Goal: Task Accomplishment & Management: Manage account settings

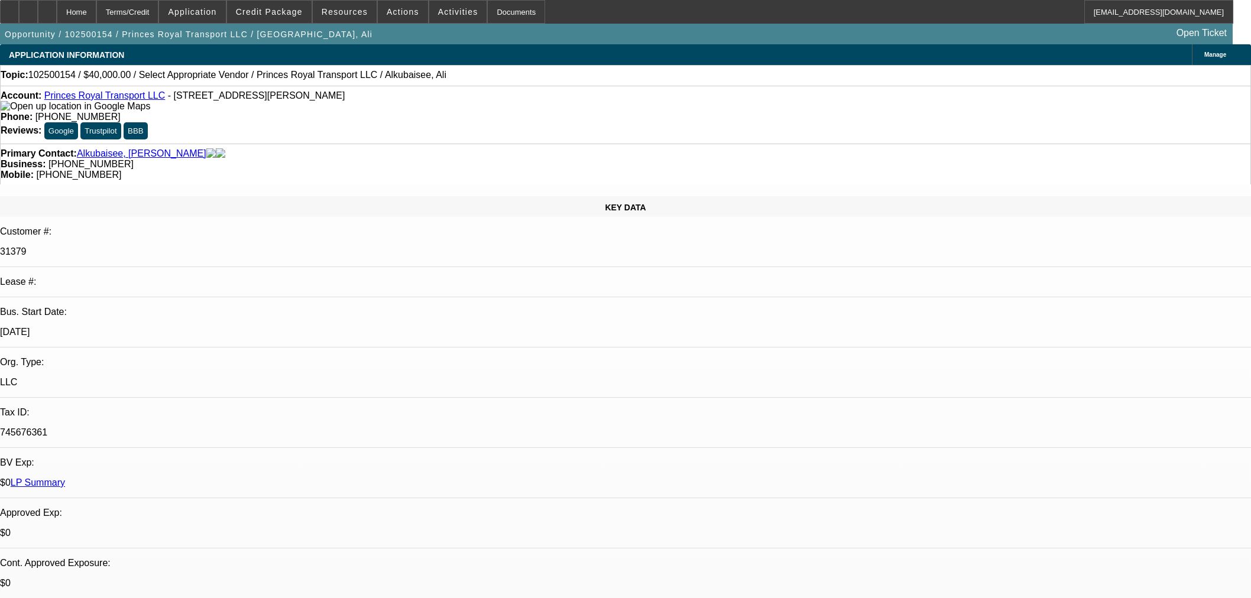
select select "0"
select select "2"
select select "0.1"
select select "4"
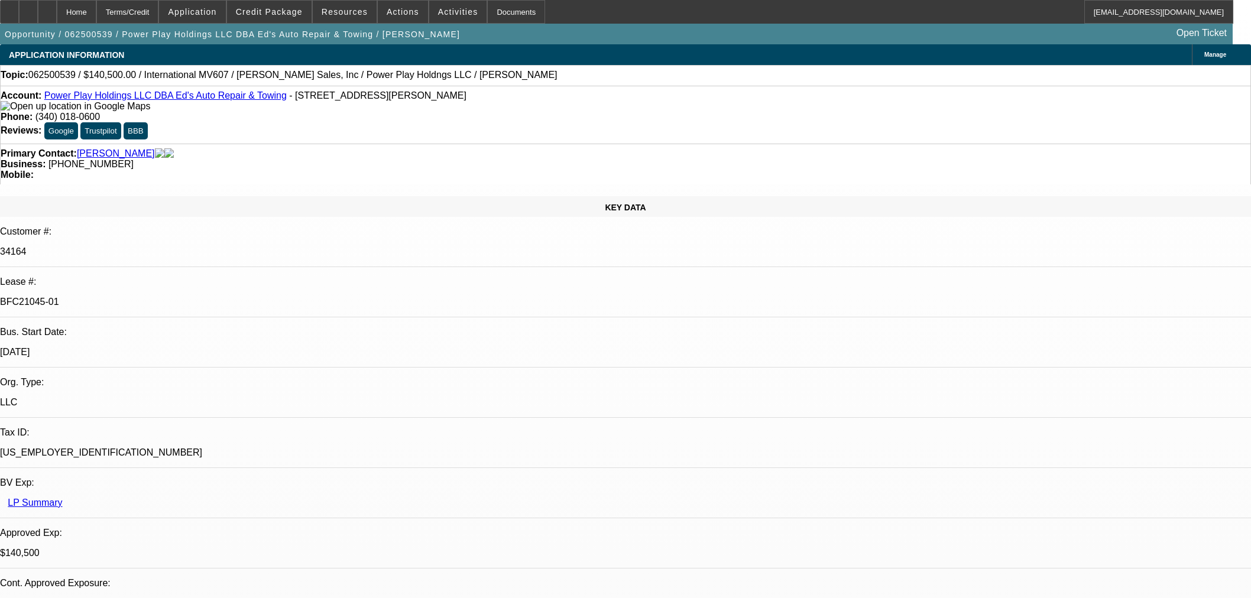
select select "0"
select select "2"
select select "0.1"
select select "4"
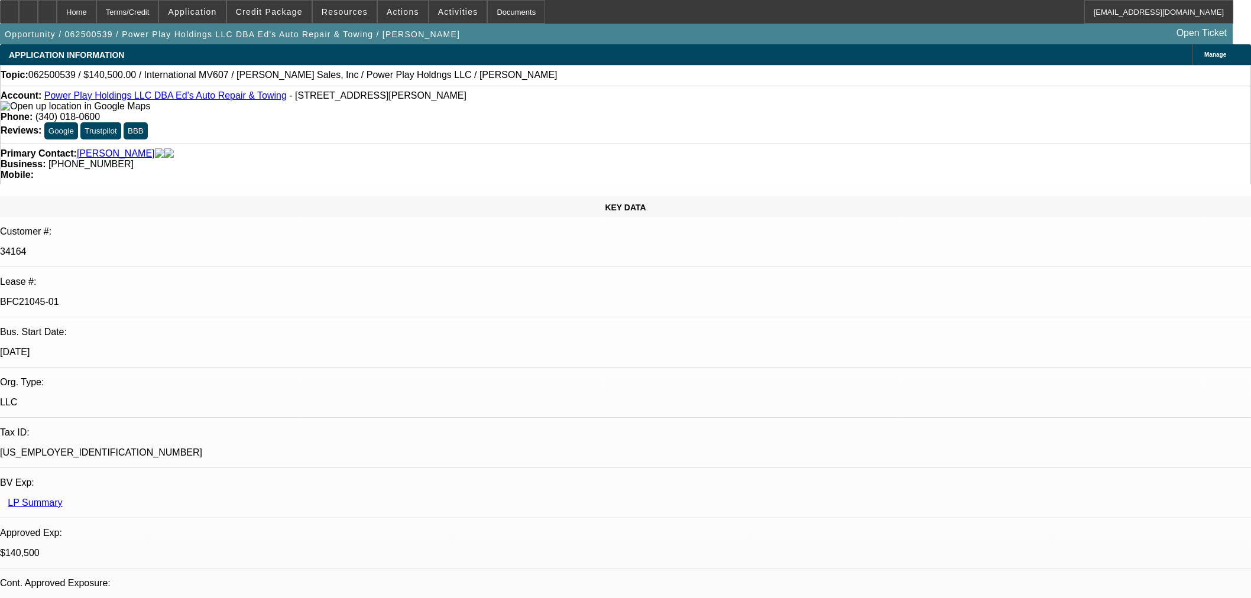
select select "0"
select select "2"
select select "0.1"
select select "4"
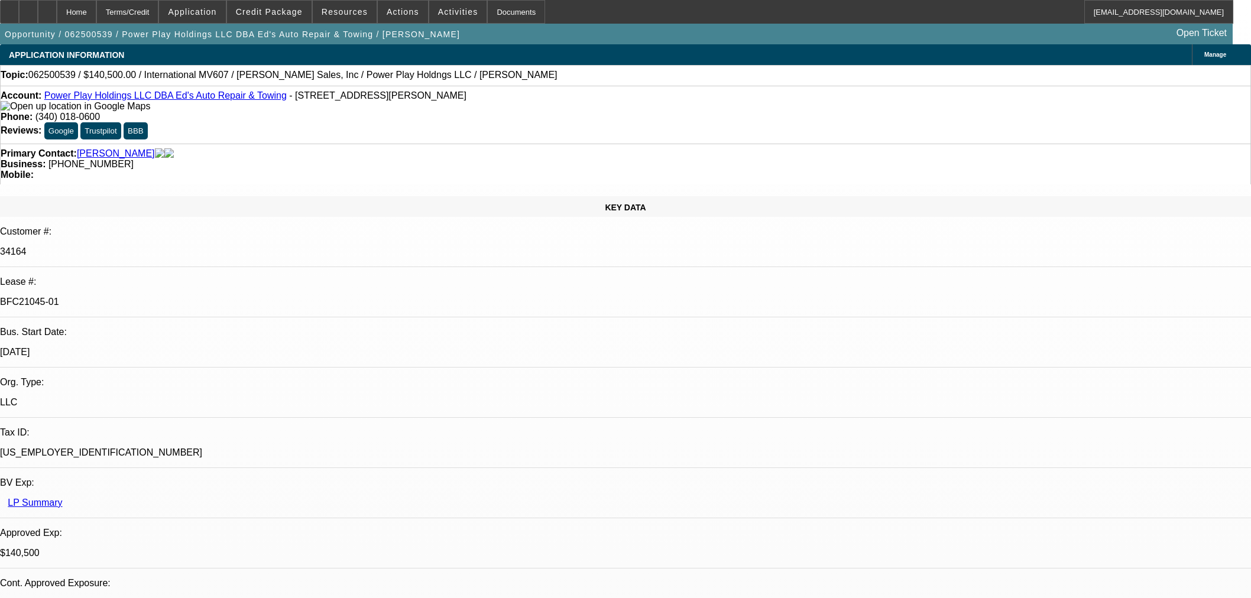
select select "0.1"
select select "2"
select select "0.1"
select select "4"
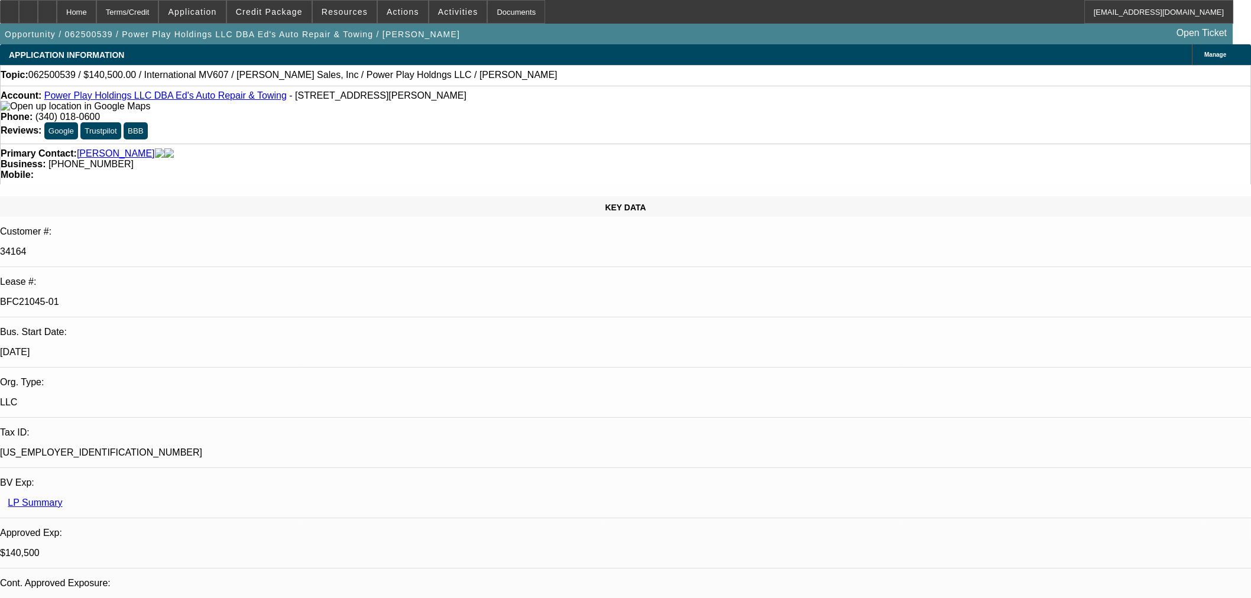
select select "2"
select select "0.1"
select select "4"
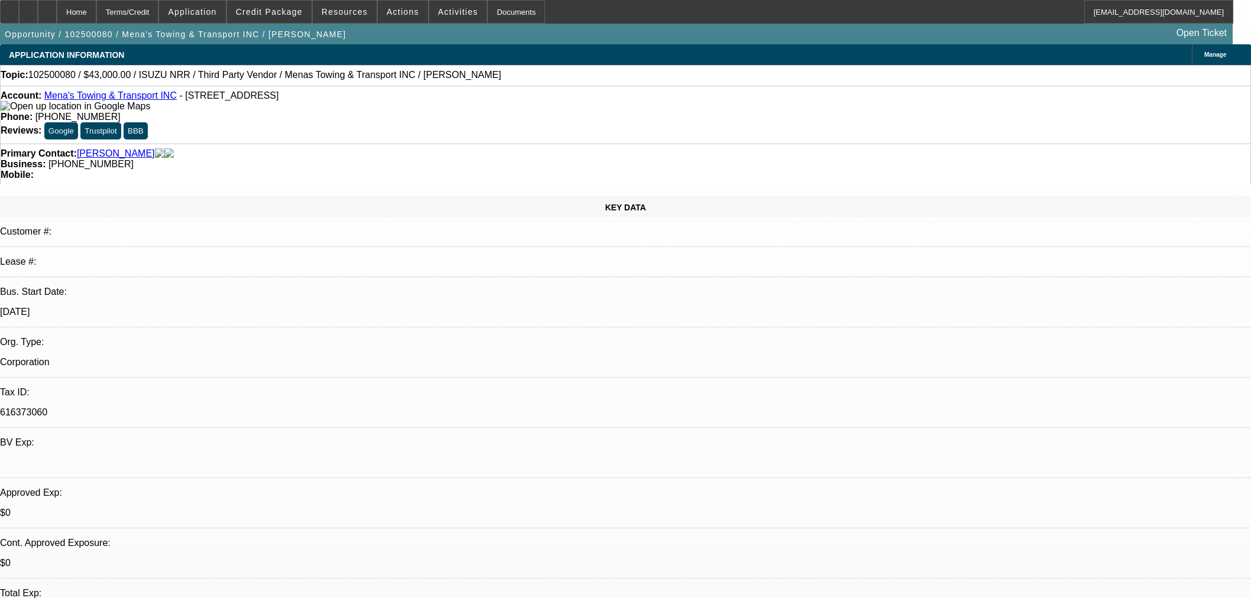
select select "0"
select select "3"
select select "0.1"
select select "5"
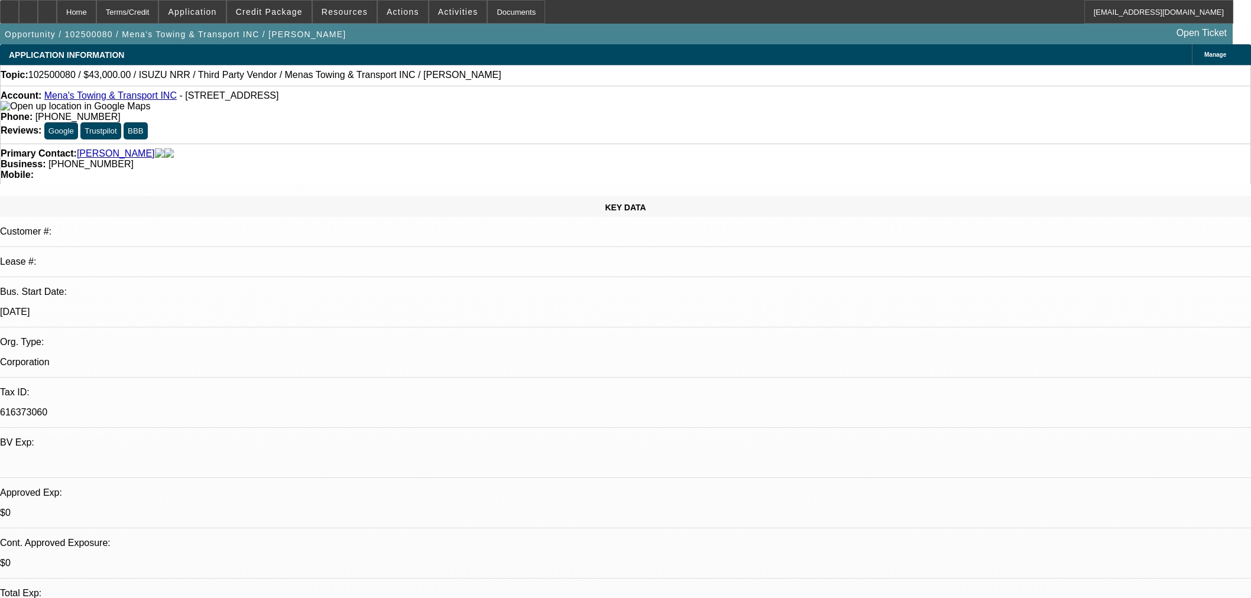
select select "2"
select select "0.1"
select select "5"
select select "0"
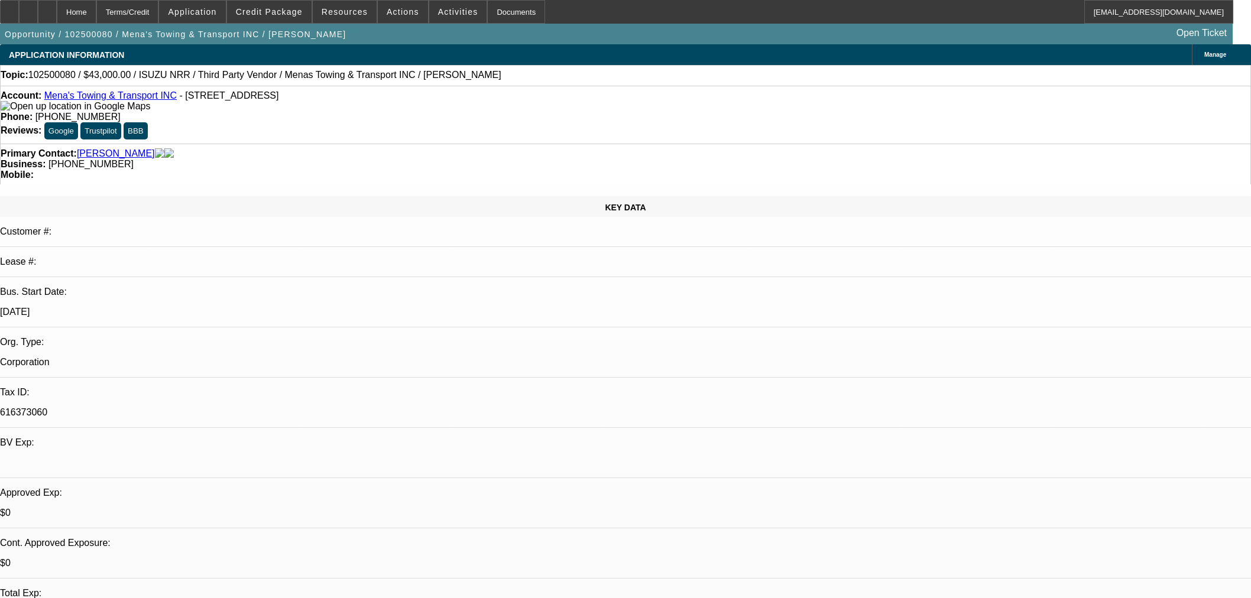
select select "0"
select select "3"
select select "0.1"
select select "5"
select select "0"
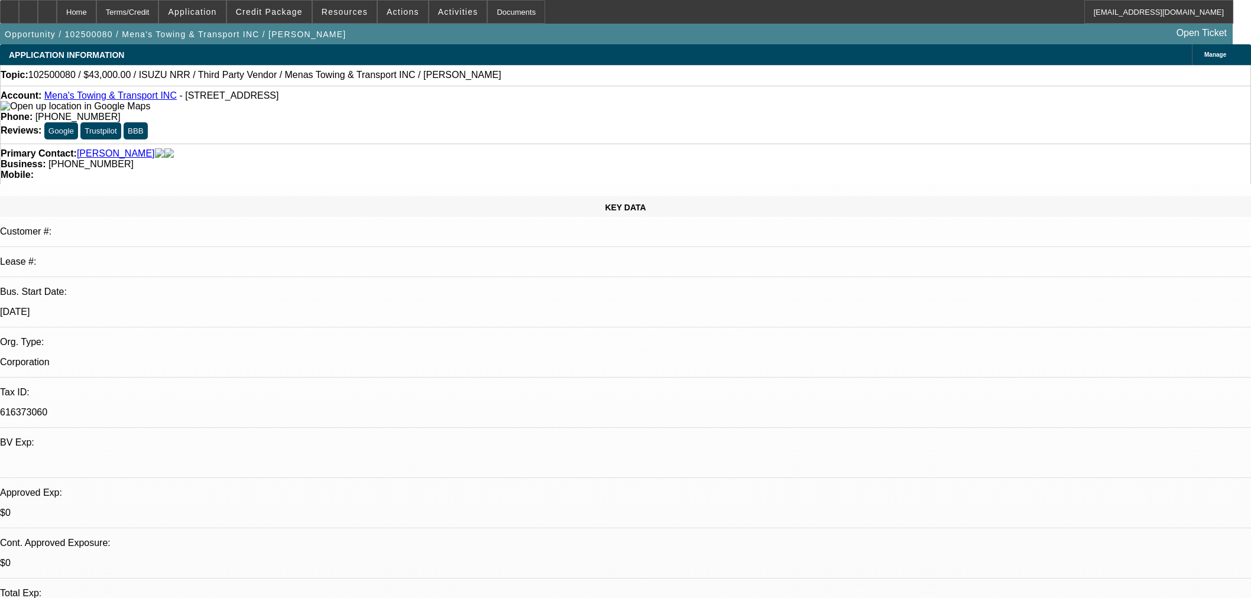
select select "0"
select select "3"
select select "0.1"
select select "5"
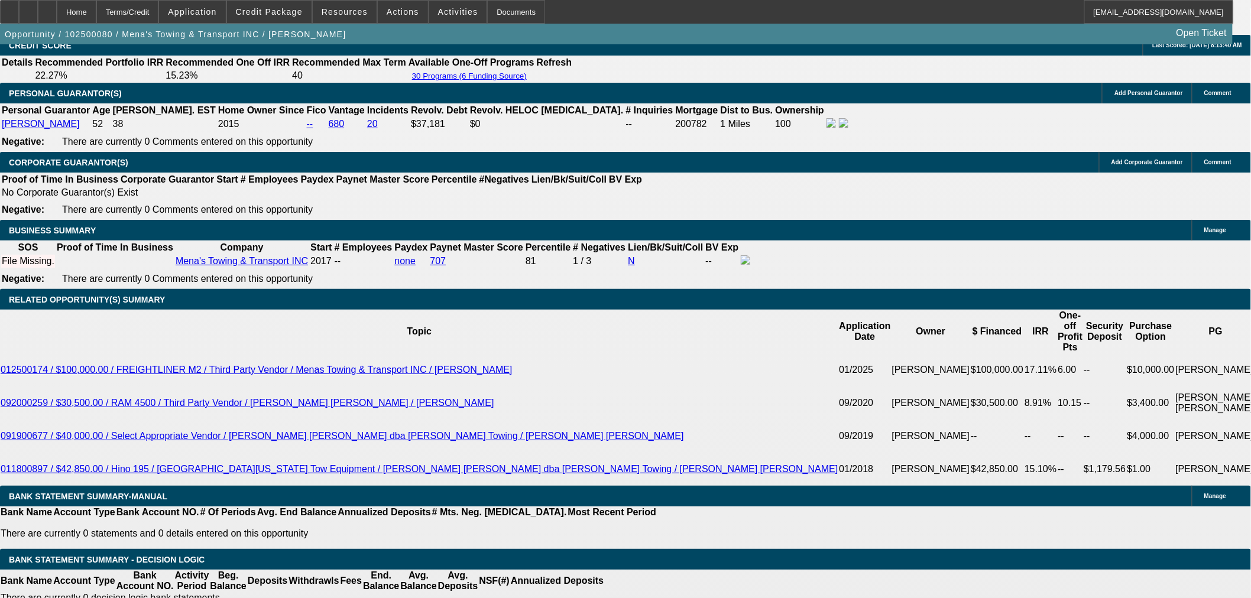
scroll to position [262, 0]
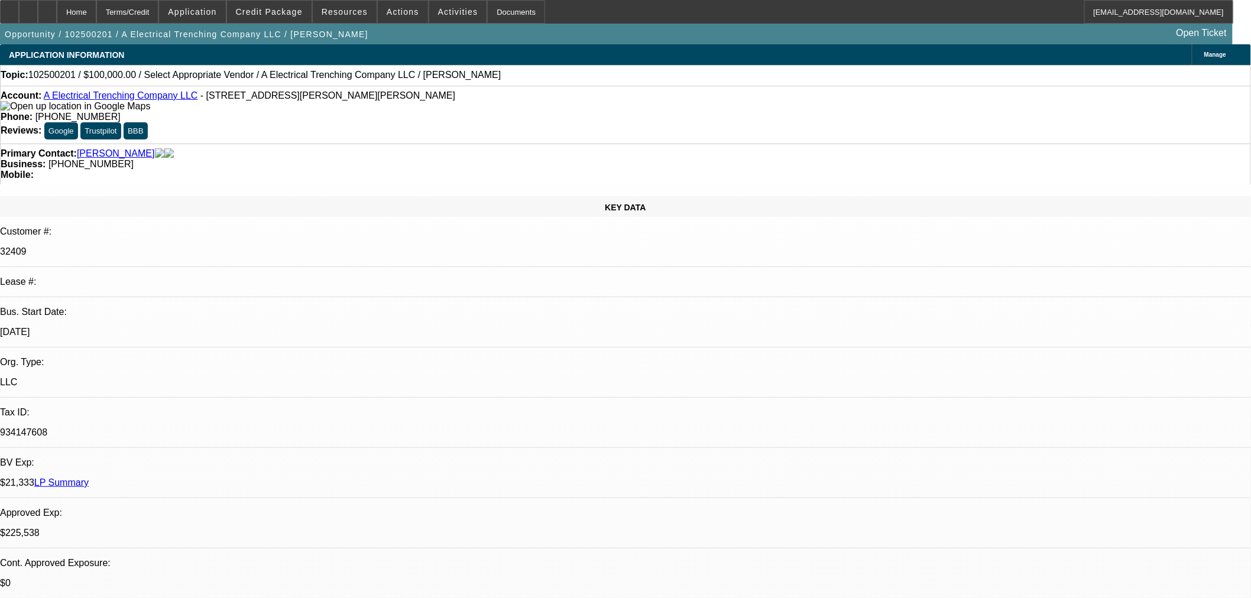
select select "0"
select select "2"
select select "0.1"
select select "4"
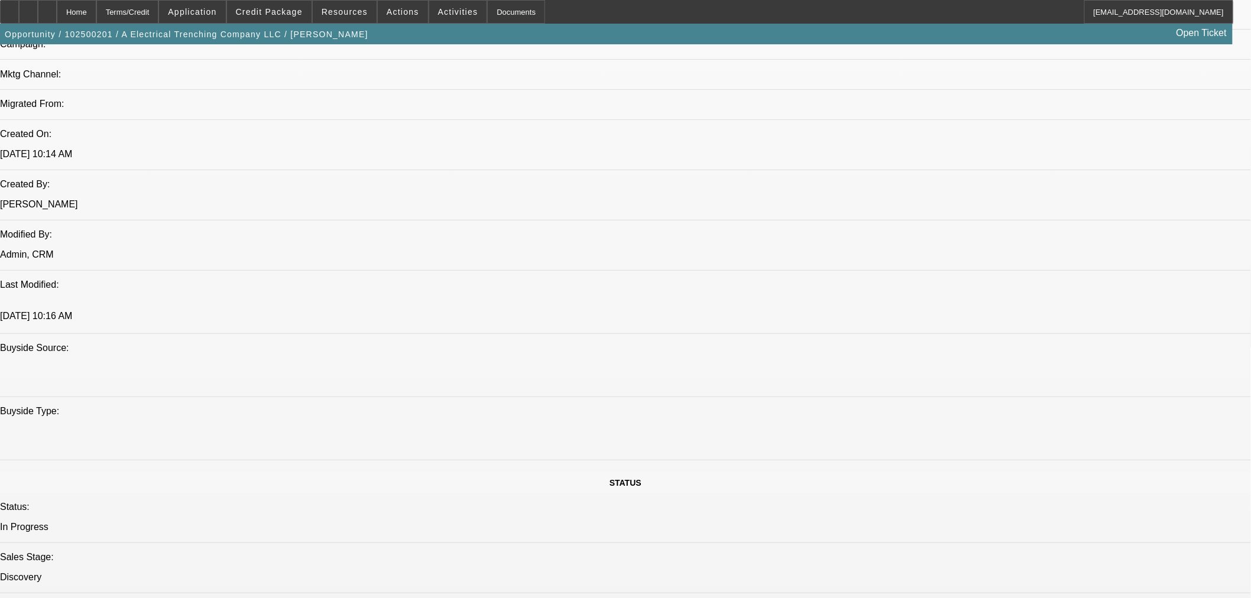
scroll to position [854, 0]
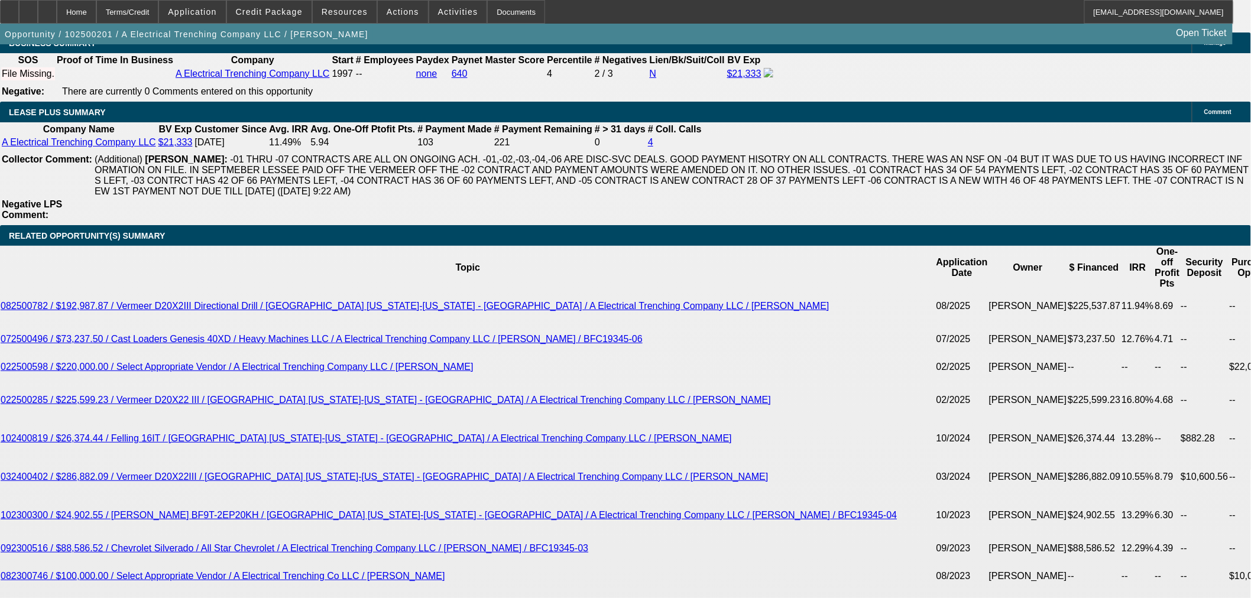
scroll to position [1774, 0]
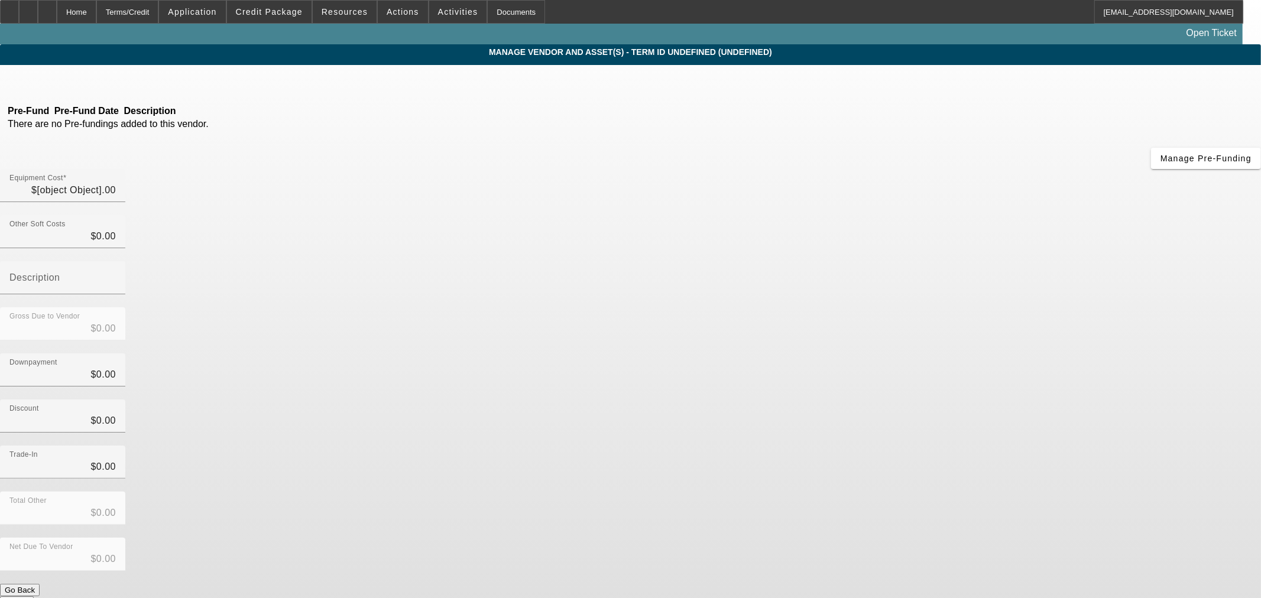
type input "$100,000.00"
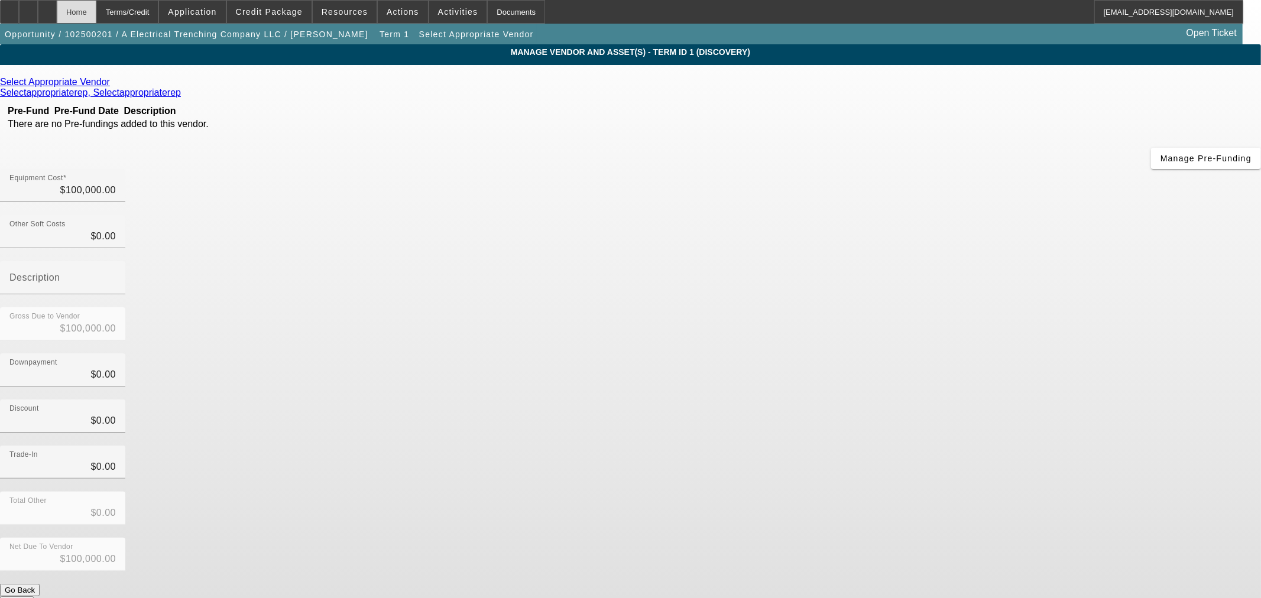
click at [96, 17] on div "Home" at bounding box center [77, 12] width 40 height 24
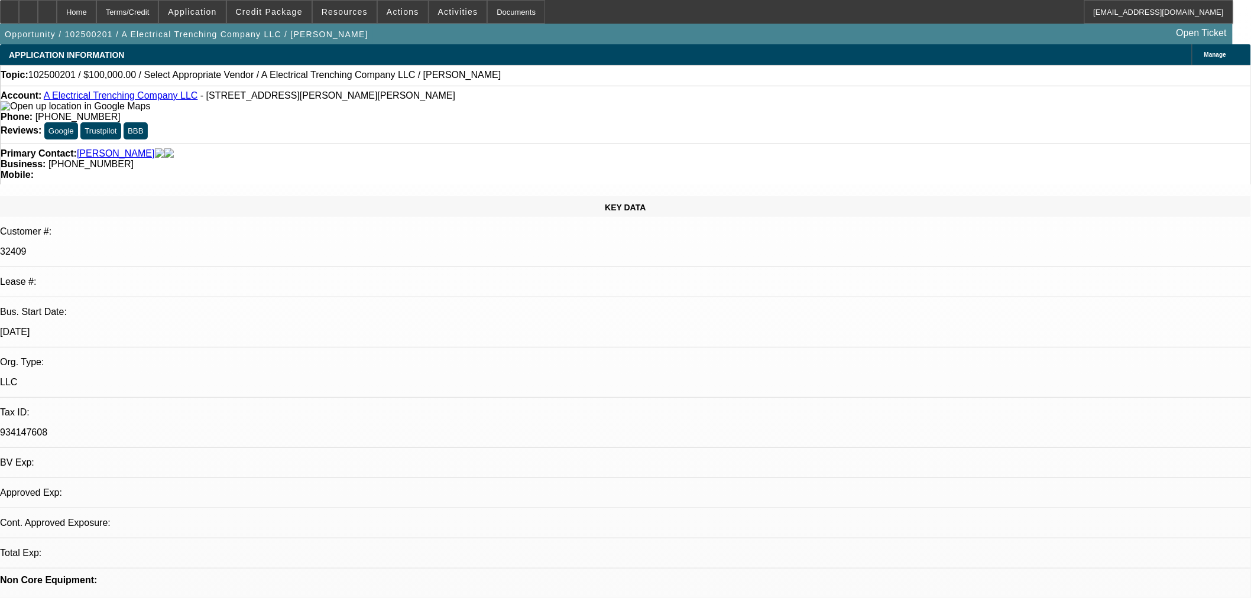
select select "0"
select select "2"
select select "0.1"
select select "4"
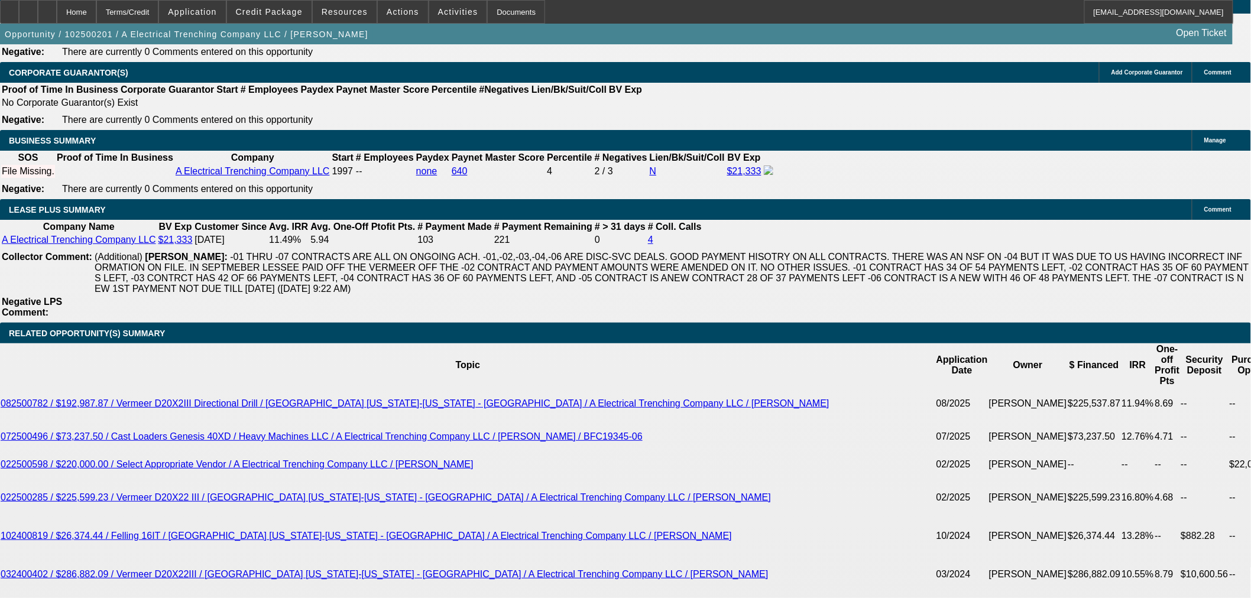
scroll to position [1707, 0]
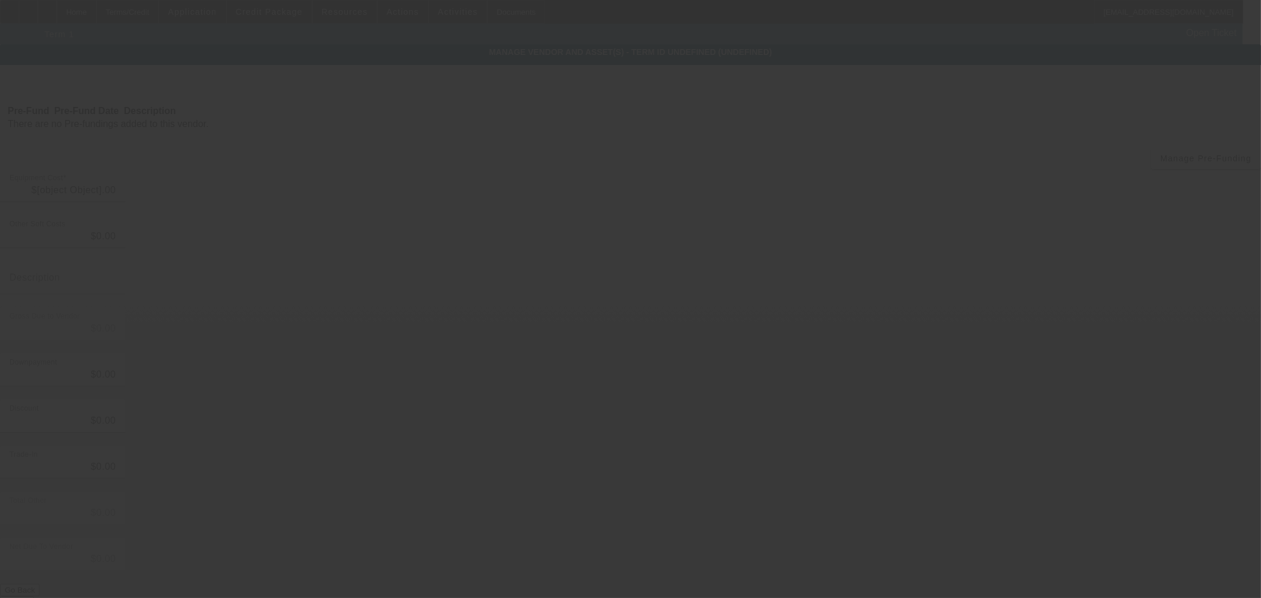
type input "$100,000.00"
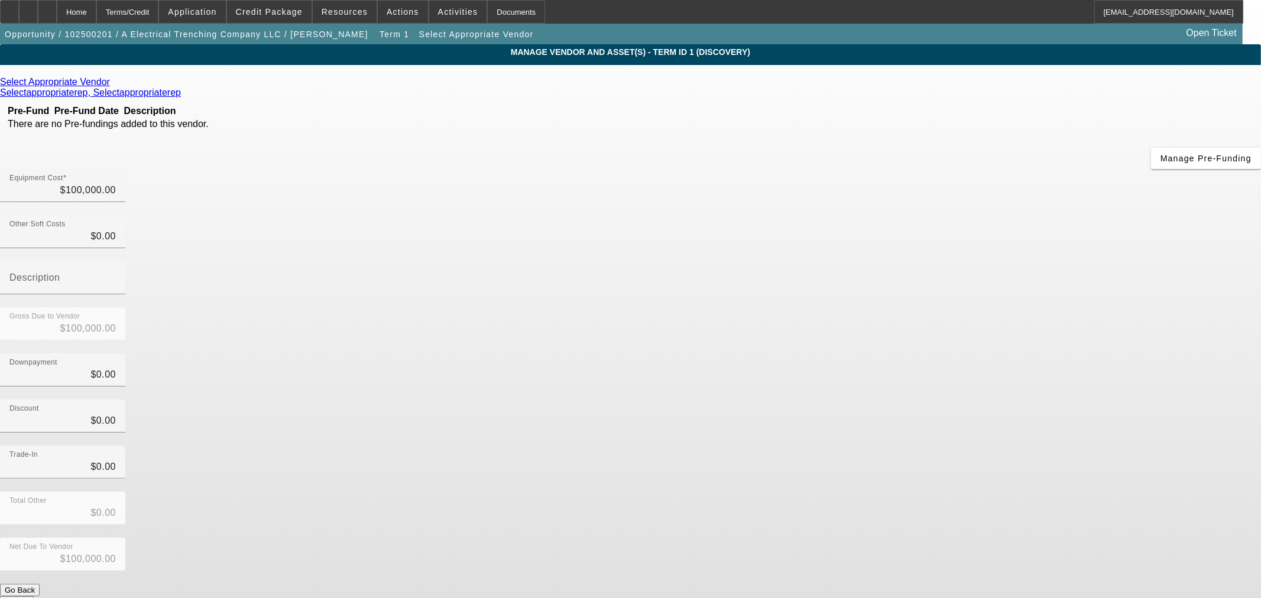
click at [113, 85] on icon at bounding box center [113, 82] width 0 height 10
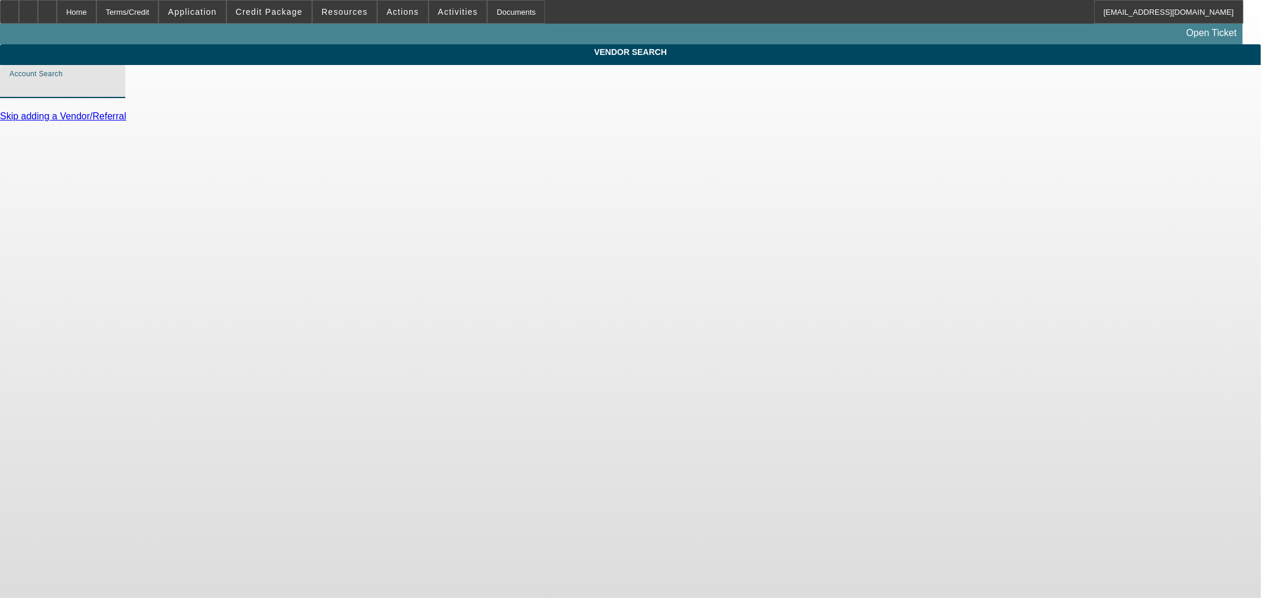
click at [116, 93] on input "Account Search" at bounding box center [62, 86] width 106 height 14
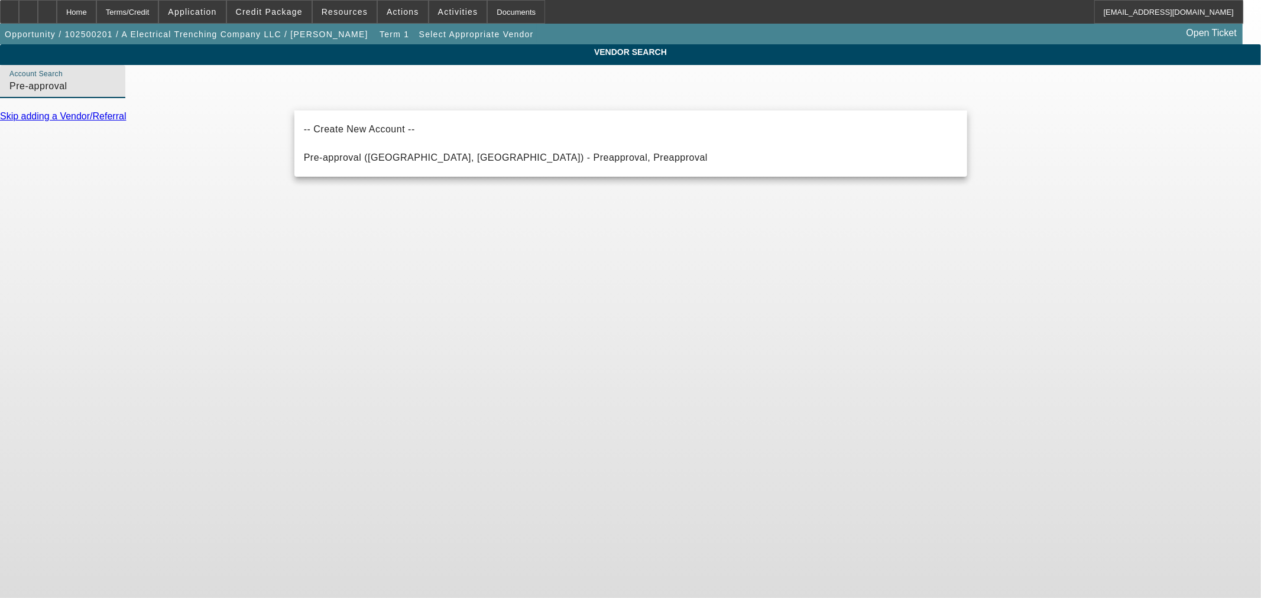
click at [370, 151] on span "Pre-approval (Northbrook, IL) - Preapproval, Preapproval" at bounding box center [506, 158] width 404 height 14
type input "Pre-approval (Northbrook, IL) - Preapproval, Preapproval"
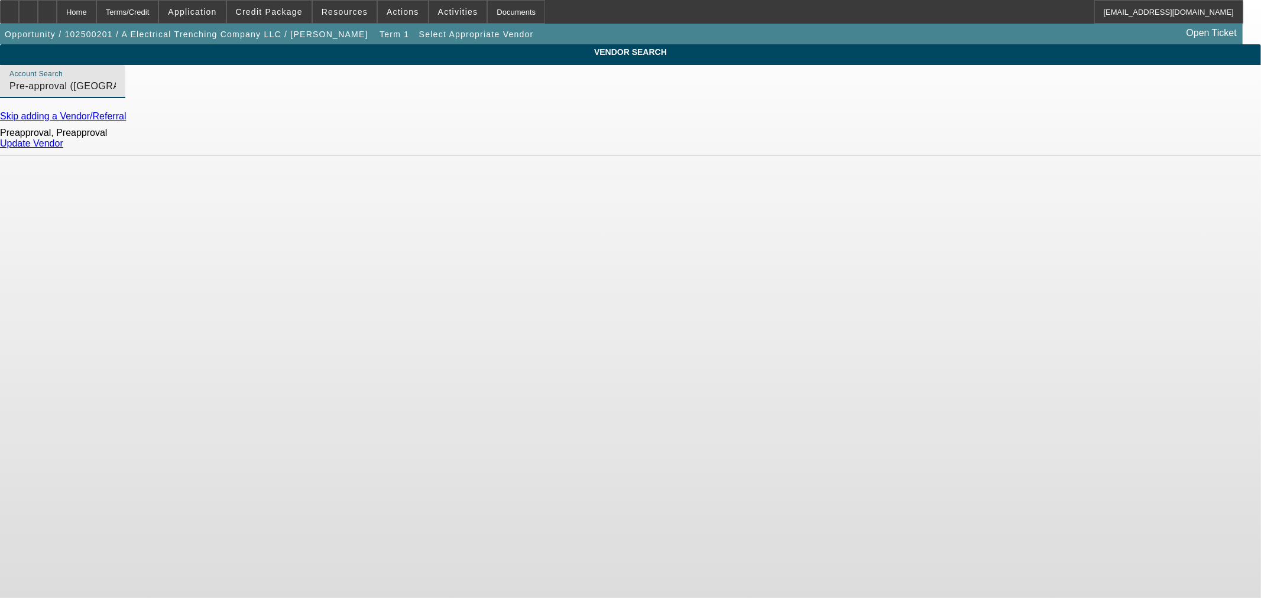
click at [63, 148] on link "Update Vendor" at bounding box center [31, 143] width 63 height 10
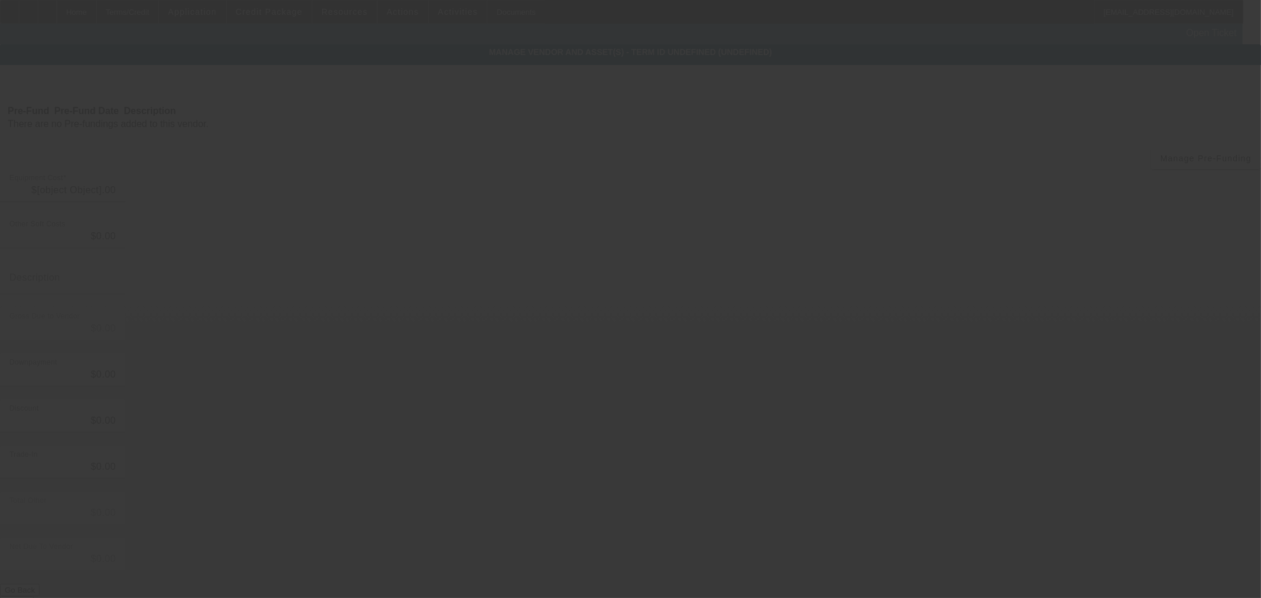
type input "$100,000.00"
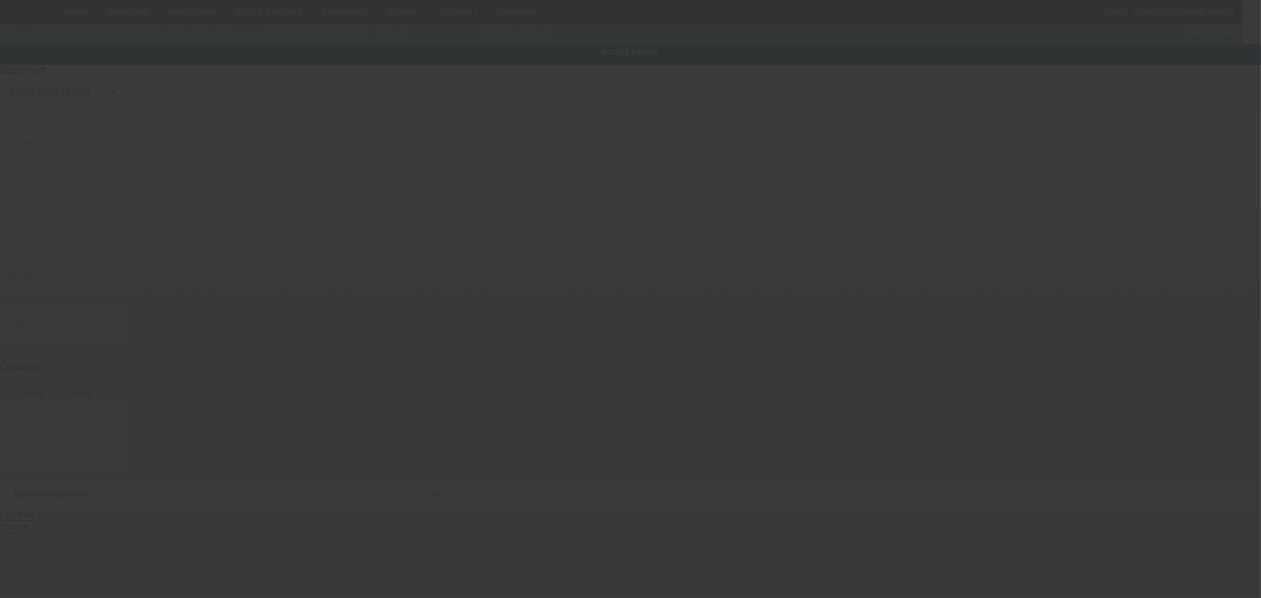
type input "1174 Cormier Rd"
type input "Breaux Bridge"
type input "70517"
type input "Saint Martin"
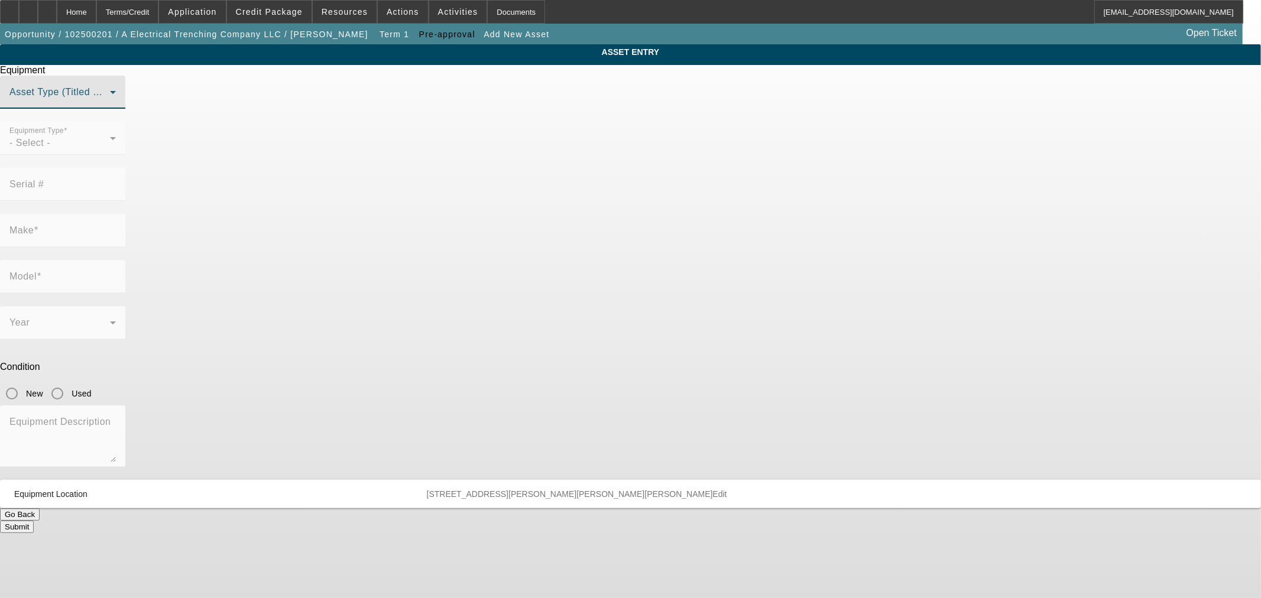
click at [110, 104] on span at bounding box center [59, 97] width 101 height 14
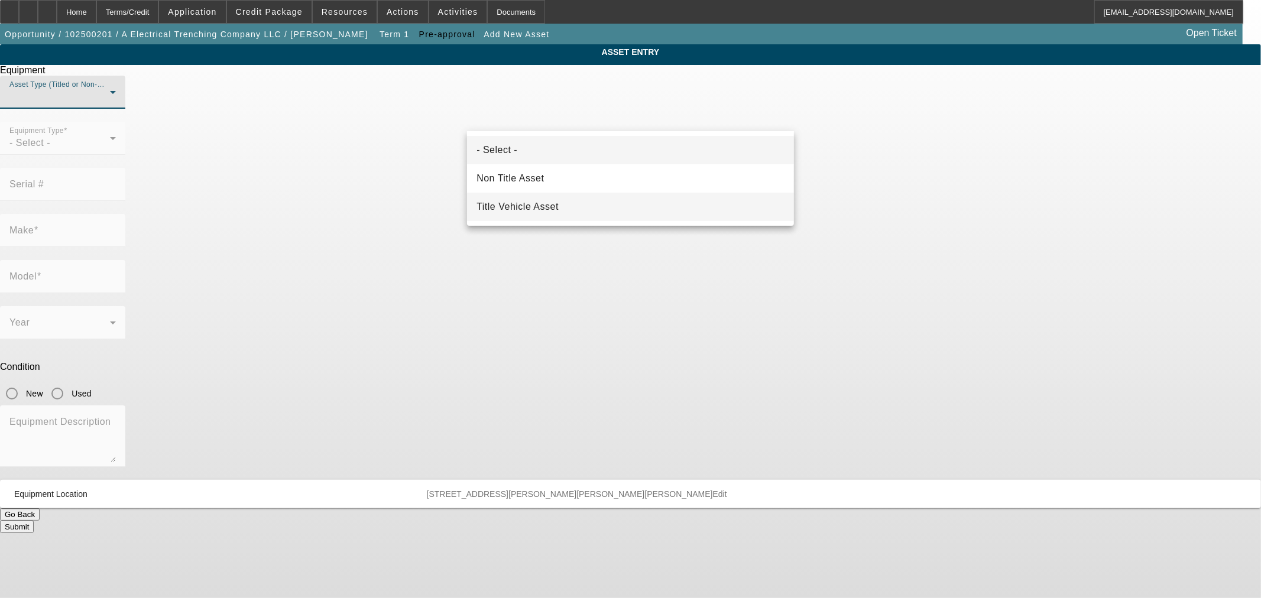
click at [587, 199] on mat-option "Title Vehicle Asset" at bounding box center [630, 207] width 327 height 28
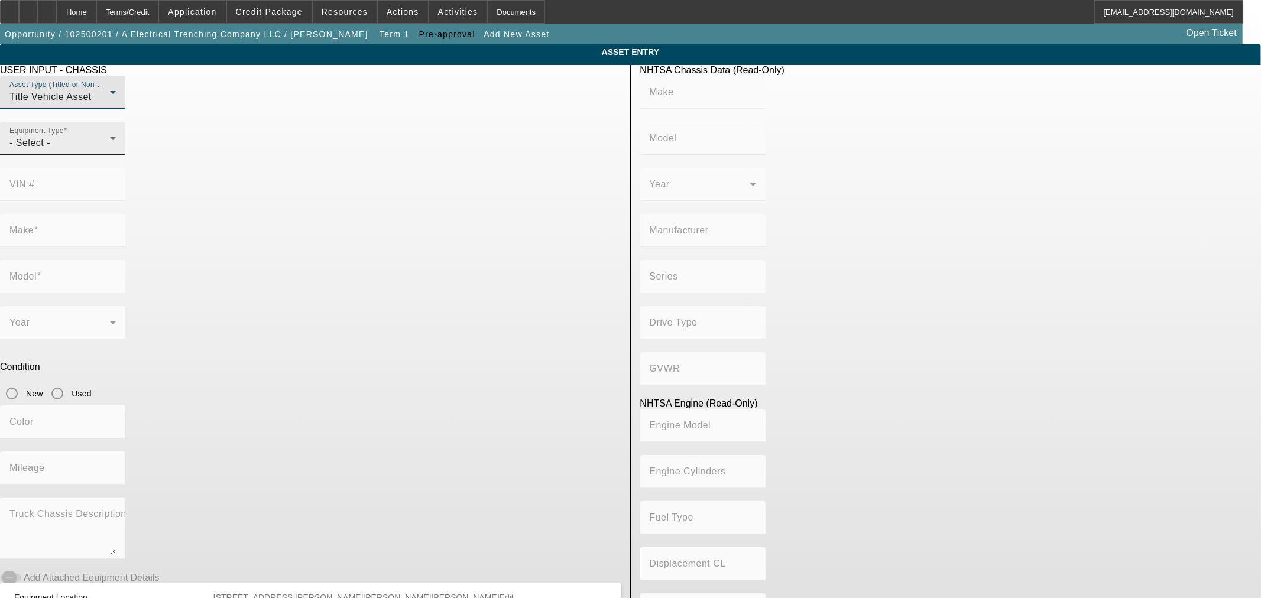
click at [110, 150] on div "- Select -" at bounding box center [59, 143] width 101 height 14
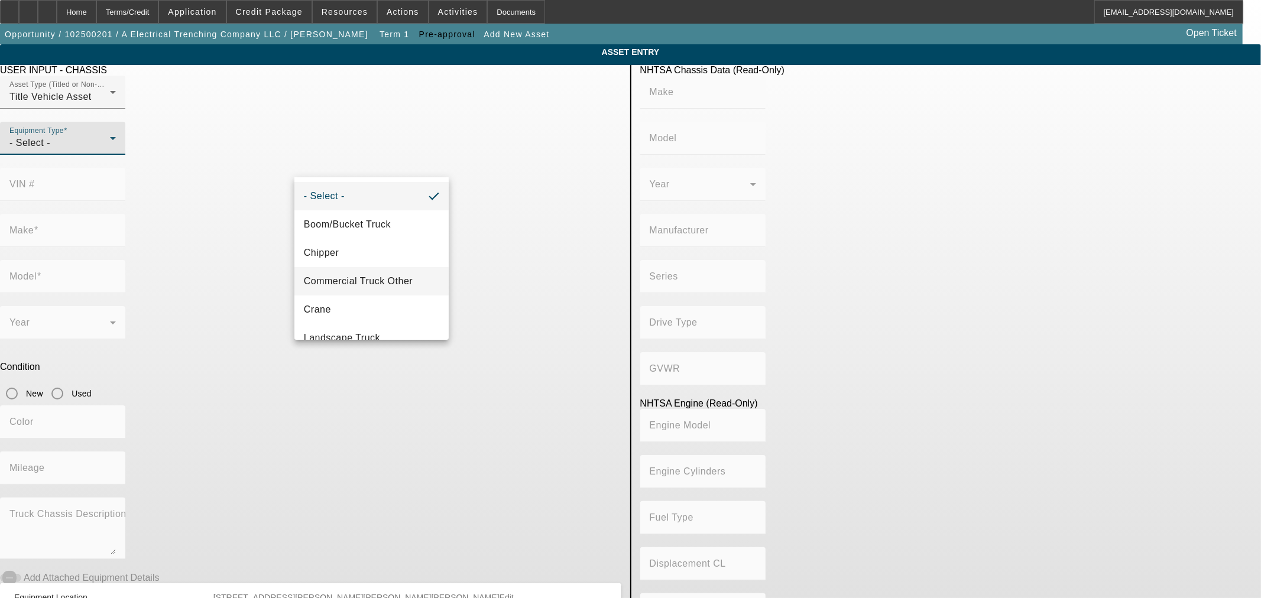
click at [381, 273] on mat-option "Commercial Truck Other" at bounding box center [371, 281] width 154 height 28
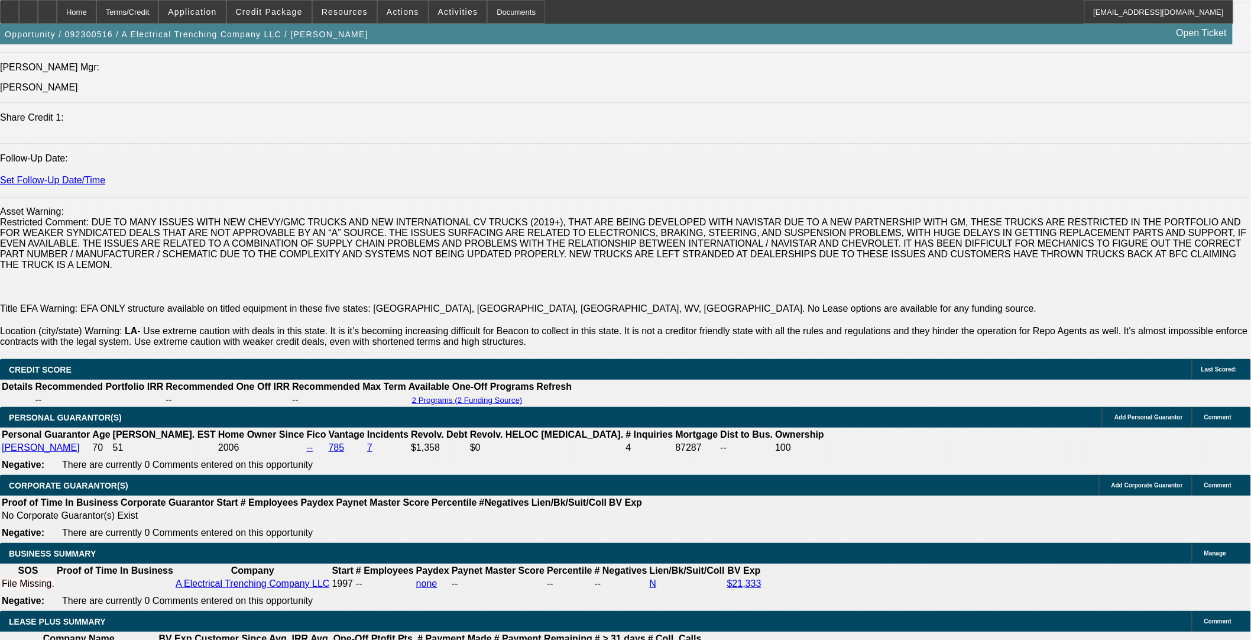
select select "0"
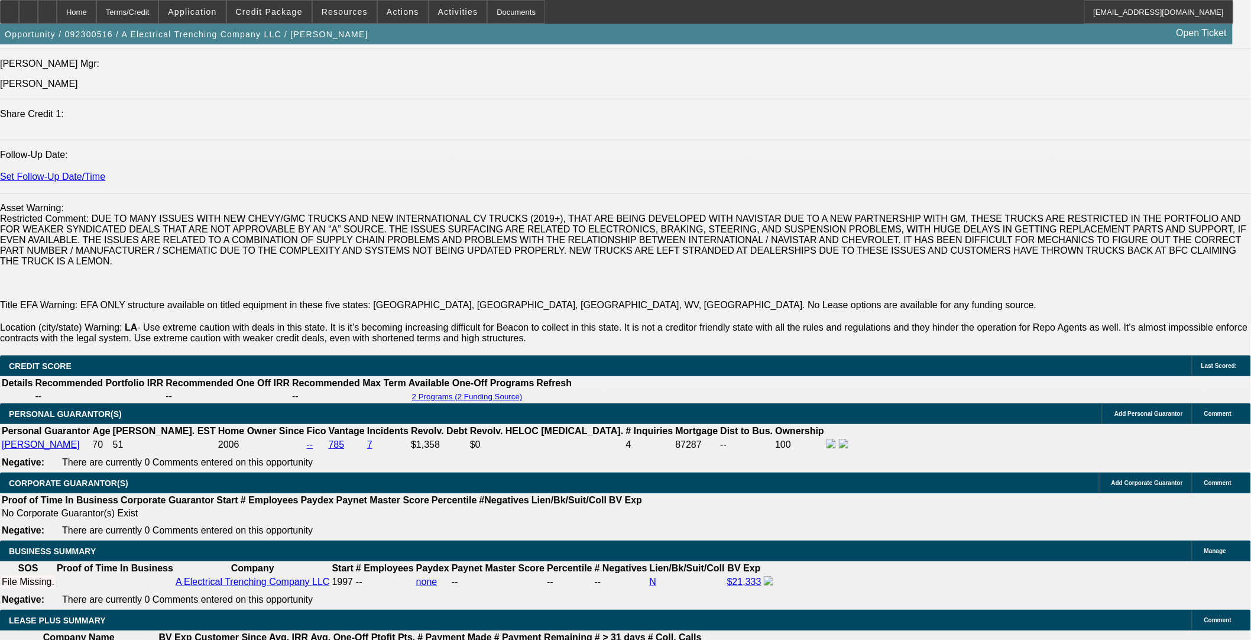
select select "0"
select select "3"
select select "0"
select select "6"
select select "0"
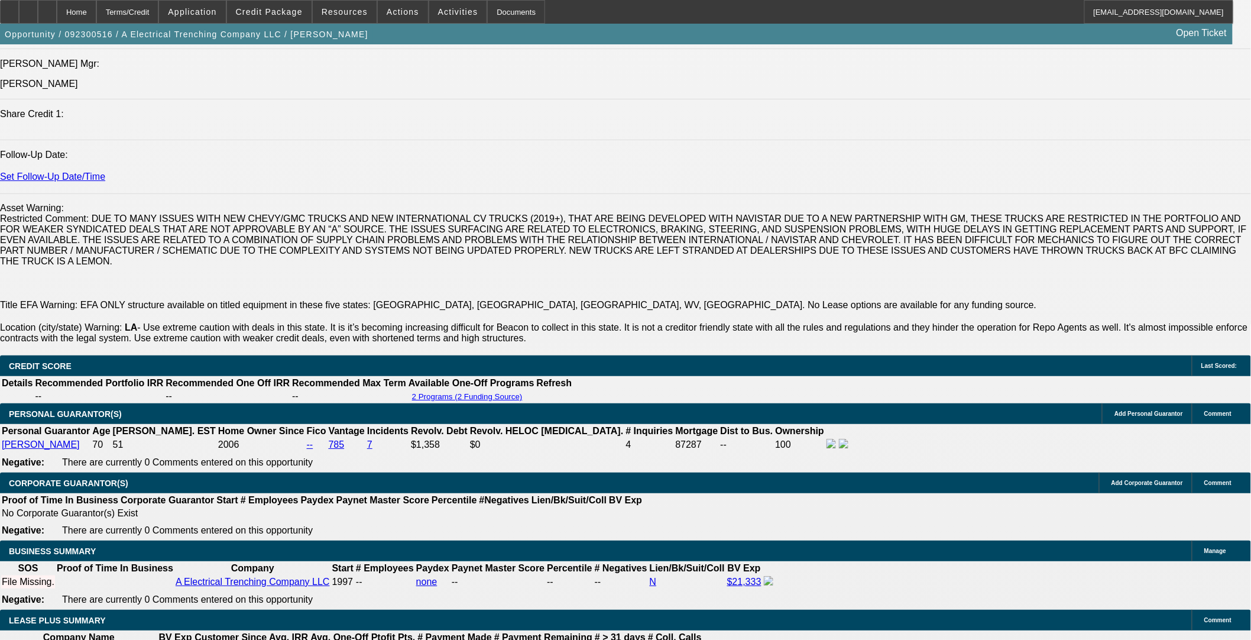
select select "0"
select select "3"
select select "0"
select select "6"
select select "0"
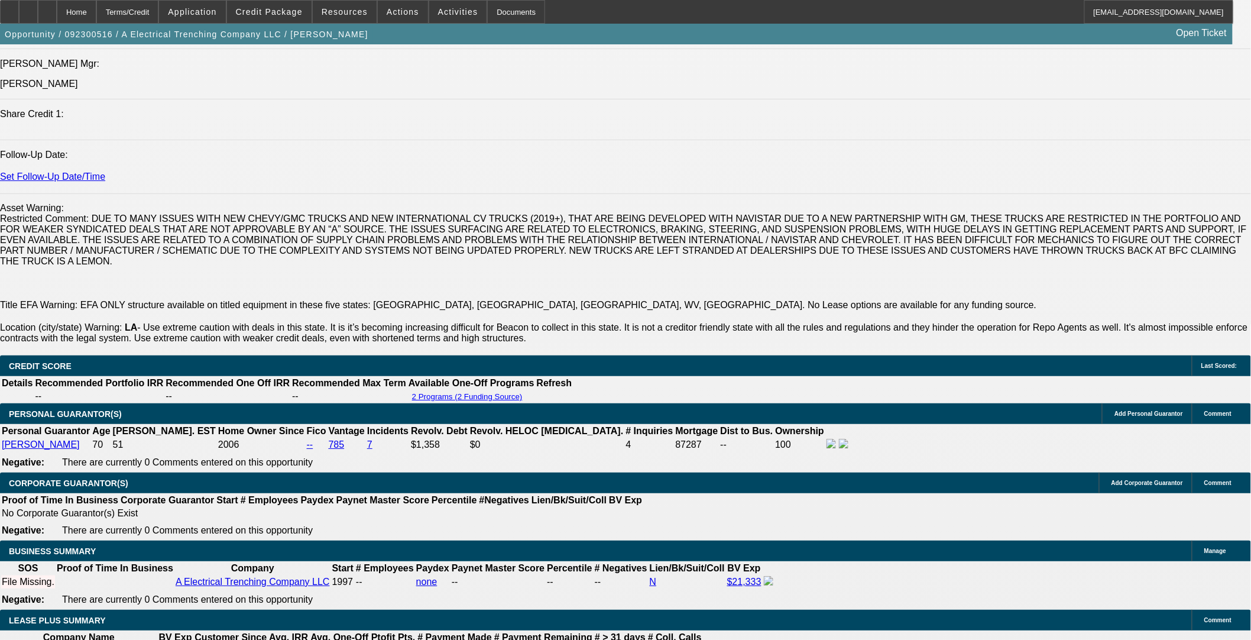
select select "0"
select select "3"
select select "0"
select select "6"
select select "0"
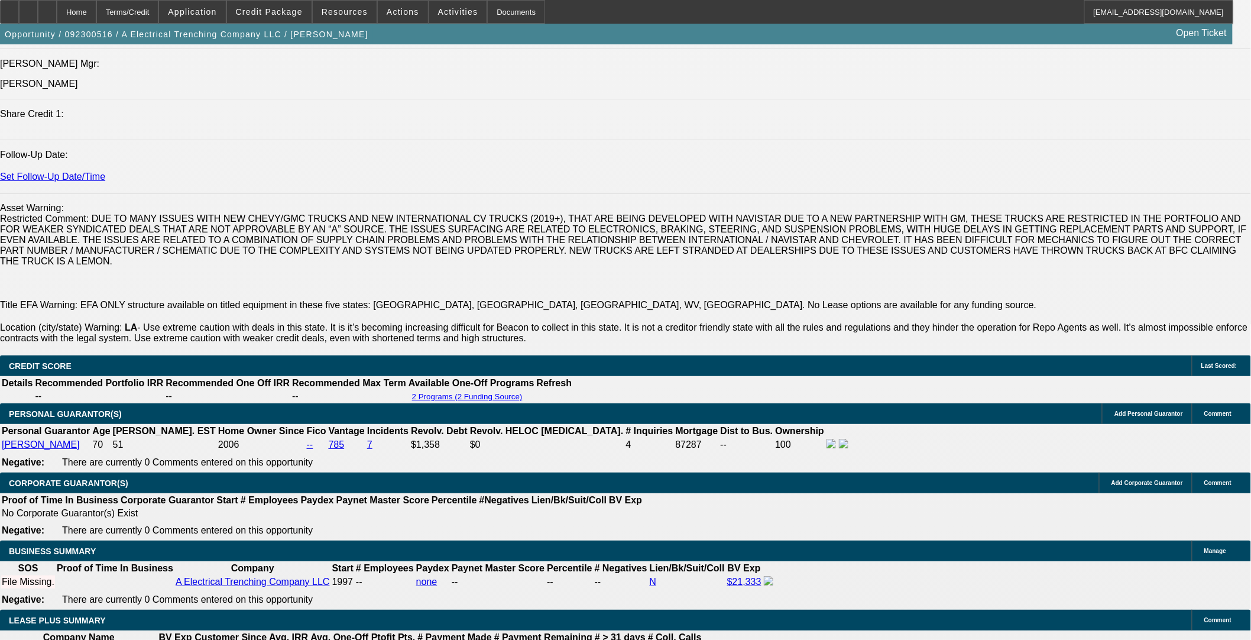
select select "0"
select select "3"
select select "0"
select select "6"
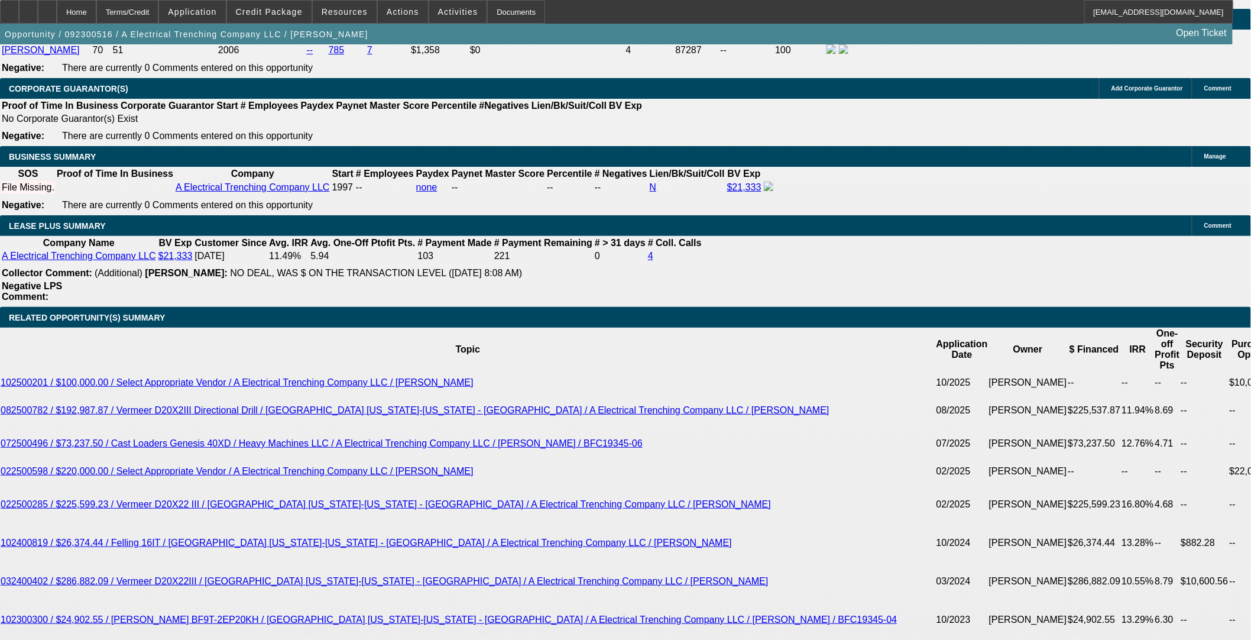
scroll to position [2025, 0]
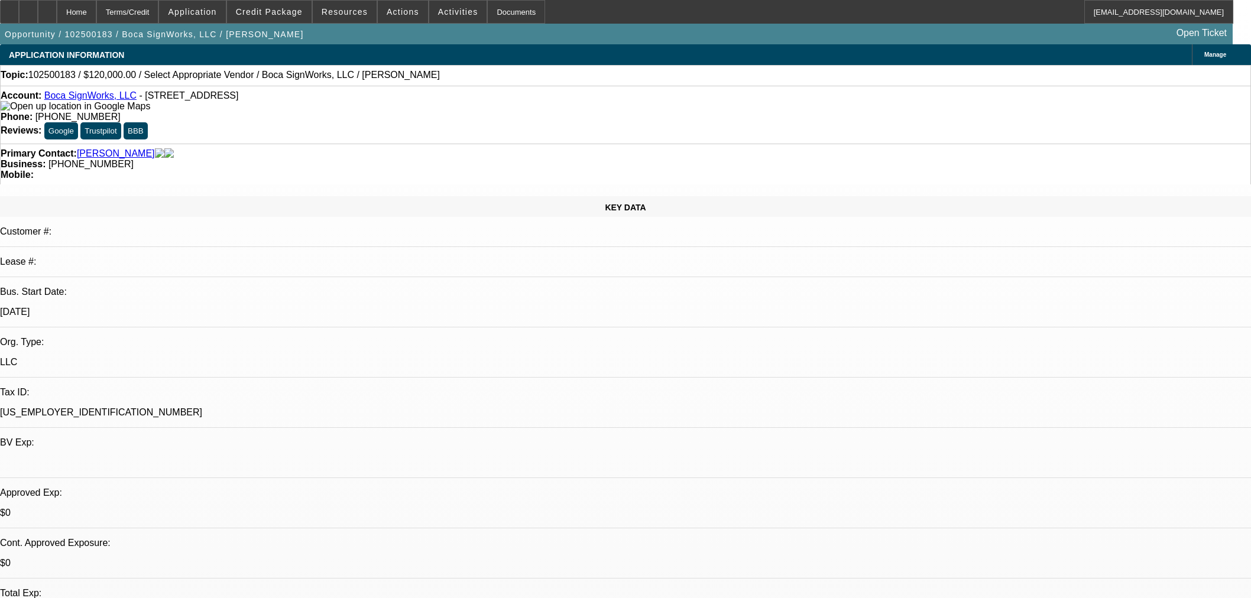
select select "0"
select select "2"
select select "0.1"
select select "4"
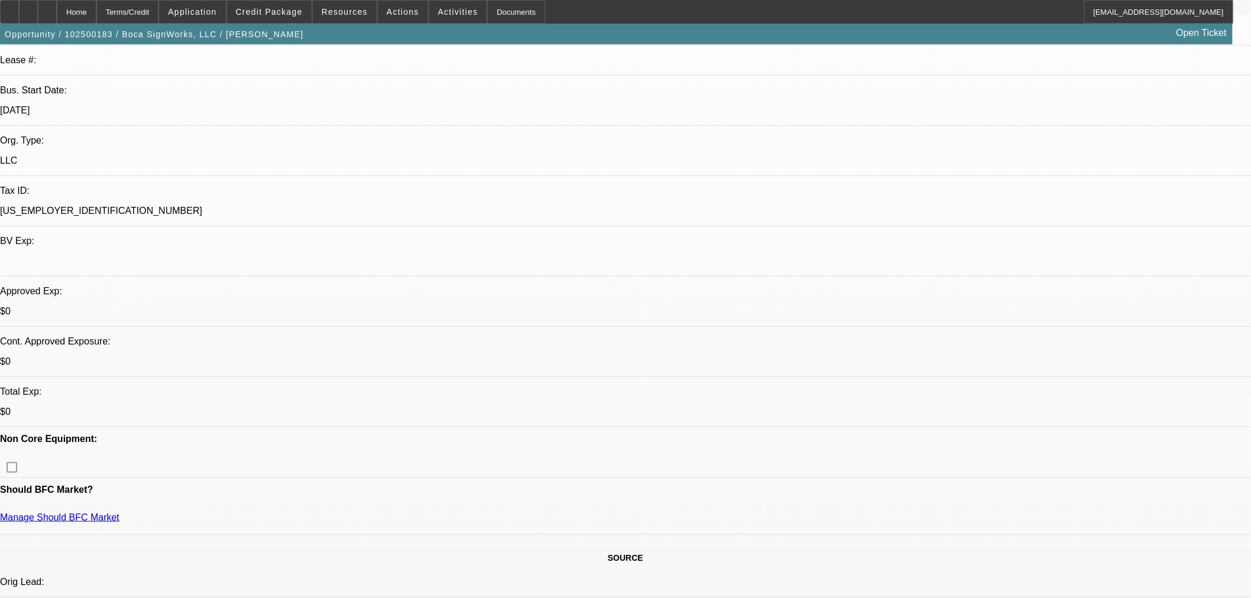
scroll to position [394, 0]
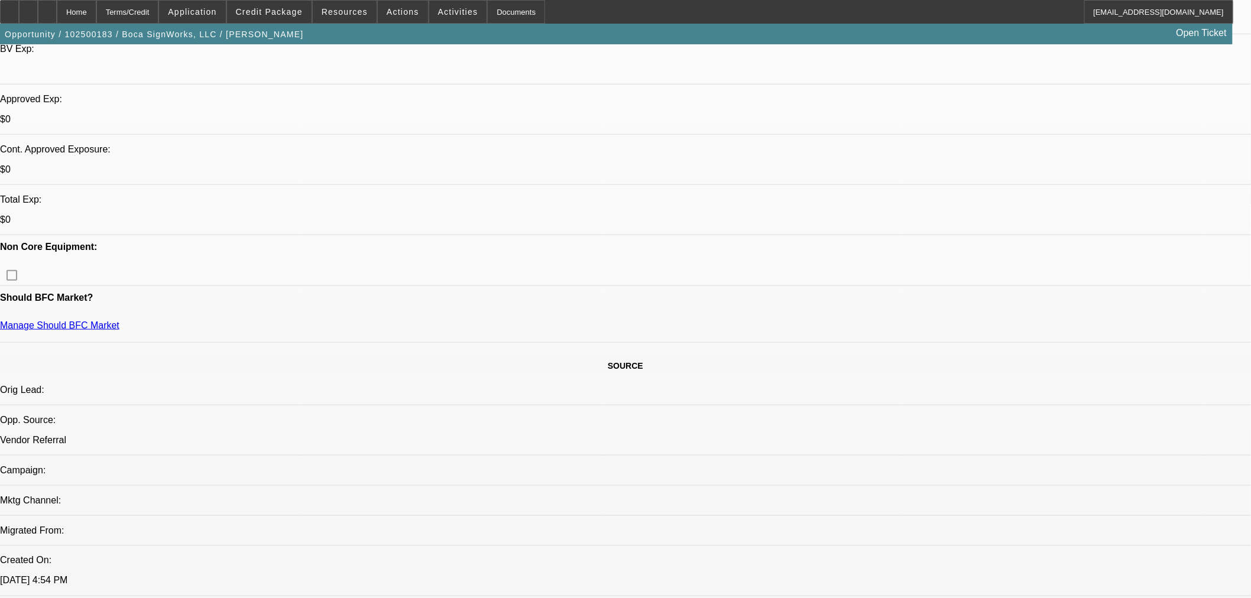
click at [57, 11] on div at bounding box center [47, 12] width 19 height 24
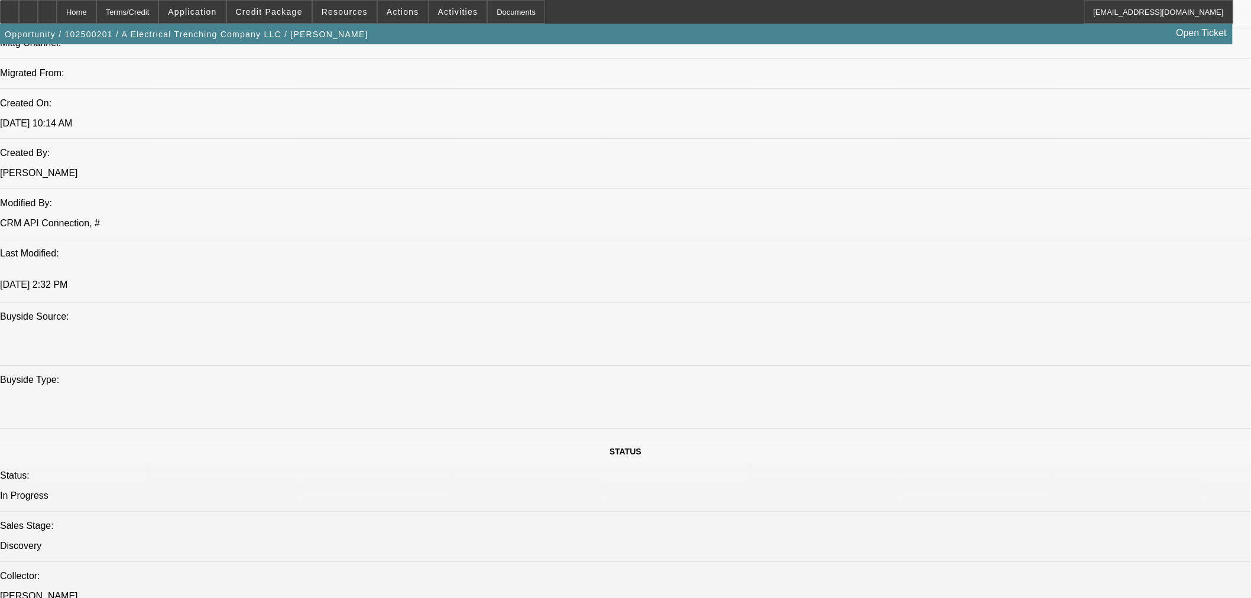
select select "0"
select select "2"
select select "0.1"
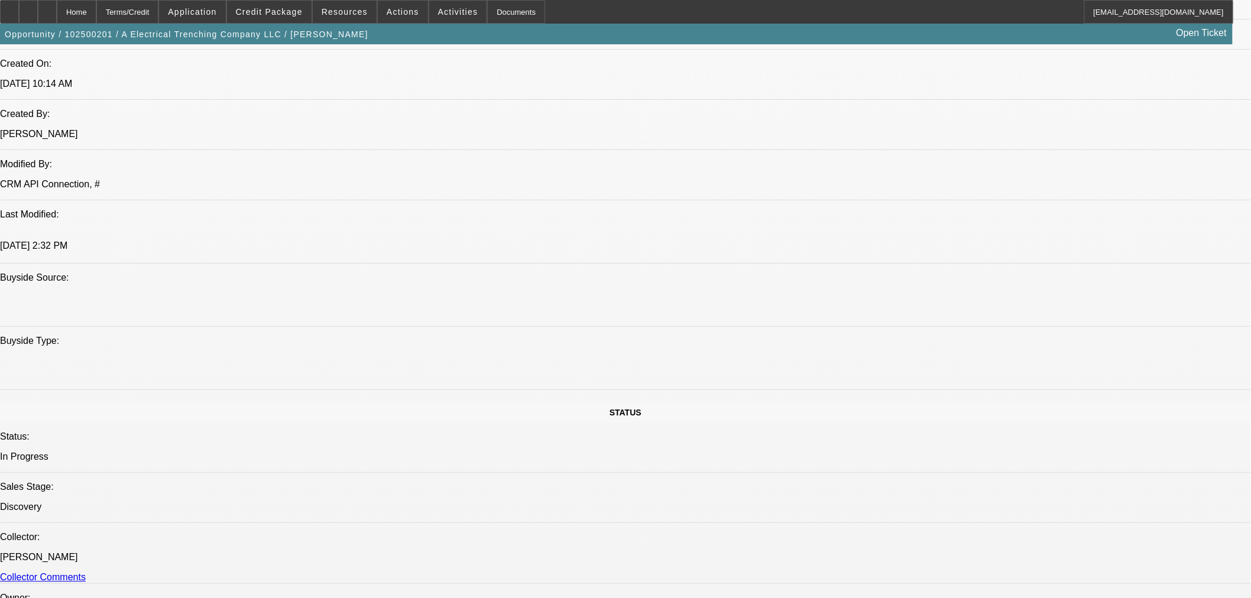
select select "2"
select select "4"
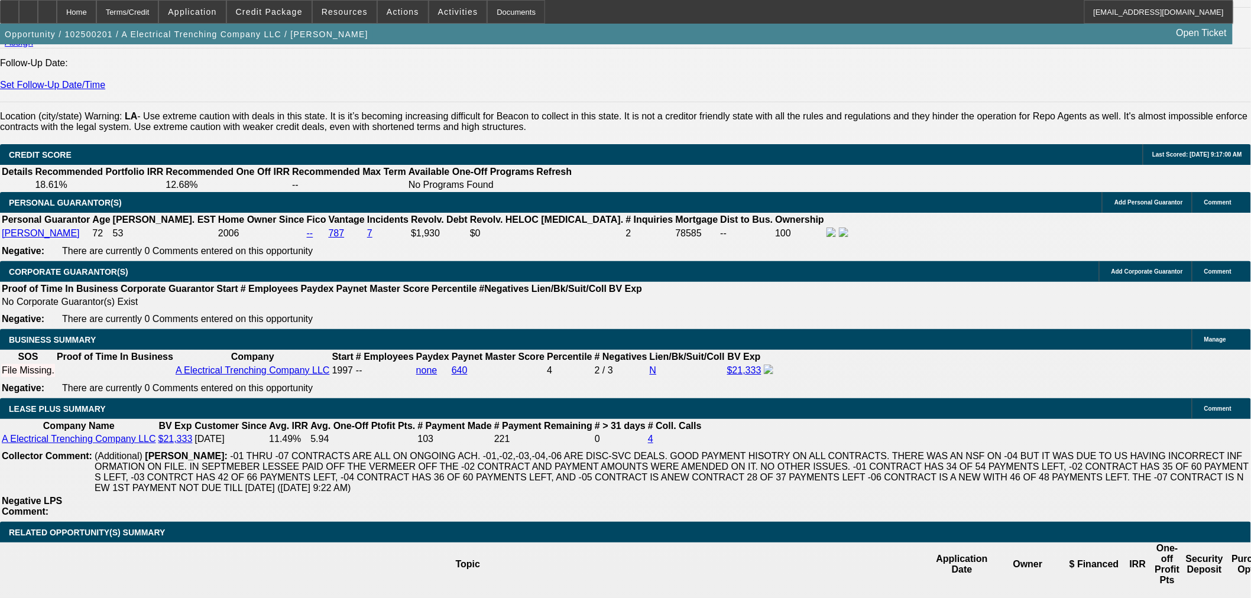
scroll to position [1820, 0]
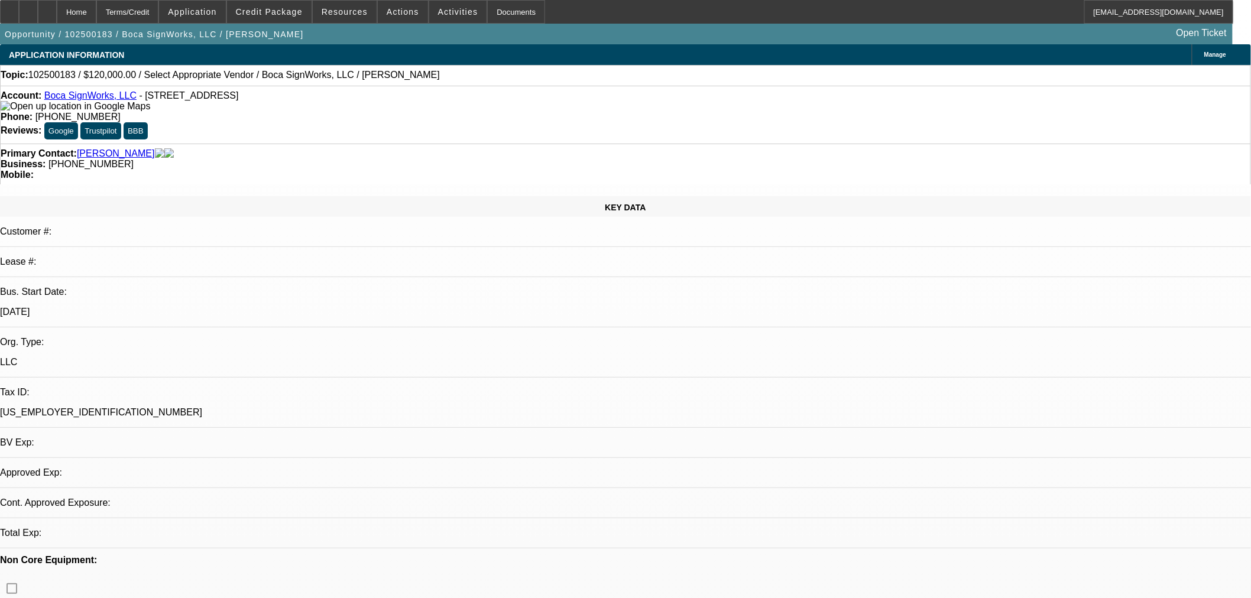
select select "0"
select select "2"
select select "0.1"
select select "4"
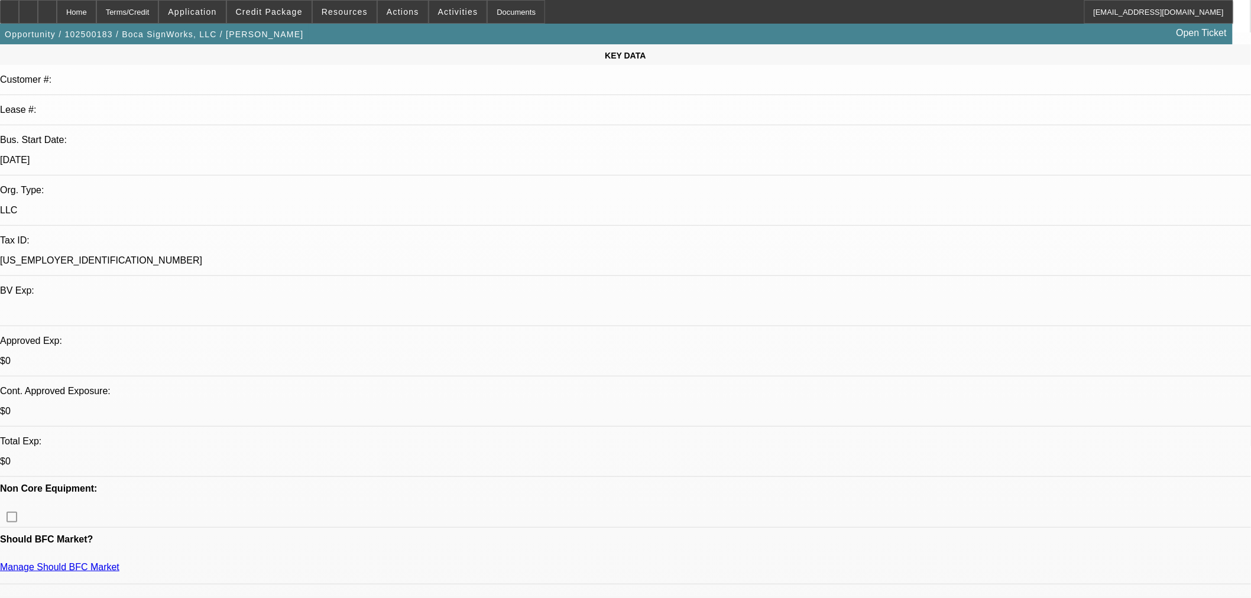
scroll to position [328, 0]
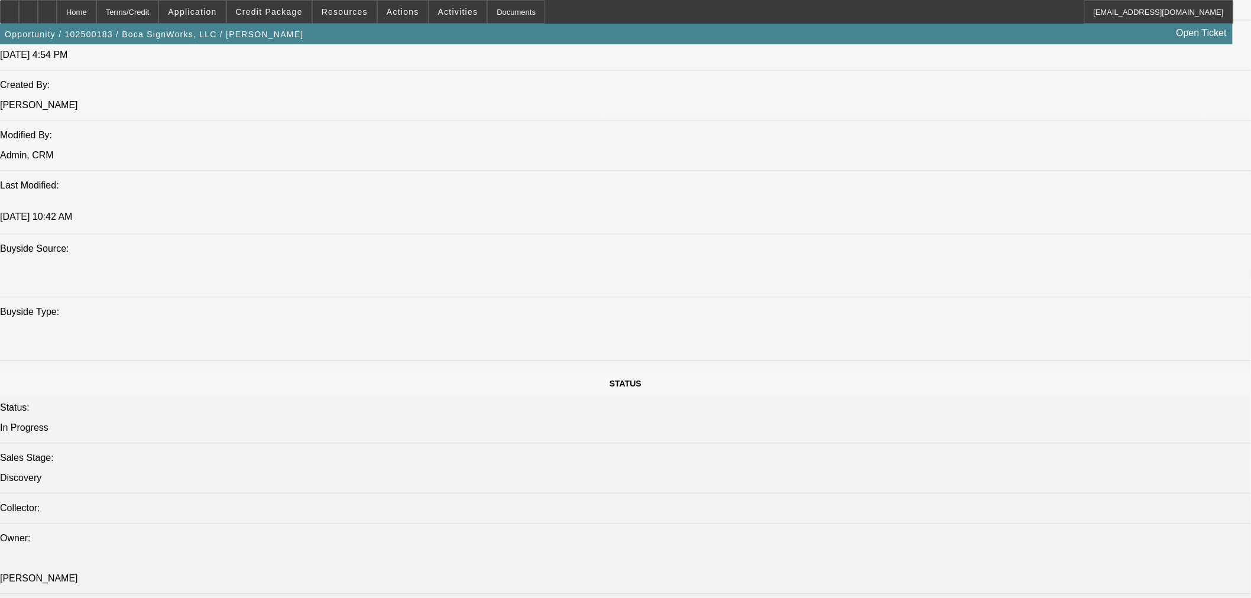
scroll to position [525, 0]
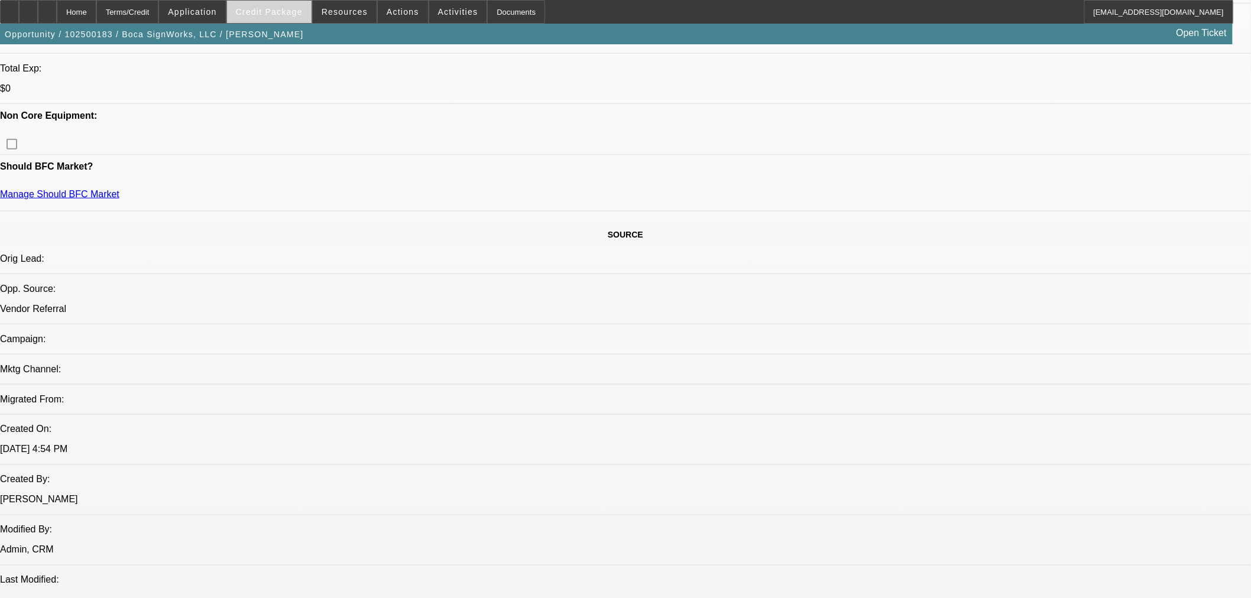
click at [297, 15] on span "Credit Package" at bounding box center [269, 11] width 67 height 9
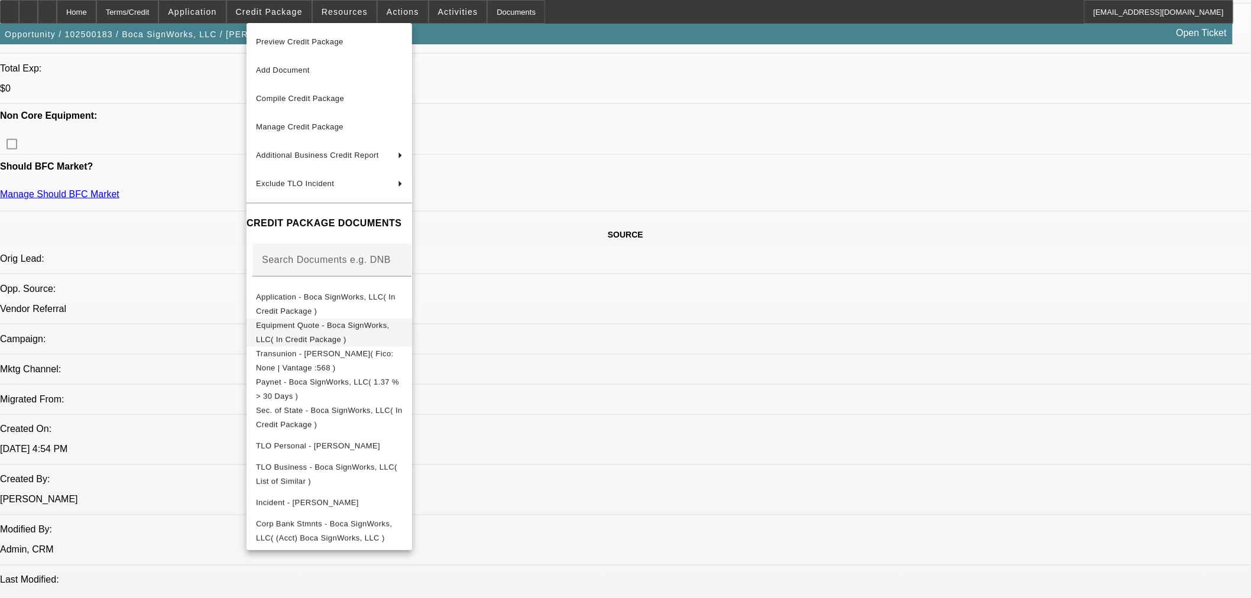
click at [307, 323] on span "Equipment Quote - Boca SignWorks, LLC( In Credit Package )" at bounding box center [329, 332] width 147 height 28
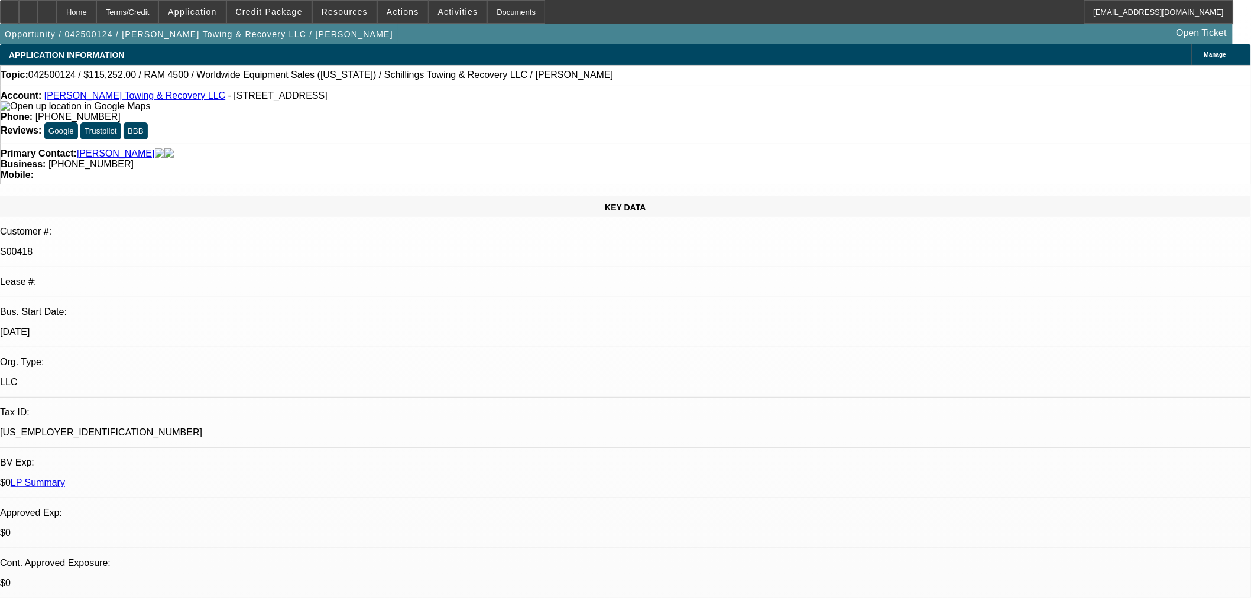
select select "0"
select select "3"
select select "0"
select select "6"
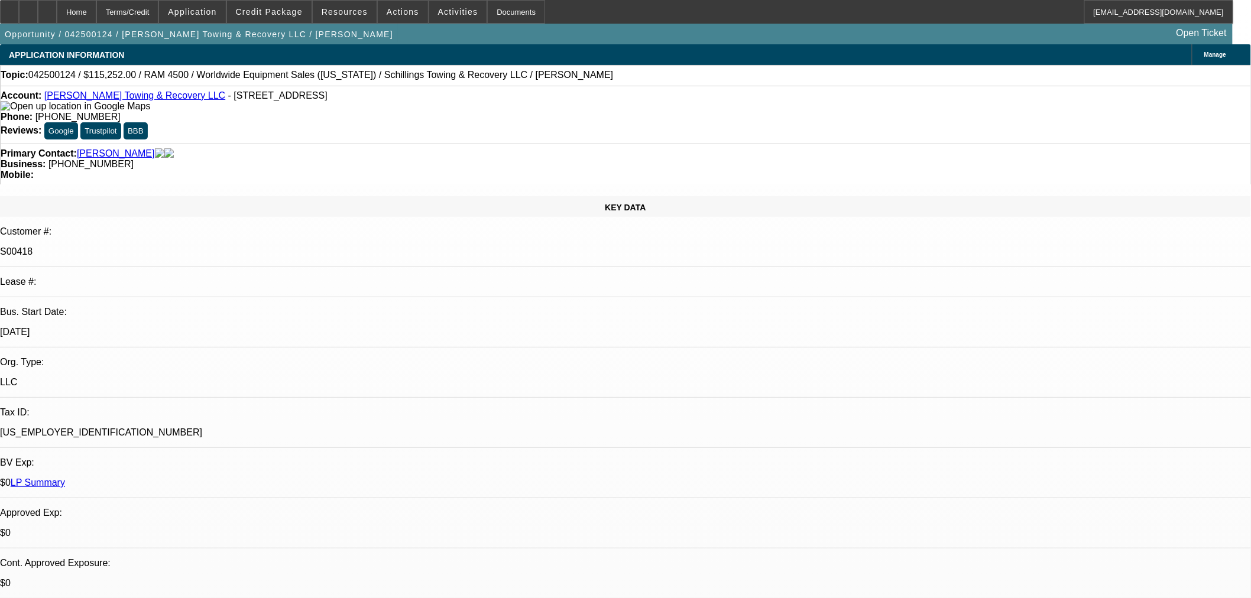
select select "0"
select select "3"
select select "0"
select select "6"
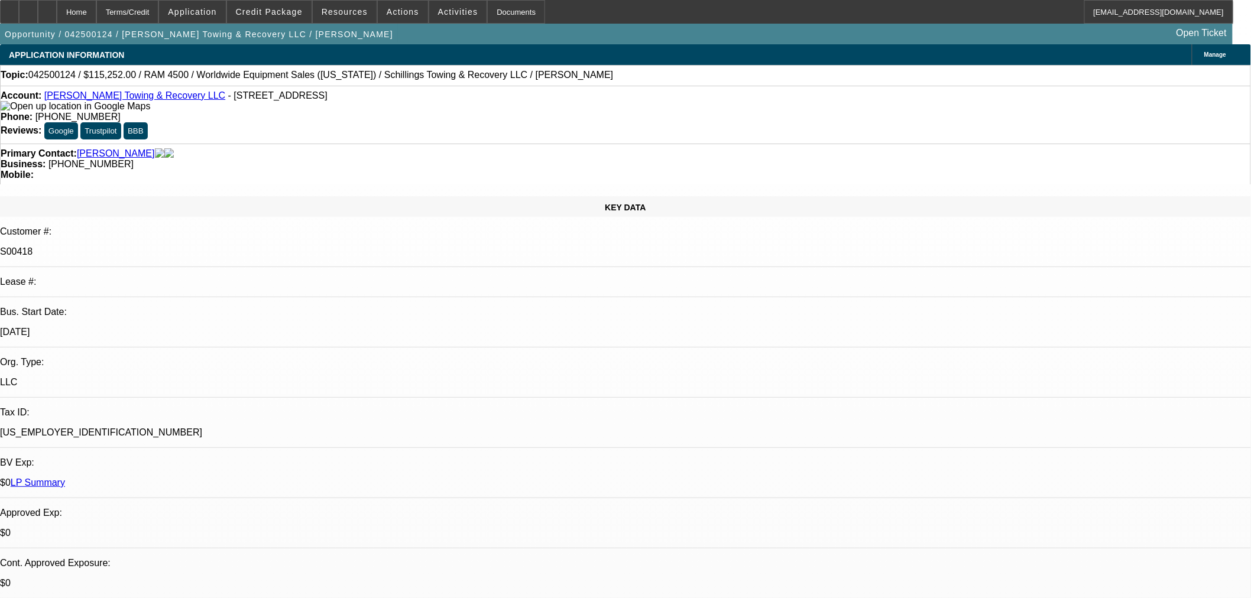
select select "0"
select select "3"
select select "0"
select select "6"
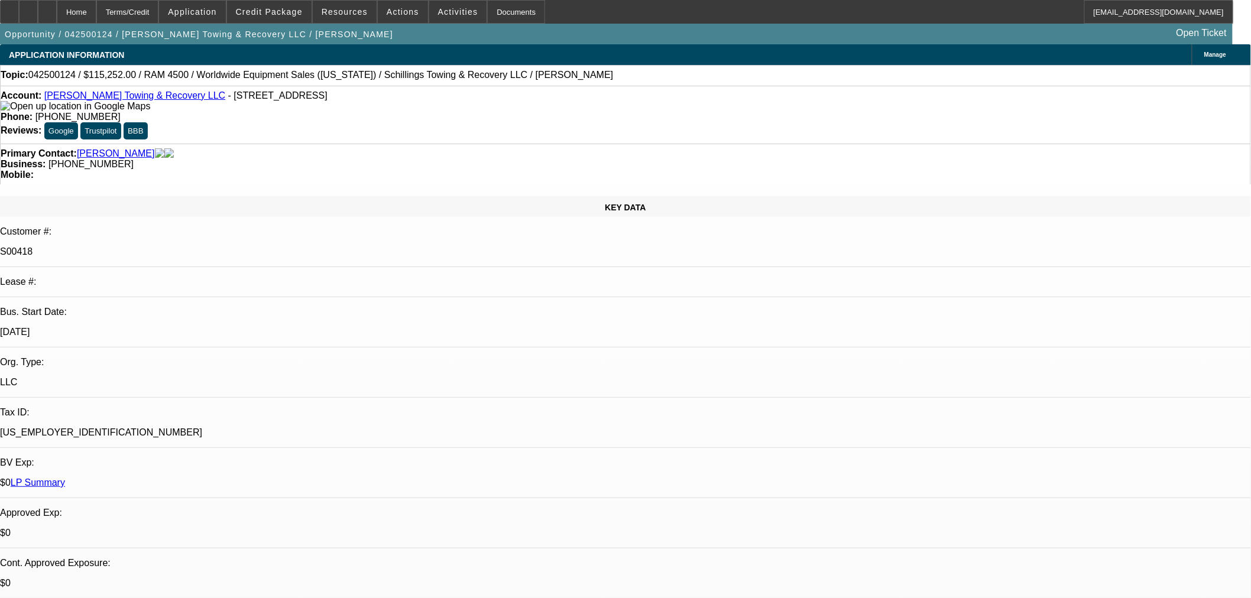
select select "0"
select select "3"
select select "0"
select select "6"
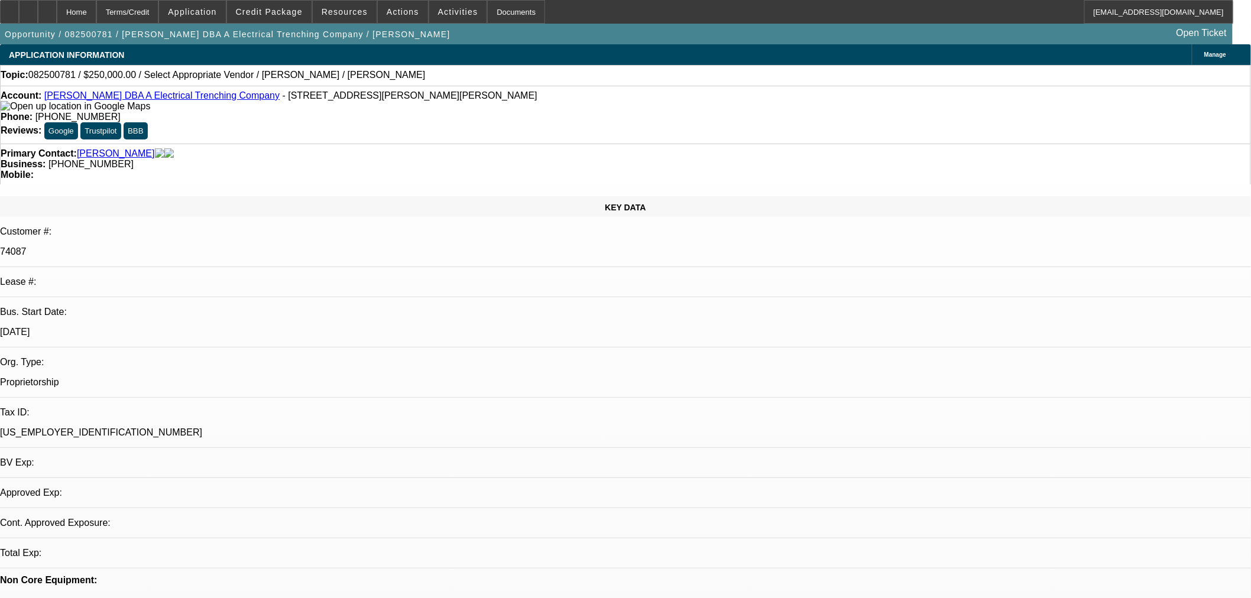
select select "0"
select select "2"
select select "0.1"
select select "4"
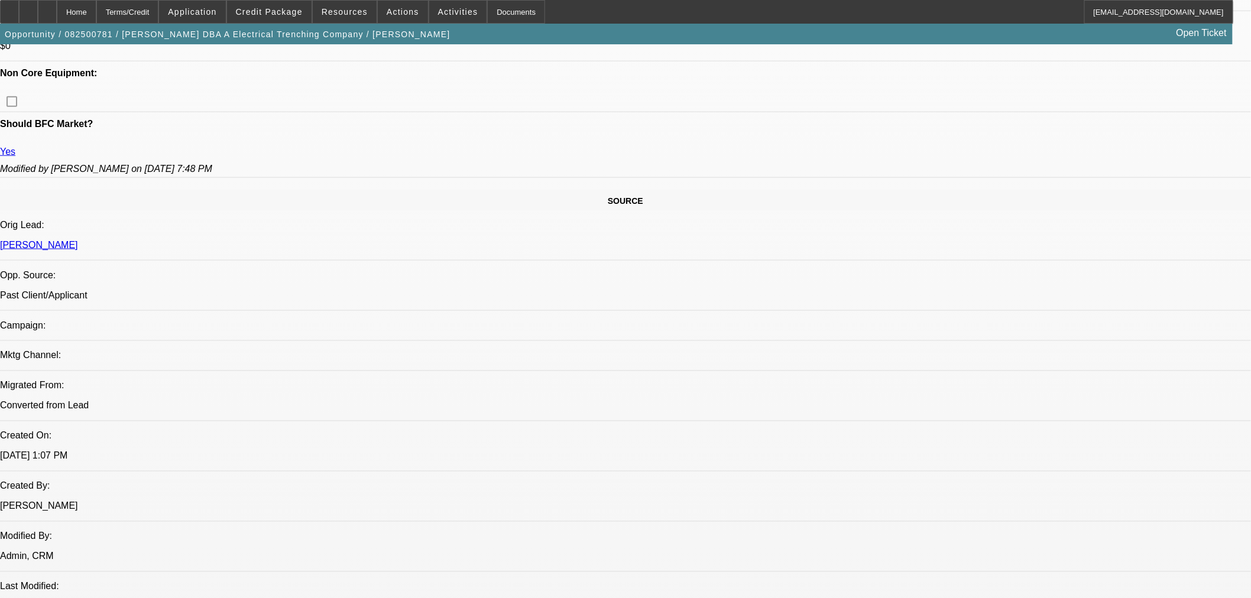
scroll to position [709, 0]
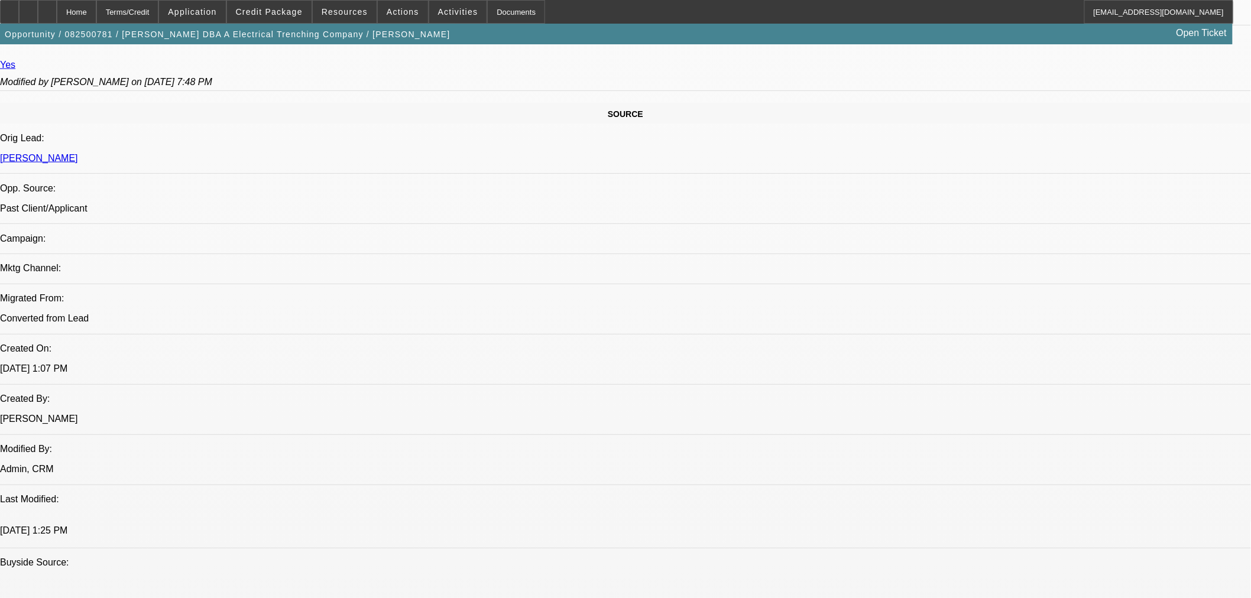
scroll to position [512, 0]
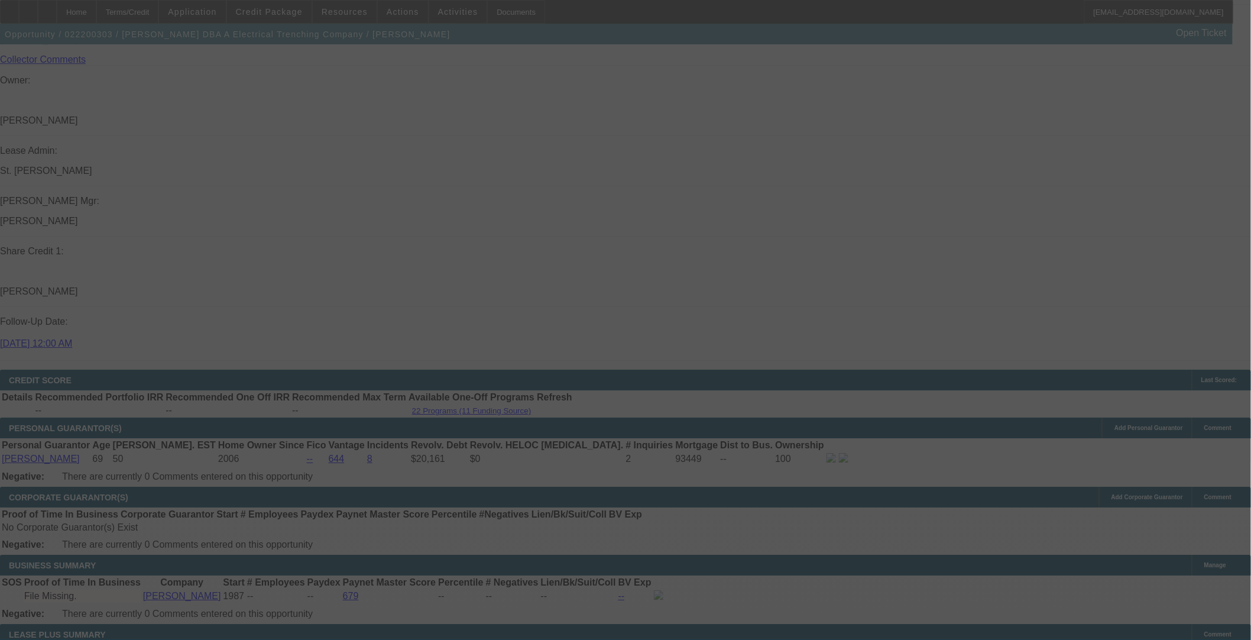
select select "0"
select select "3"
select select "0"
select select "6"
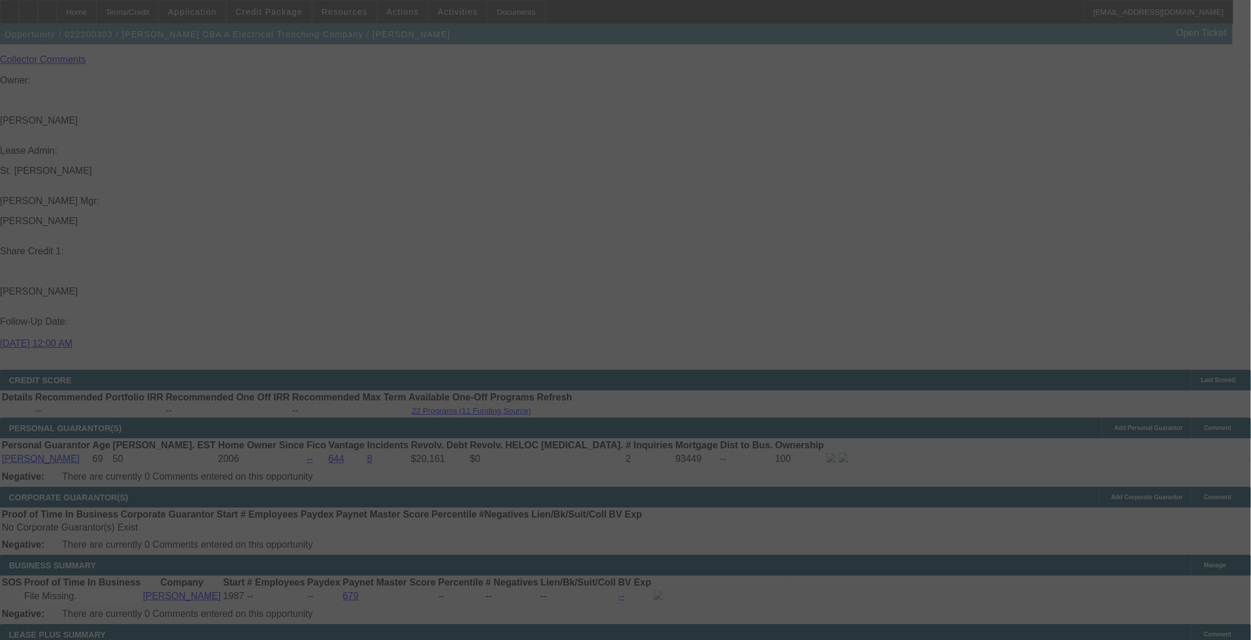
select select "0"
select select "3"
select select "0"
select select "6"
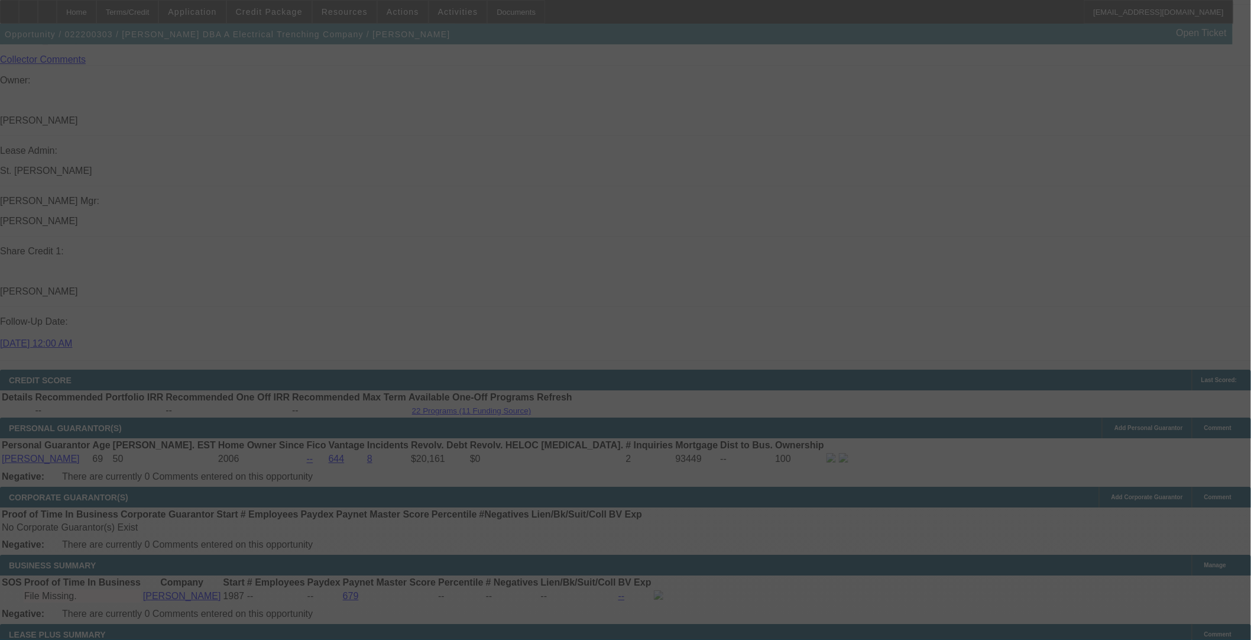
select select "0"
select select "3"
select select "0"
select select "6"
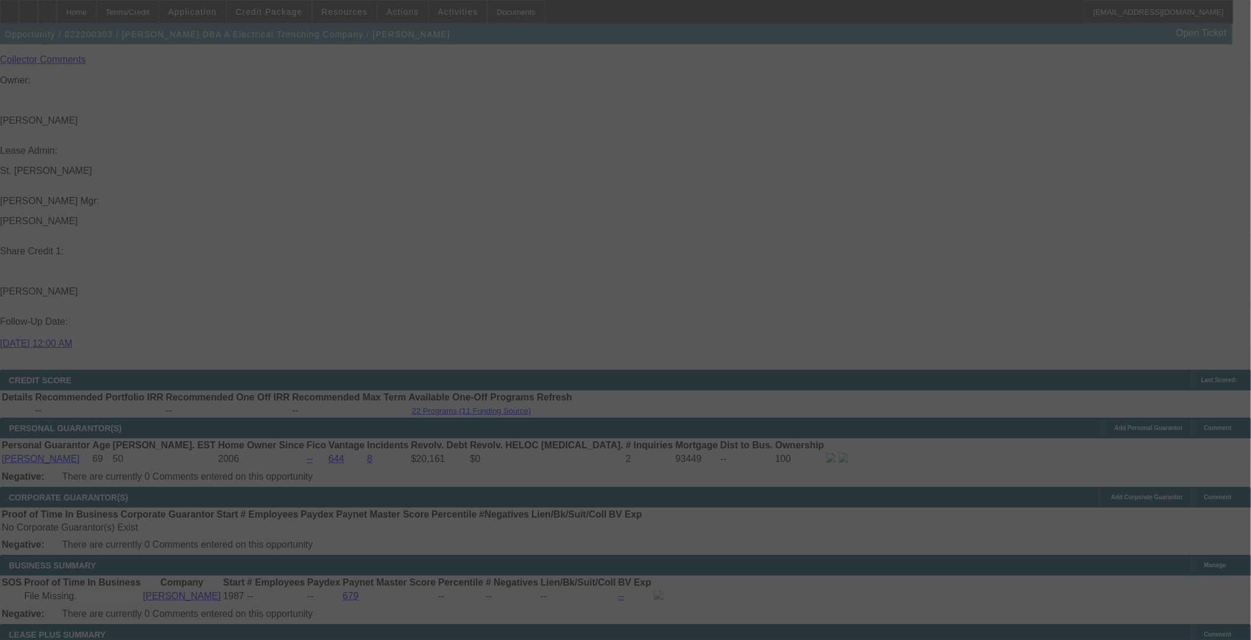
select select "0"
select select "3"
select select "0"
select select "6"
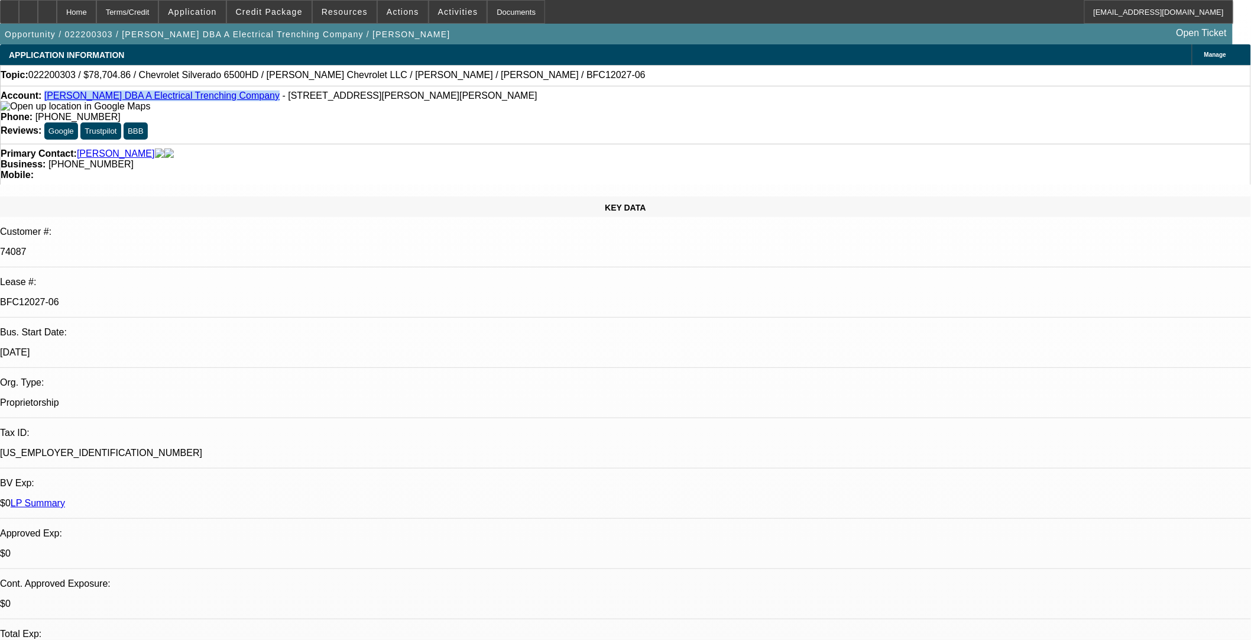
drag, startPoint x: 232, startPoint y: 101, endPoint x: 54, endPoint y: 98, distance: 178.6
click at [54, 98] on div "Account: [PERSON_NAME] DBA A Electrical Trenching Company - [STREET_ADDRESS][PE…" at bounding box center [626, 100] width 1250 height 21
copy link "[PERSON_NAME] DBA A Electrical Trenching Company"
drag, startPoint x: 206, startPoint y: 198, endPoint x: 151, endPoint y: 201, distance: 54.5
click at [151, 297] on div "BFC12027-06" at bounding box center [625, 302] width 1251 height 11
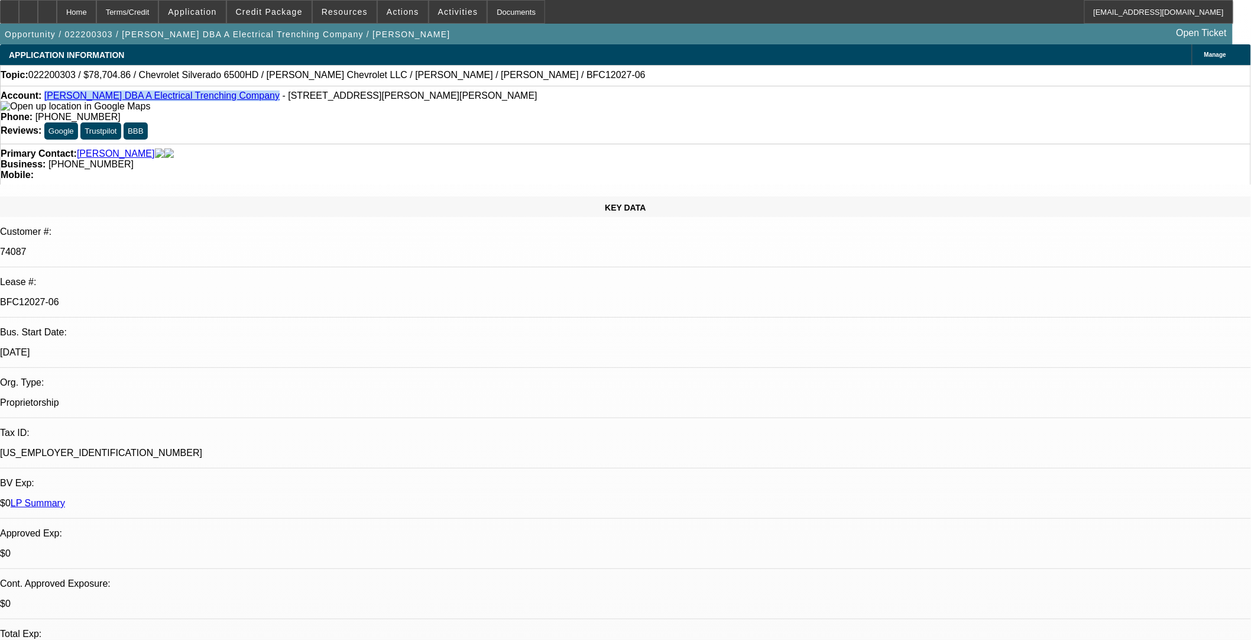
copy p "BFC12027-06"
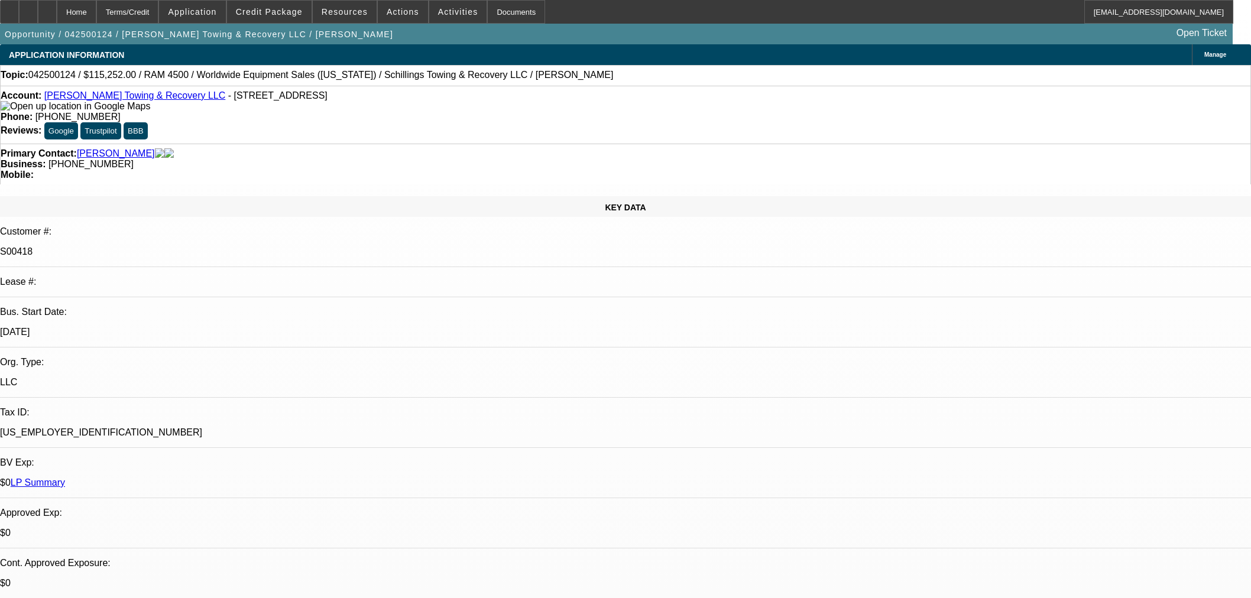
select select "0"
select select "3"
select select "0"
select select "6"
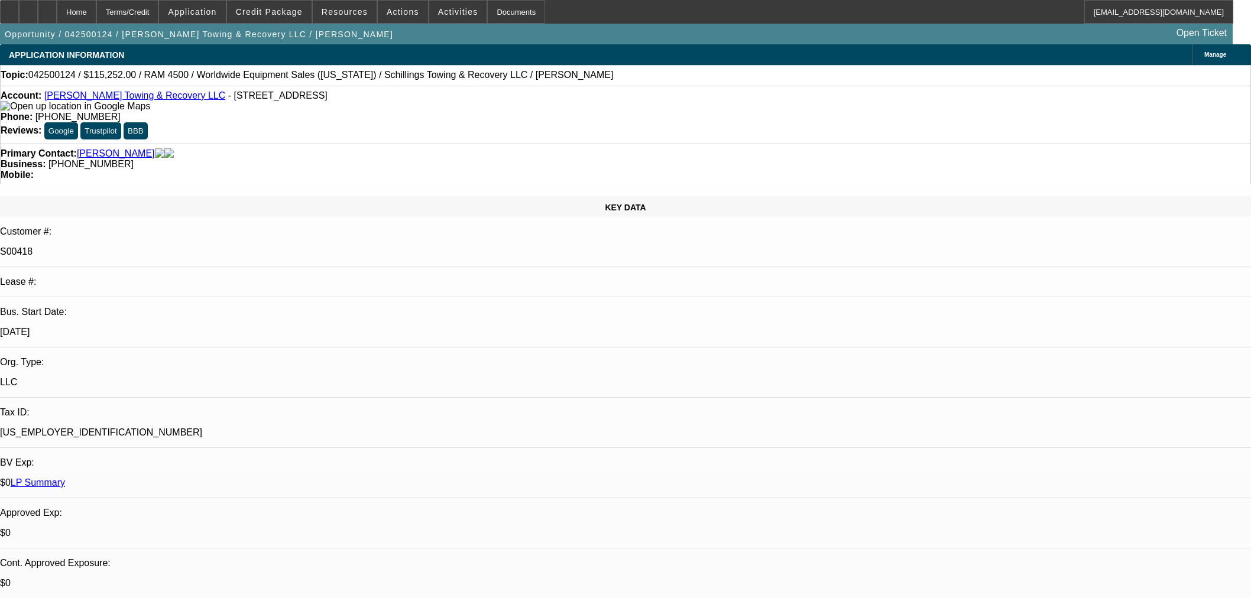
select select "0"
select select "3"
select select "0"
select select "6"
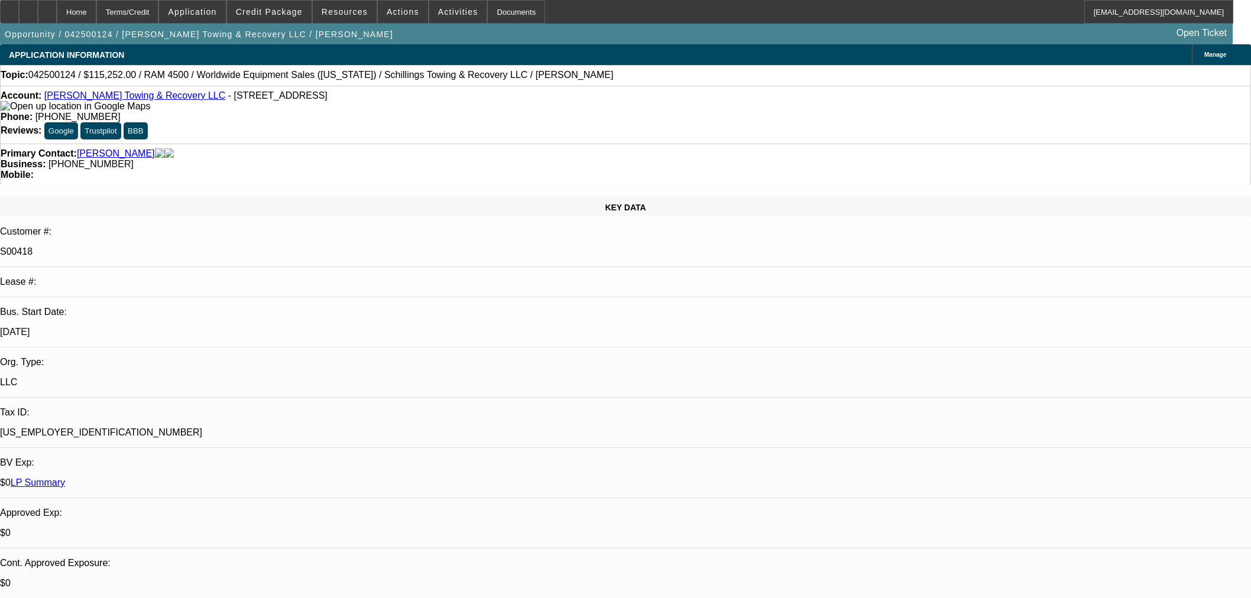
select select "0"
select select "3"
select select "0"
select select "6"
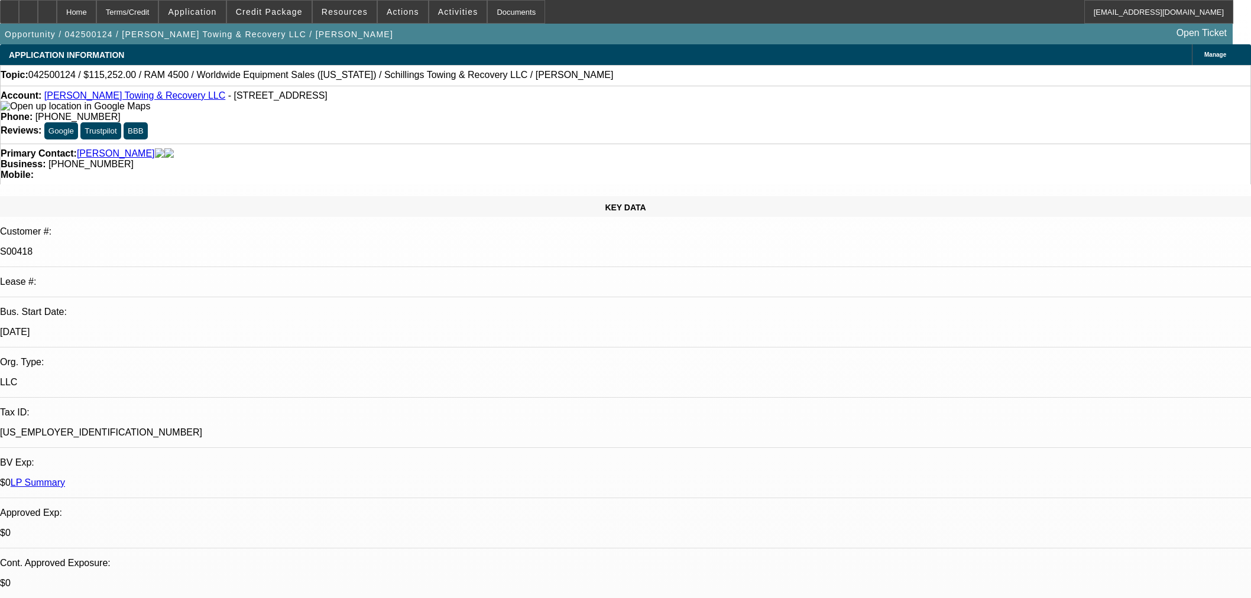
select select "0"
select select "3"
select select "0"
select select "6"
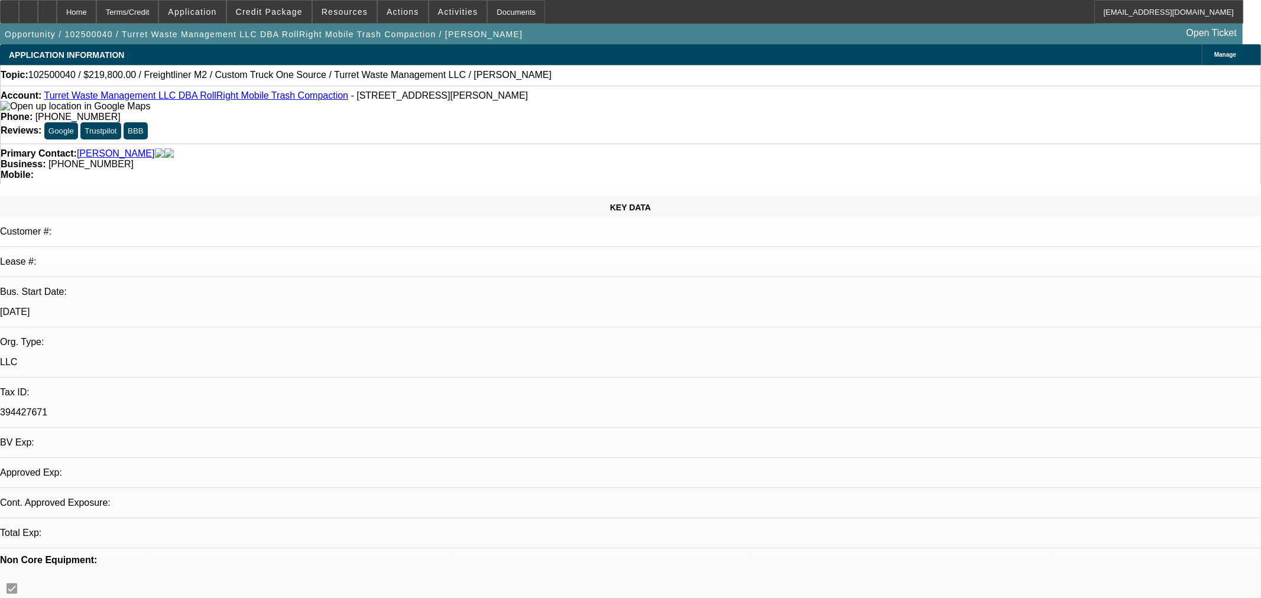
select select "0.2"
select select "2"
select select "0.1"
select select "4"
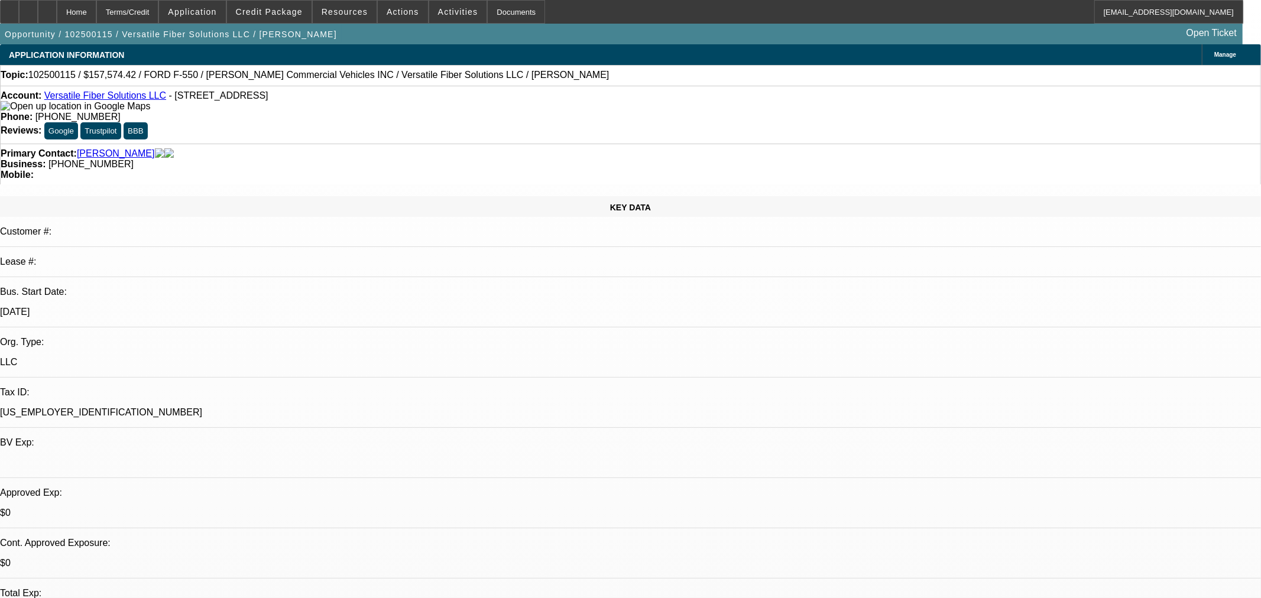
select select "0.15"
select select "0"
select select "3"
select select "0.1"
select select "4"
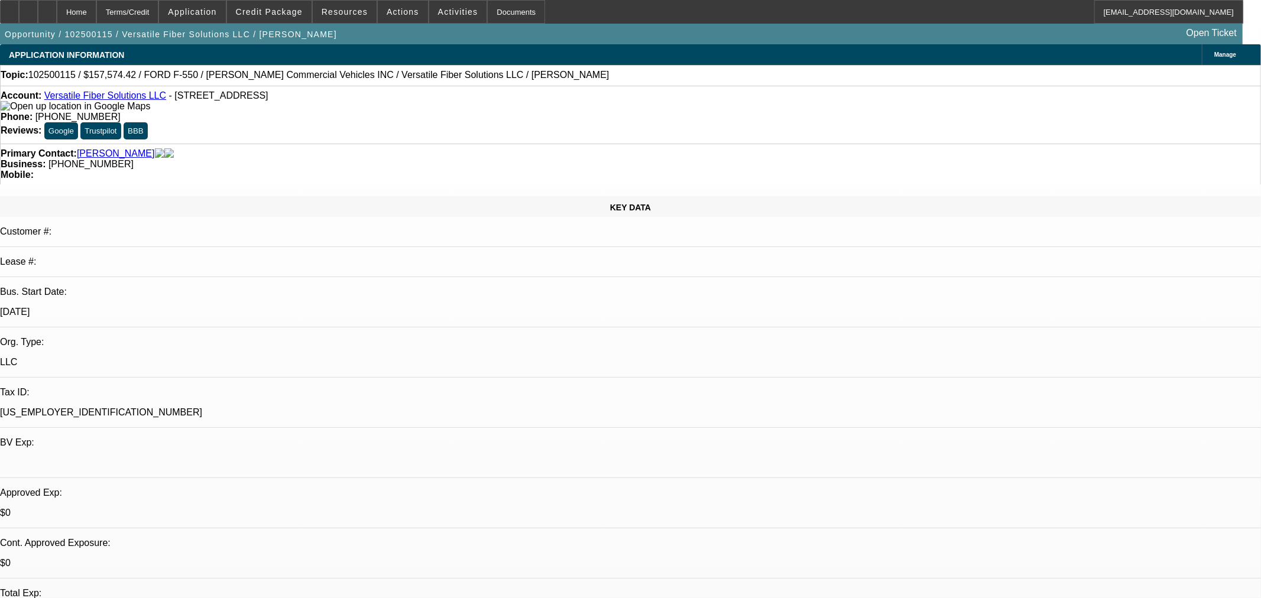
select select "0.1"
select select "0"
select select "3"
select select "0.1"
select select "4"
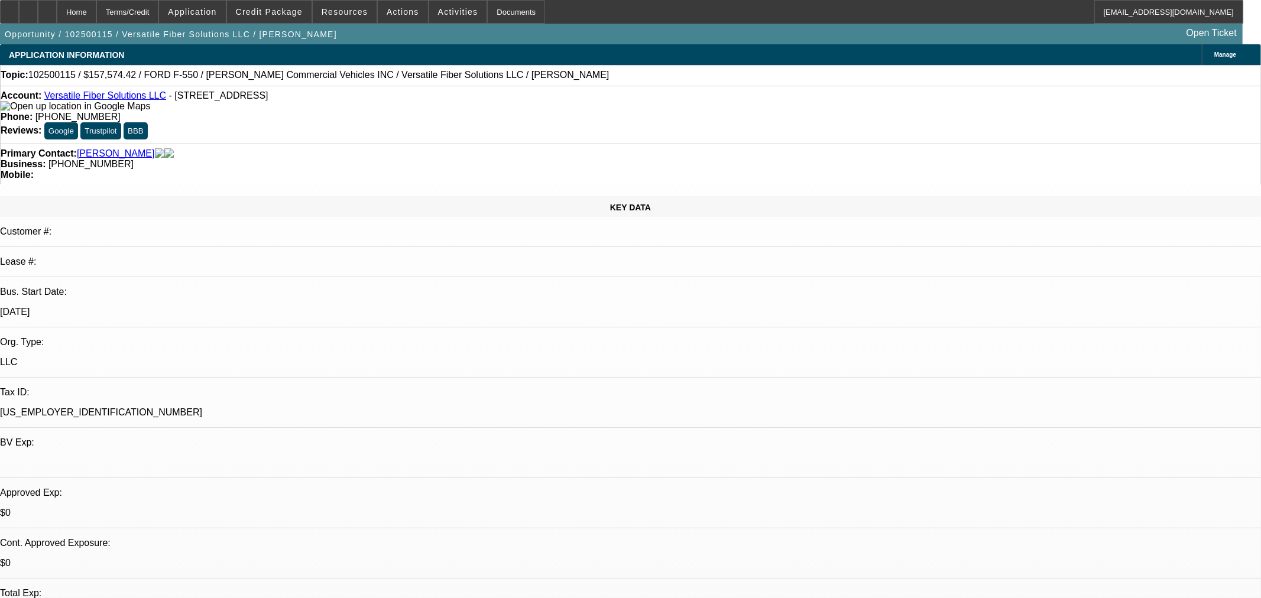
select select "0"
select select "3"
select select "0.1"
select select "4"
select select "0"
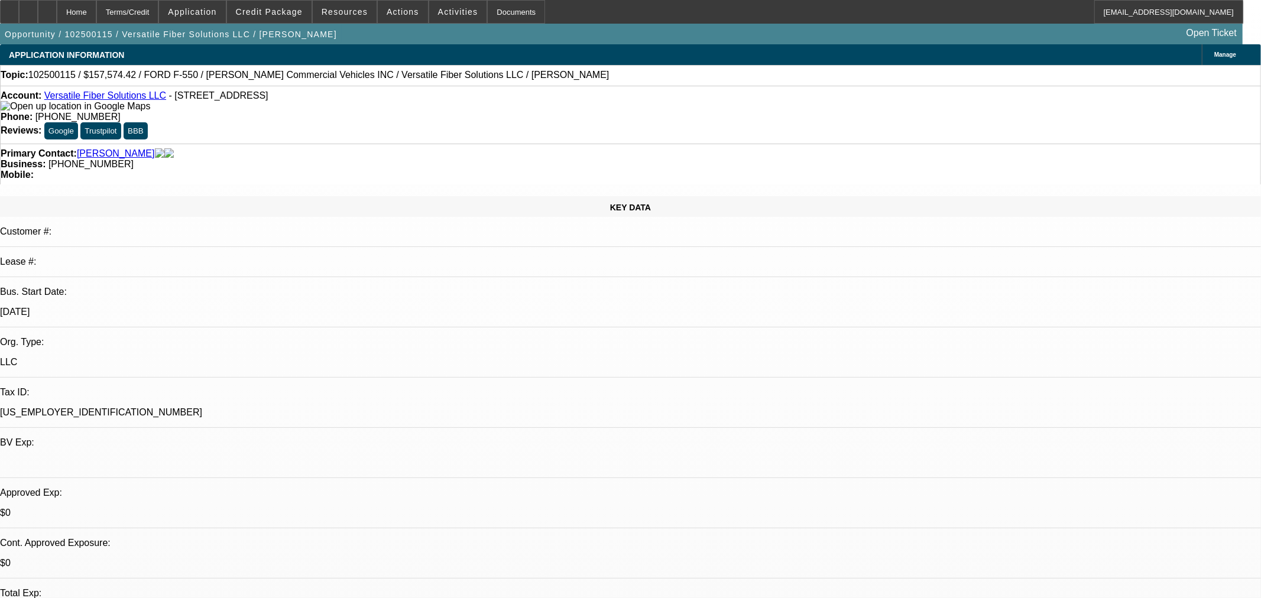
select select "0"
select select "6"
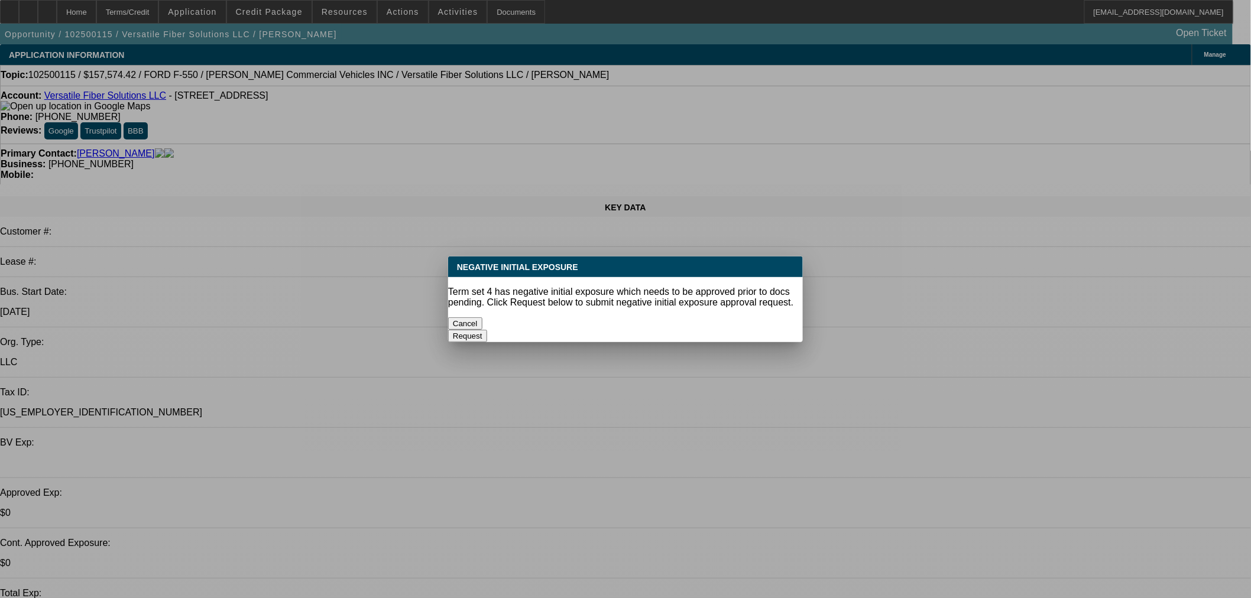
click at [482, 317] on button "Cancel" at bounding box center [465, 323] width 34 height 12
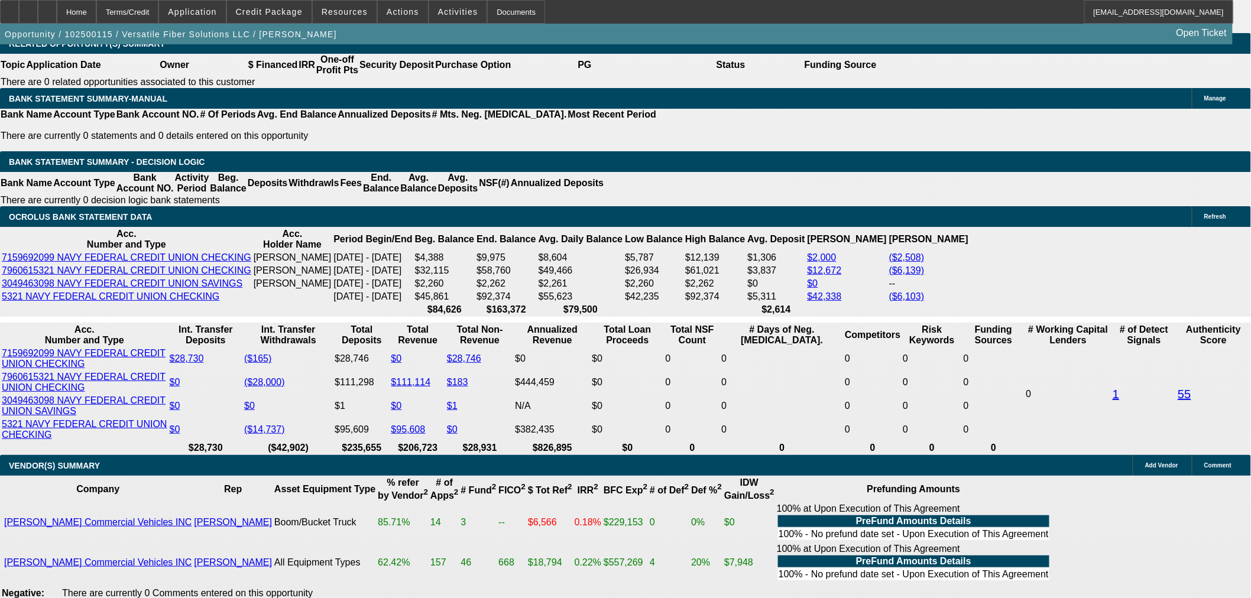
scroll to position [1970, 0]
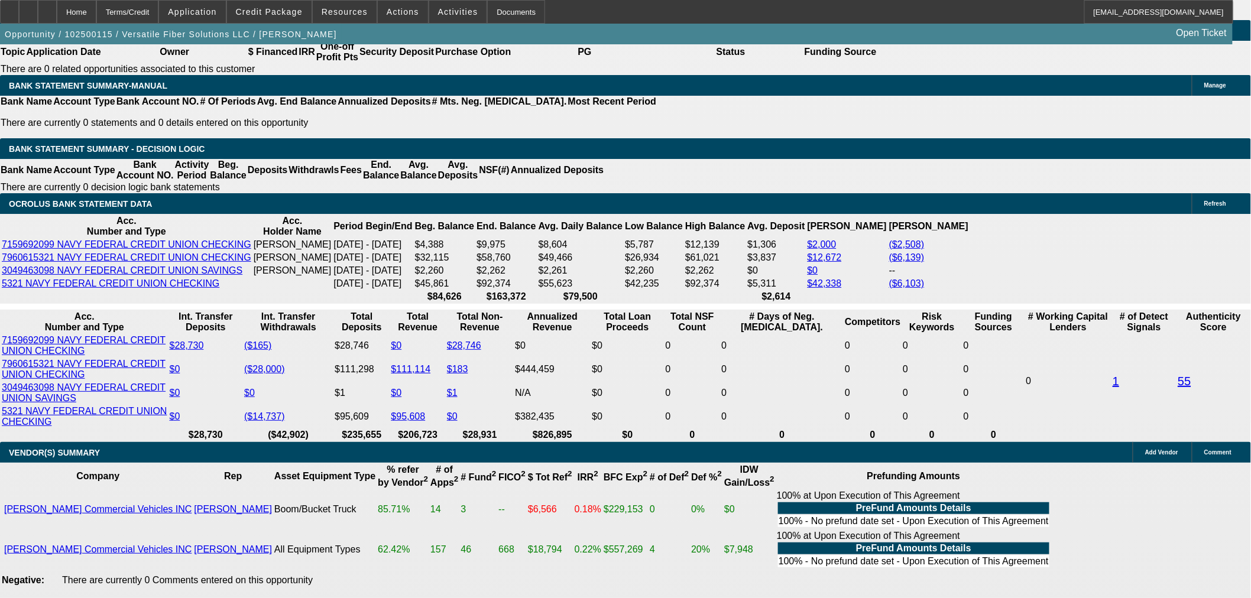
drag, startPoint x: 270, startPoint y: 250, endPoint x: 326, endPoint y: 244, distance: 56.0
type input "1"
type input "UNKNOWN"
type input "$2,410.01"
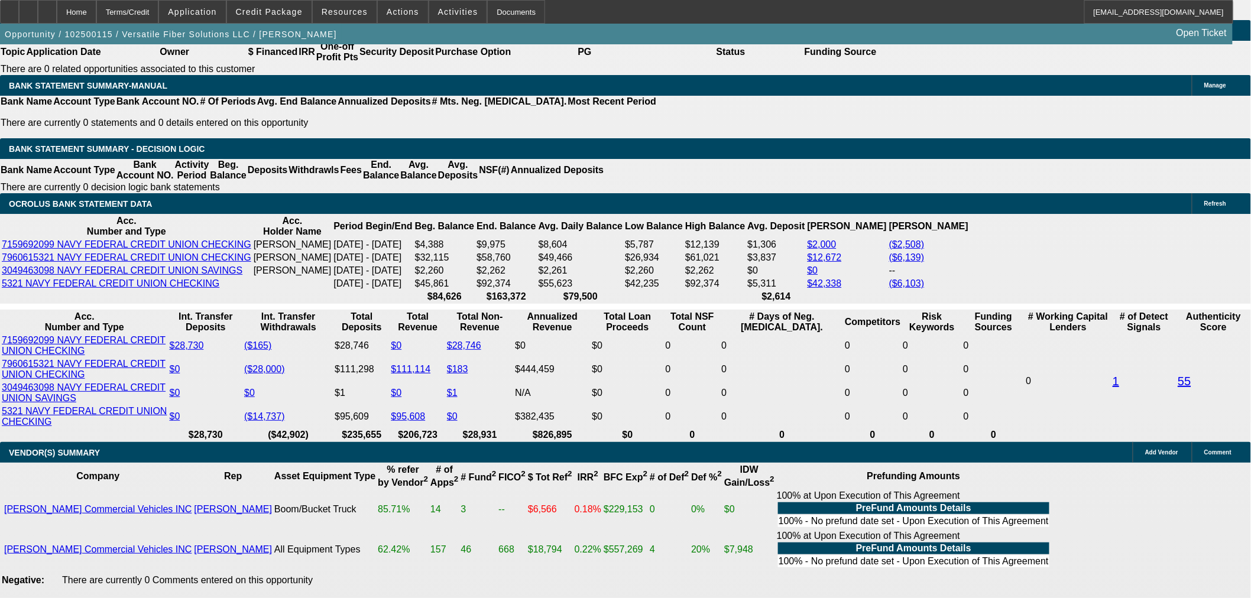
type input "10."
type input "$2,995.57"
type input "10.4"
type input "$3,023.39"
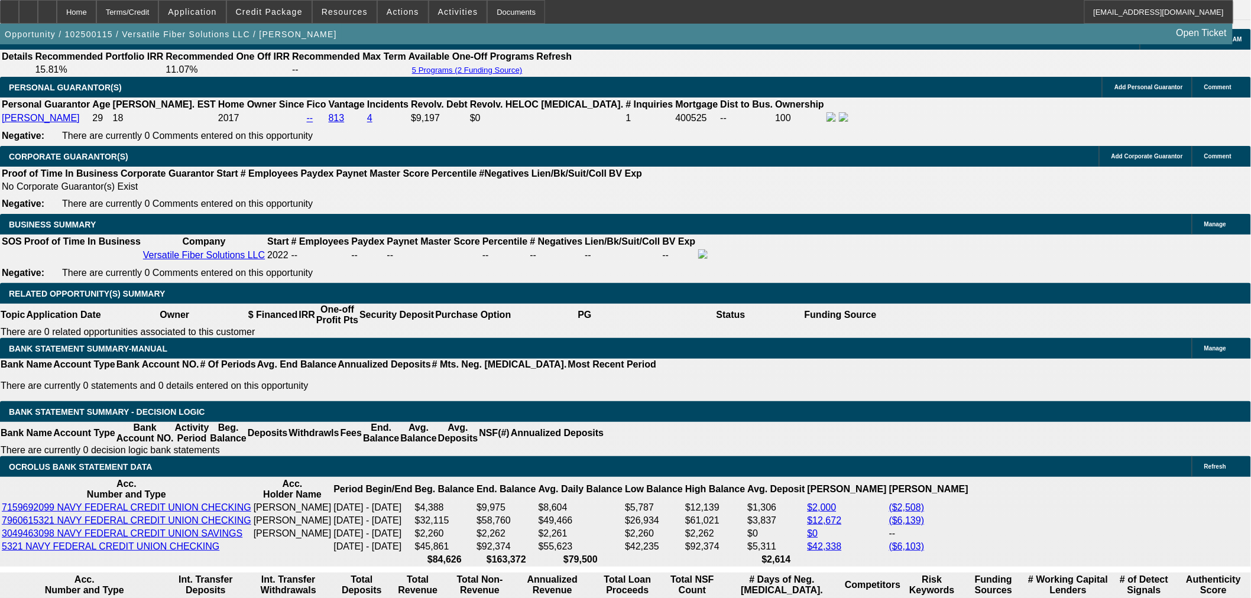
type input "10.4"
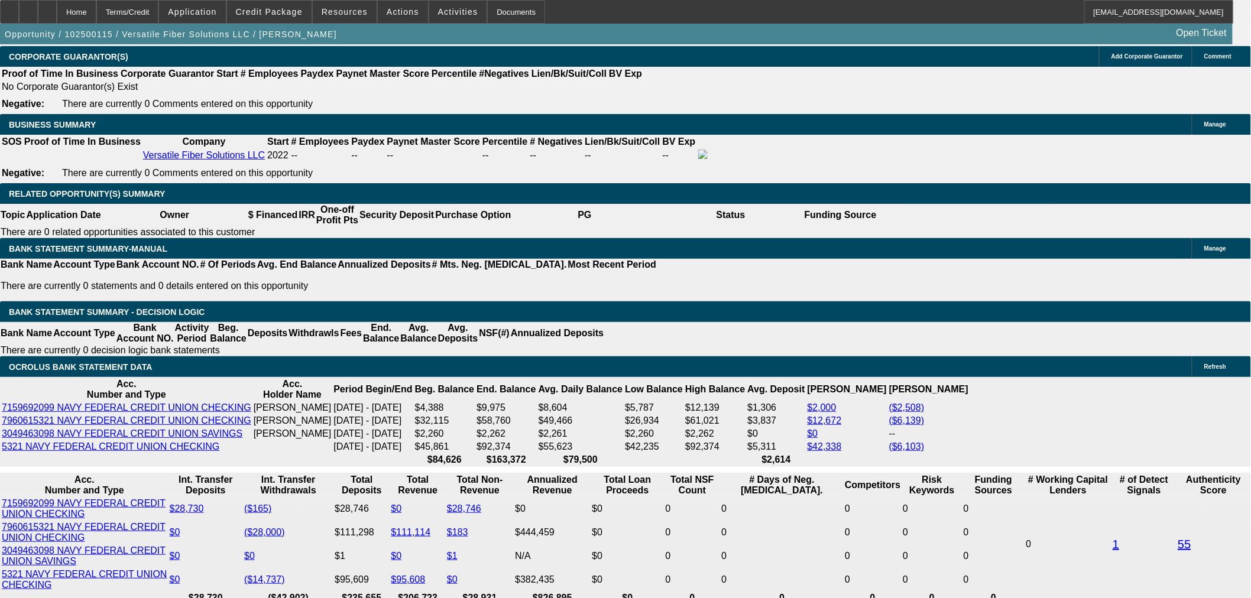
scroll to position [1905, 0]
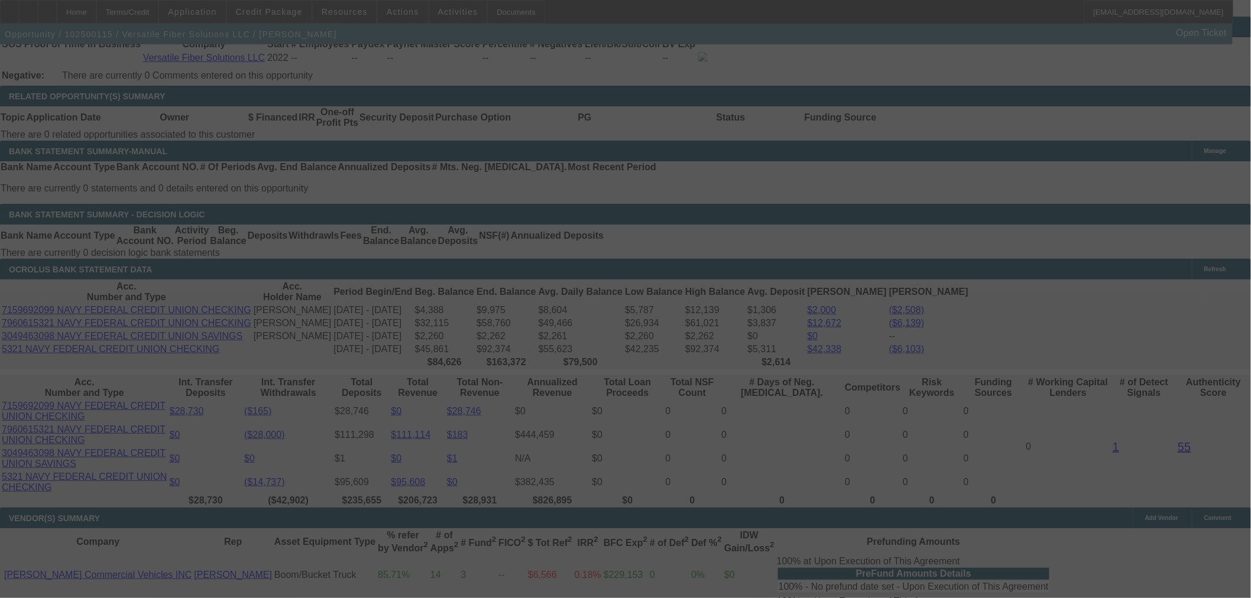
select select "0.15"
select select "0"
select select "3"
select select "0.1"
select select "4"
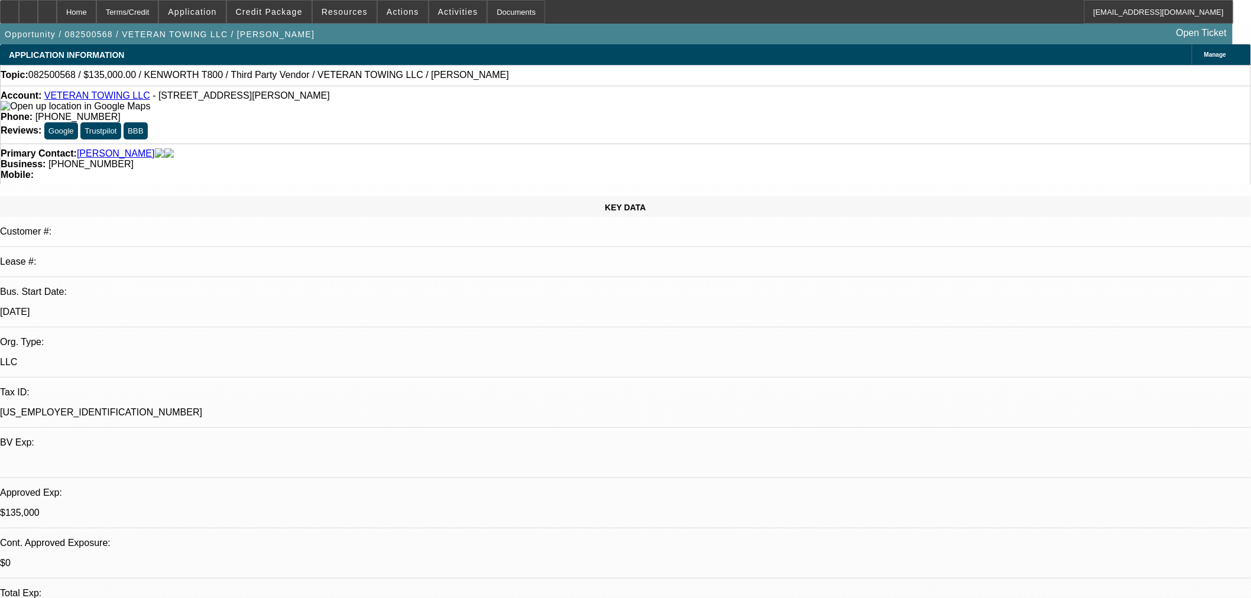
select select "0.1"
select select "0"
select select "6"
select select "0"
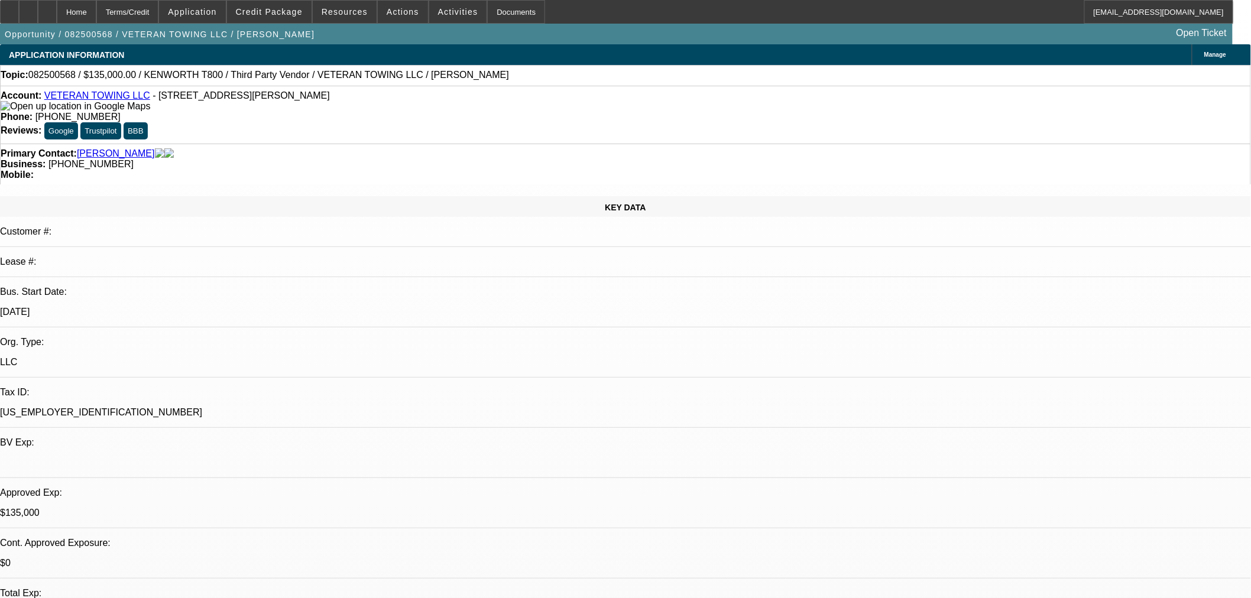
select select "0"
select select "6"
select select "0"
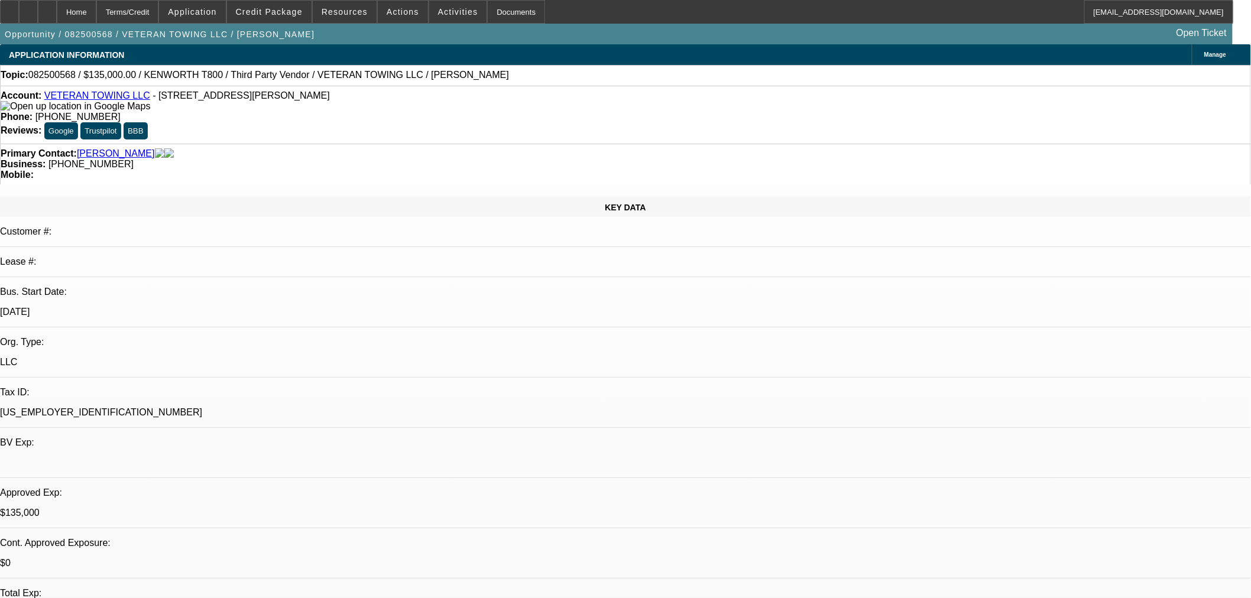
select select "0"
select select "6"
select select "0"
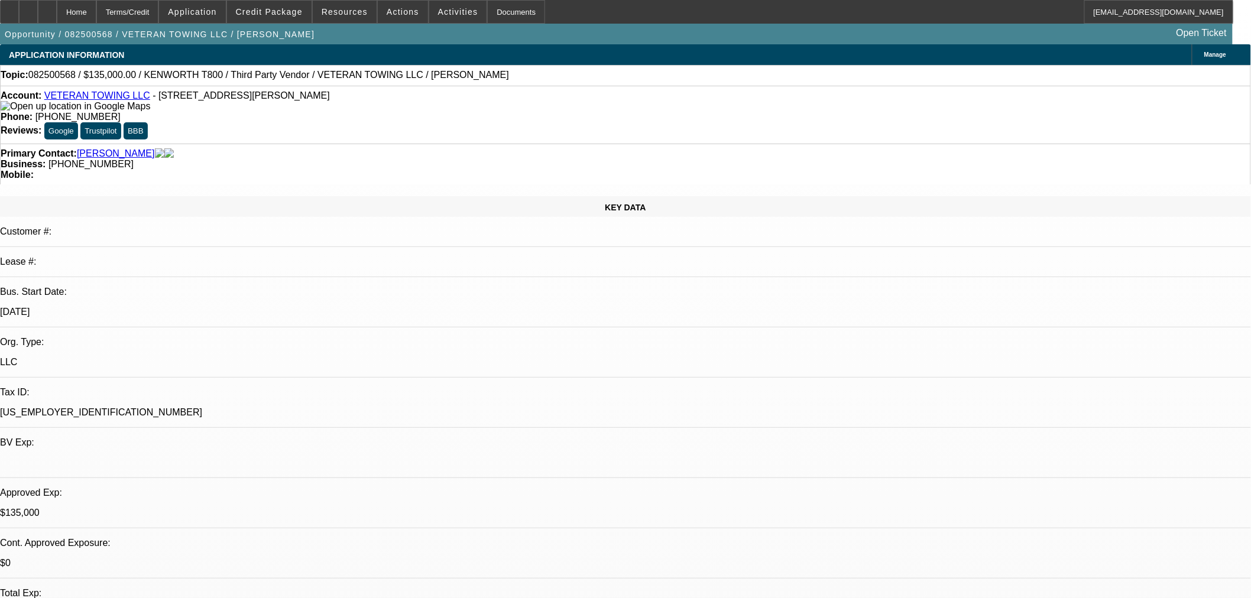
select select "6"
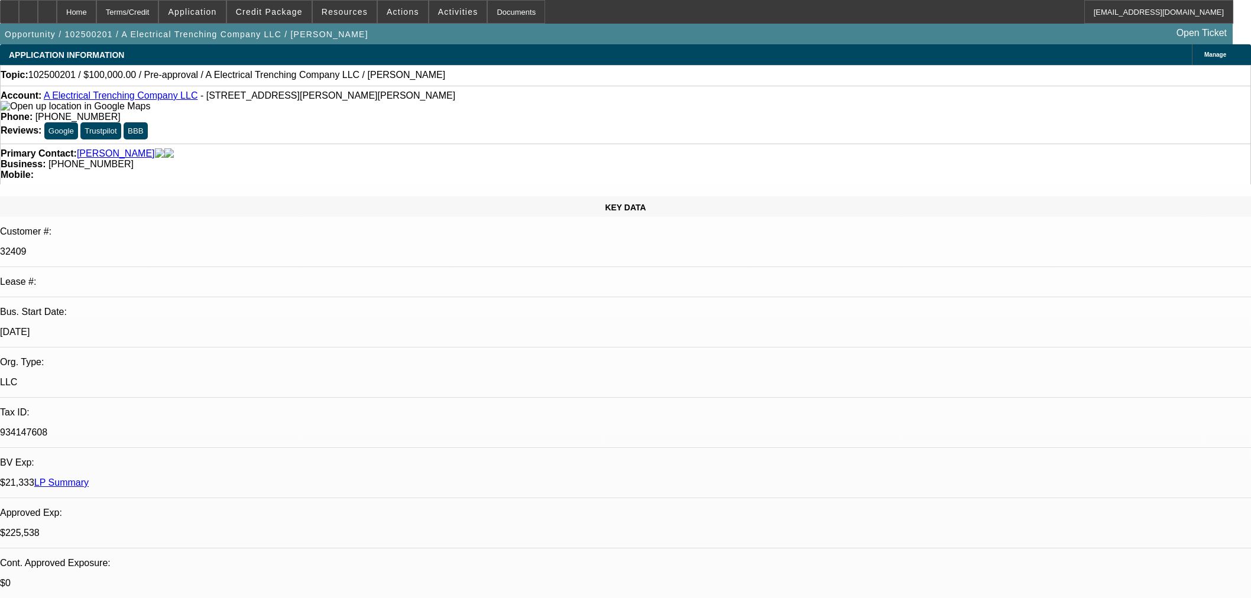
select select "0"
select select "2"
select select "0.1"
select select "4"
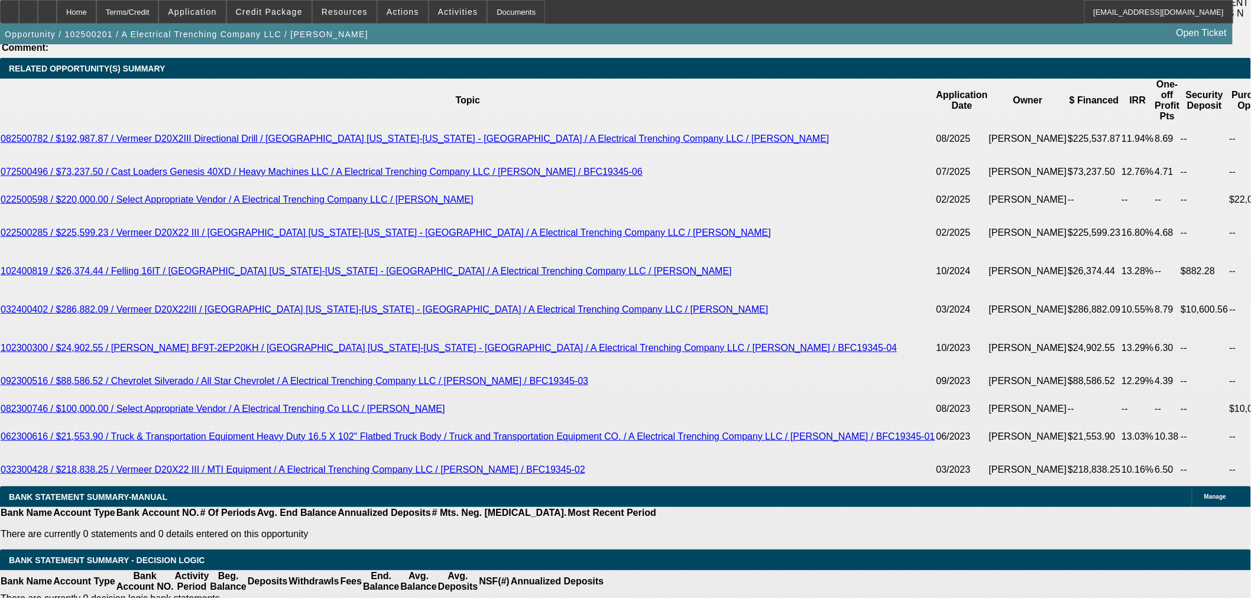
scroll to position [2148, 0]
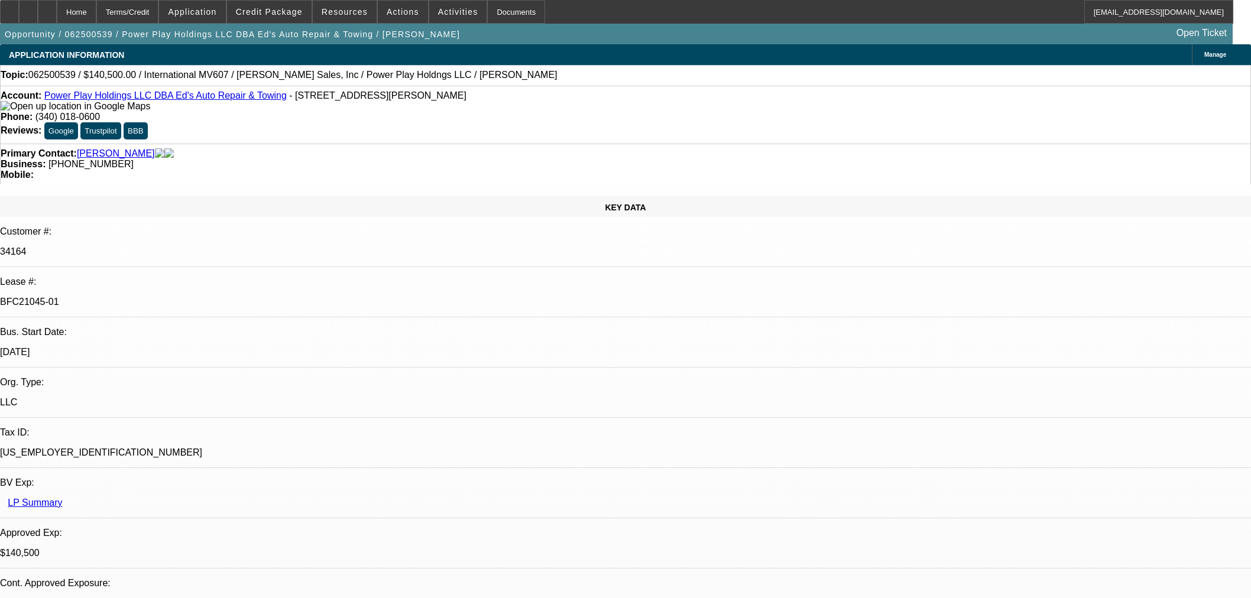
select select "0"
select select "2"
select select "0.1"
select select "4"
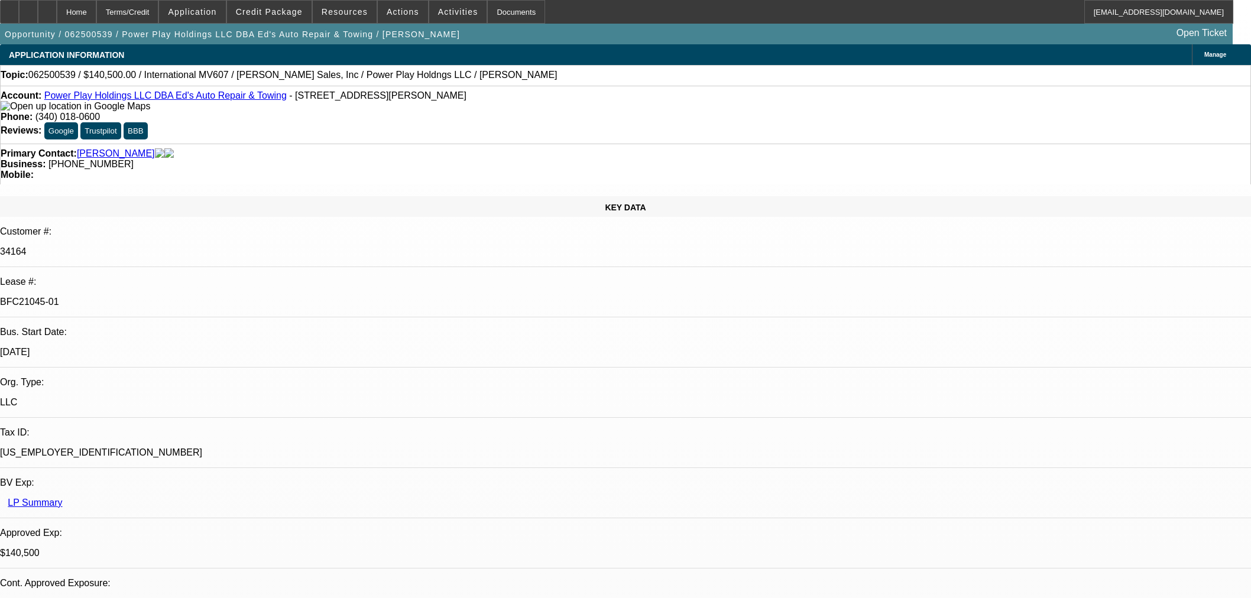
select select "0"
select select "2"
select select "0.1"
select select "4"
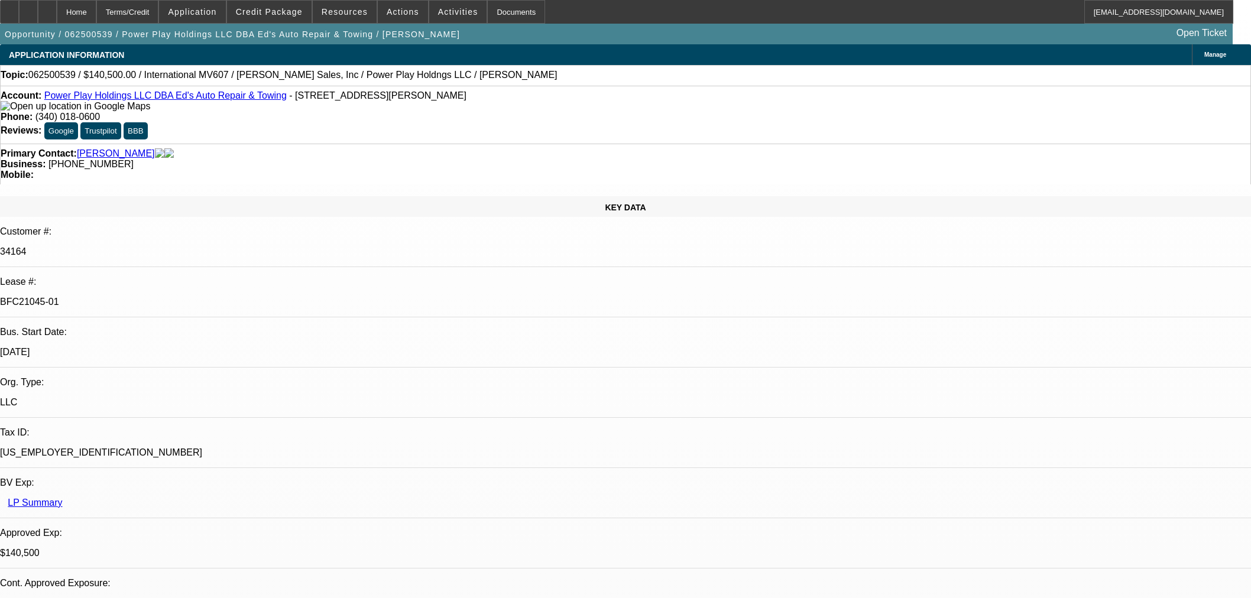
select select "0.1"
select select "2"
select select "0.1"
select select "4"
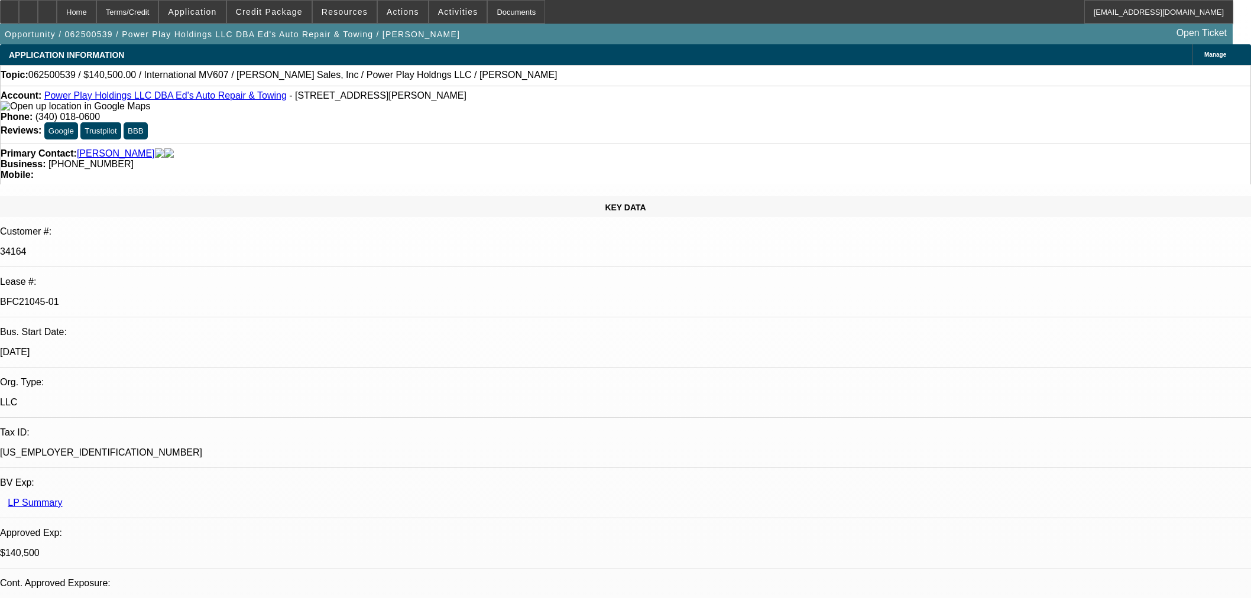
select select "2"
select select "0.1"
select select "4"
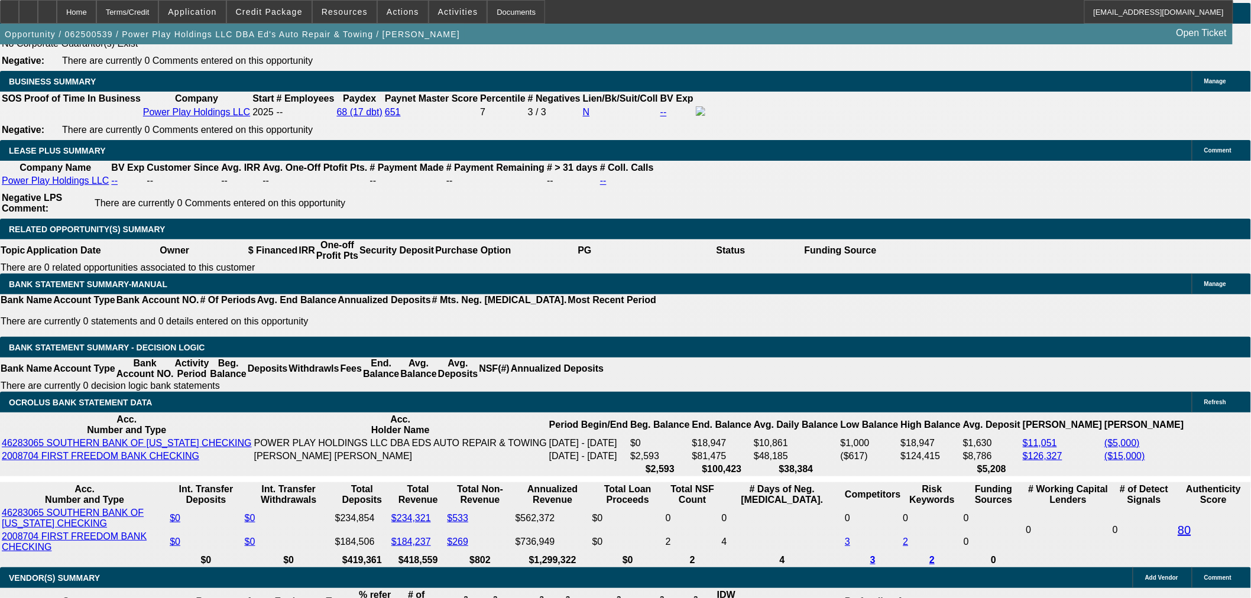
click at [57, 16] on div at bounding box center [47, 12] width 19 height 24
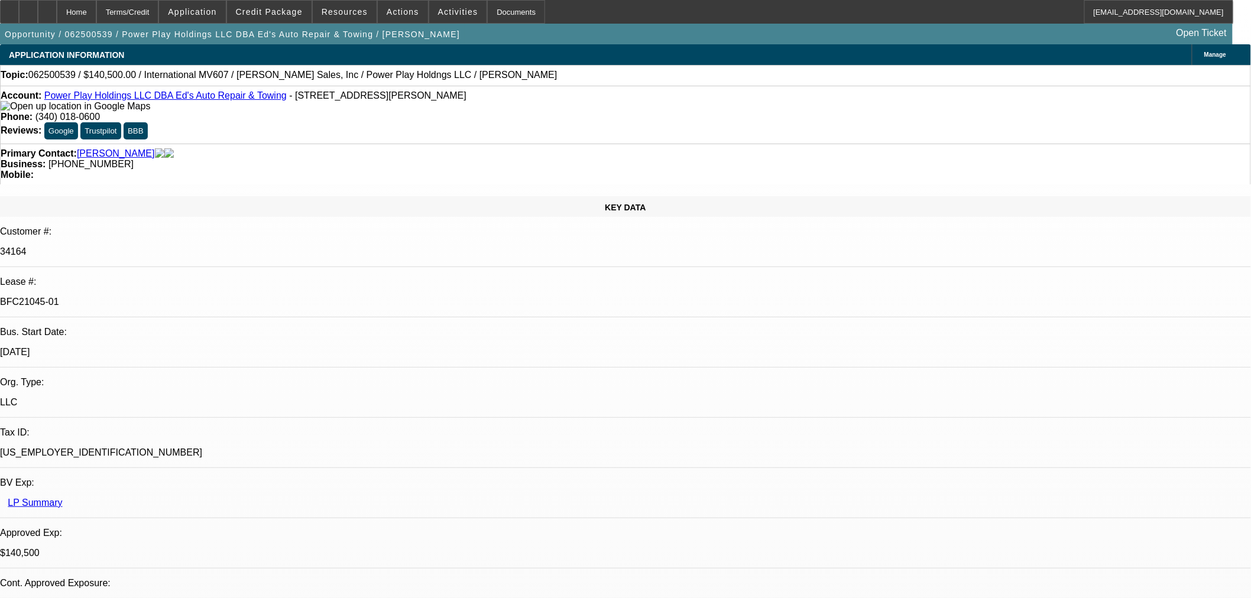
select select "0"
select select "2"
select select "0.1"
select select "4"
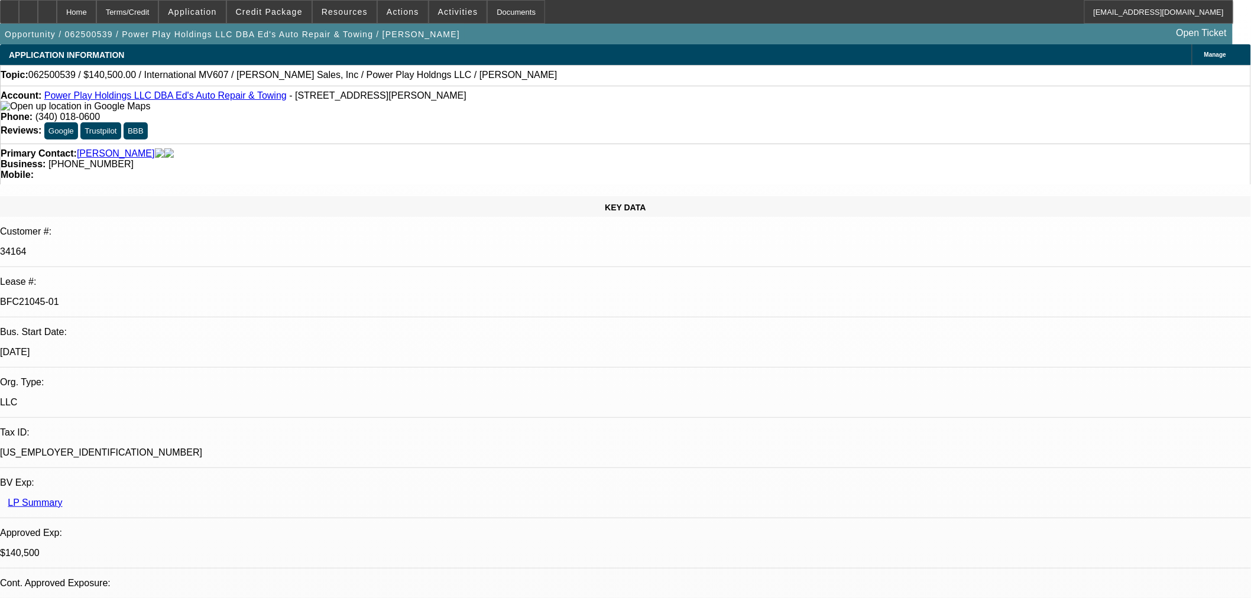
select select "0"
select select "2"
select select "0.1"
select select "4"
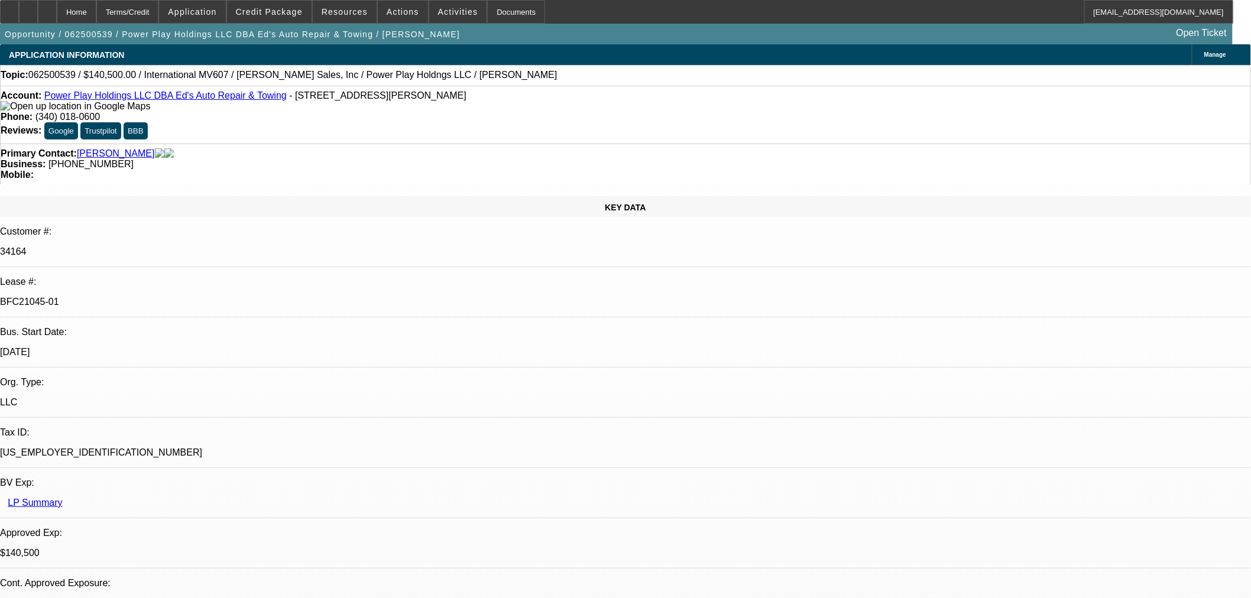
select select "0.1"
select select "2"
select select "0.1"
select select "4"
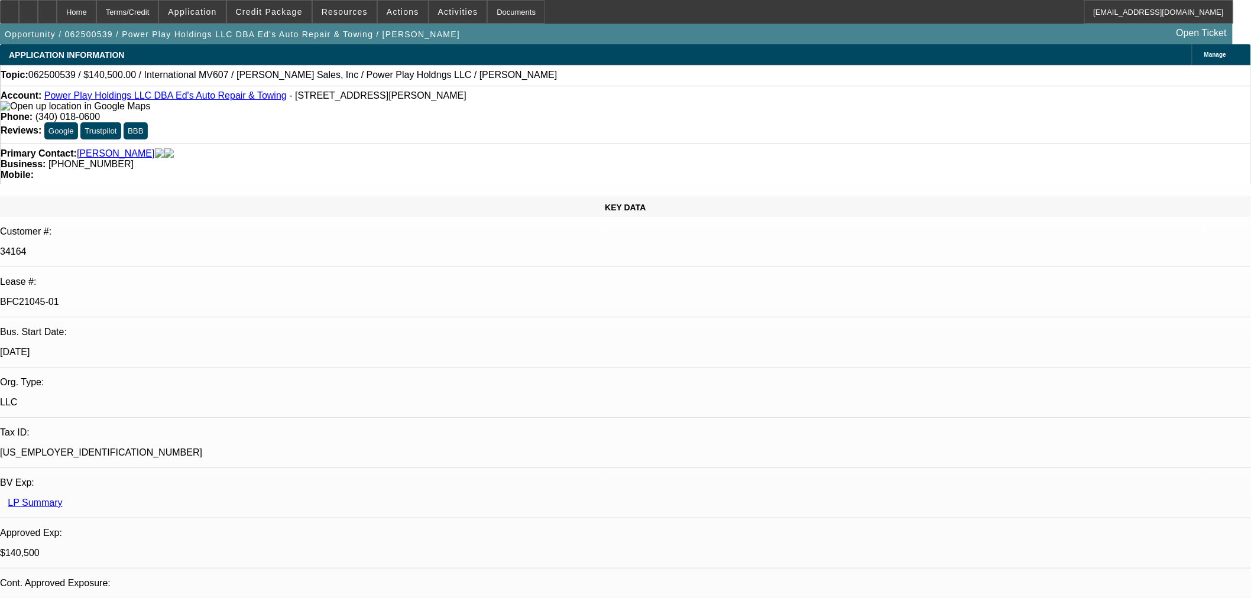
select select "2"
select select "0.1"
select select "4"
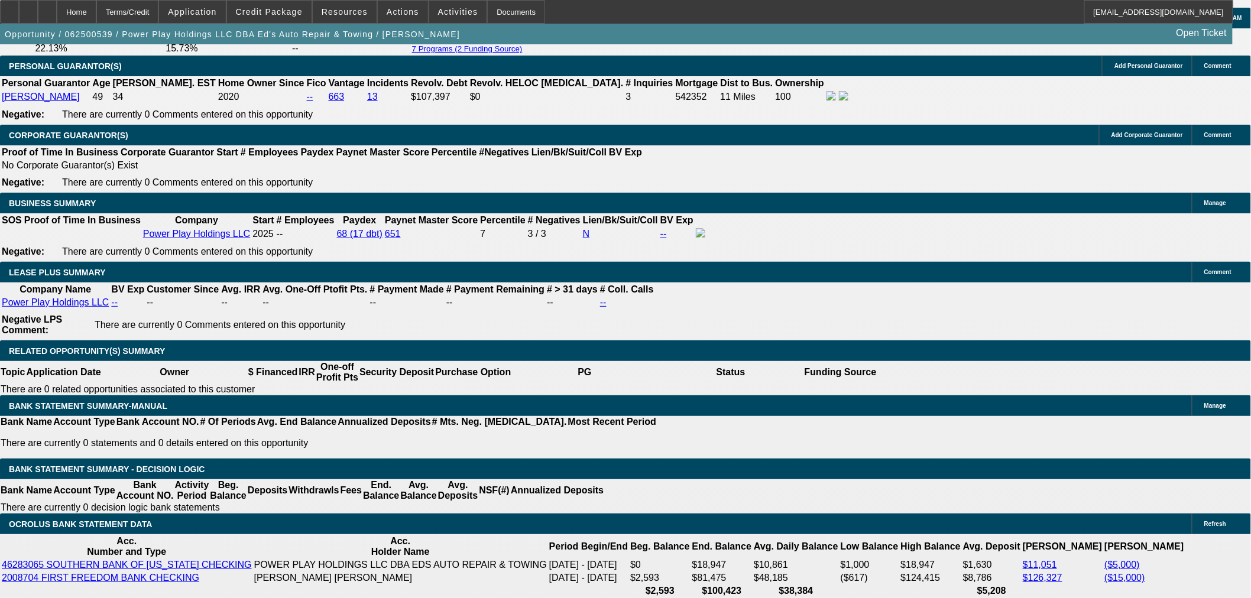
scroll to position [1970, 0]
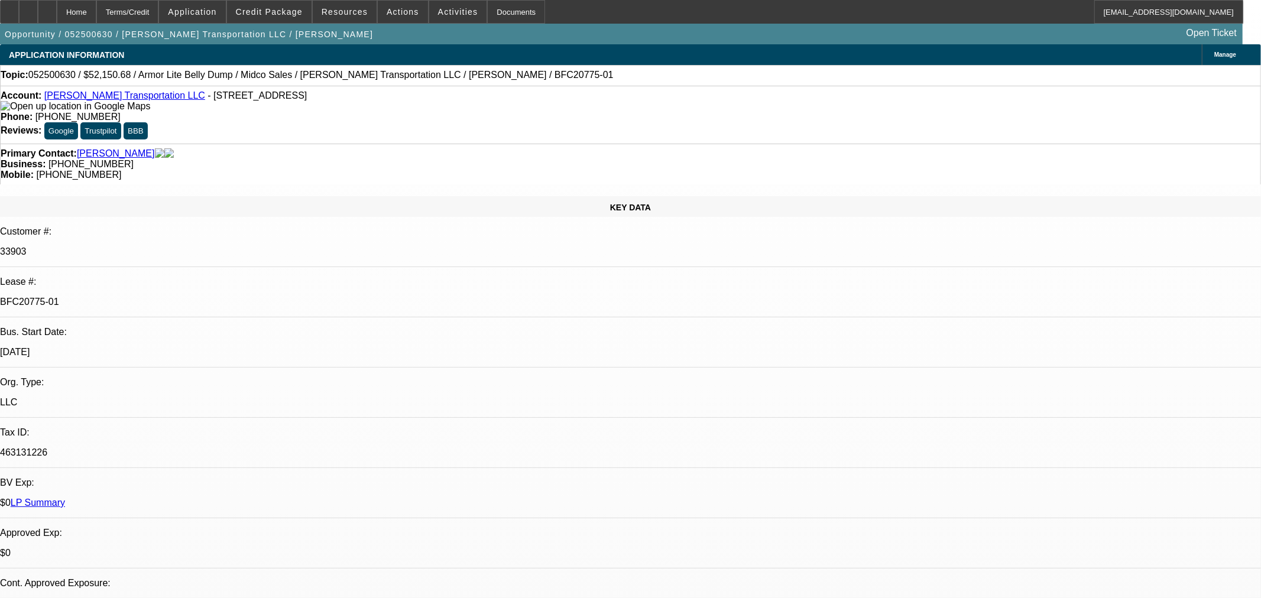
select select "0"
select select "3"
select select "0"
select select "6"
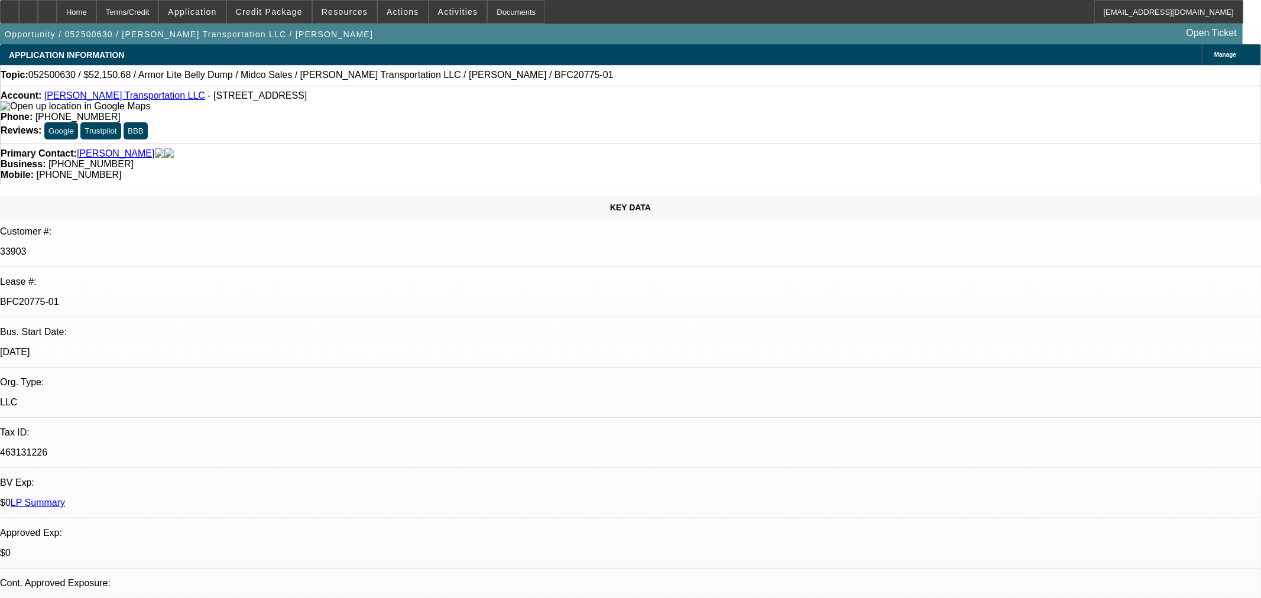
select select "0"
select select "3"
select select "0"
select select "6"
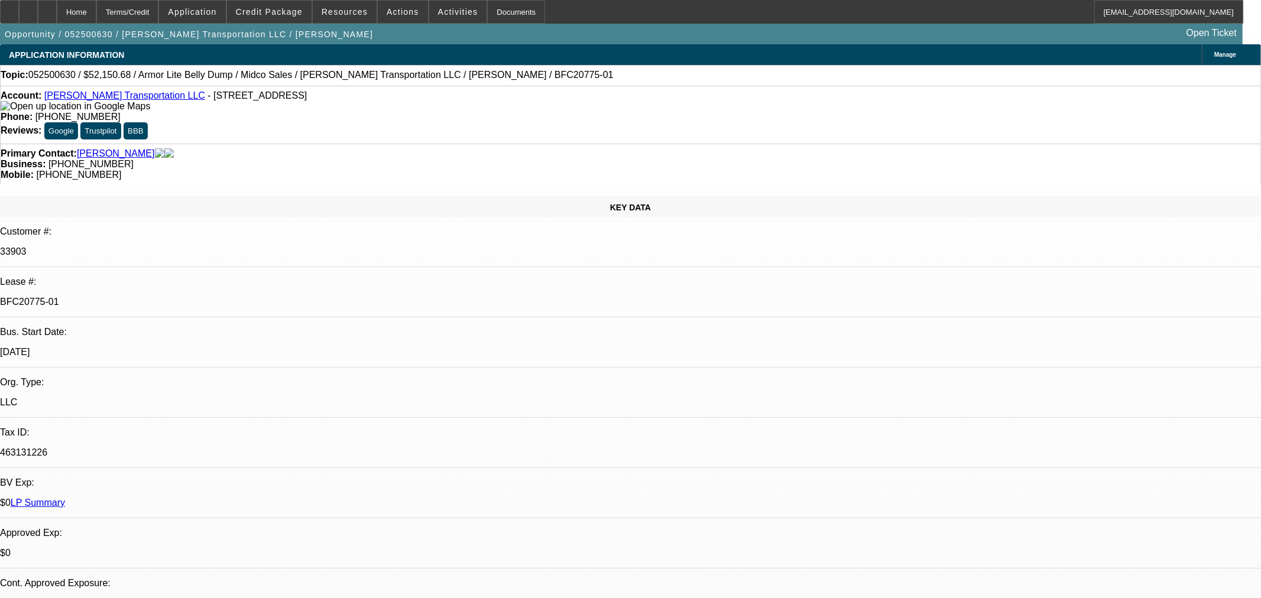
select select "0"
select select "3"
select select "0"
select select "6"
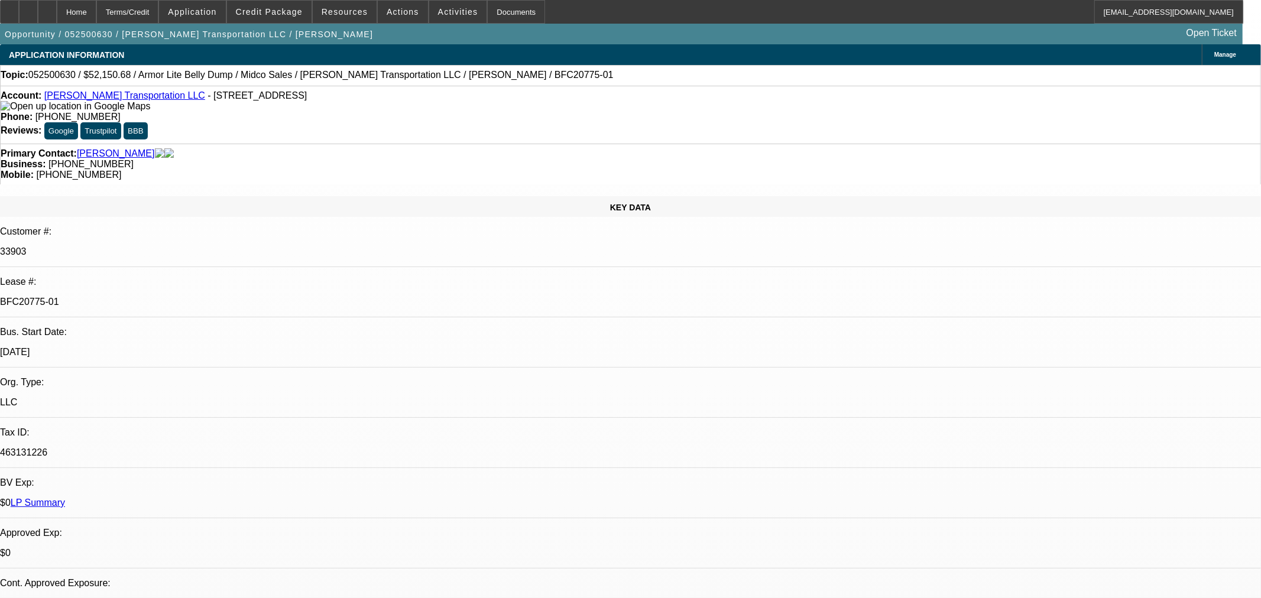
select select "0"
select select "3"
select select "0.1"
select select "4"
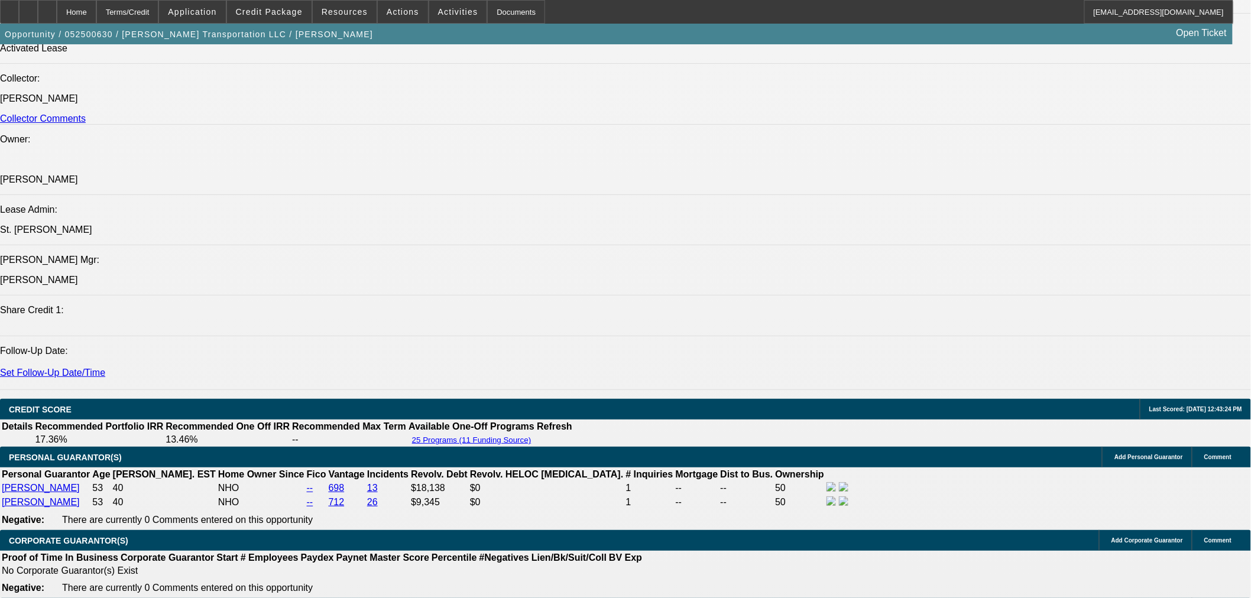
scroll to position [1576, 0]
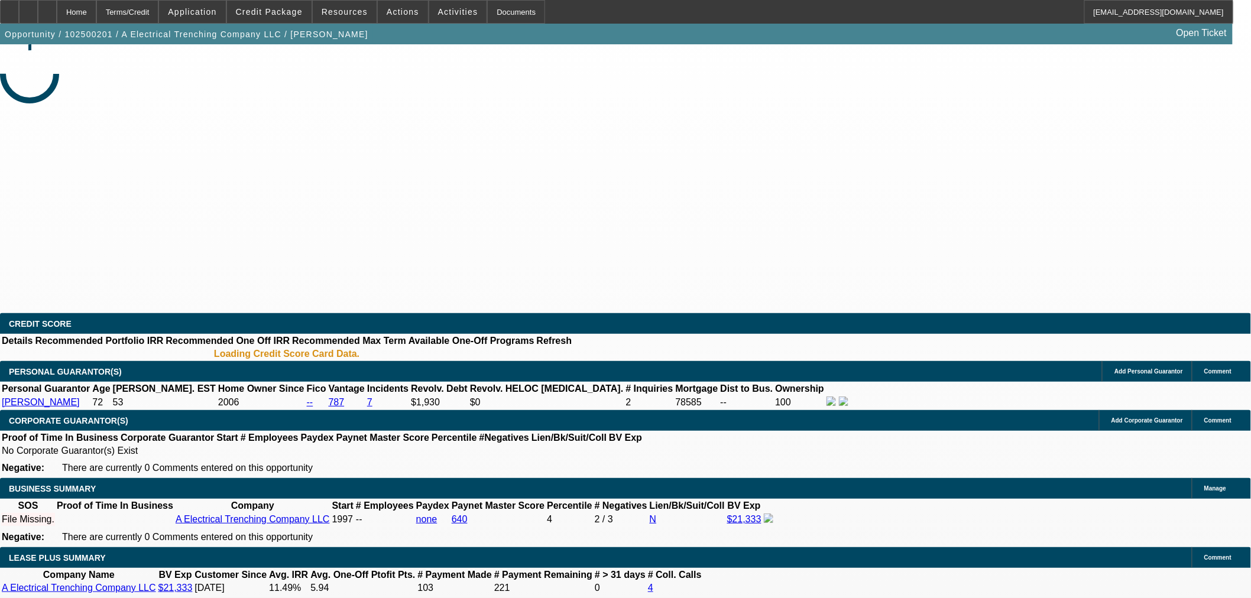
select select "0"
select select "2"
select select "0.1"
select select "4"
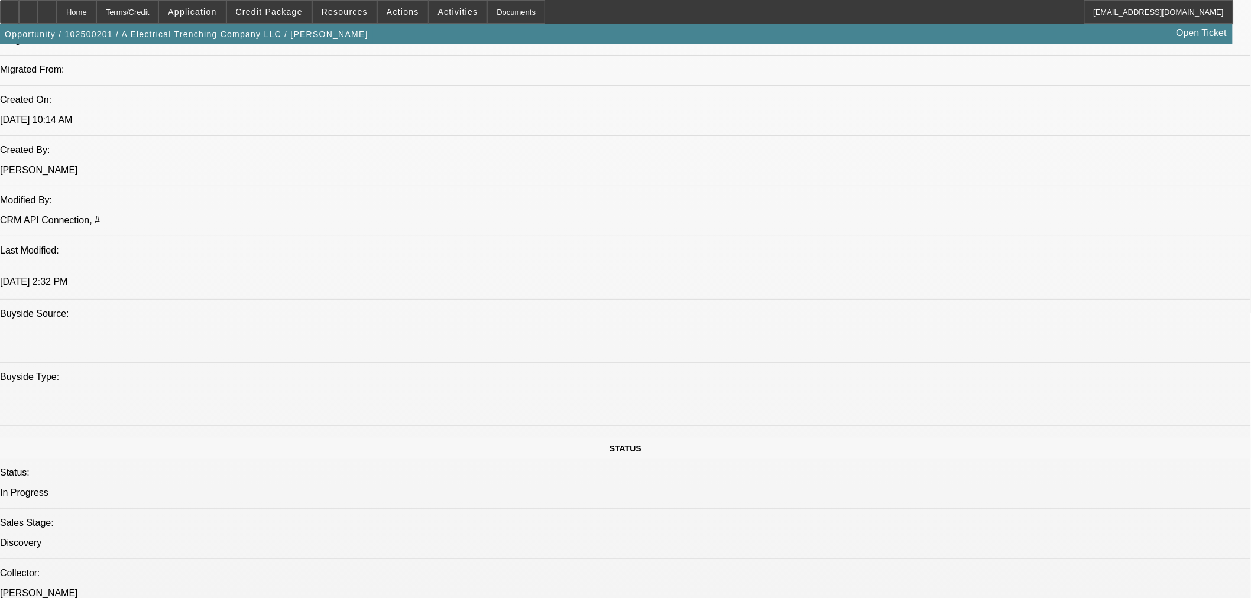
scroll to position [788, 0]
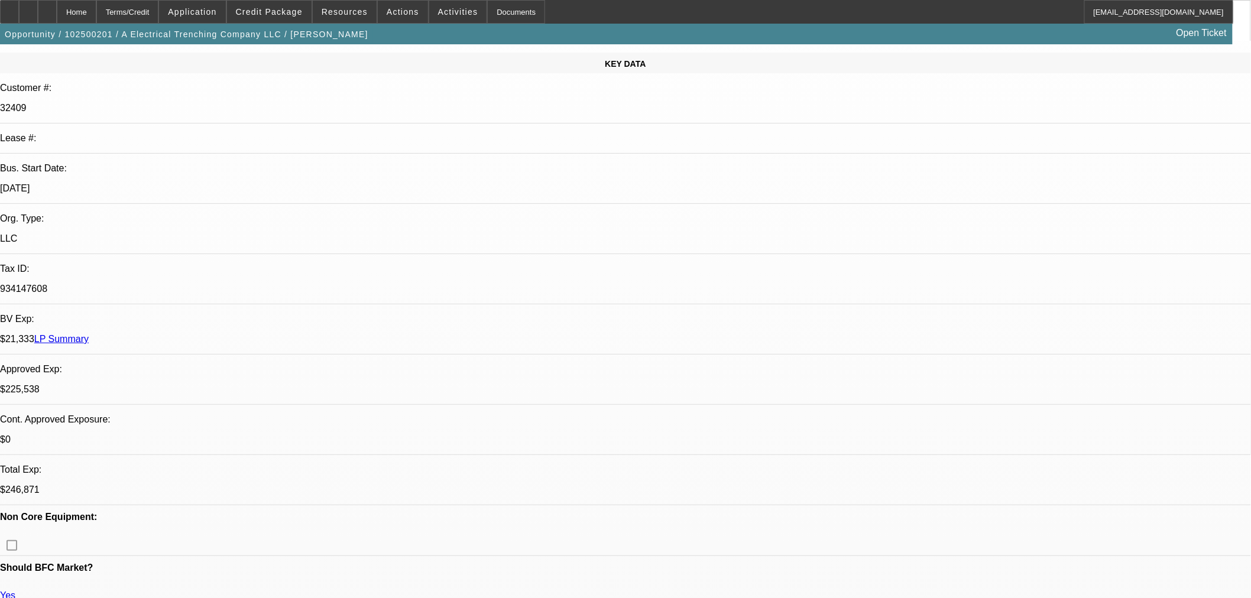
scroll to position [0, 0]
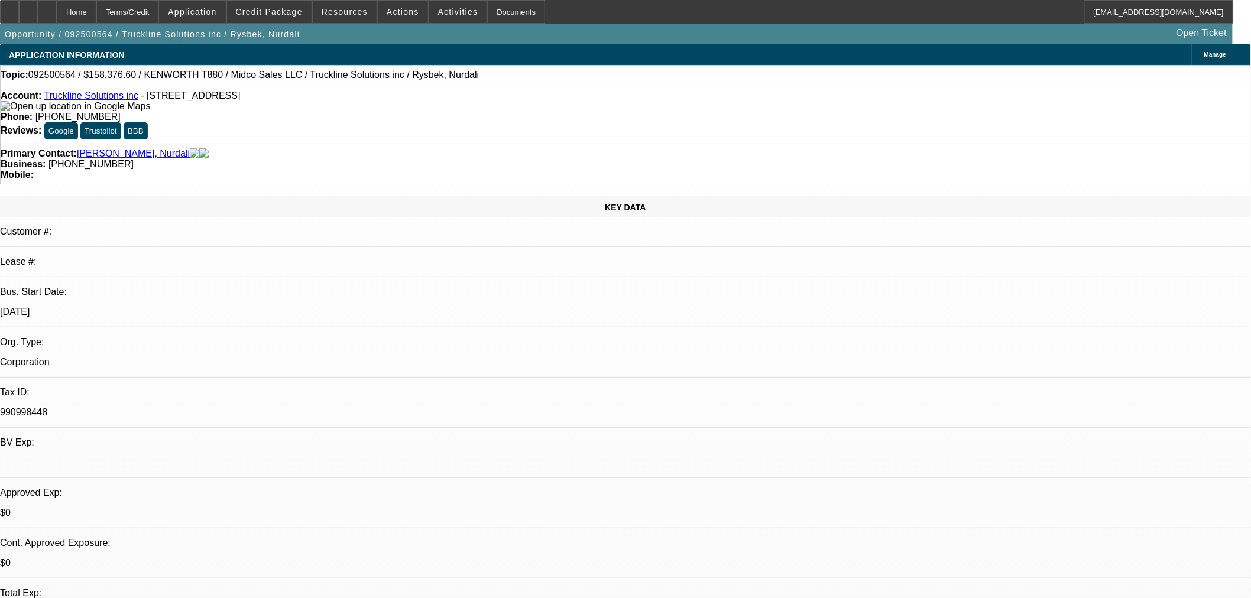
select select "0.1"
select select "0"
select select "2"
select select "0.1"
select select "4"
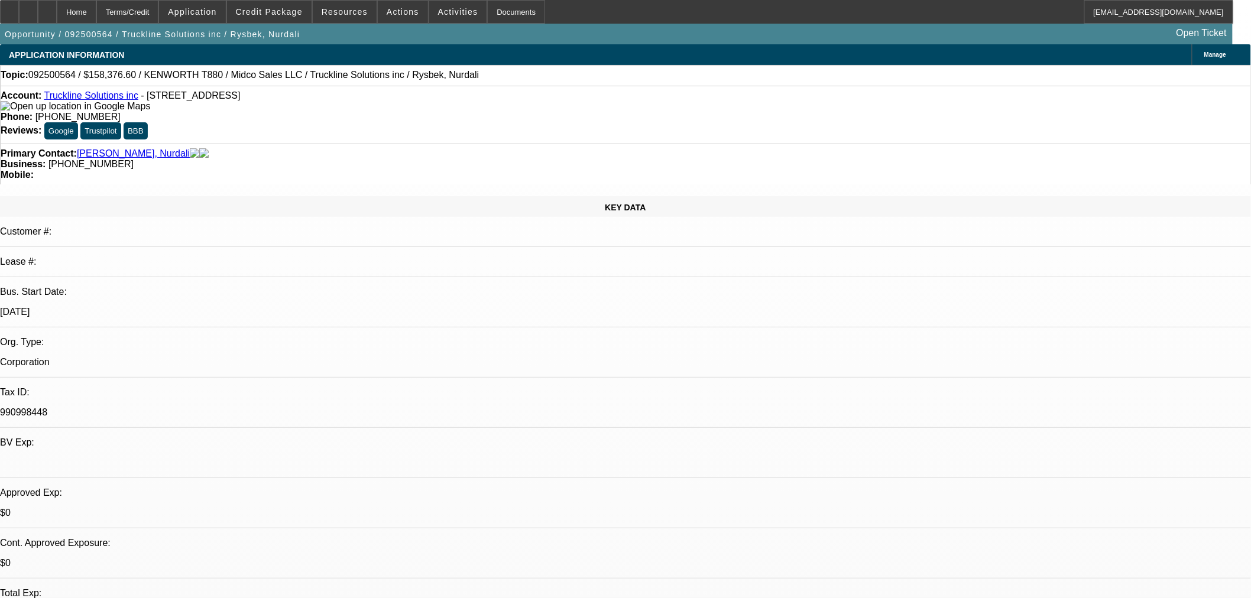
select select "0.1"
select select "0"
select select "2"
select select "0.1"
select select "4"
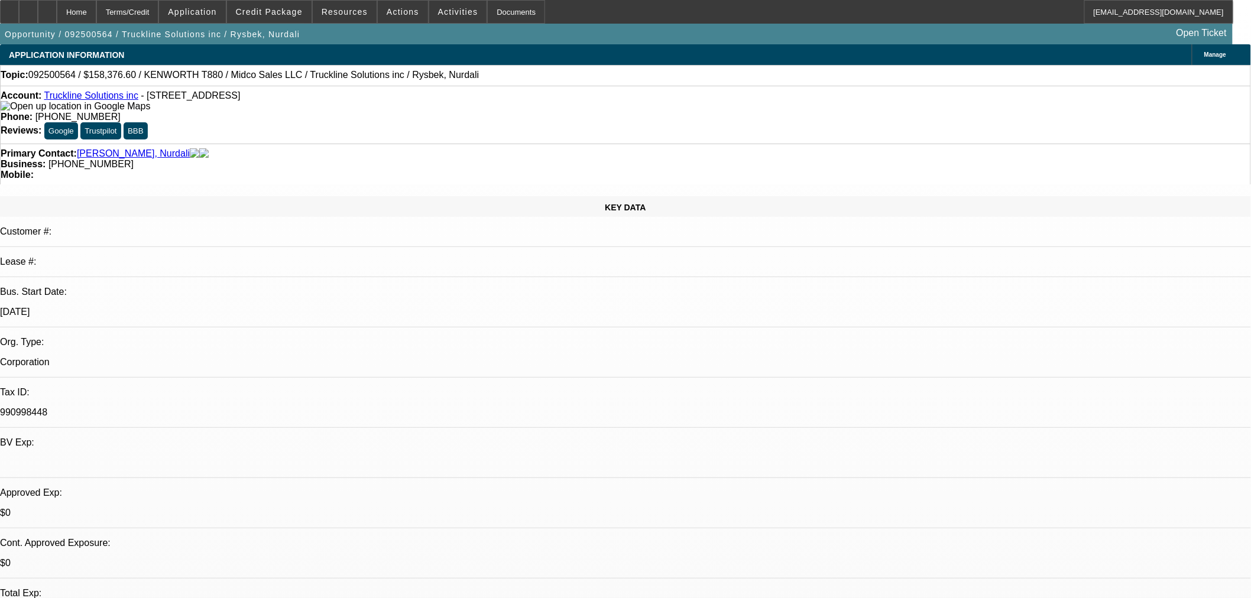
select select "0"
select select "3"
select select "0.1"
select select "4"
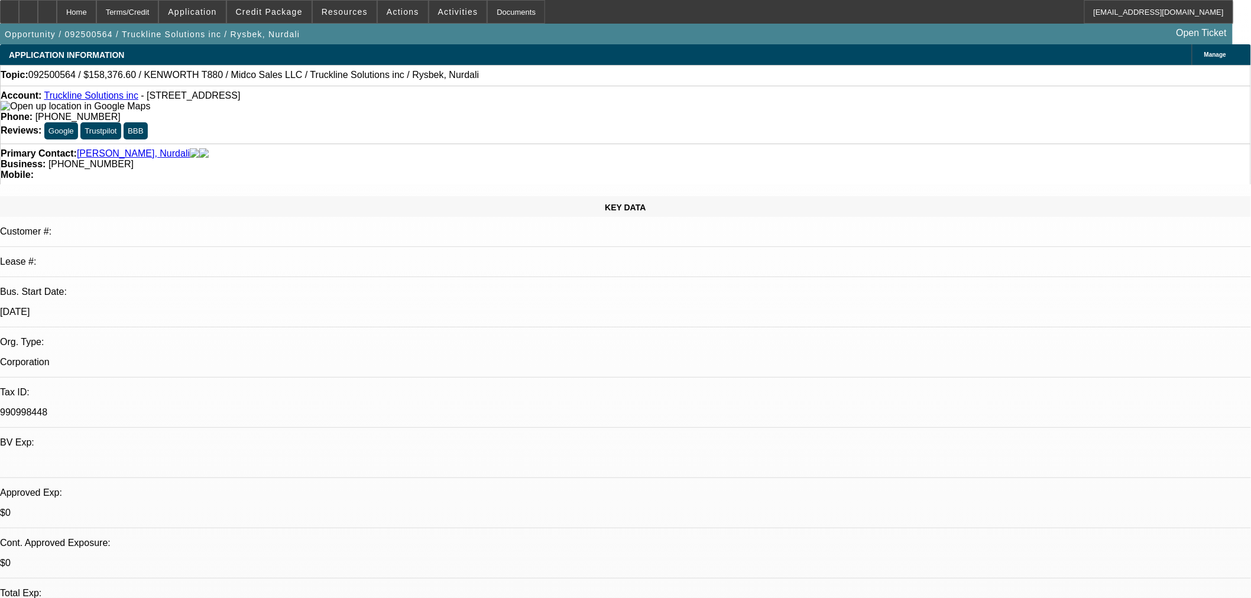
select select "0"
select select "2"
select select "0"
select select "6"
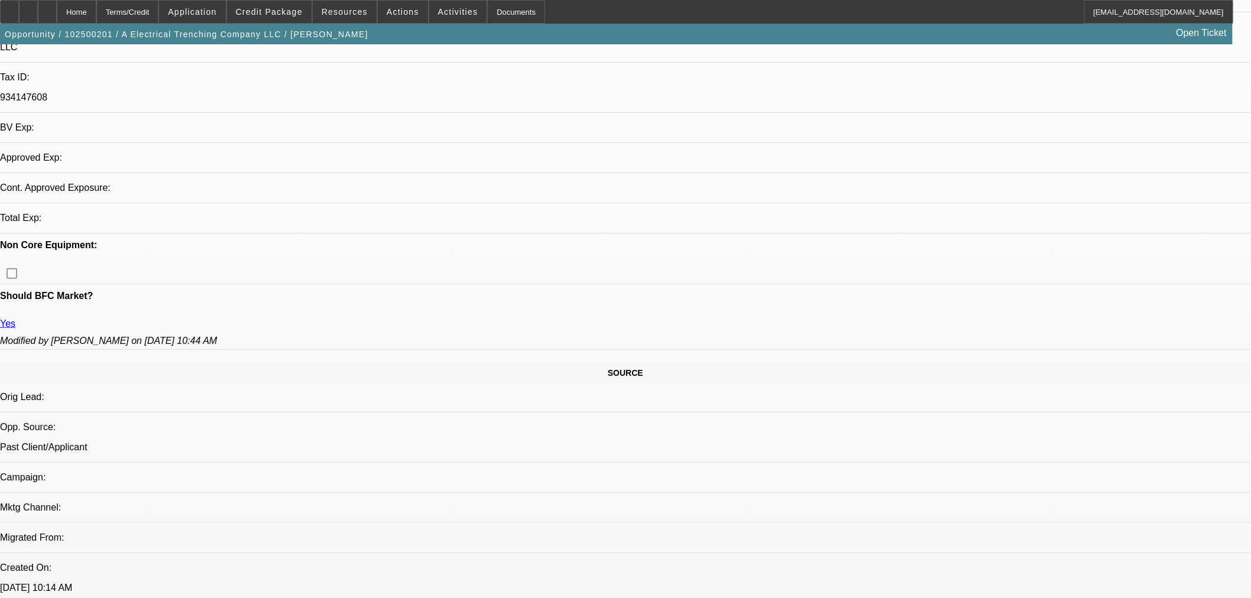
select select "0"
select select "2"
select select "0.1"
select select "4"
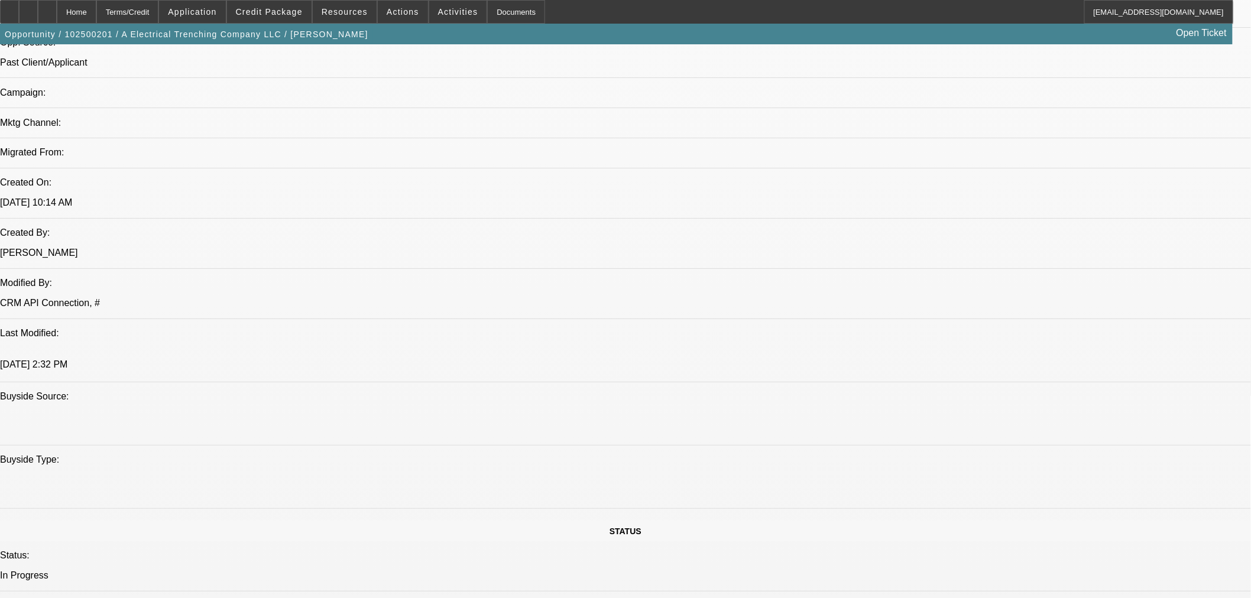
scroll to position [776, 0]
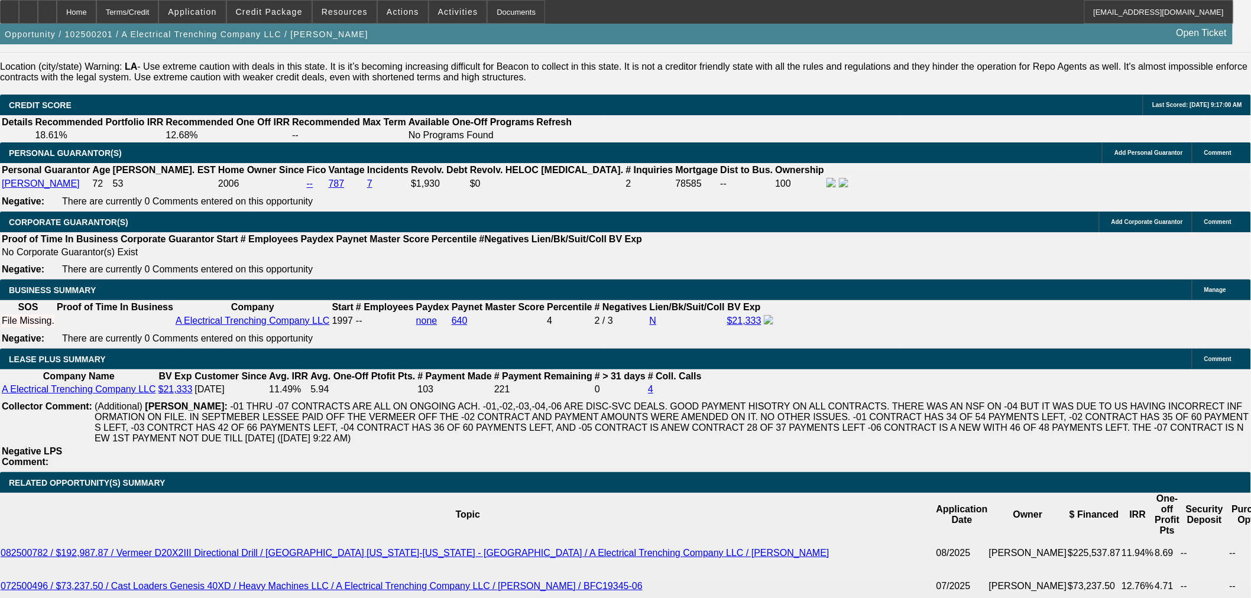
scroll to position [1564, 0]
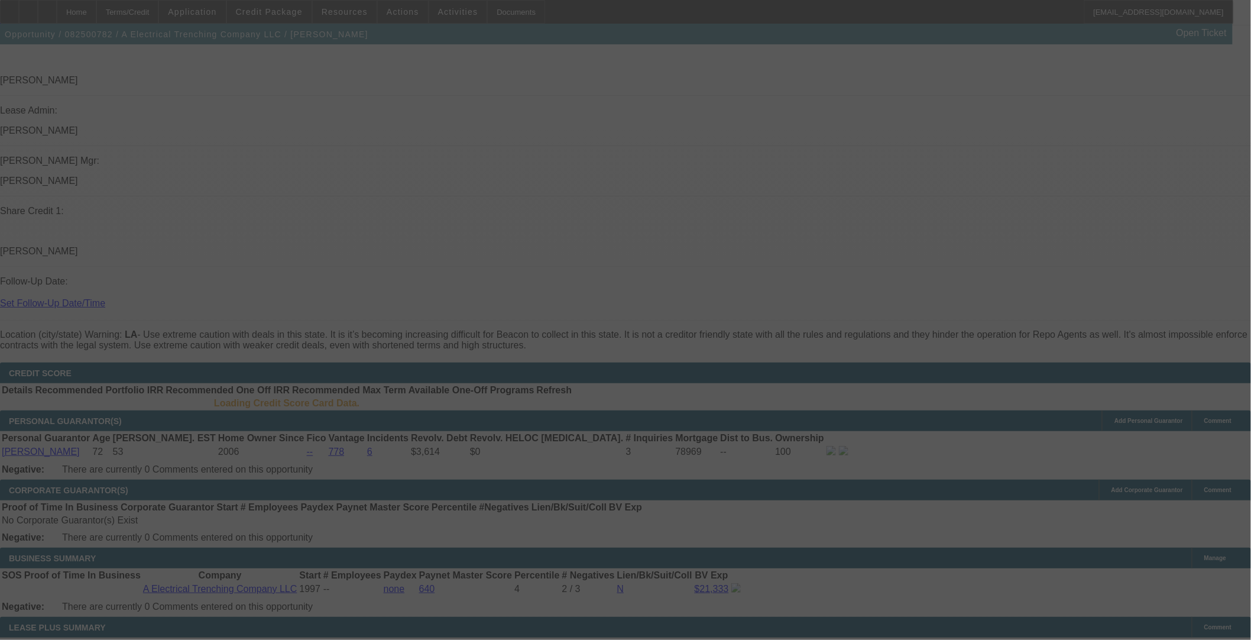
scroll to position [1497, 0]
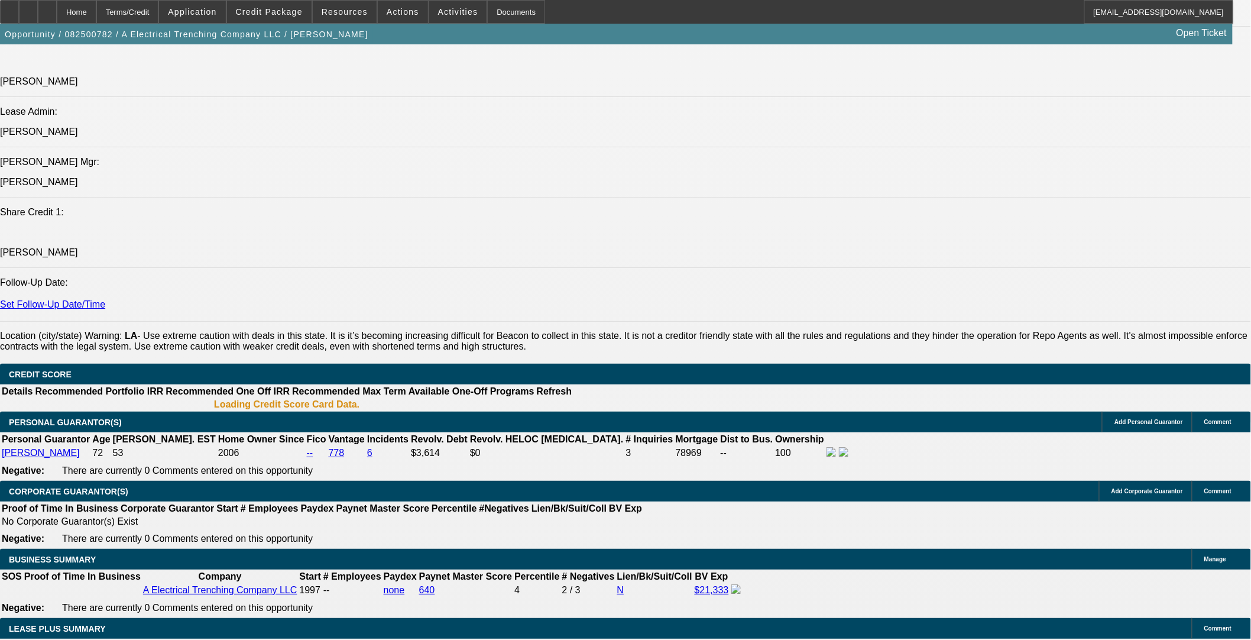
select select "0"
select select "3"
select select "0"
select select "6"
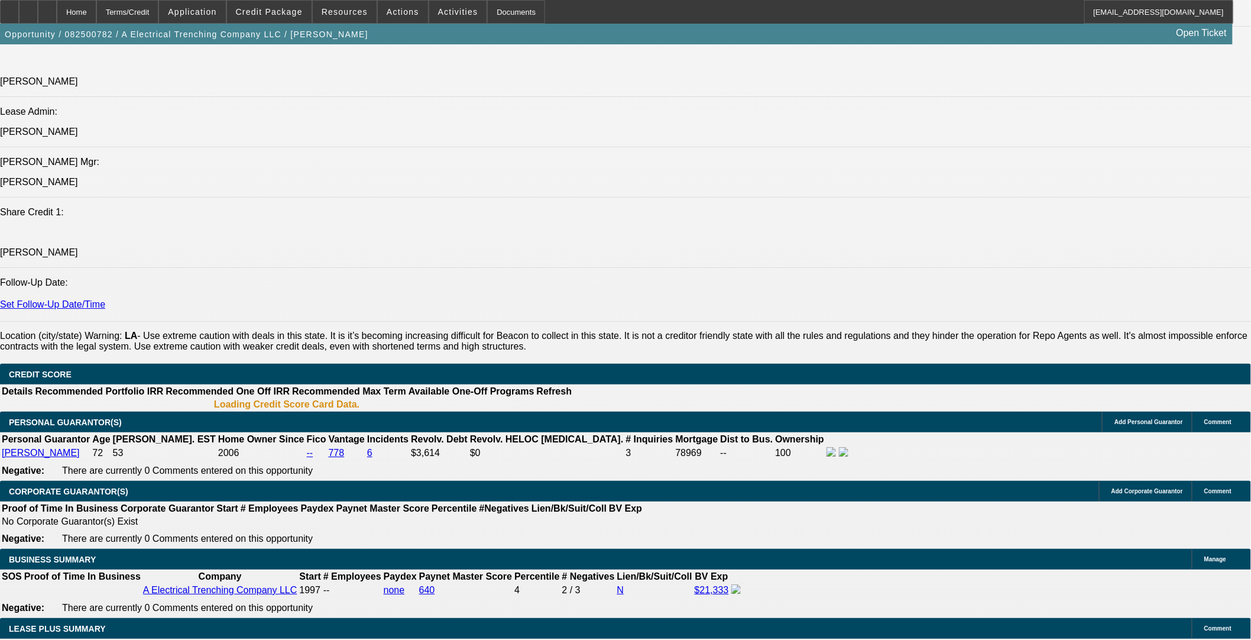
select select "0"
select select "3"
select select "0"
select select "6"
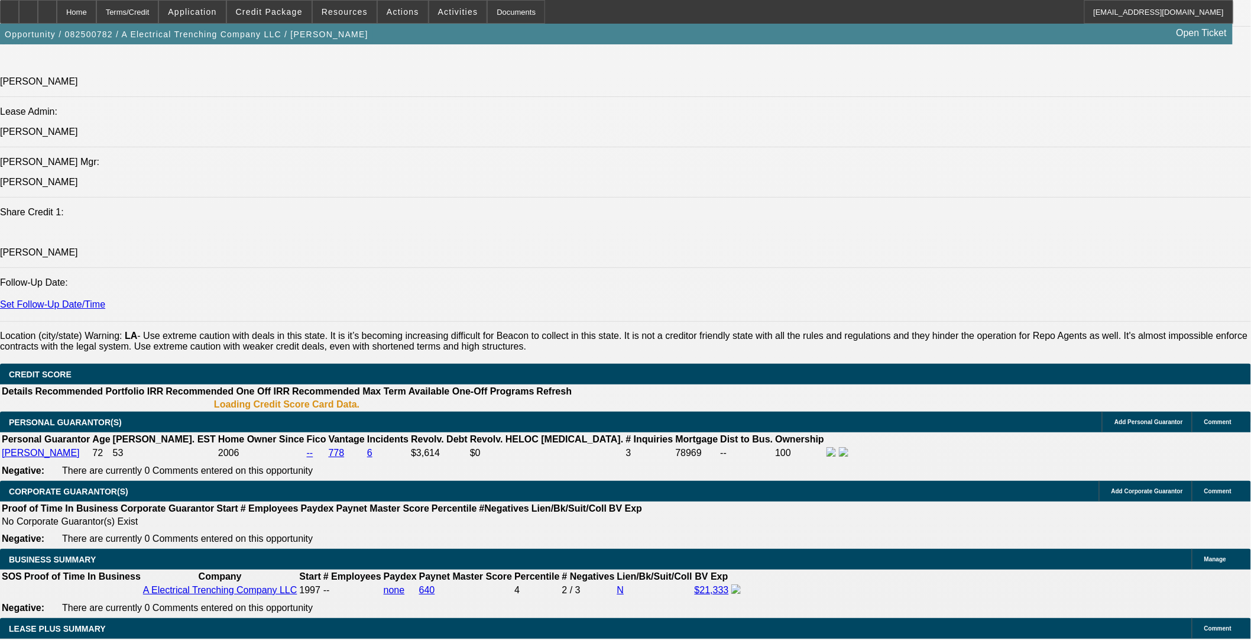
select select "0"
select select "3"
select select "0"
select select "6"
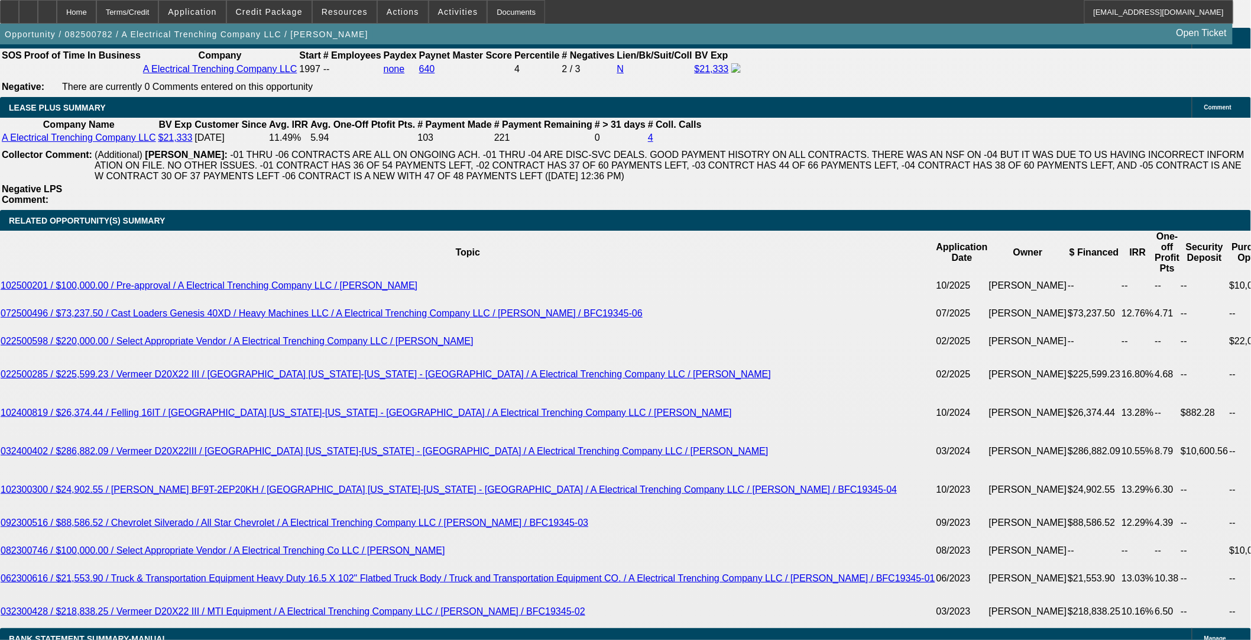
scroll to position [2083, 0]
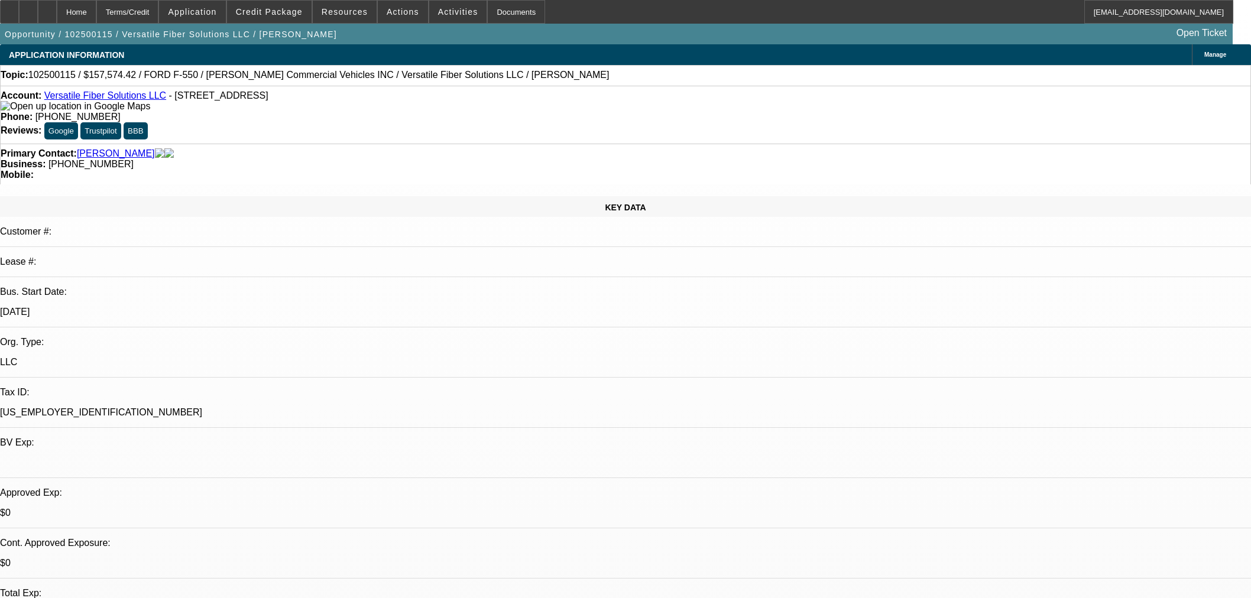
select select "0.15"
select select "0"
select select "3"
select select "0.1"
select select "4"
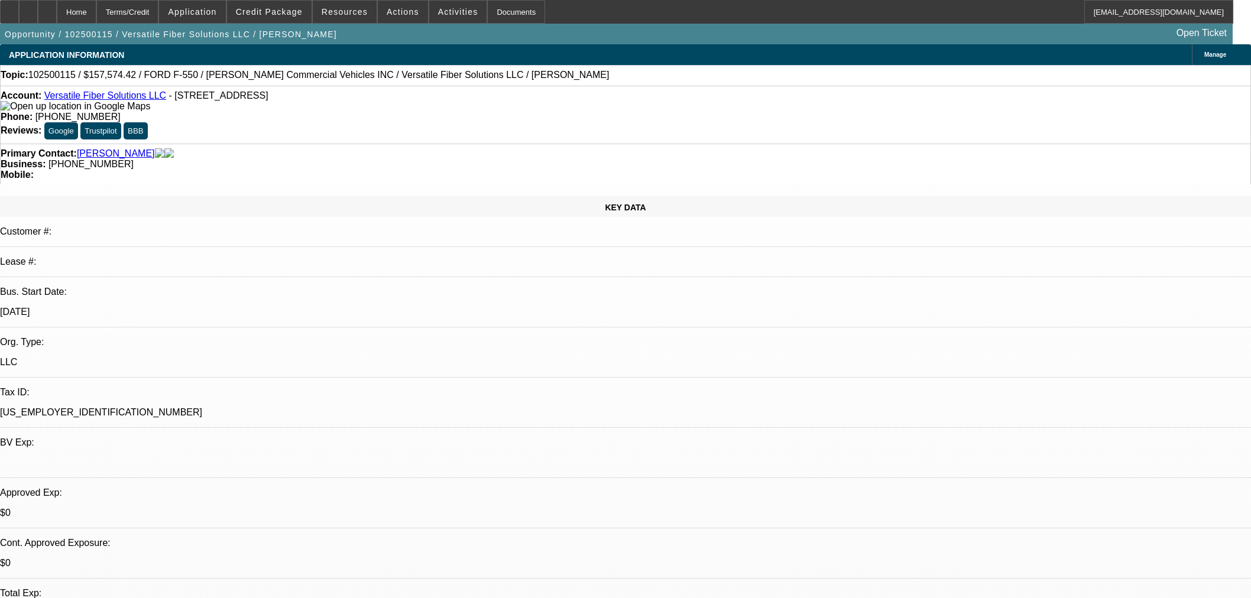
select select "0.1"
select select "0"
select select "3"
select select "0.1"
select select "4"
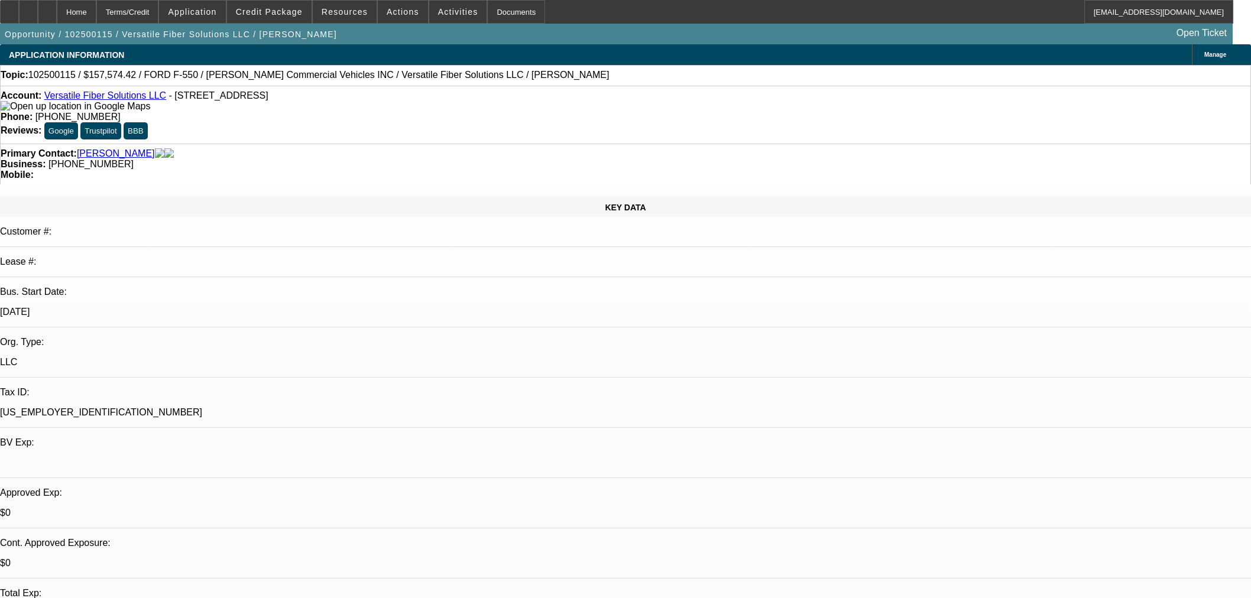
select select "0"
select select "3"
select select "0.1"
select select "4"
select select "0"
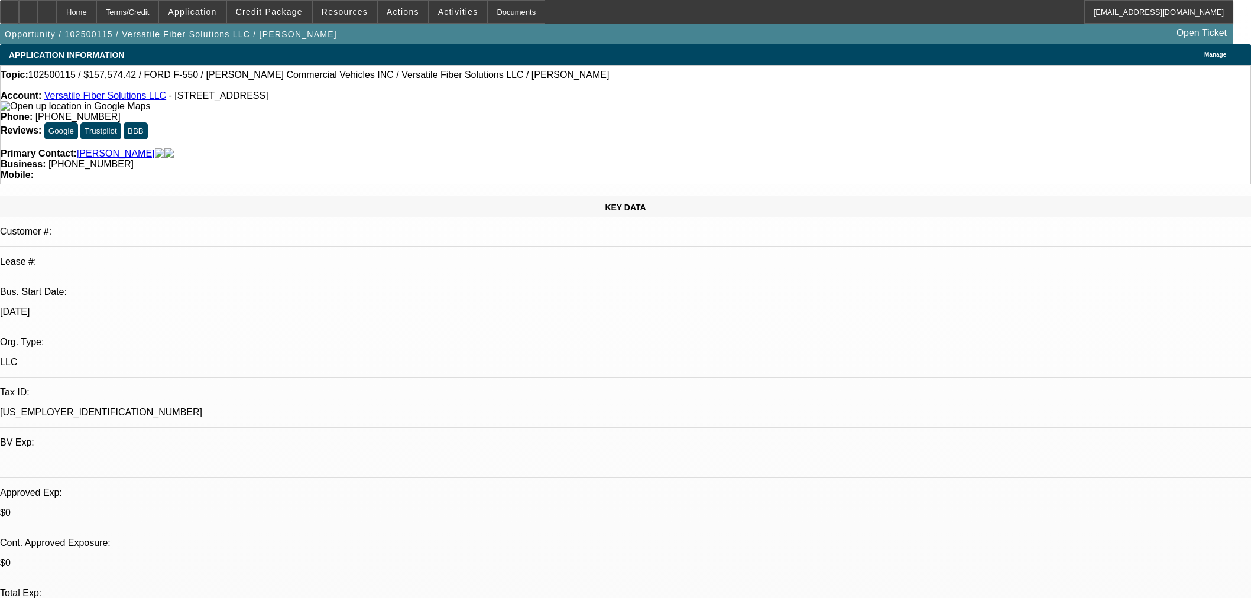
select select "0"
select select "6"
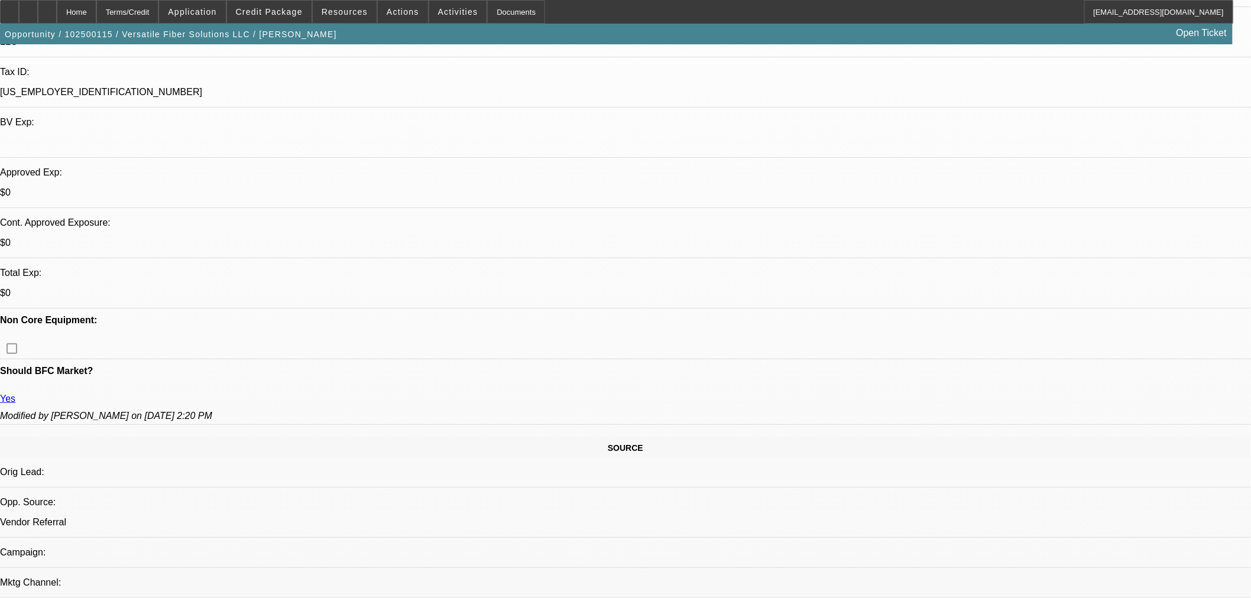
scroll to position [262, 0]
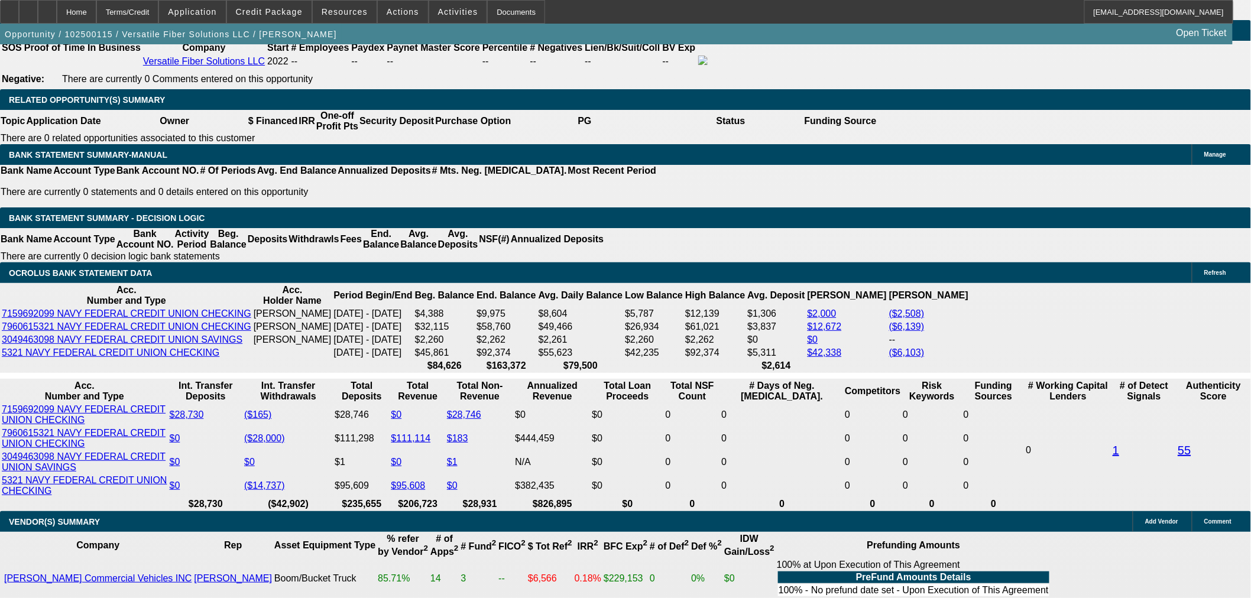
scroll to position [1905, 0]
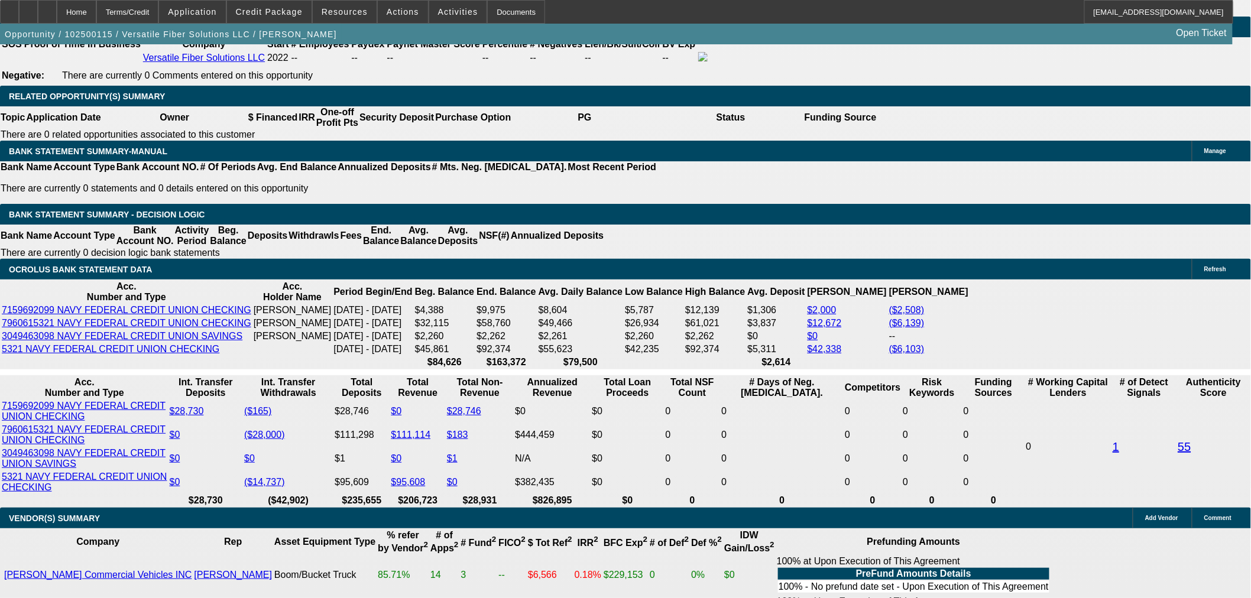
drag, startPoint x: 220, startPoint y: 223, endPoint x: 423, endPoint y: 167, distance: 210.3
click at [95, 270] on body "Home Terms/Credit Application Credit Package Resources Actions Activities Docum…" at bounding box center [625, 400] width 1251 height 4610
type input "$0.00"
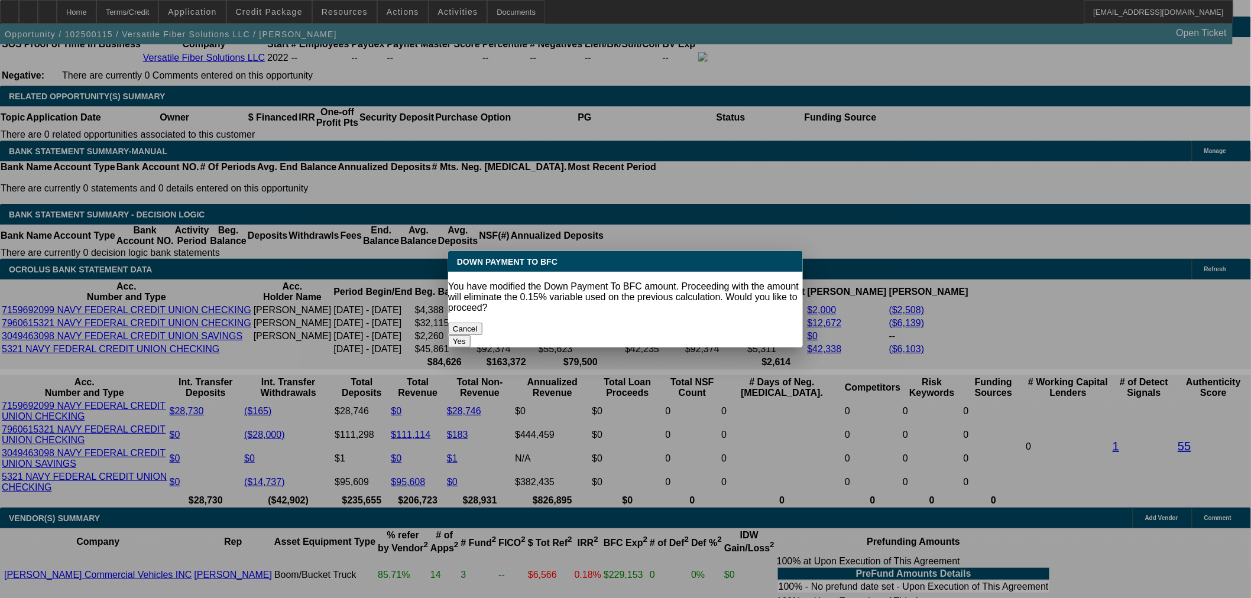
scroll to position [0, 0]
click at [471, 335] on button "Yes" at bounding box center [459, 341] width 22 height 12
select select "0"
type input "UNKNOWN"
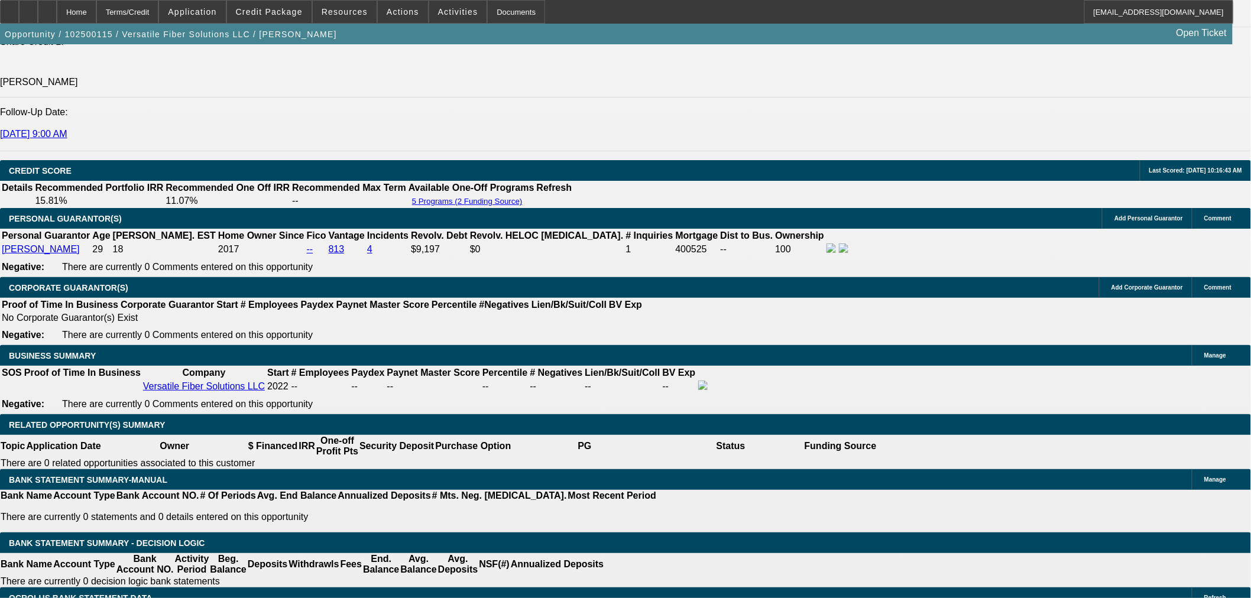
type input "$3,556.93"
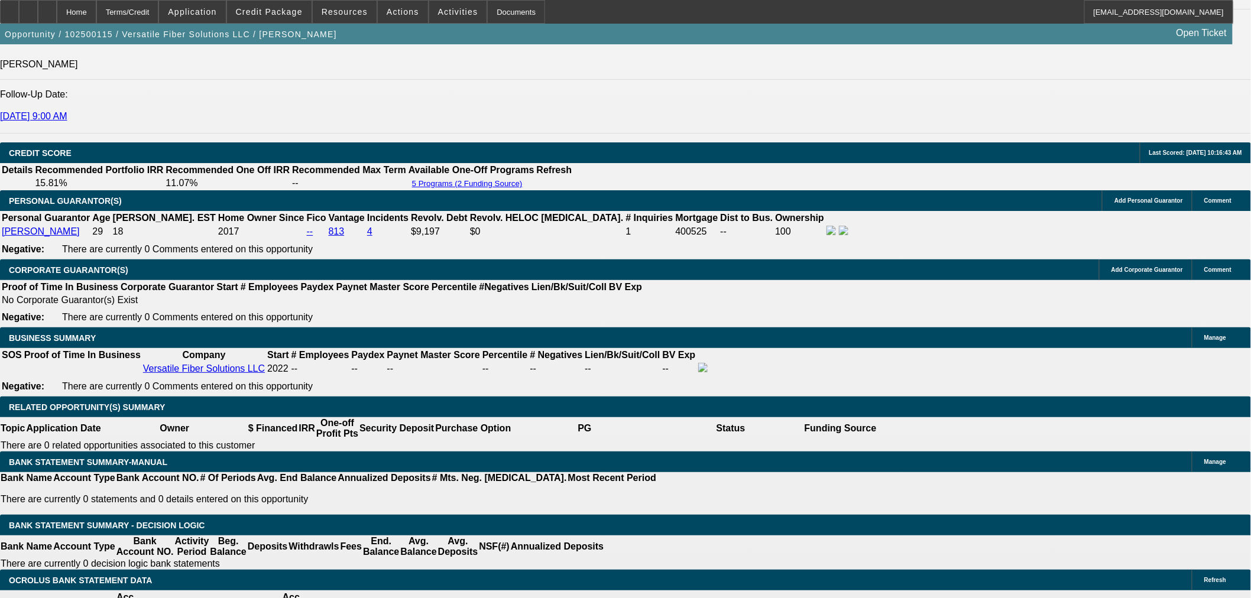
scroll to position [1707, 0]
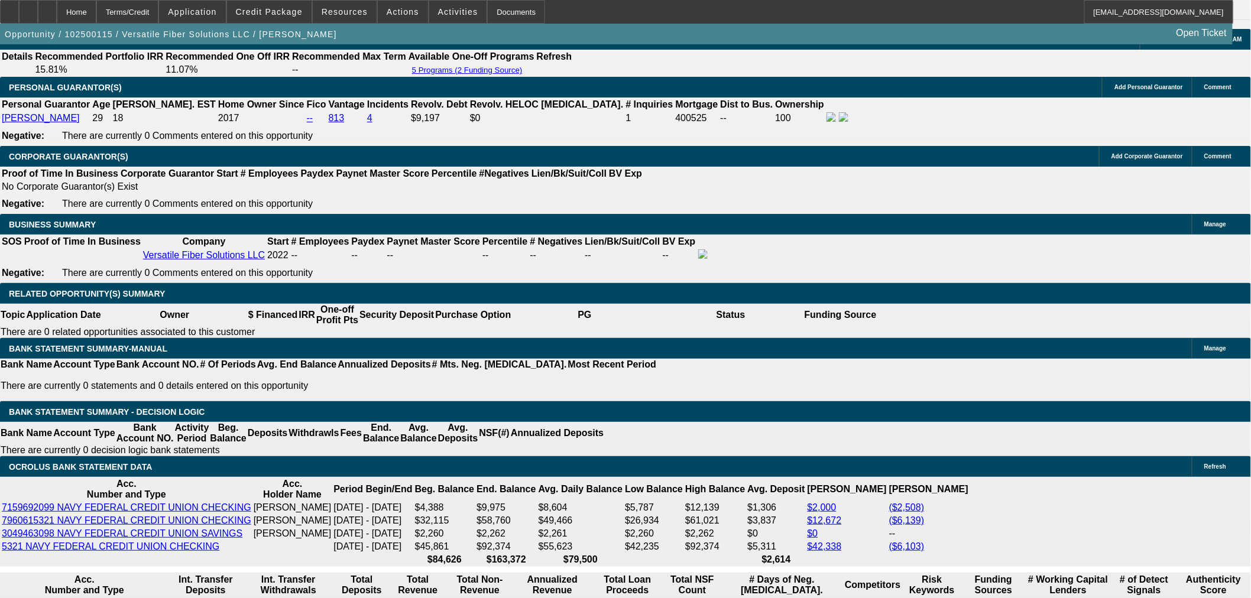
drag, startPoint x: 181, startPoint y: 200, endPoint x: 180, endPoint y: 413, distance: 212.8
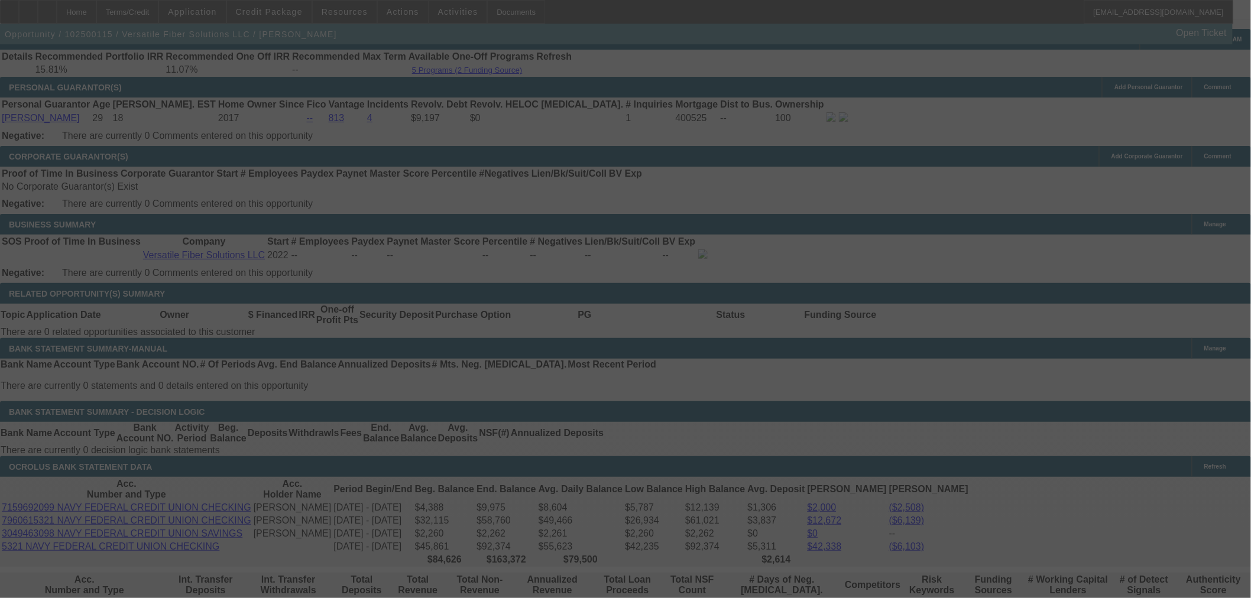
select select "0"
select select "3"
select select "0.1"
select select "4"
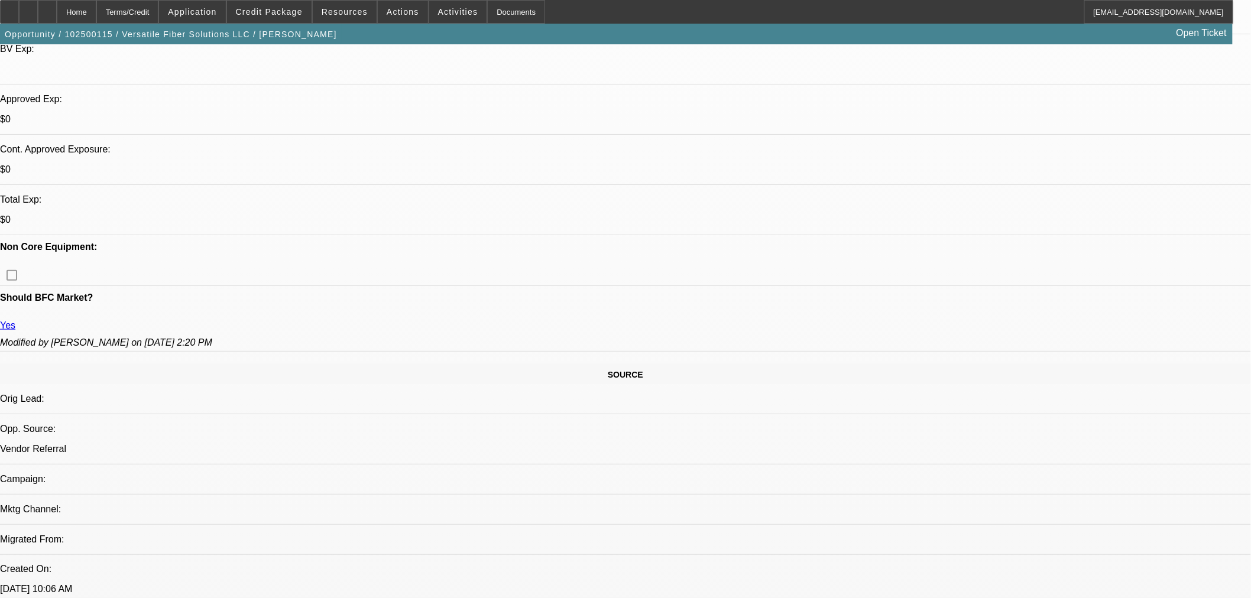
scroll to position [0, 0]
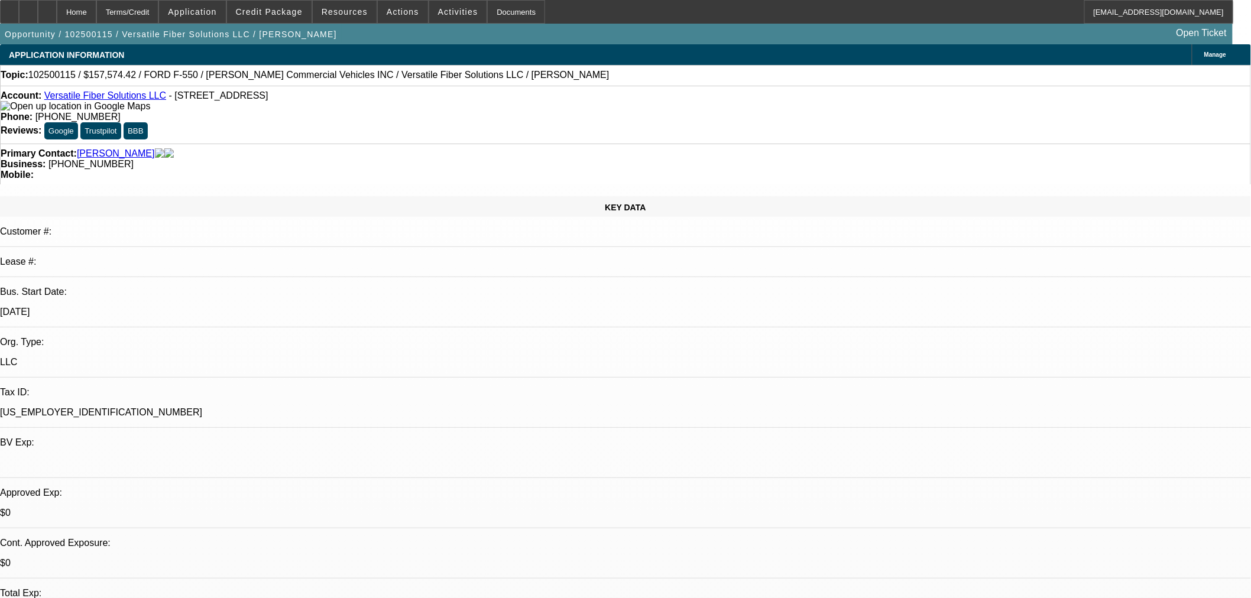
click at [297, 15] on span "Credit Package" at bounding box center [269, 11] width 67 height 9
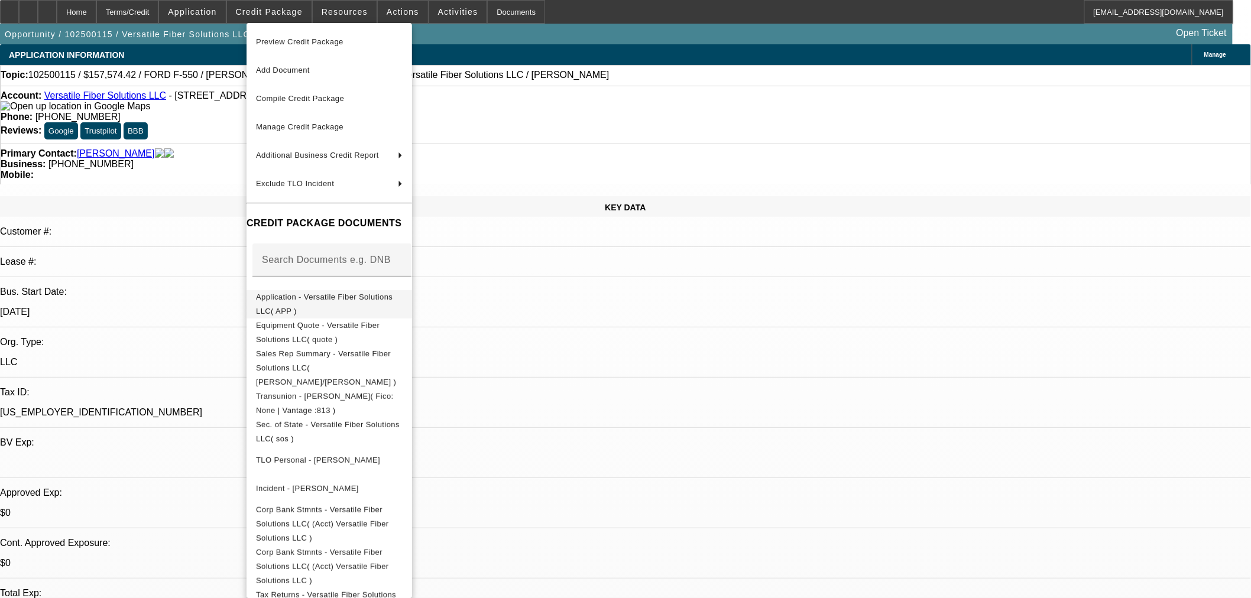
click at [288, 298] on span "Application - Versatile Fiber Solutions LLC( APP )" at bounding box center [324, 303] width 137 height 23
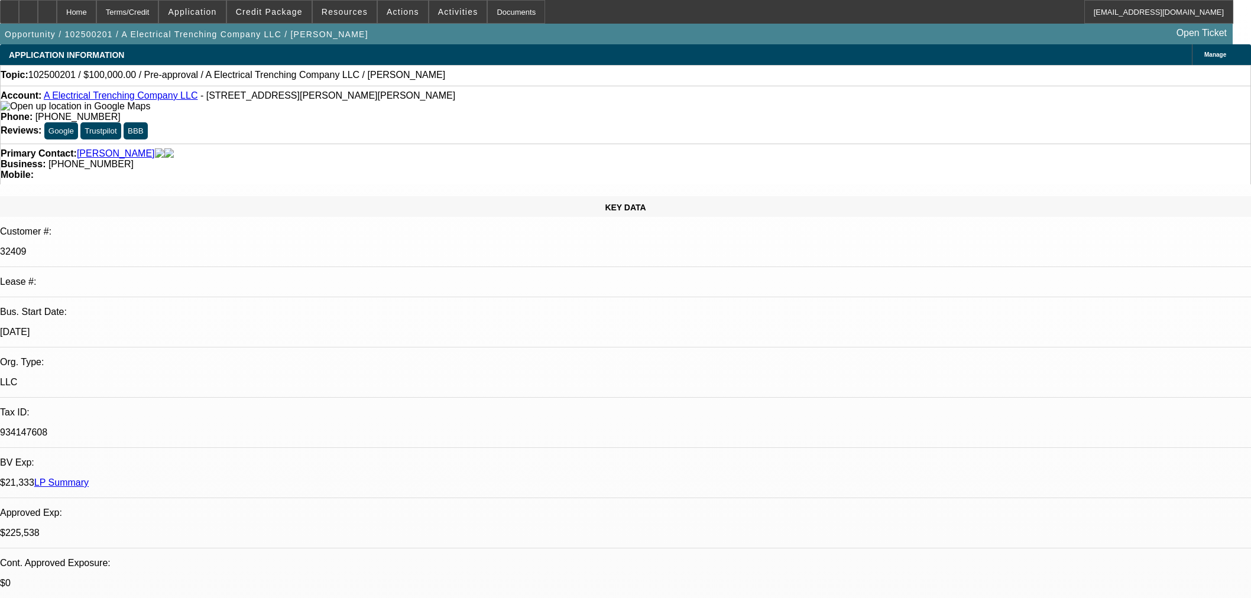
select select "0"
select select "2"
select select "0.1"
select select "4"
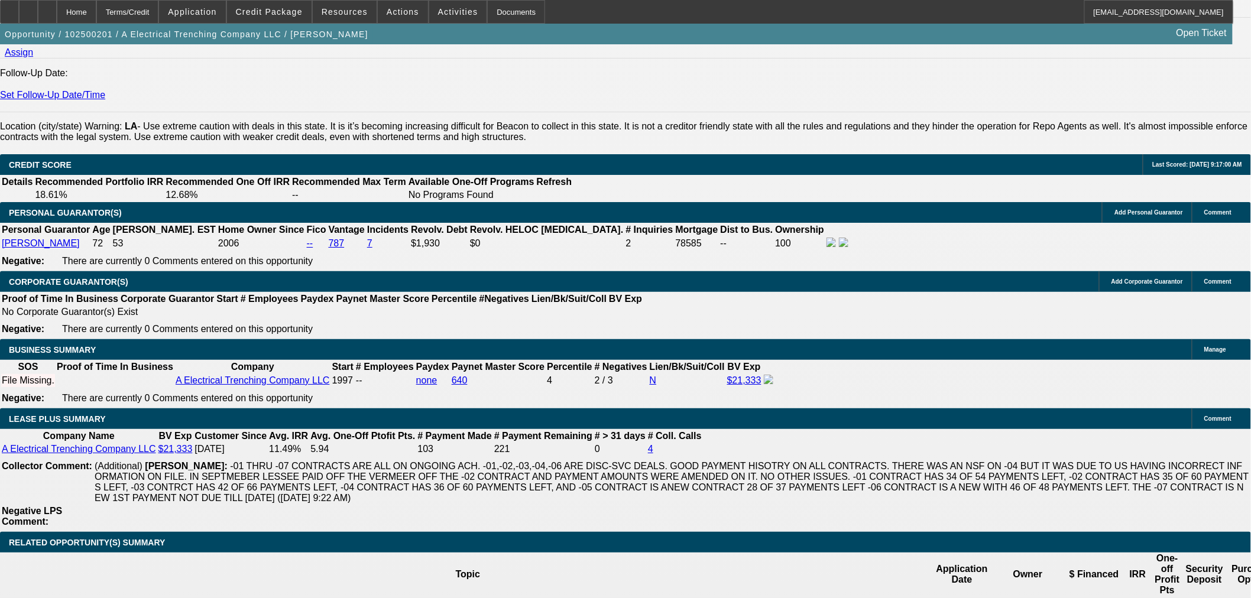
scroll to position [1713, 0]
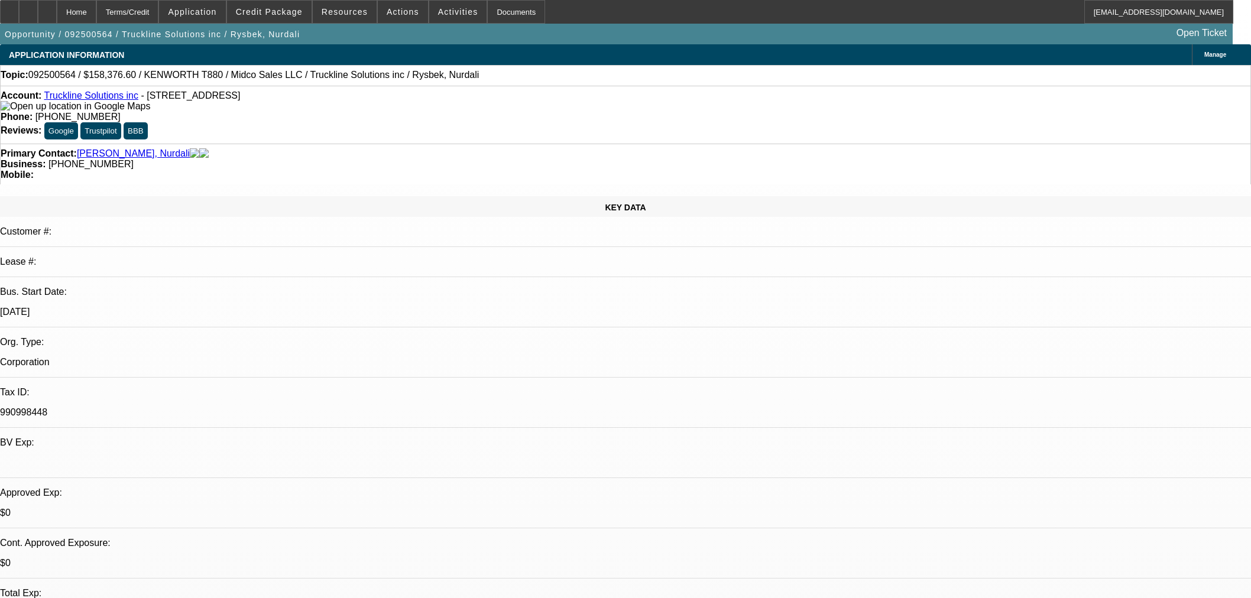
select select "0.1"
select select "0"
select select "2"
select select "0.1"
select select "4"
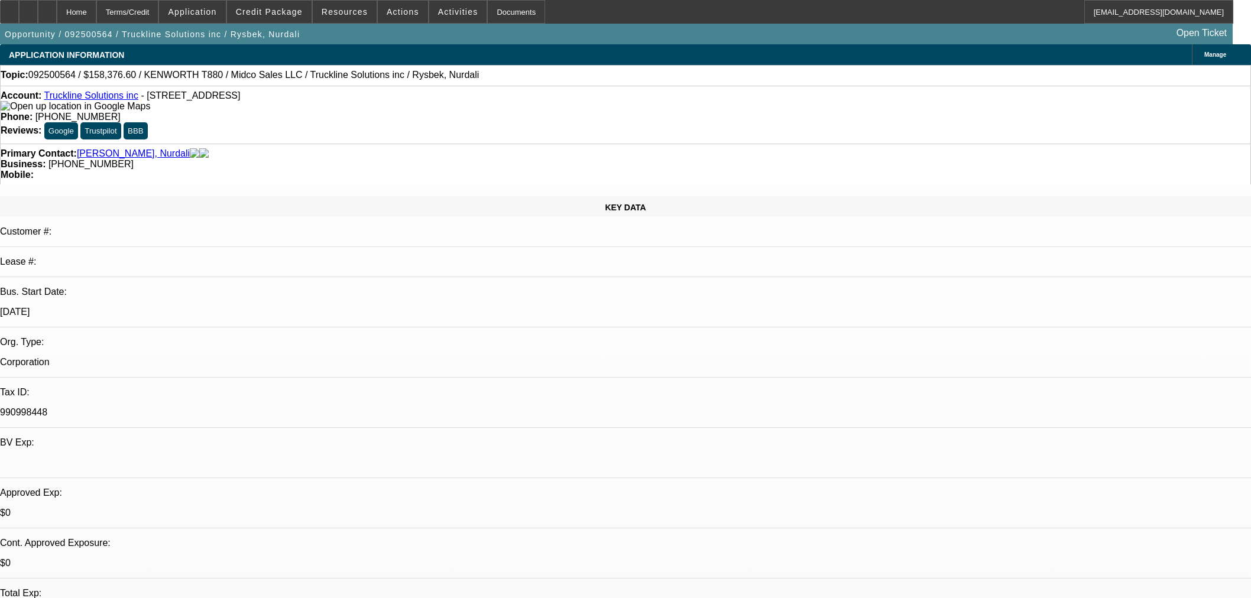
select select "0.1"
select select "0"
select select "2"
select select "0.1"
select select "4"
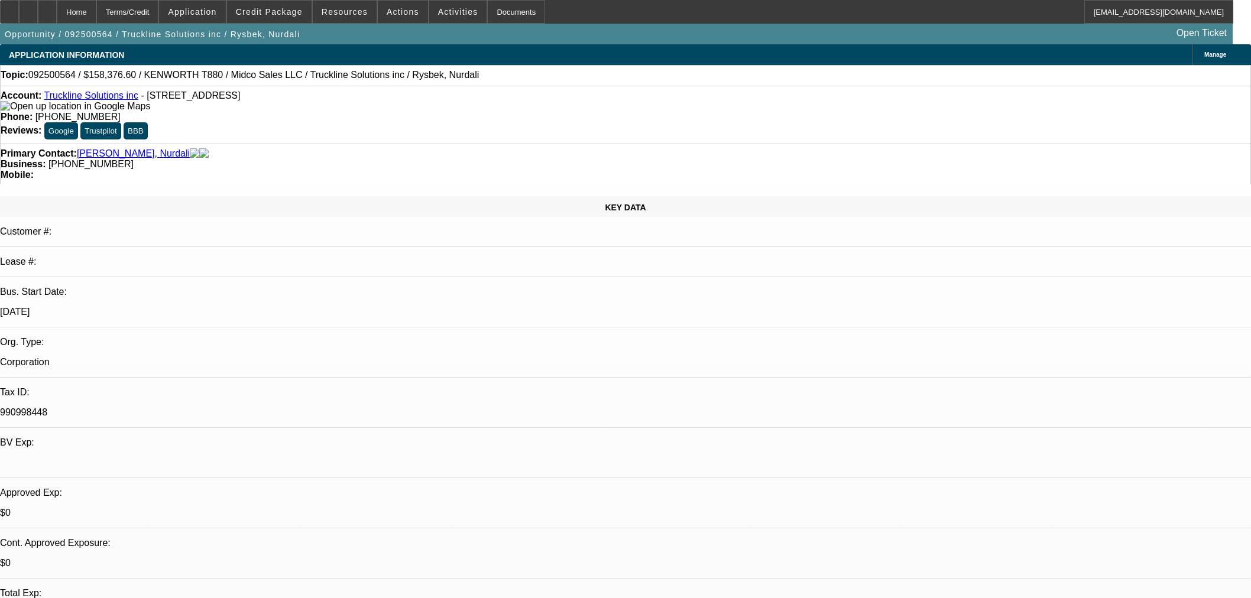
select select "0"
select select "3"
select select "0.1"
select select "4"
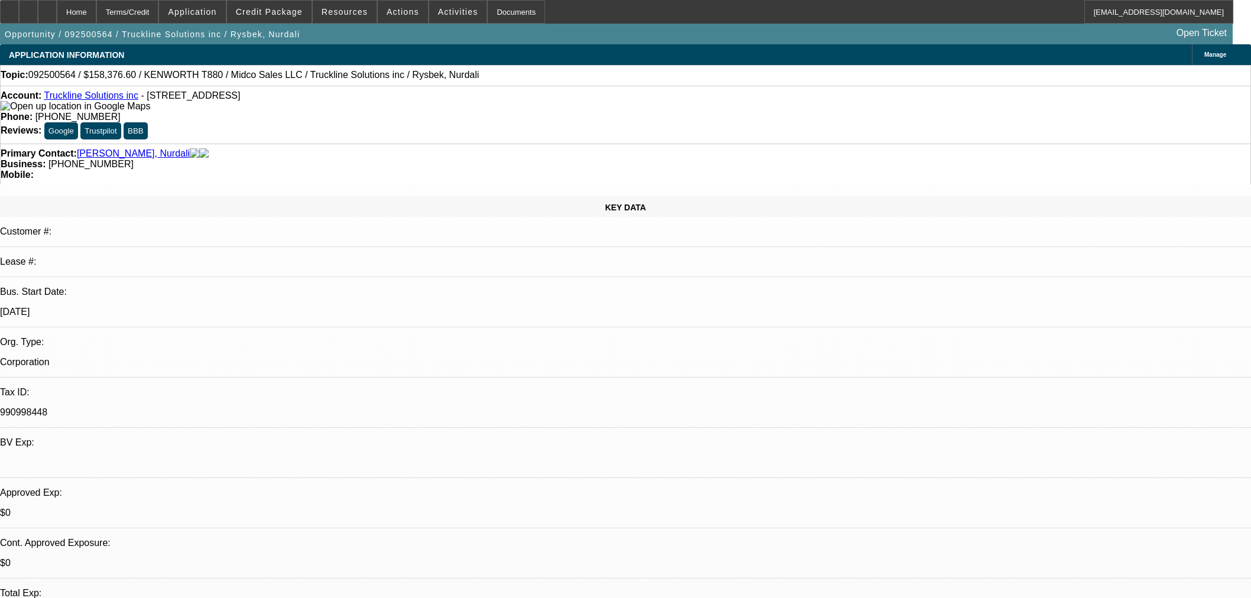
select select "0"
select select "2"
select select "0"
select select "6"
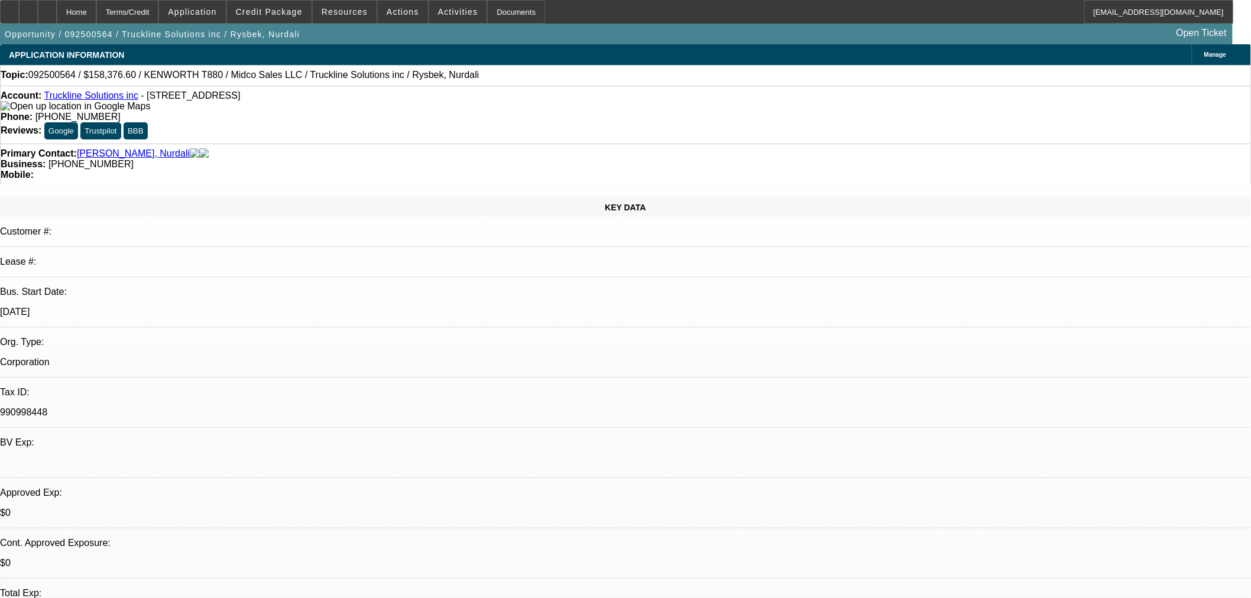
select select "0.1"
select select "0"
select select "2"
select select "0.1"
select select "4"
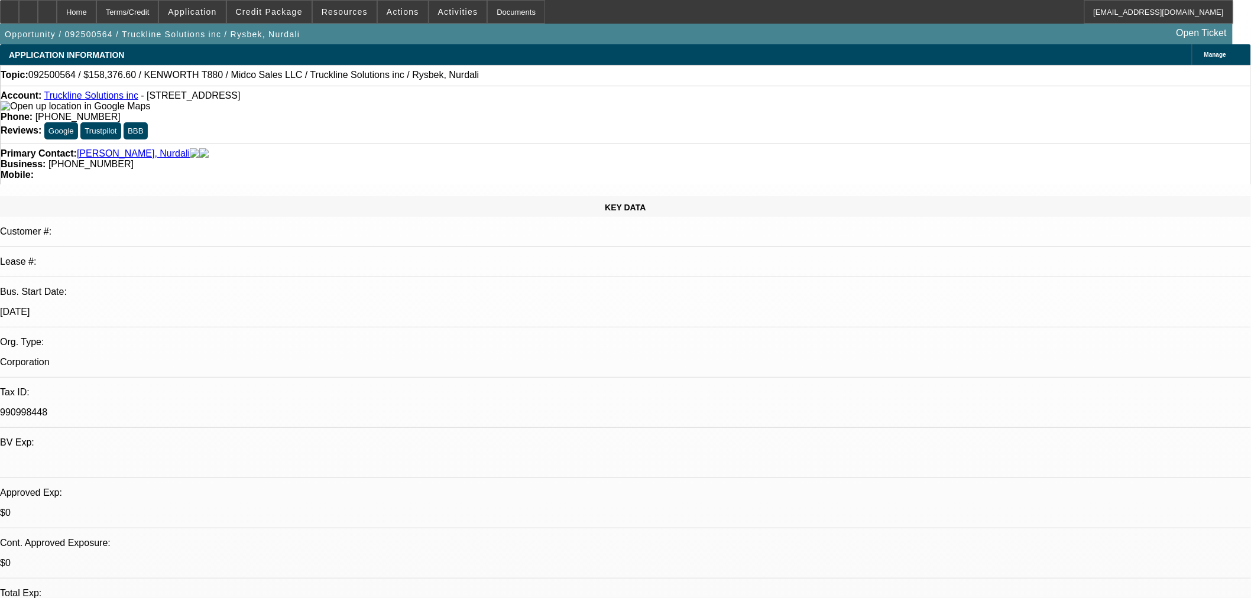
select select "0.1"
select select "0"
select select "2"
select select "0.1"
select select "4"
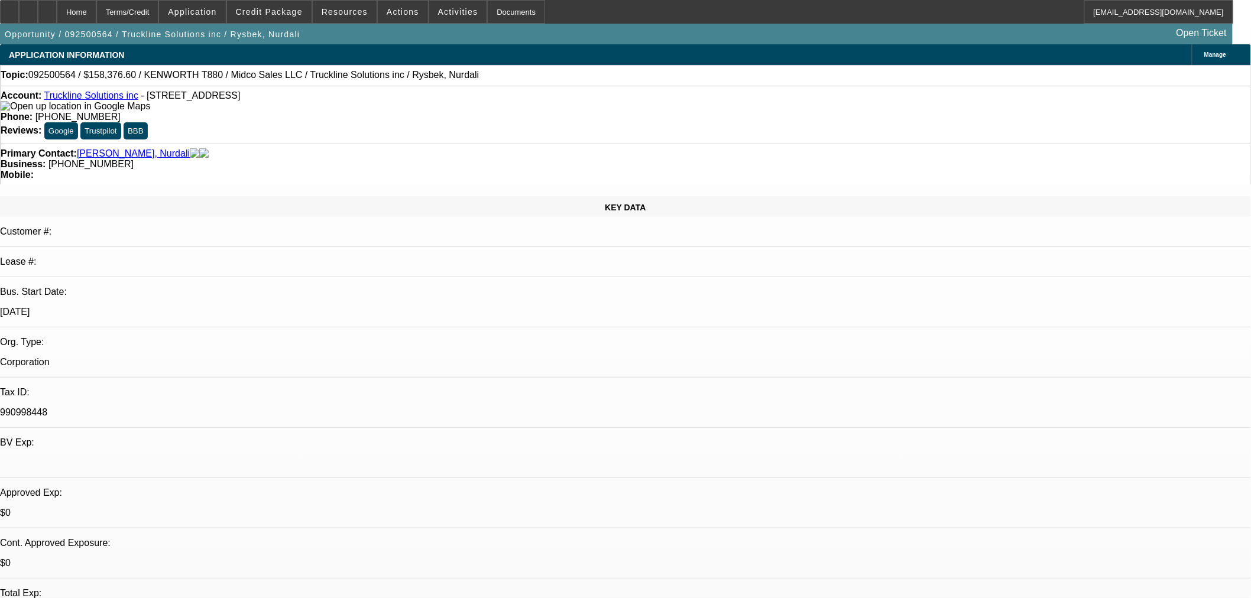
select select "0"
select select "3"
select select "0.1"
select select "4"
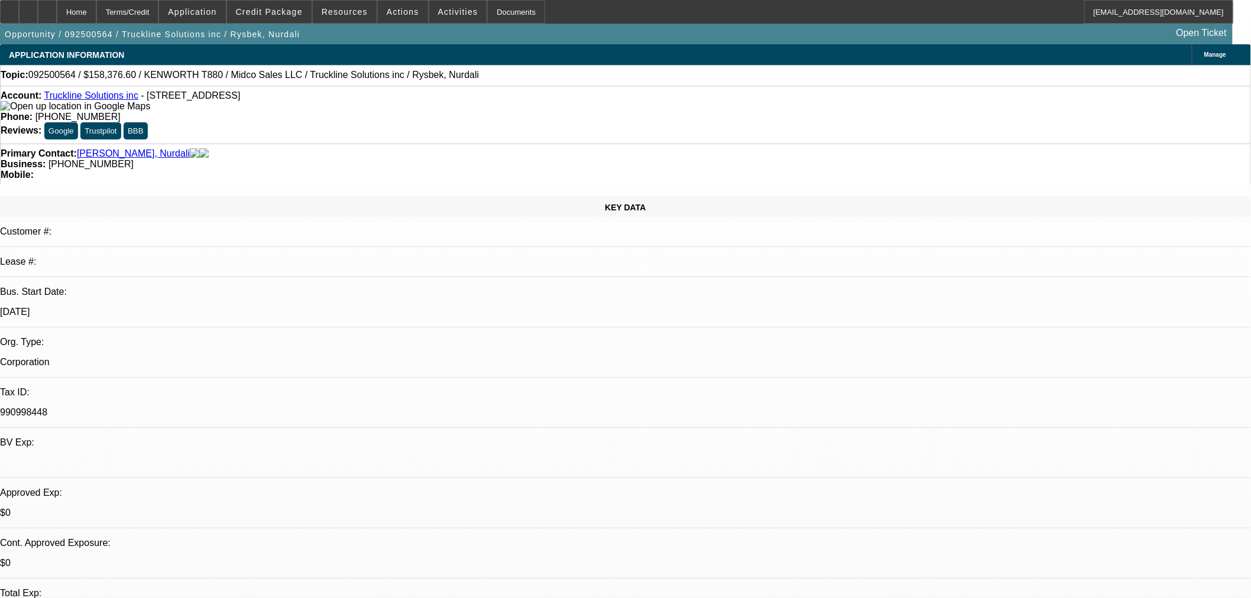
select select "0"
select select "2"
select select "0"
select select "6"
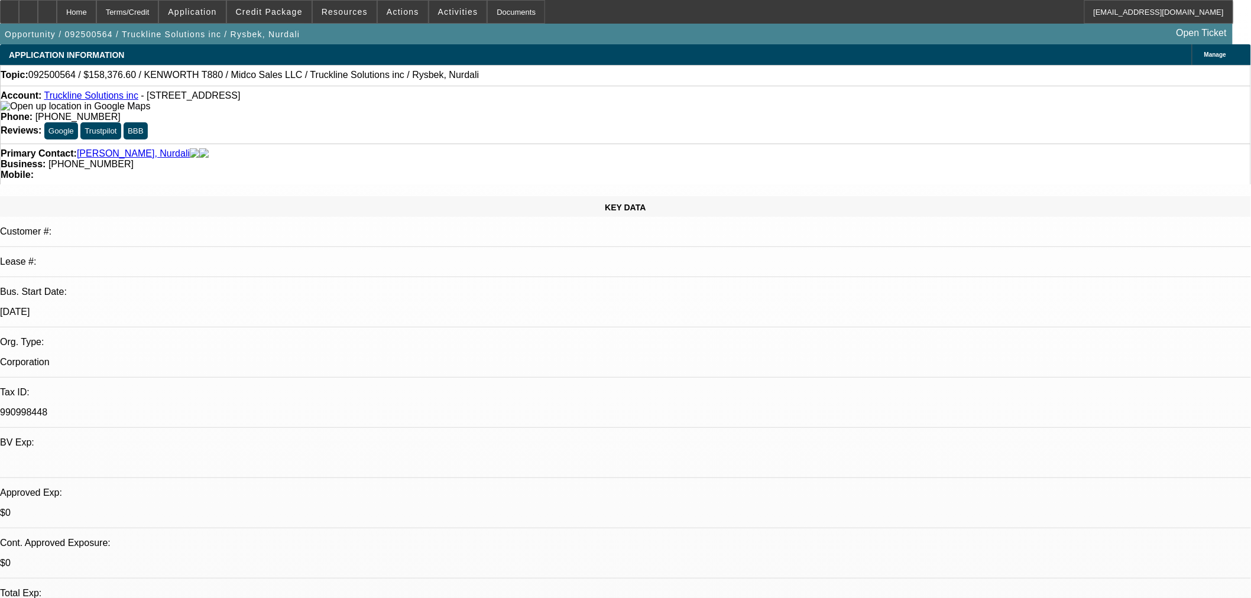
scroll to position [459, 0]
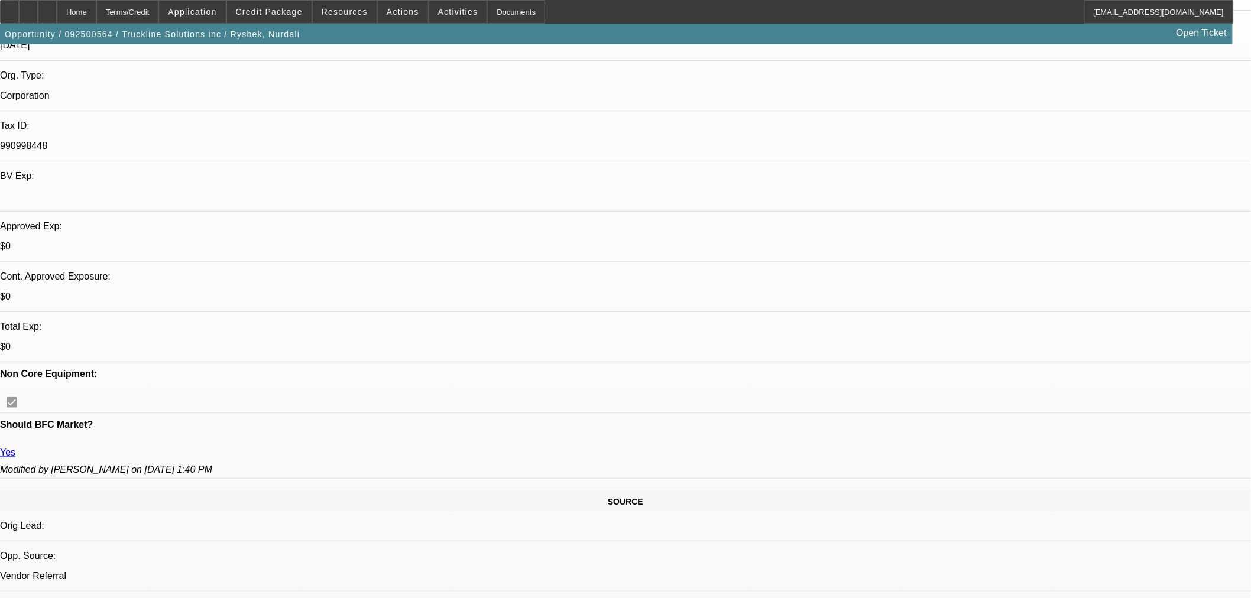
scroll to position [262, 0]
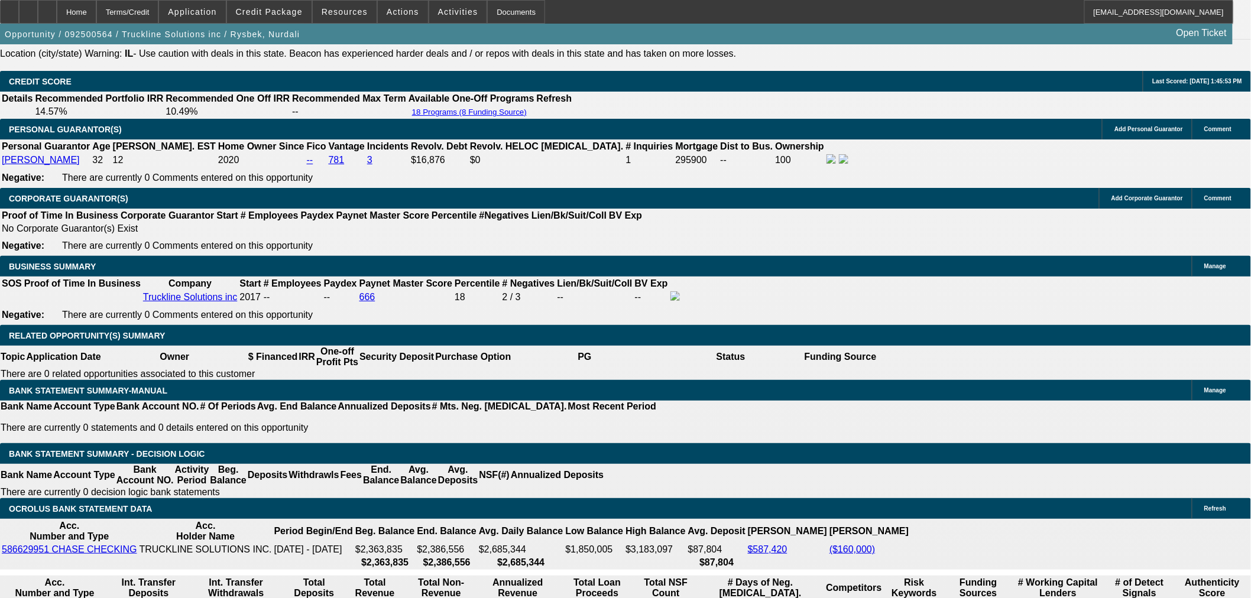
scroll to position [2102, 0]
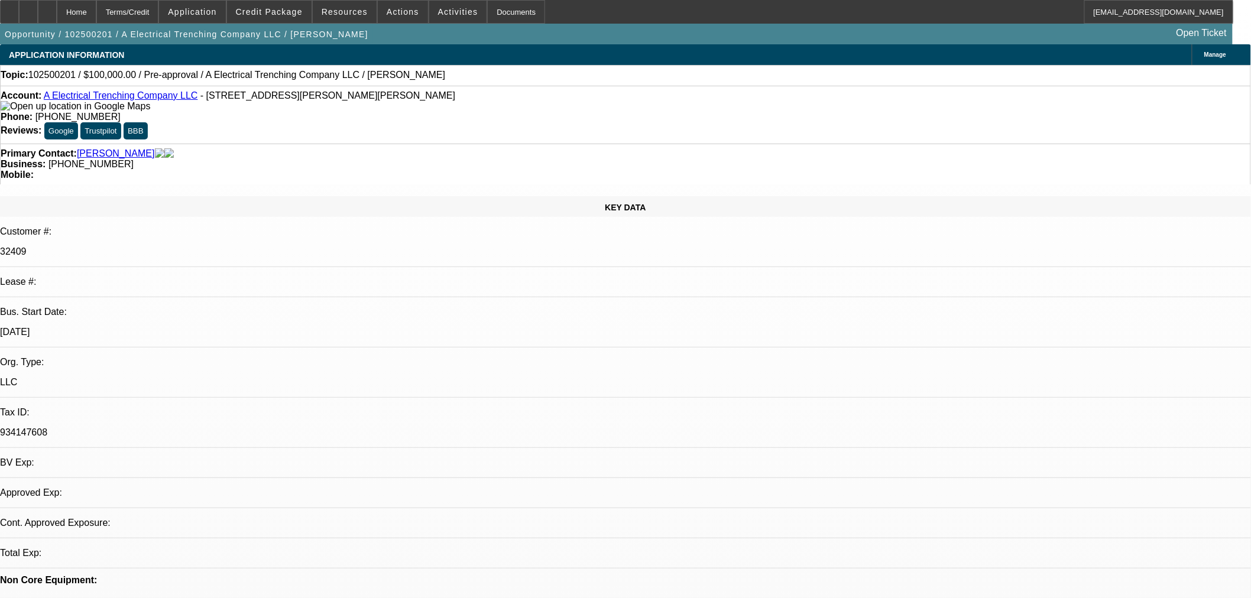
select select "0"
select select "2"
select select "0.1"
select select "4"
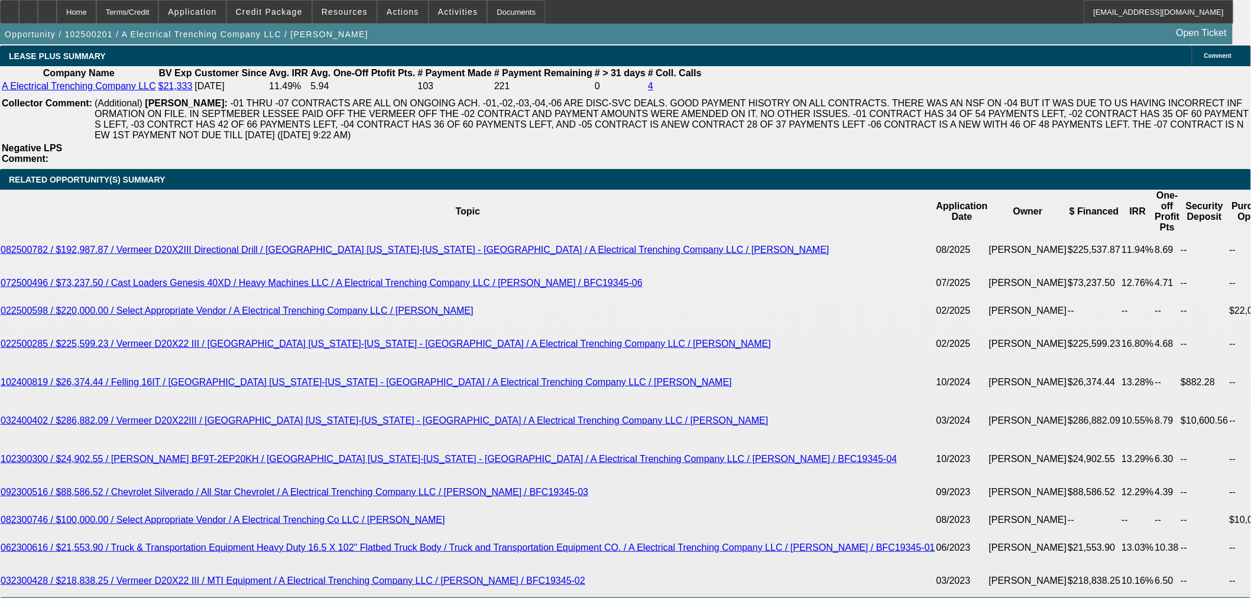
scroll to position [2082, 0]
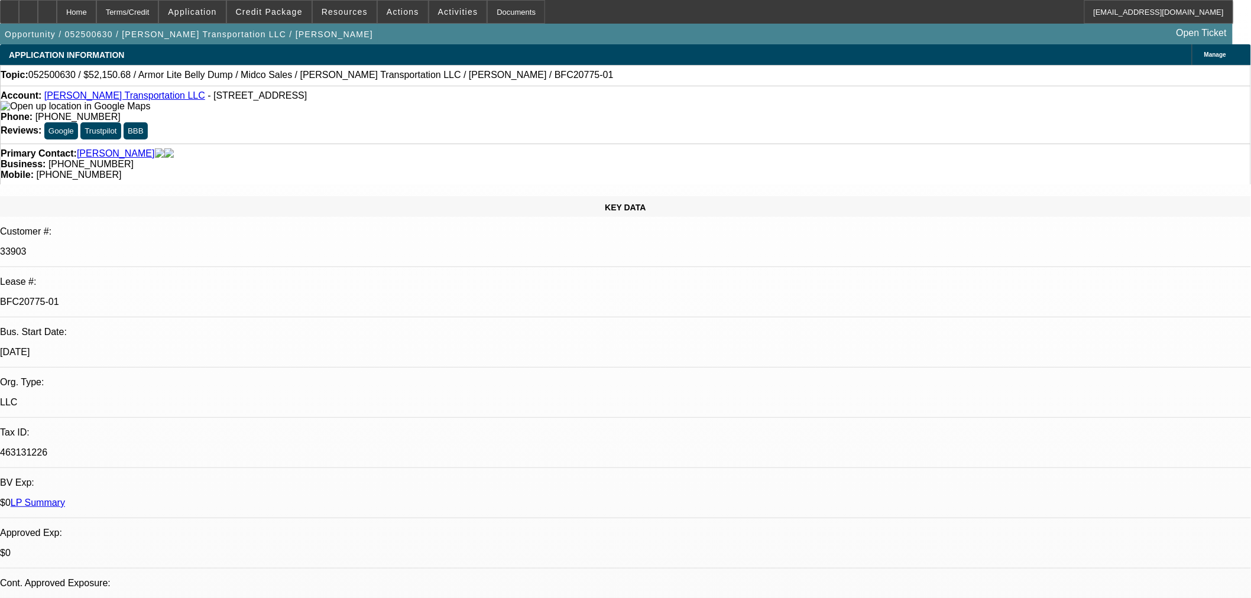
select select "0"
select select "3"
select select "0"
select select "6"
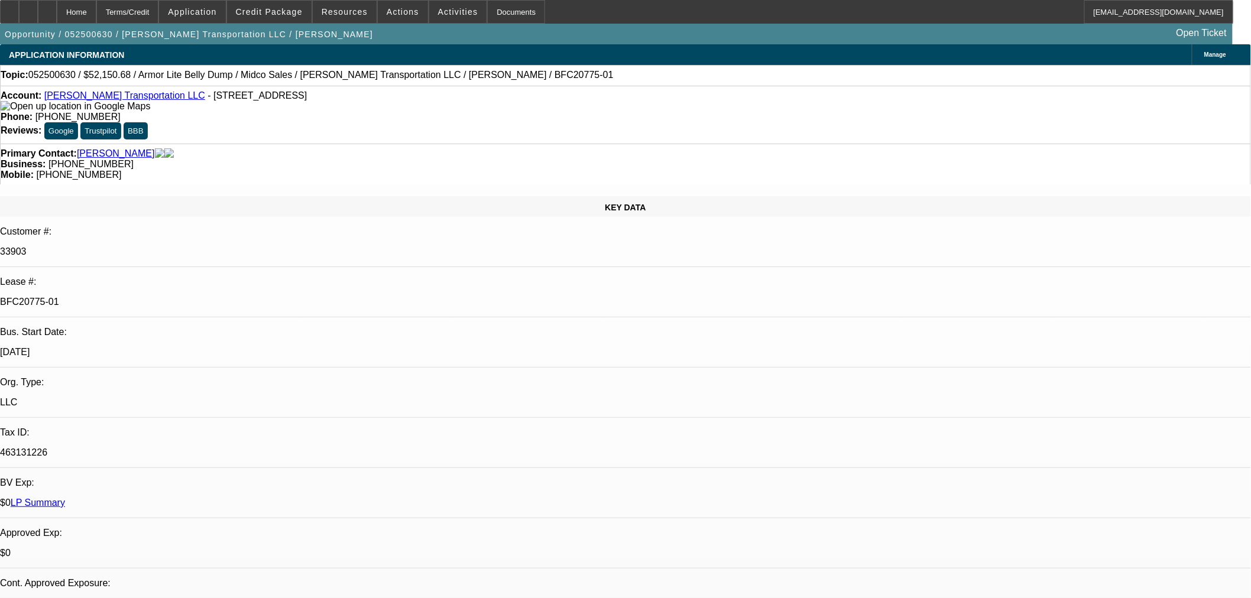
select select "0"
select select "3"
select select "0"
select select "6"
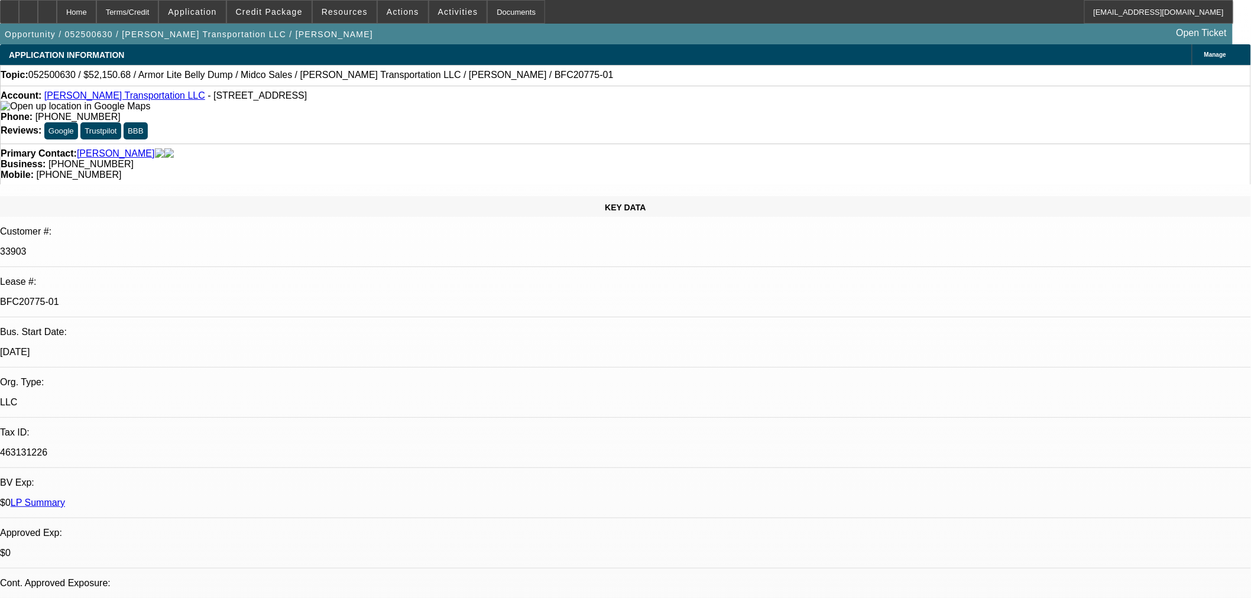
select select "0"
select select "3"
select select "0"
select select "6"
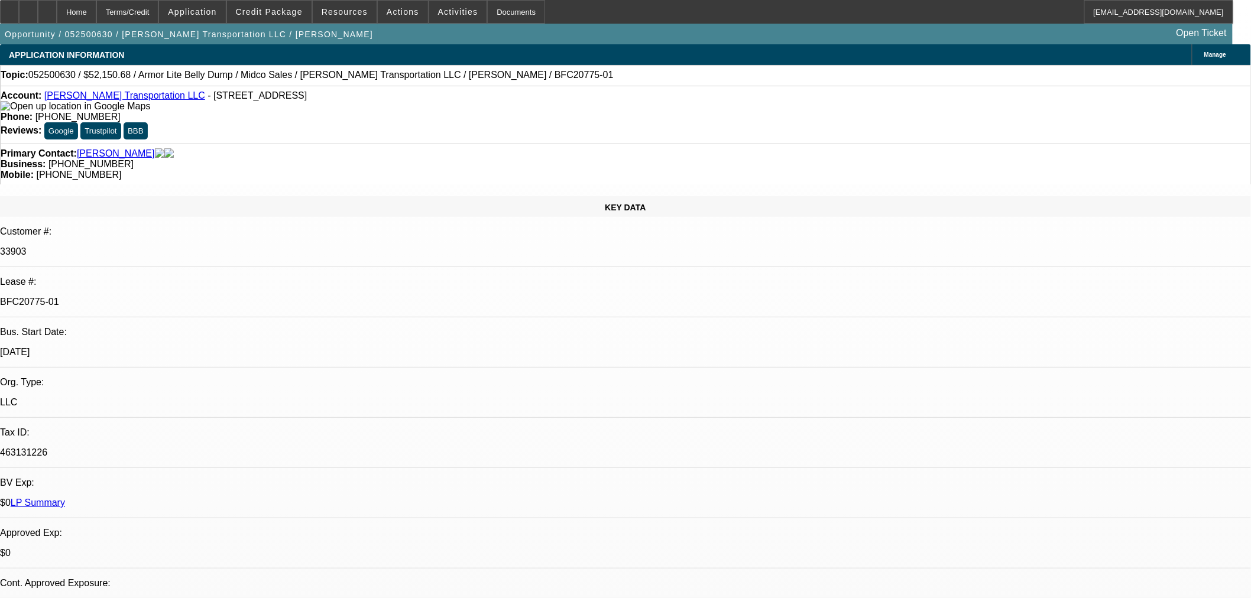
select select "0"
select select "3"
select select "0.1"
select select "4"
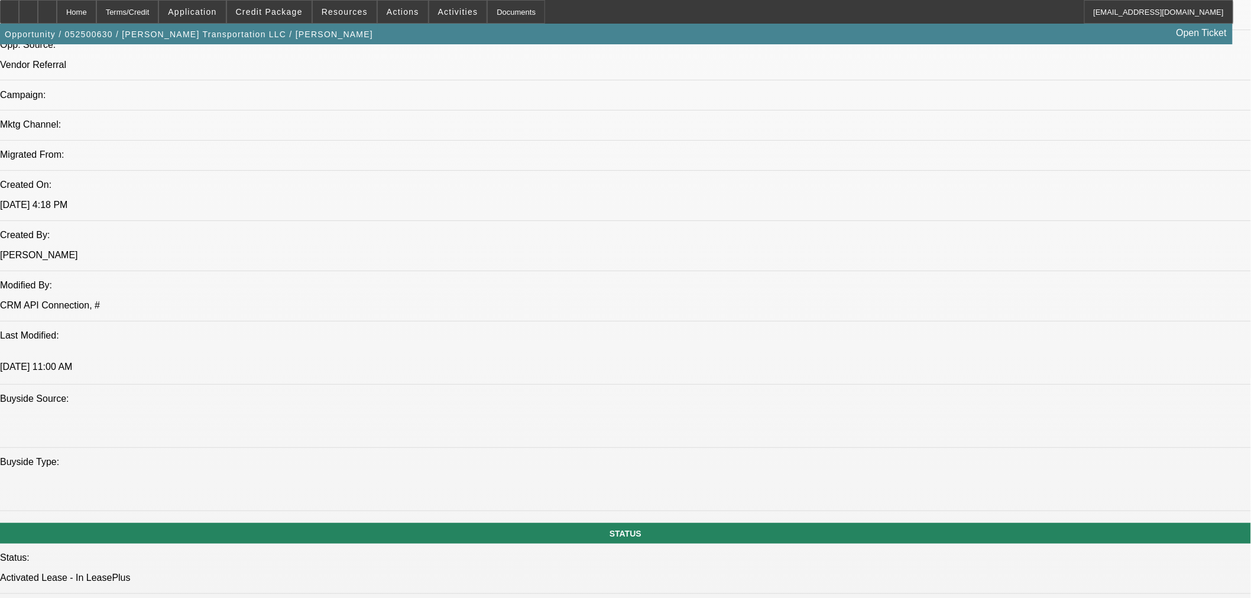
scroll to position [459, 0]
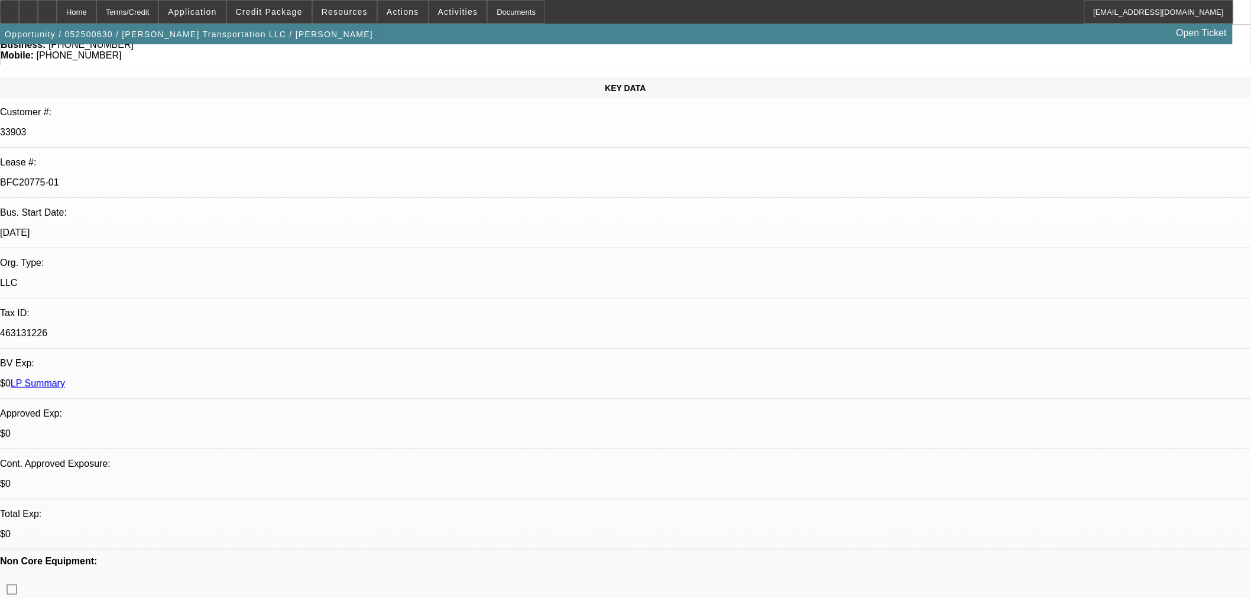
scroll to position [394, 0]
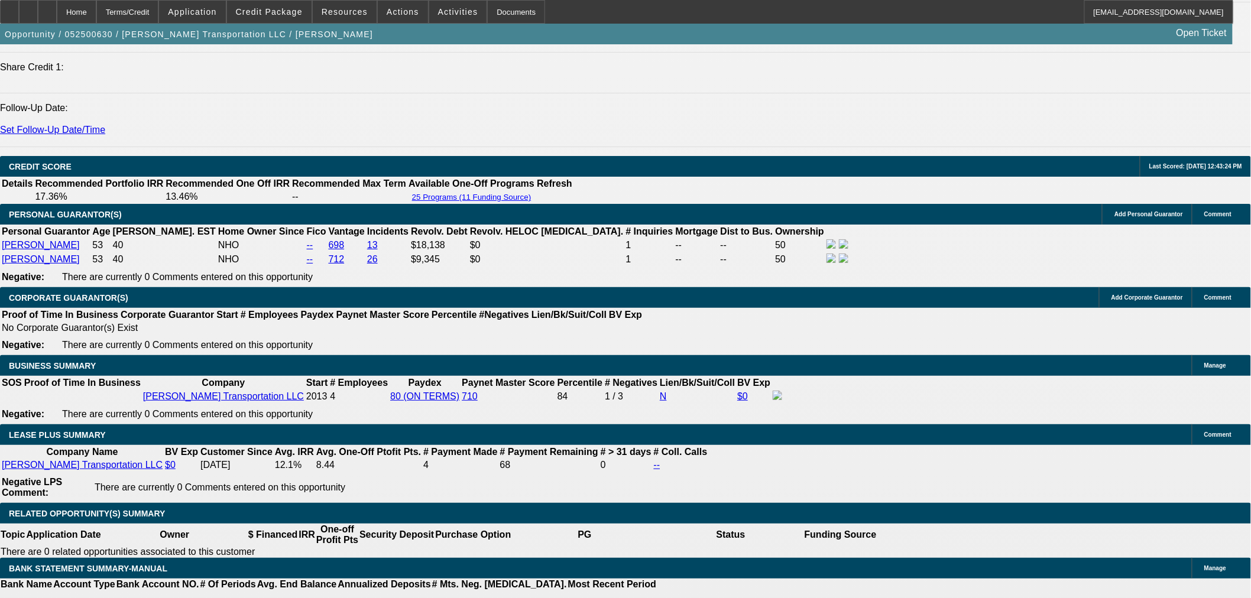
scroll to position [1445, 0]
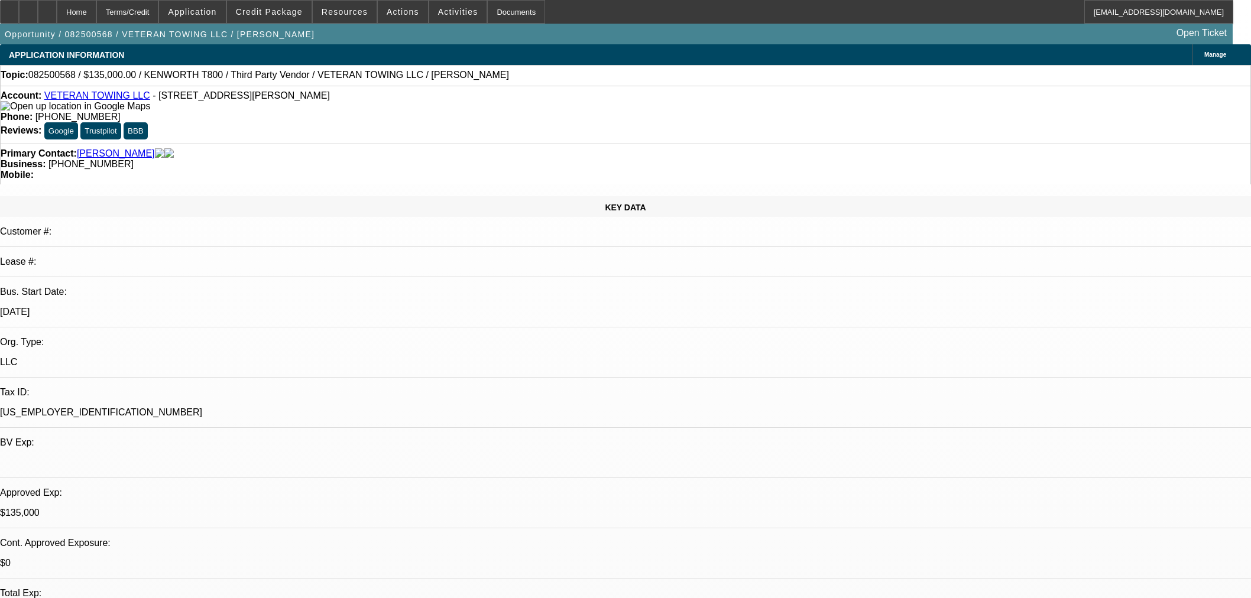
select select "0.1"
select select "0"
select select "6"
select select "0"
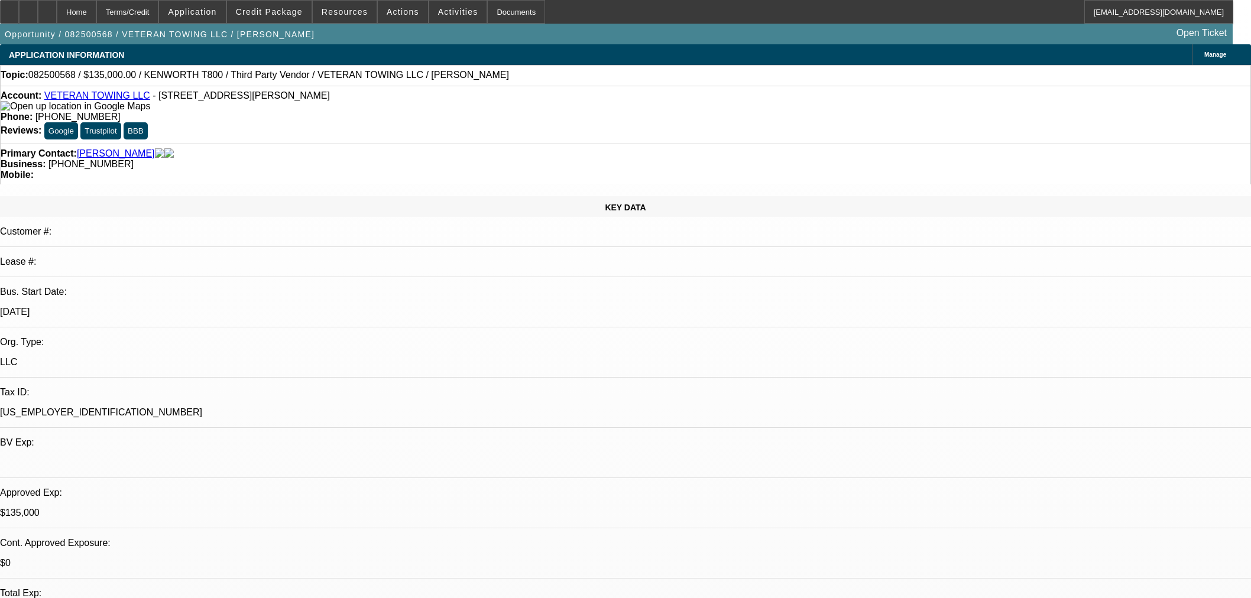
select select "0"
select select "6"
select select "0"
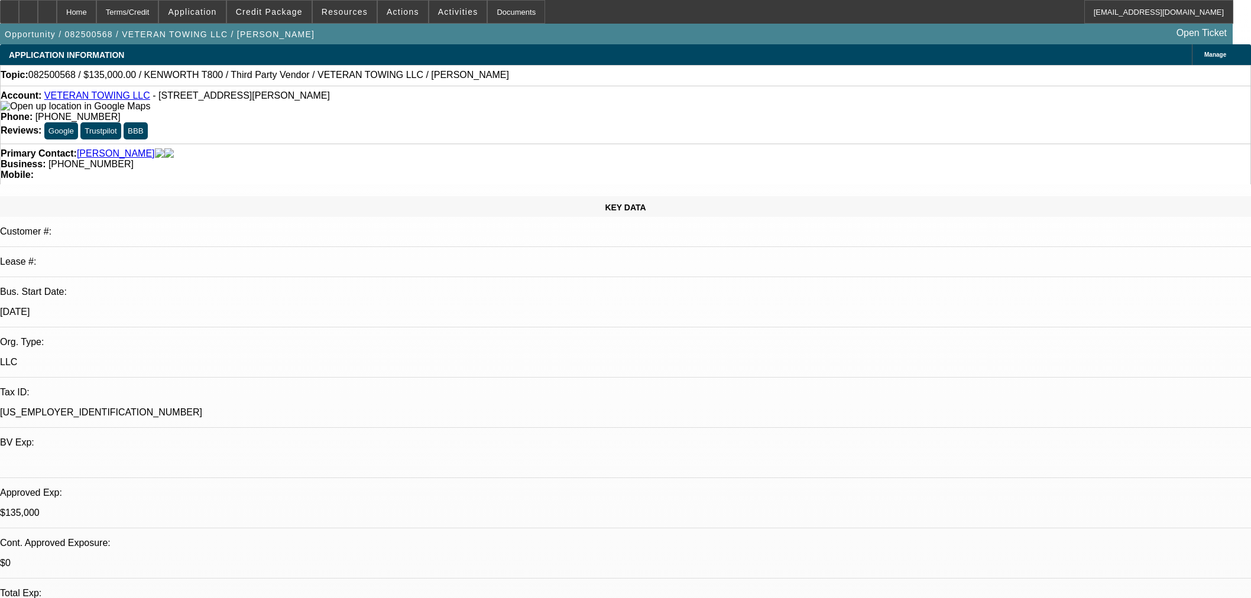
select select "0"
select select "6"
select select "0"
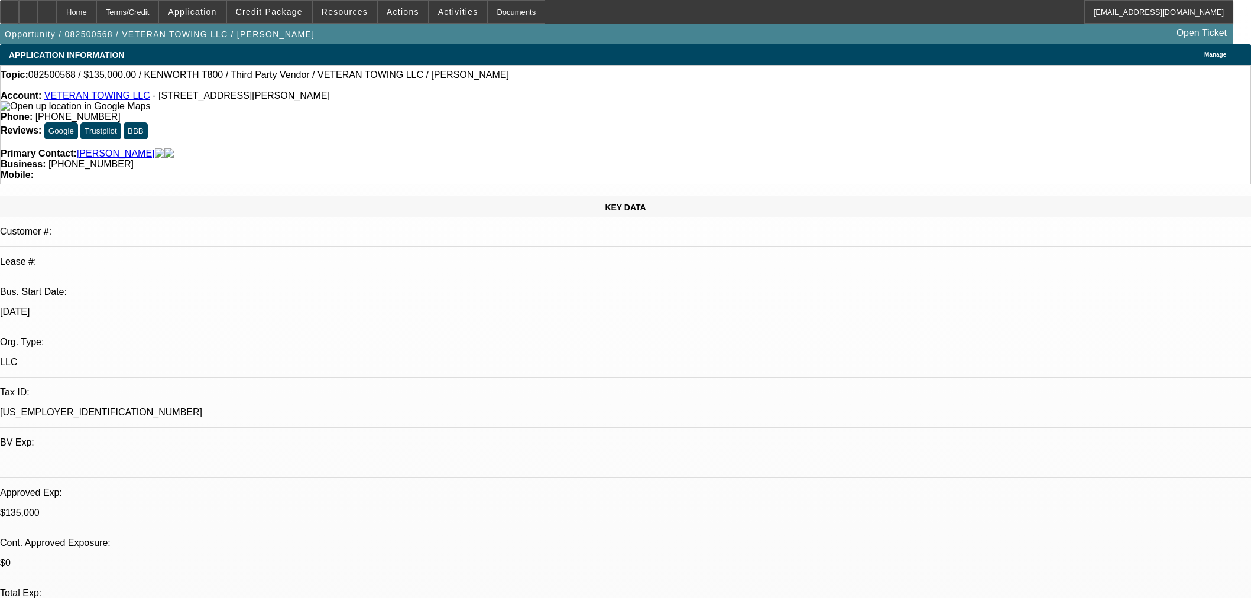
select select "6"
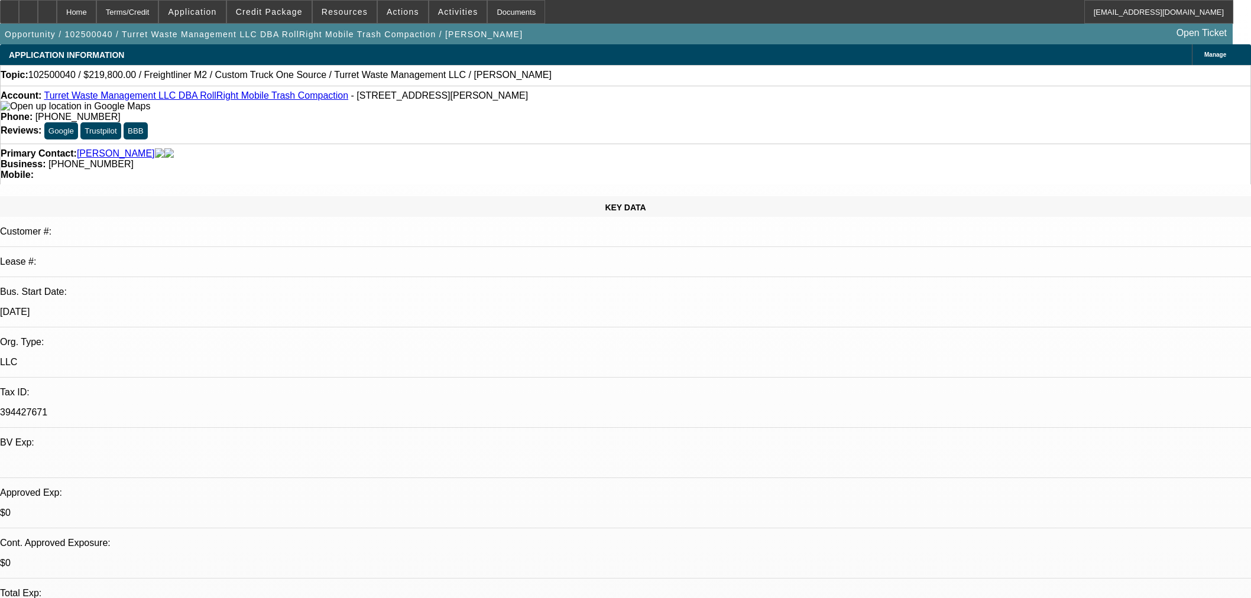
select select "0.2"
select select "2"
select select "0.1"
select select "4"
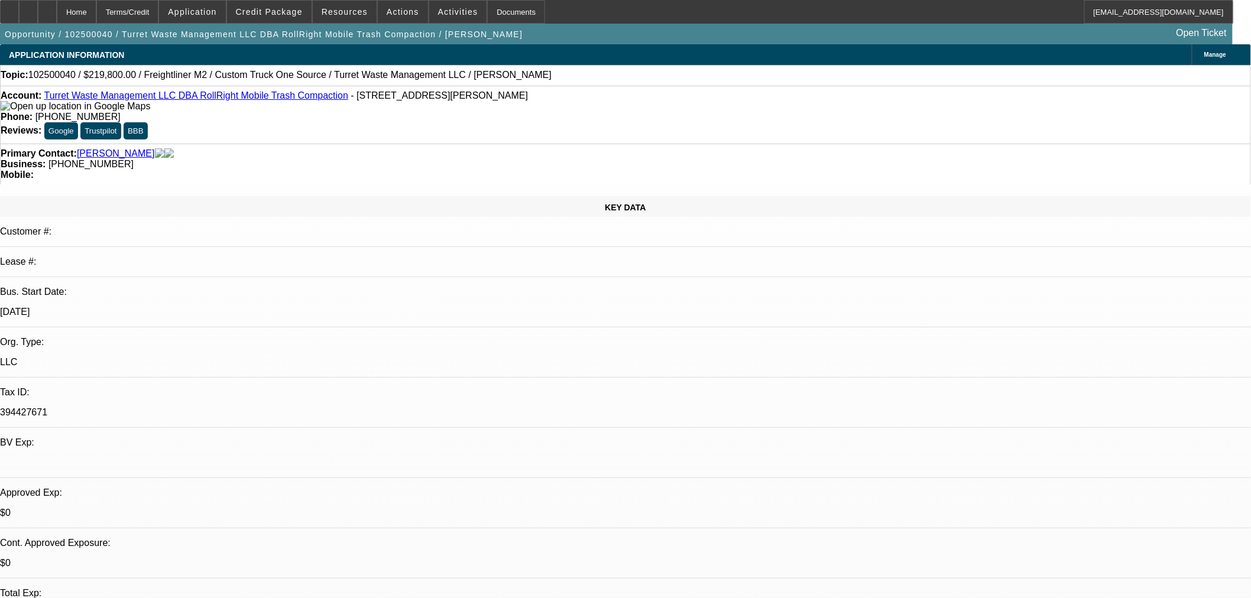
click at [340, 15] on span "Resources" at bounding box center [345, 11] width 46 height 9
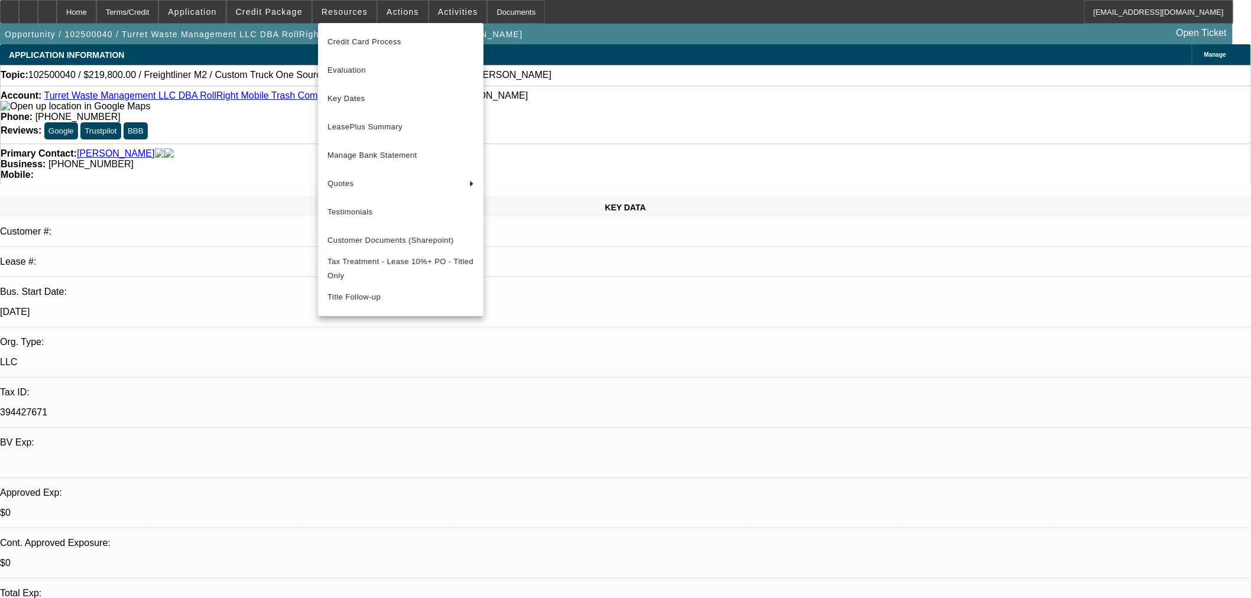
click at [289, 9] on div at bounding box center [625, 299] width 1251 height 598
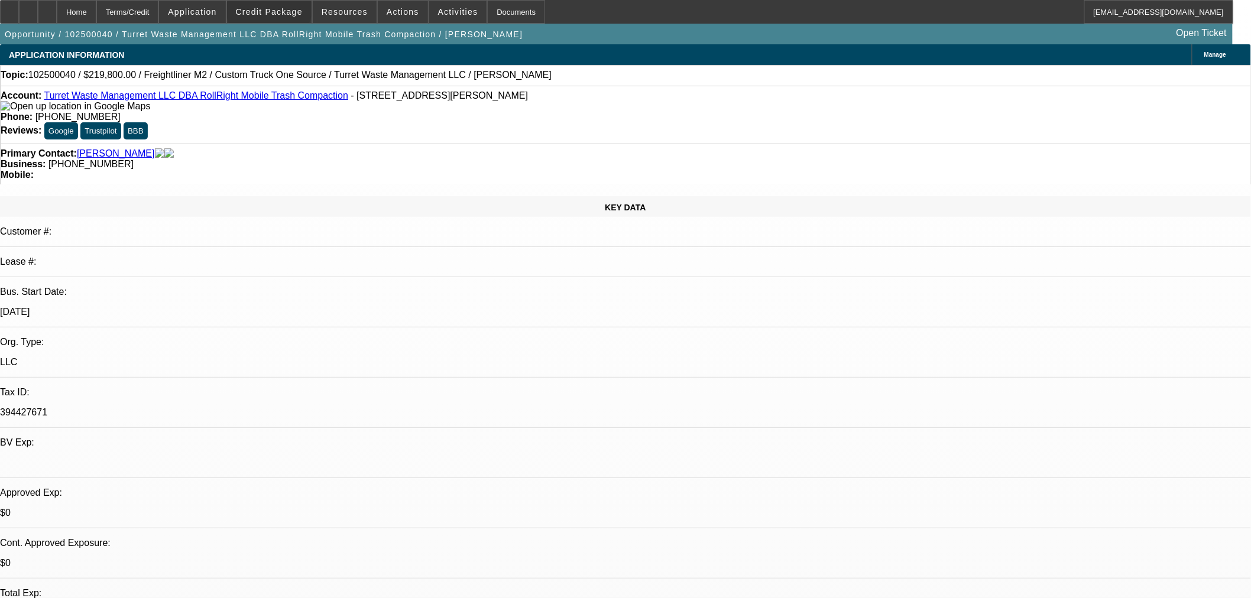
click at [289, 9] on span "Credit Package" at bounding box center [269, 11] width 67 height 9
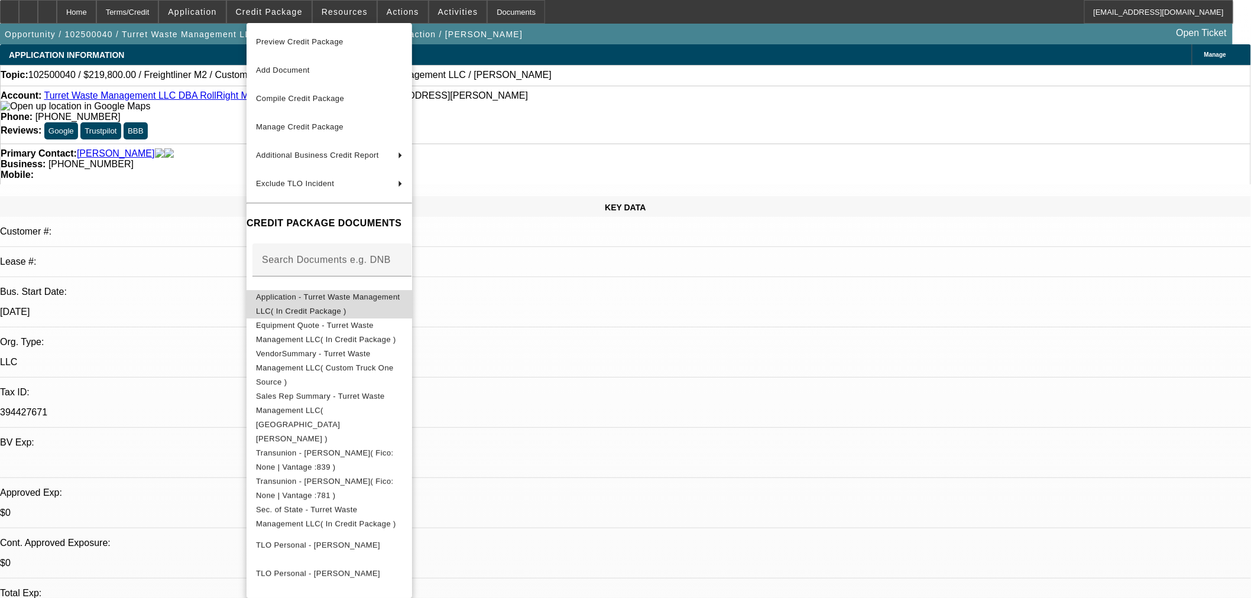
click at [389, 299] on span "Application - Turret Waste Management LLC( In Credit Package )" at bounding box center [328, 303] width 144 height 23
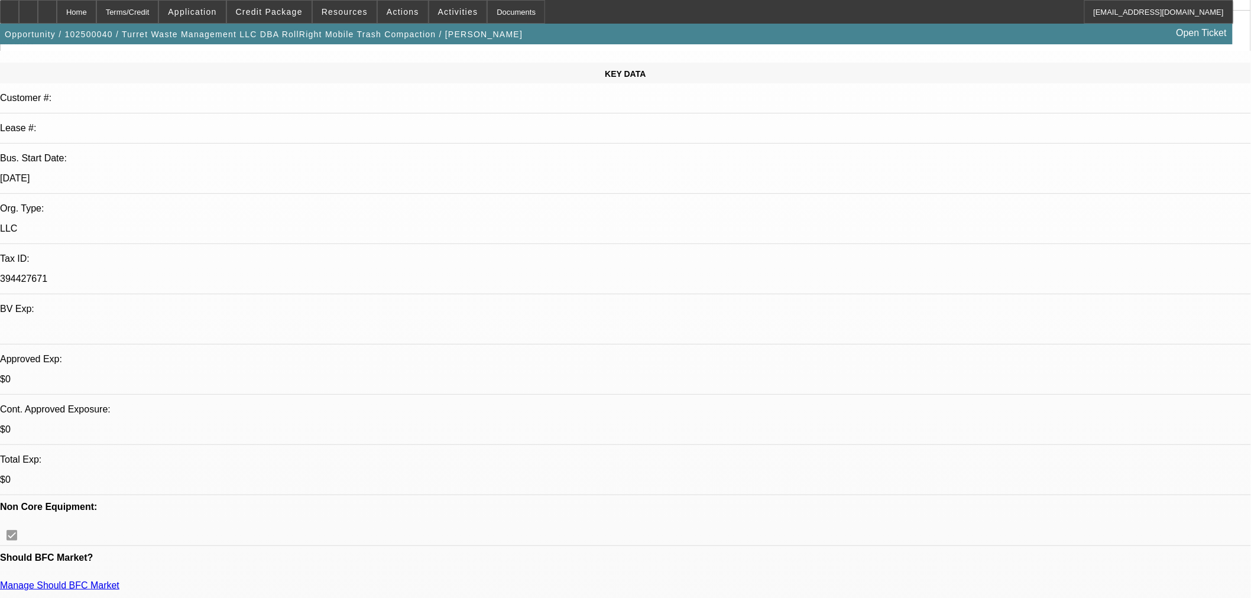
scroll to position [328, 0]
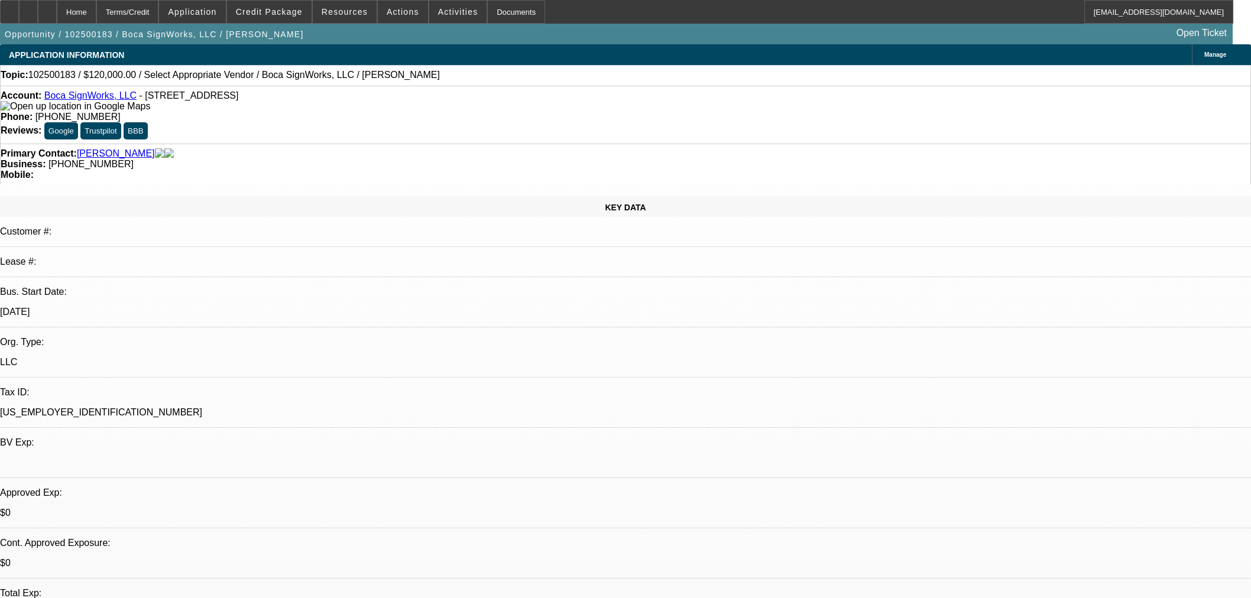
select select "0"
select select "2"
select select "0.1"
select select "4"
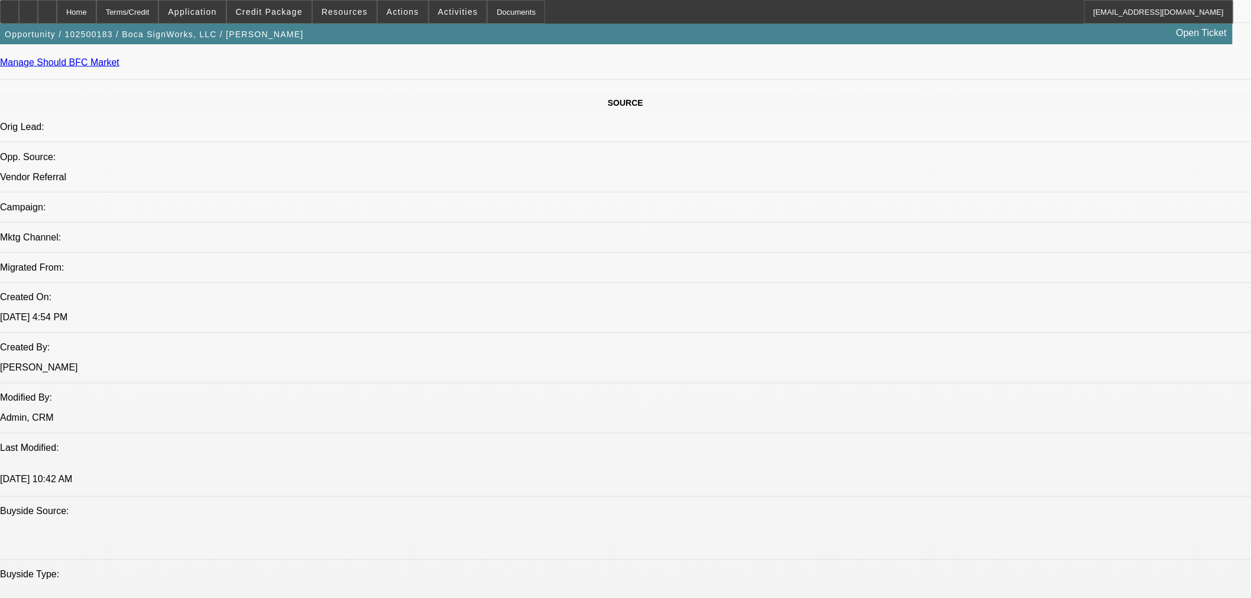
scroll to position [394, 0]
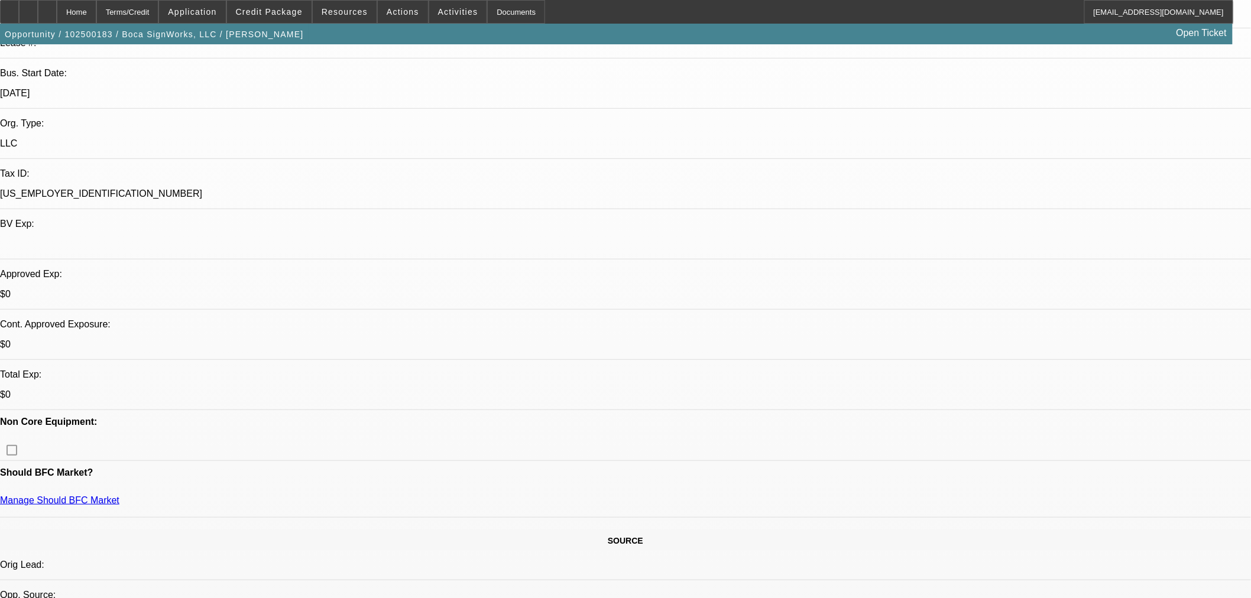
scroll to position [0, 0]
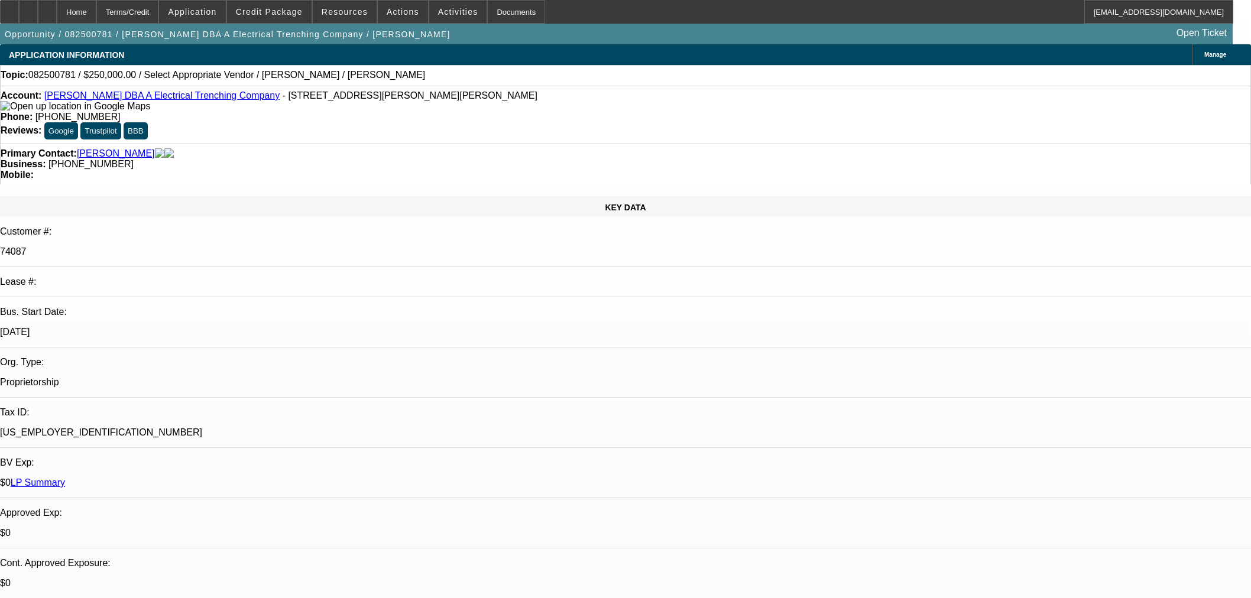
select select "0"
select select "2"
select select "0.1"
select select "4"
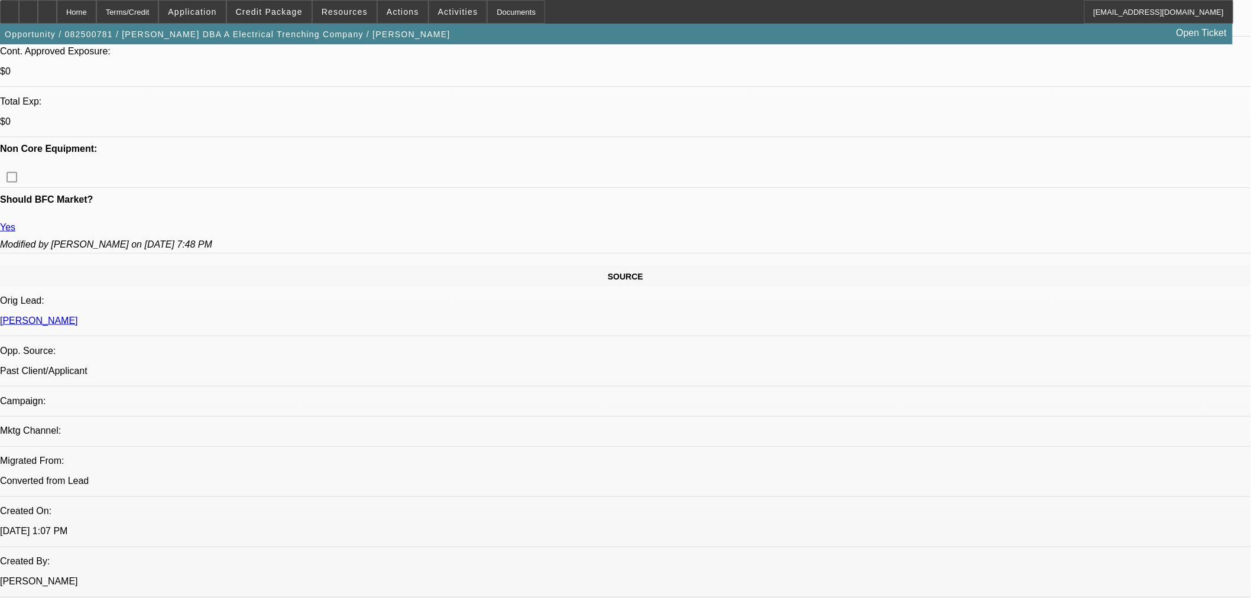
scroll to position [315, 0]
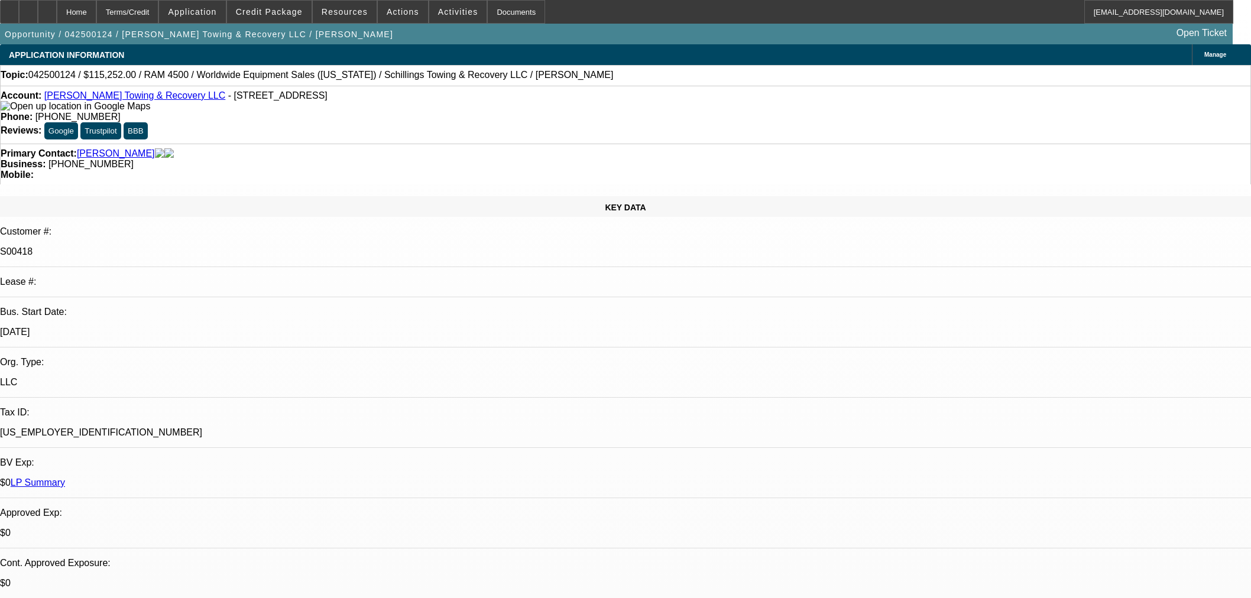
select select "0"
select select "3"
select select "0"
select select "6"
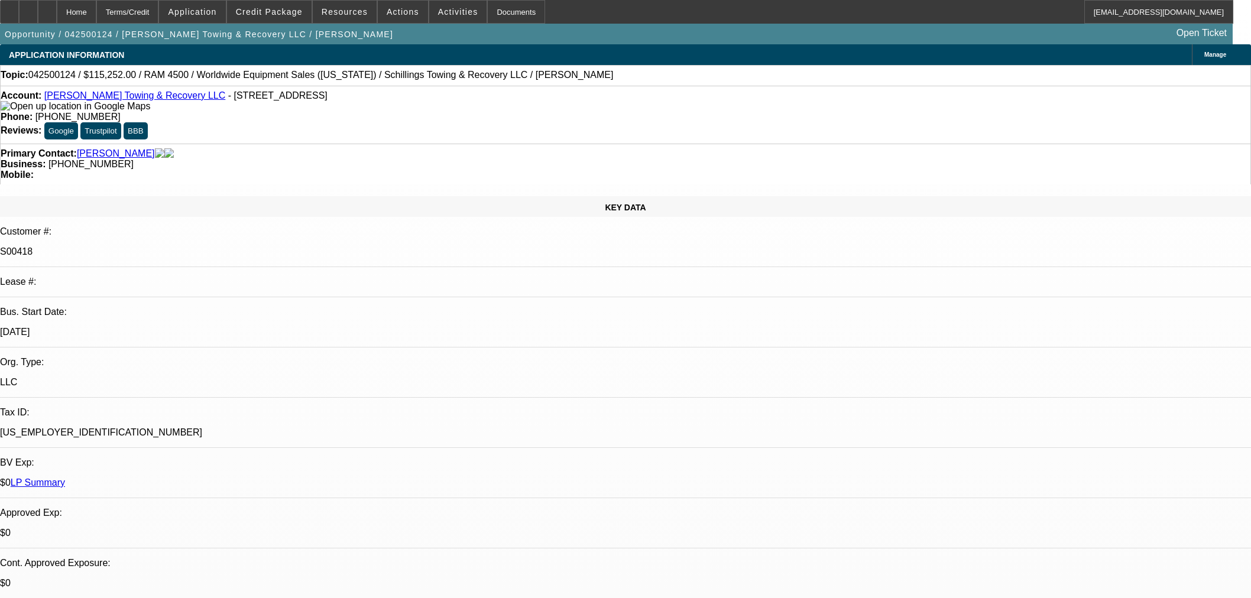
select select "0"
select select "3"
select select "0"
select select "6"
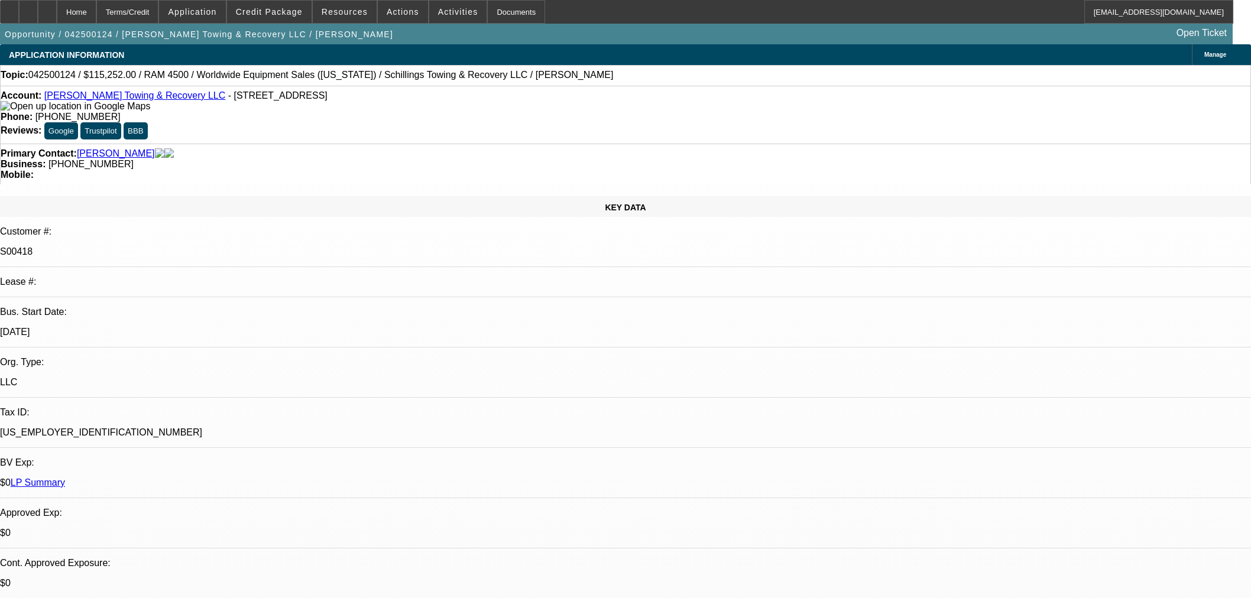
select select "0"
select select "3"
select select "0"
select select "6"
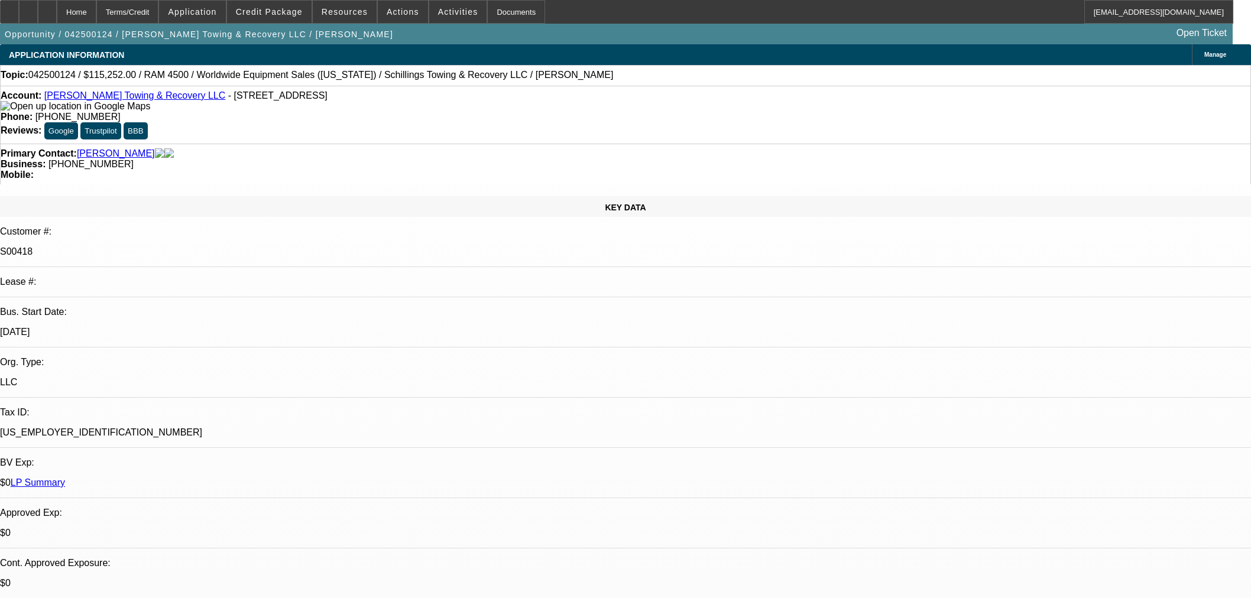
select select "0"
select select "3"
select select "0"
select select "6"
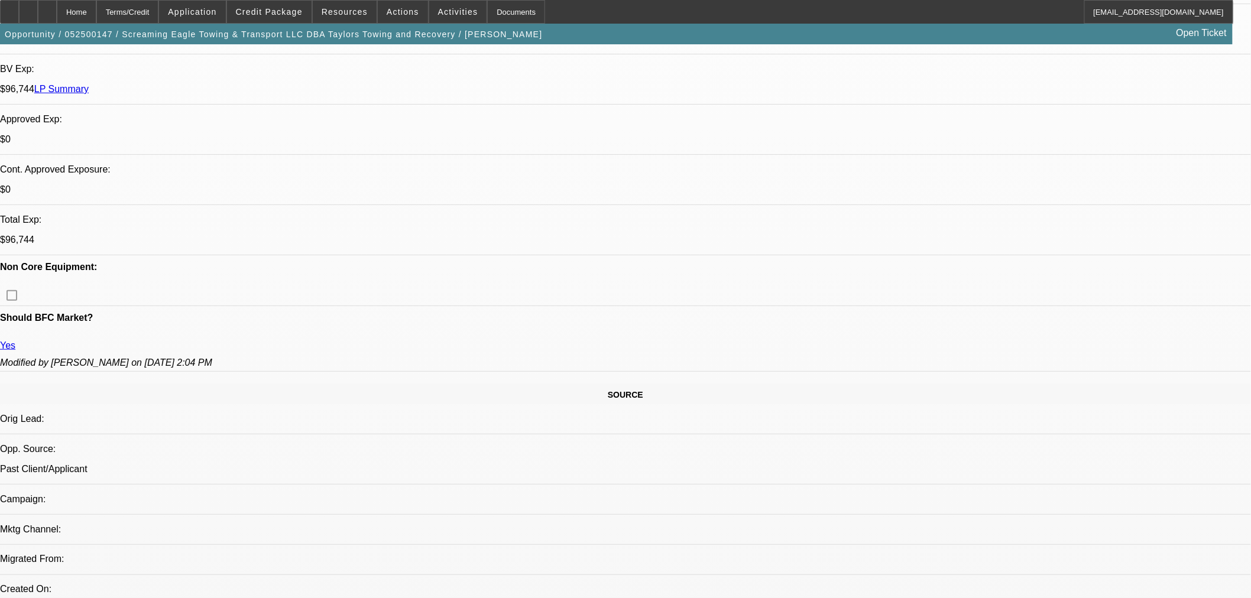
select select "0"
select select "0.1"
select select "4"
select select "0"
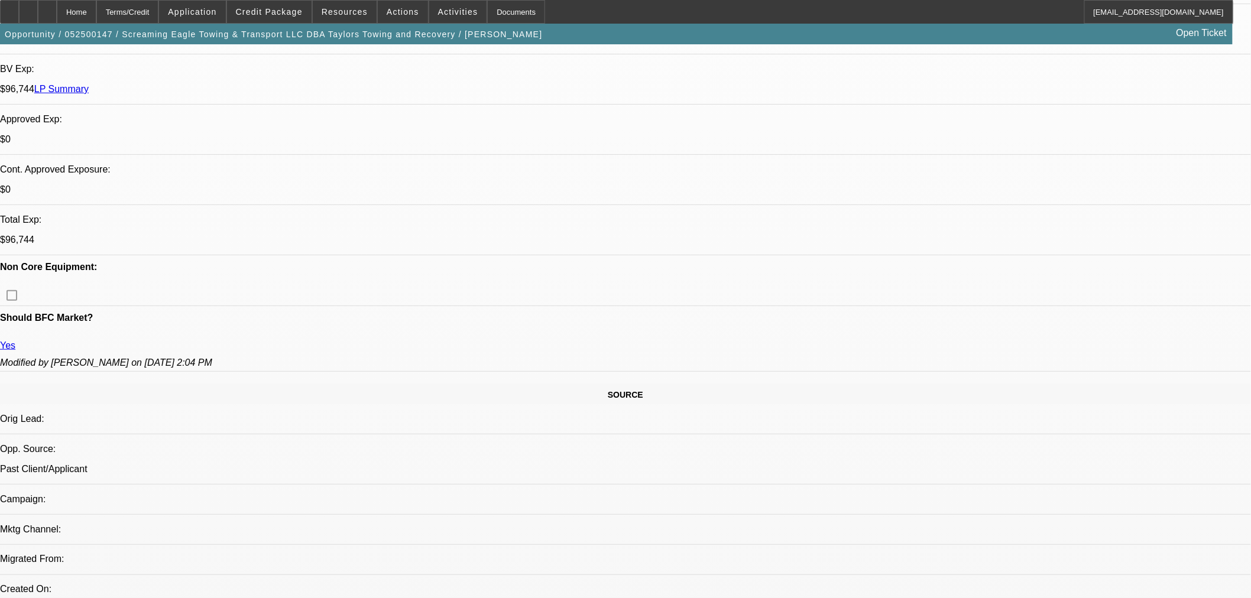
select select "0"
select select "0.1"
select select "4"
select select "0"
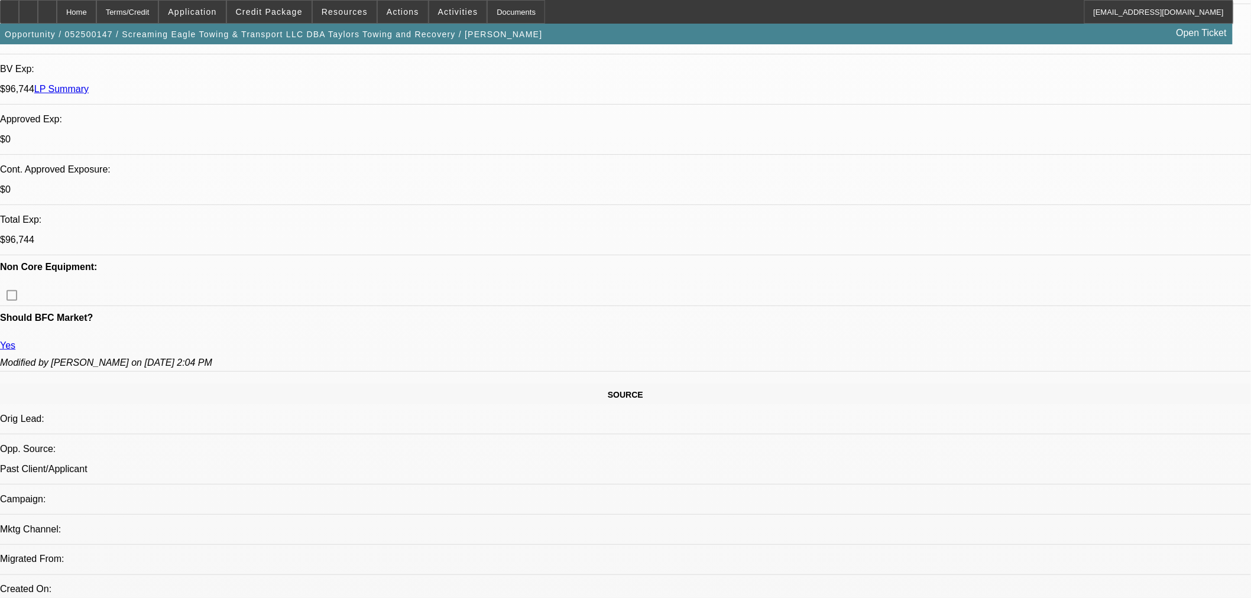
select select "0.1"
select select "4"
select select "0"
select select "2"
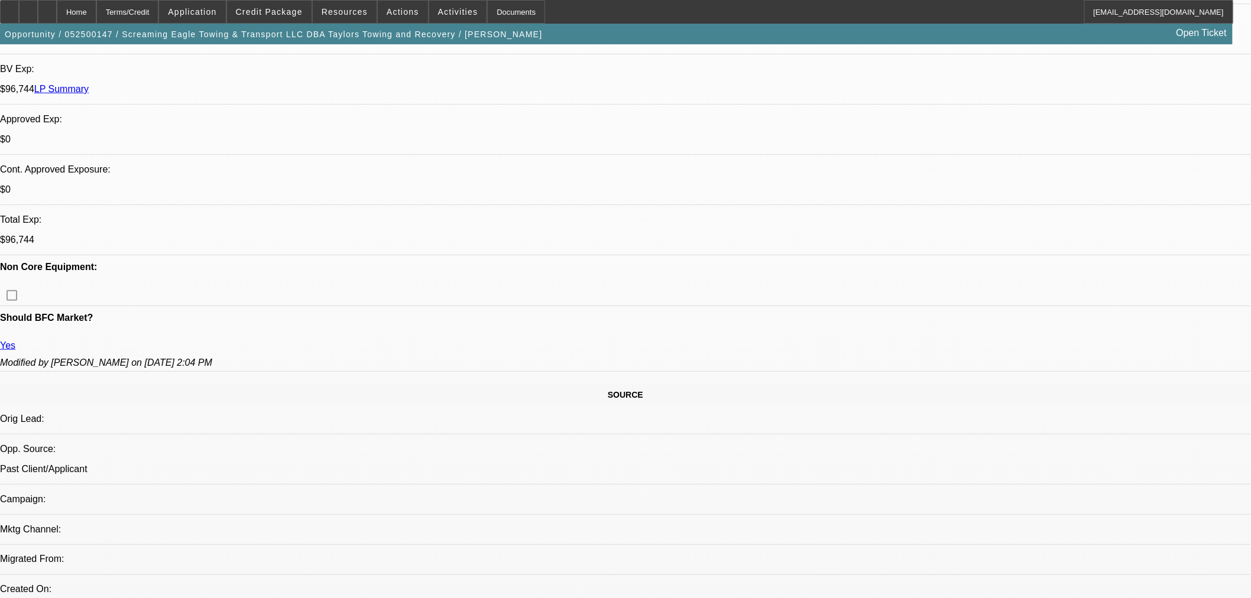
select select "0.1"
select select "4"
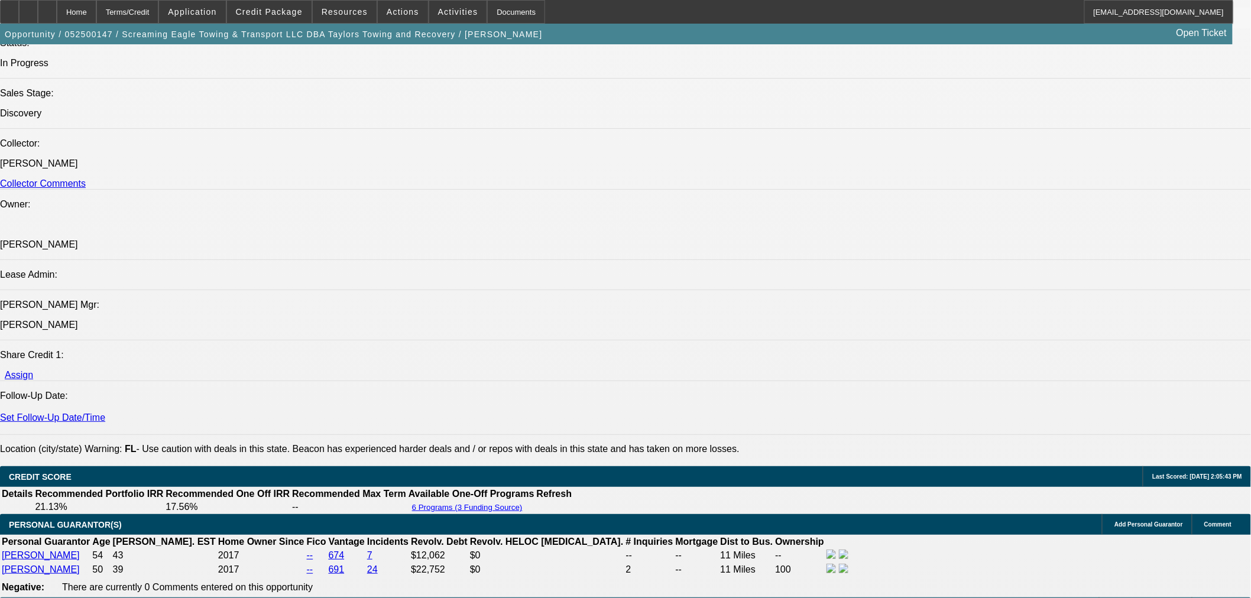
scroll to position [788, 0]
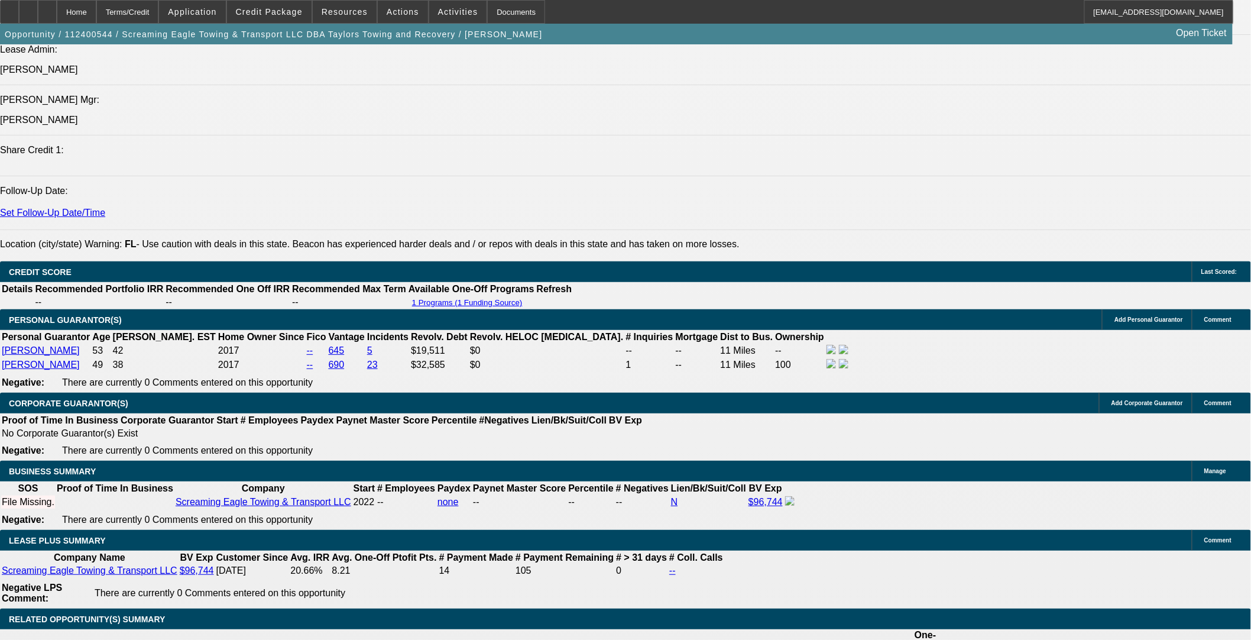
select select "0"
select select "2"
select select "0.1"
select select "4"
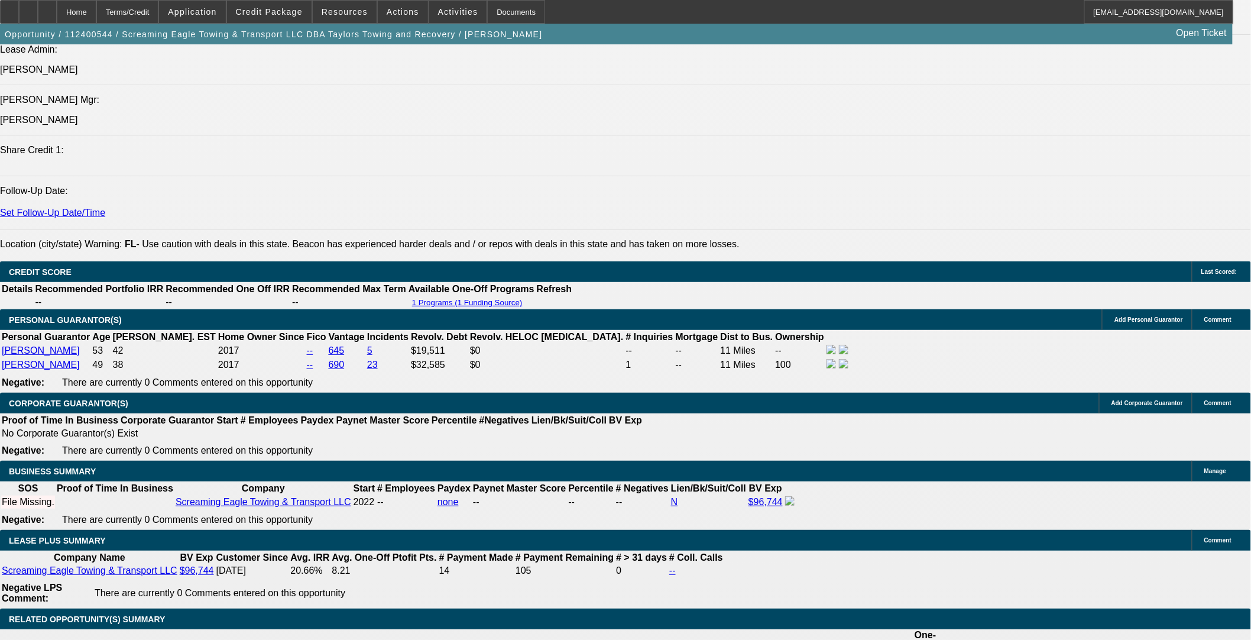
select select "0"
select select "2"
select select "0.1"
select select "4"
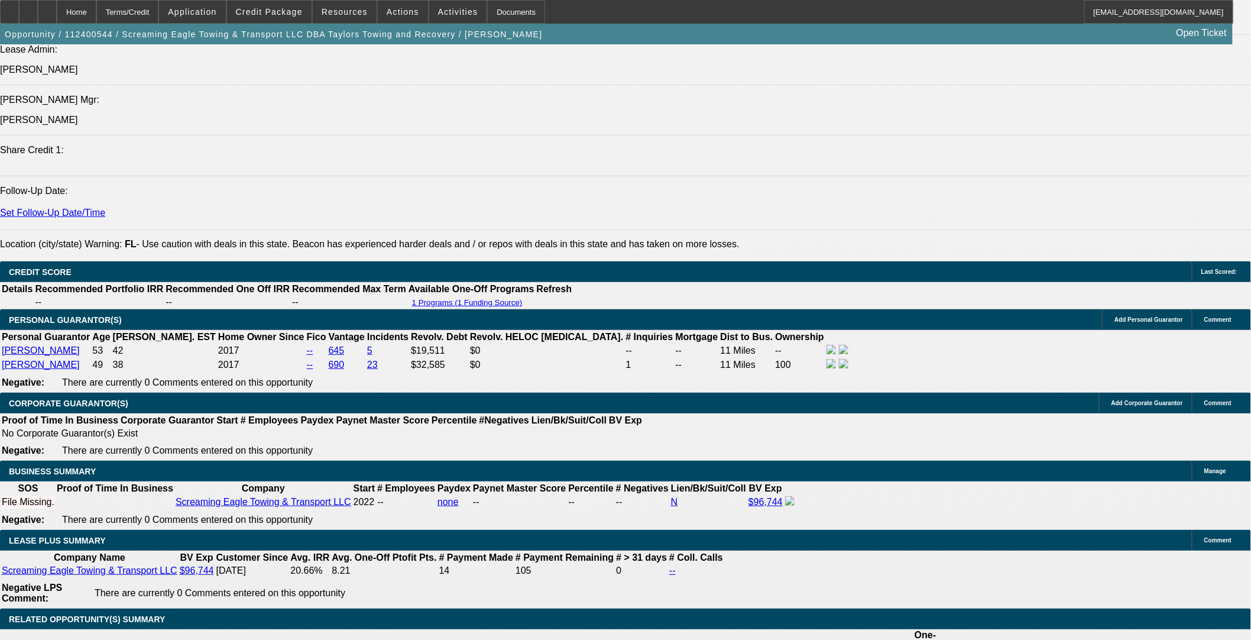
select select "0.1"
select select "0"
select select "2"
select select "0.1"
select select "4"
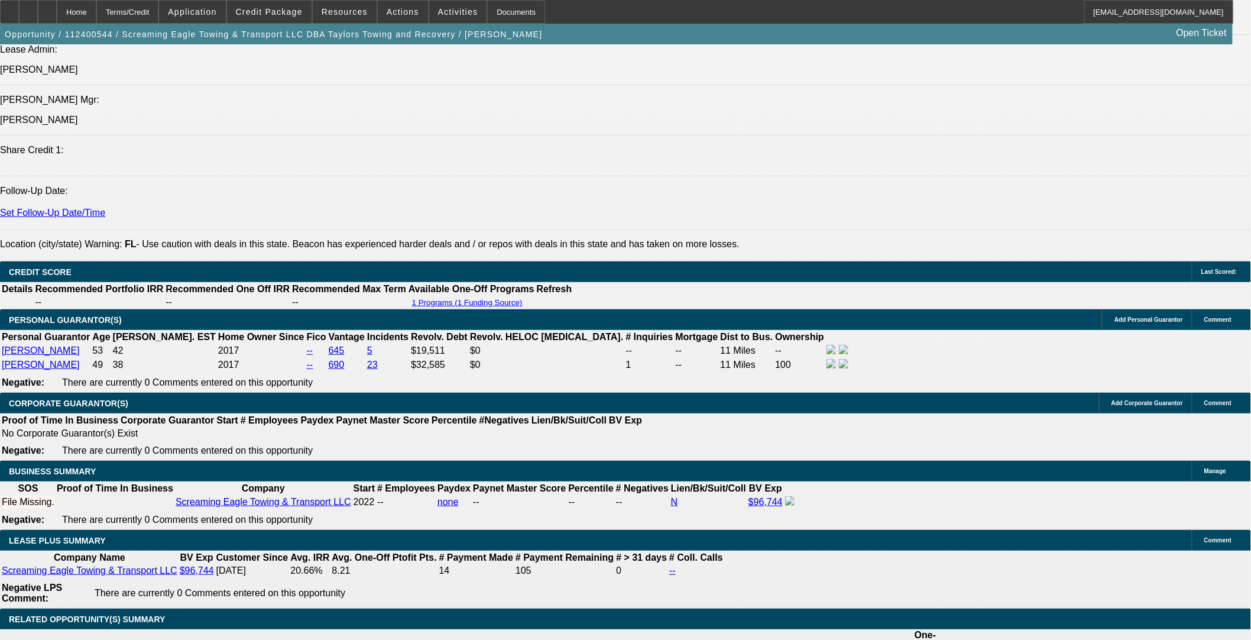
select select "0"
select select "2"
select select "0.1"
select select "4"
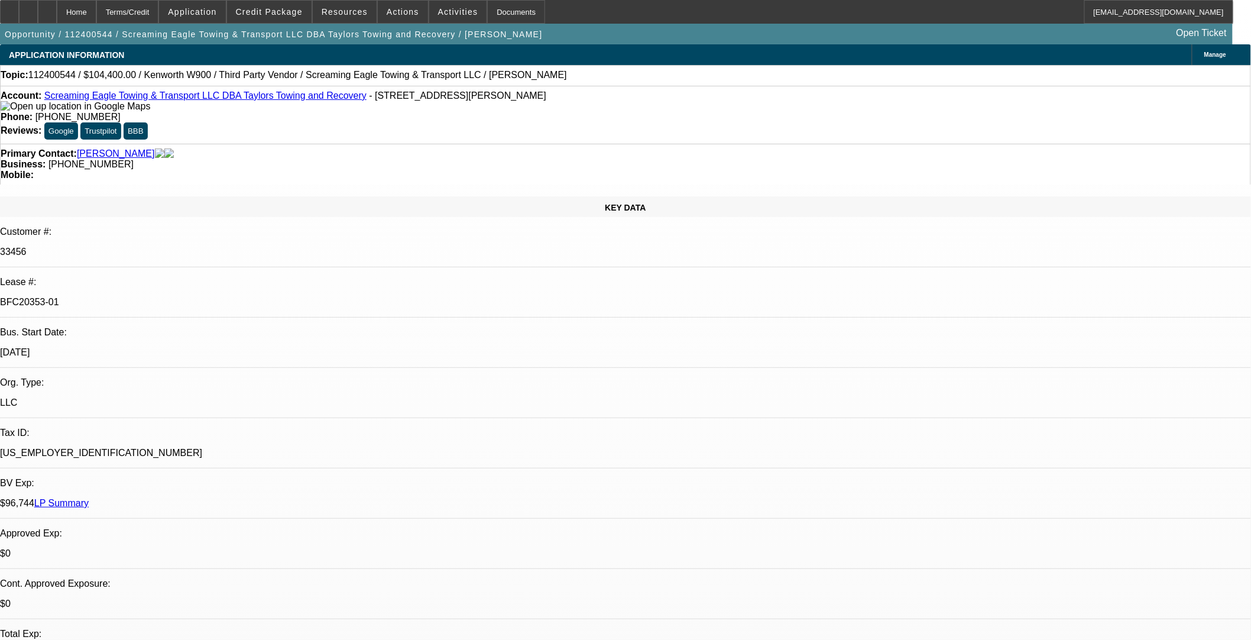
drag, startPoint x: 205, startPoint y: 213, endPoint x: 155, endPoint y: 210, distance: 49.7
click at [150, 297] on div "BFC20353-01" at bounding box center [625, 302] width 1251 height 11
copy p "BFC20353-01"
drag, startPoint x: 316, startPoint y: 102, endPoint x: 54, endPoint y: 96, distance: 262.6
click at [54, 96] on div "Account: Screaming Eagle Towing & Transport LLC DBA Taylors Towing and Recovery…" at bounding box center [626, 100] width 1250 height 21
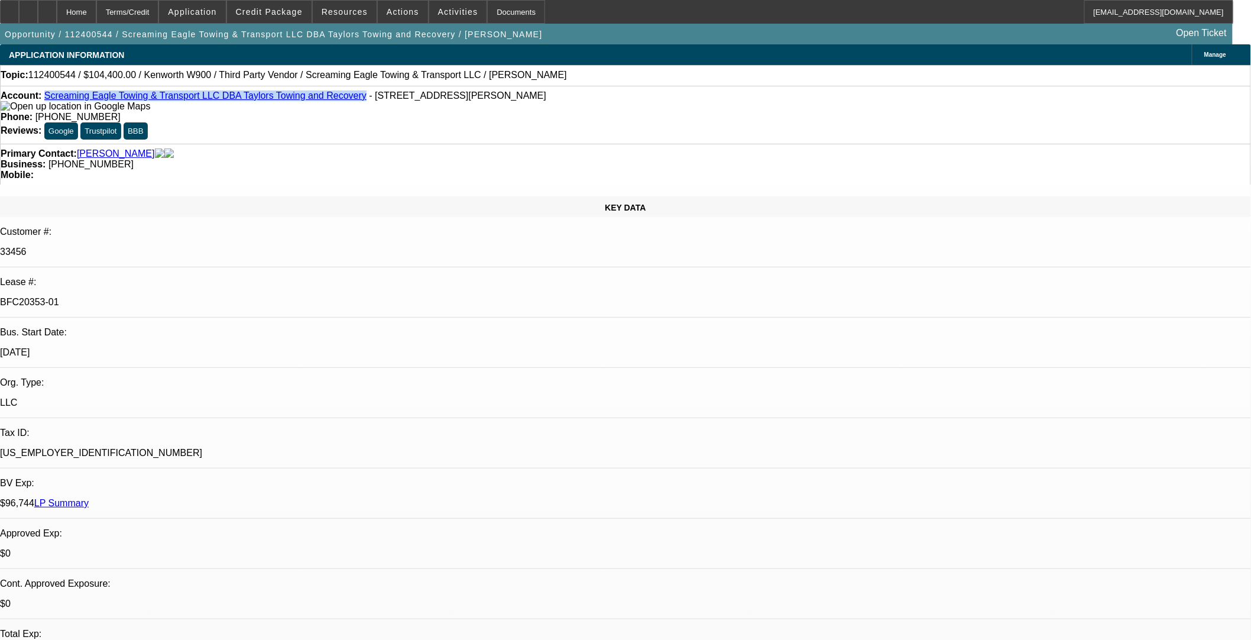
copy link "Screaming Eagle Towing & Transport LLC DBA Taylors Towing and Recovery"
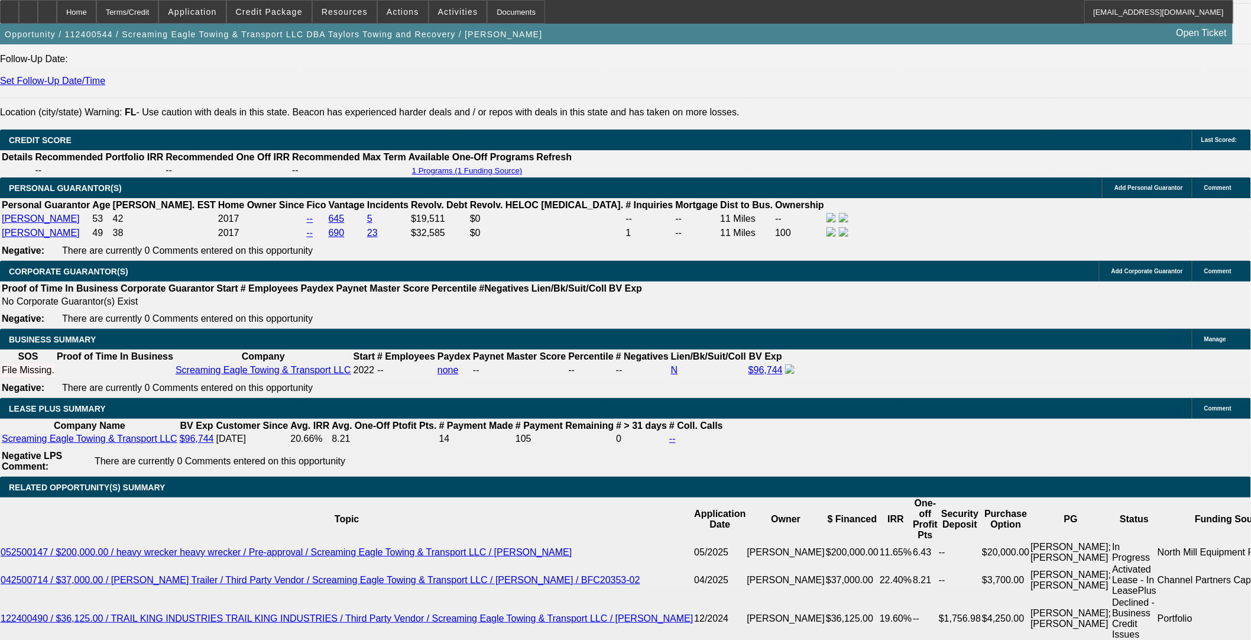
scroll to position [1905, 0]
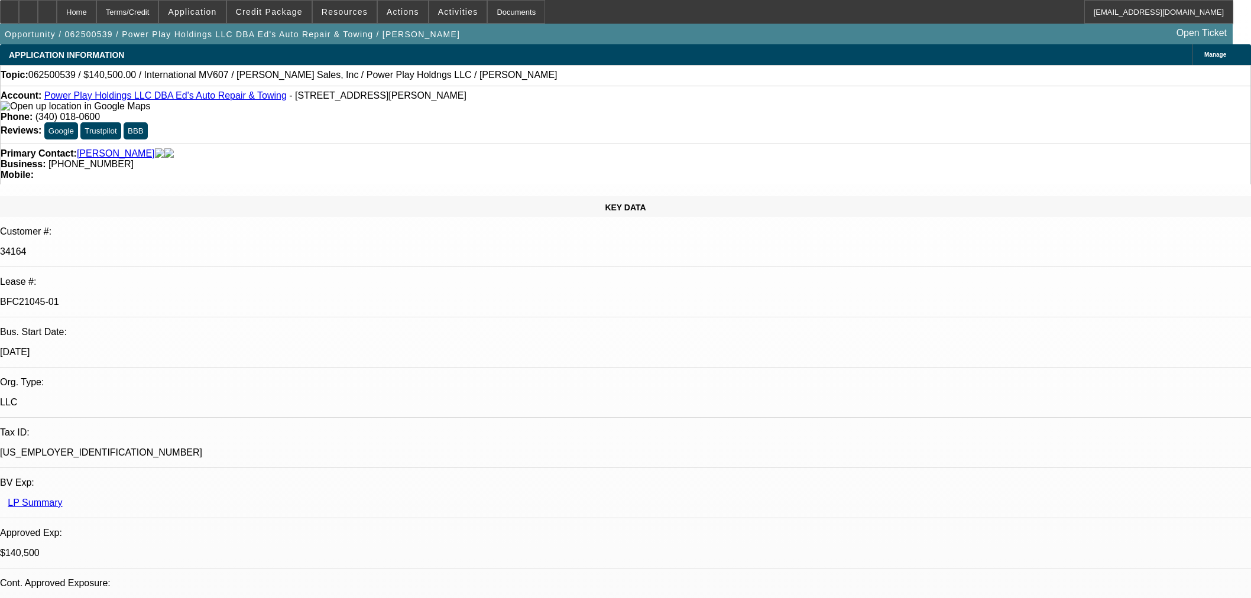
select select "0"
select select "2"
select select "0.1"
select select "4"
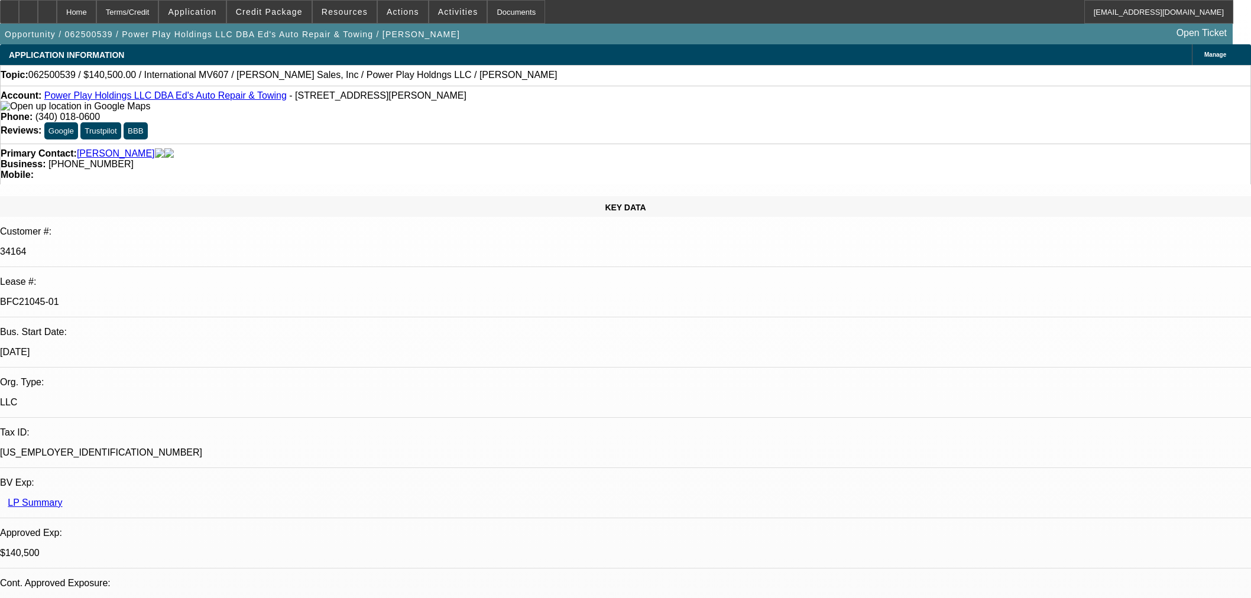
select select "0"
select select "2"
select select "0.1"
select select "4"
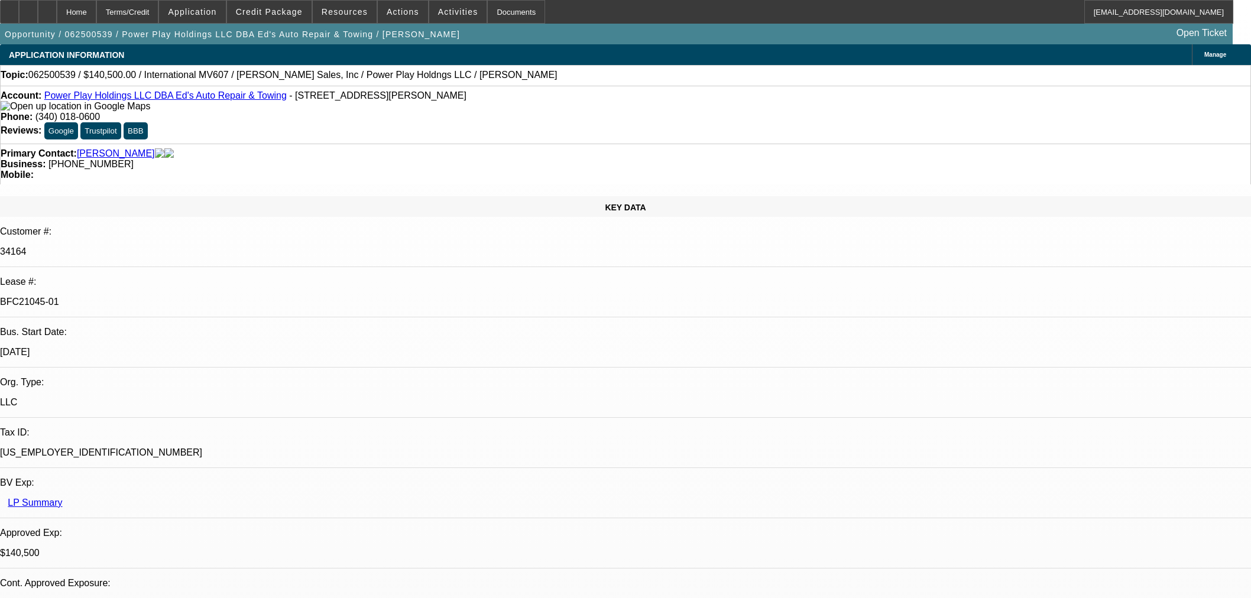
select select "0.1"
select select "2"
select select "0.1"
select select "4"
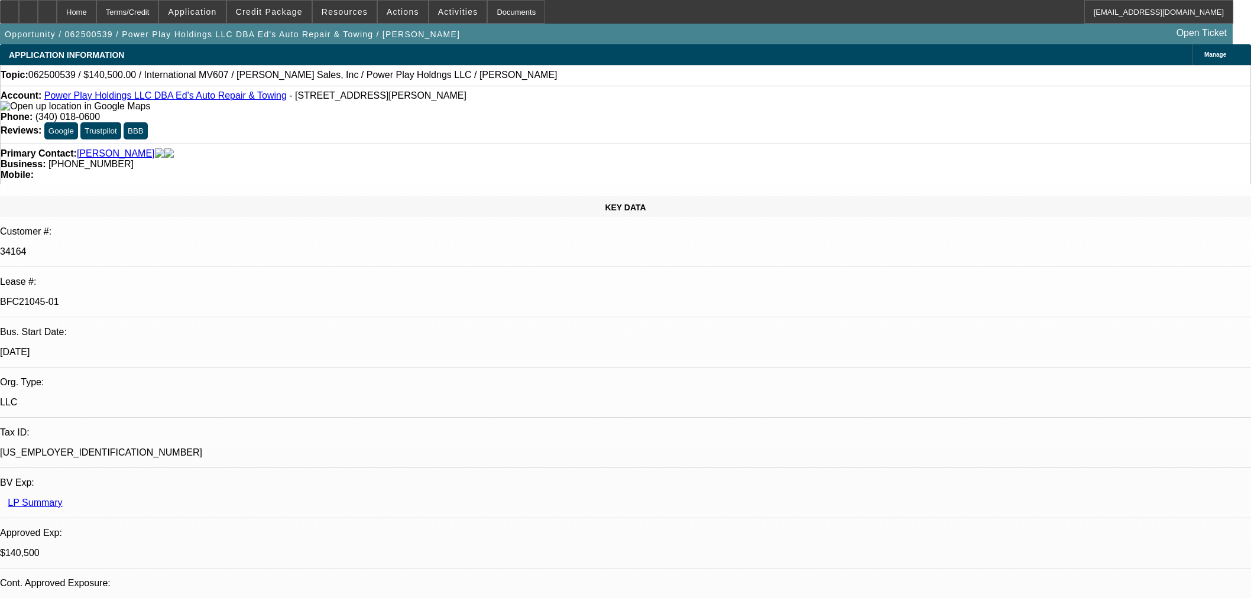
select select "2"
select select "0.1"
select select "4"
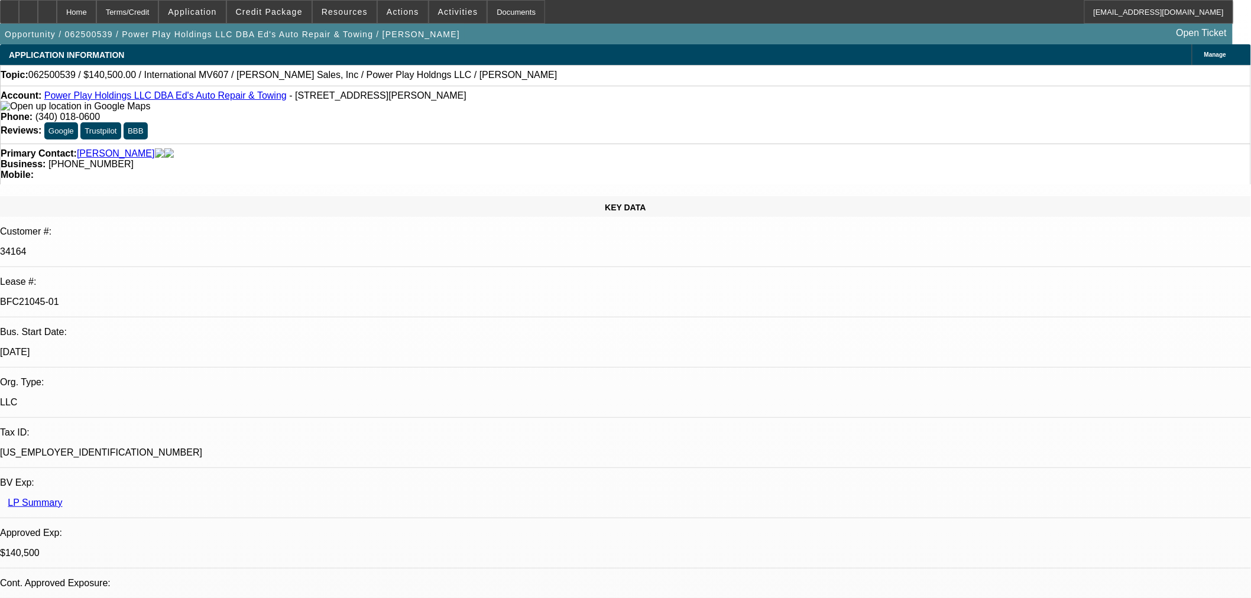
select select "0"
select select "2"
select select "0.1"
select select "4"
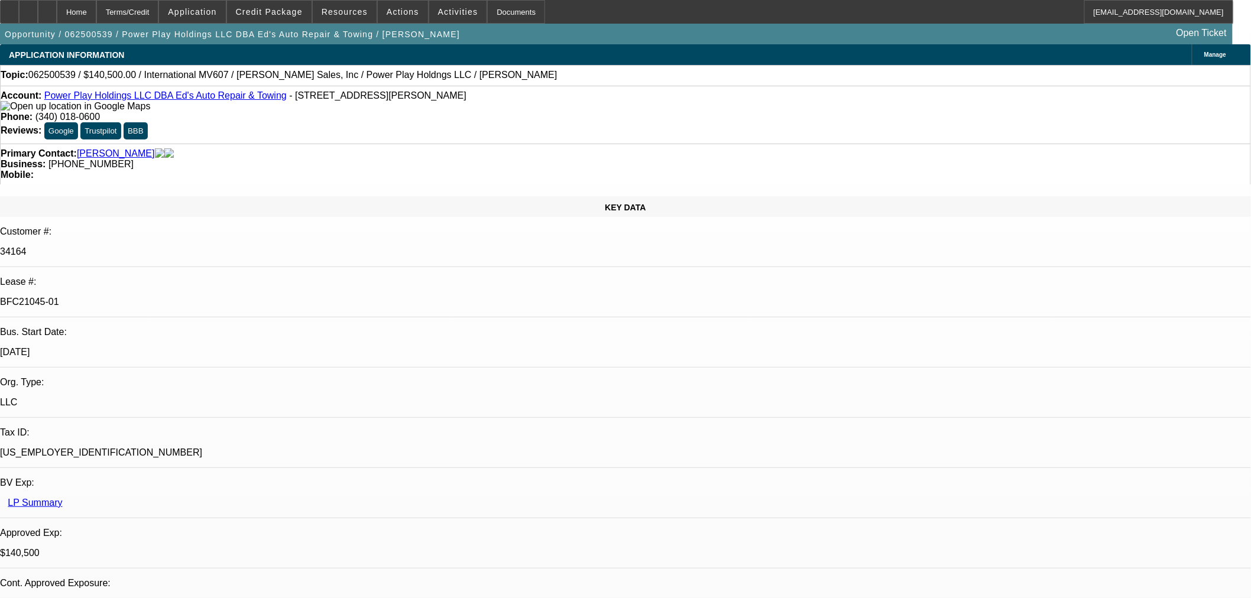
select select "0"
select select "2"
select select "0.1"
select select "4"
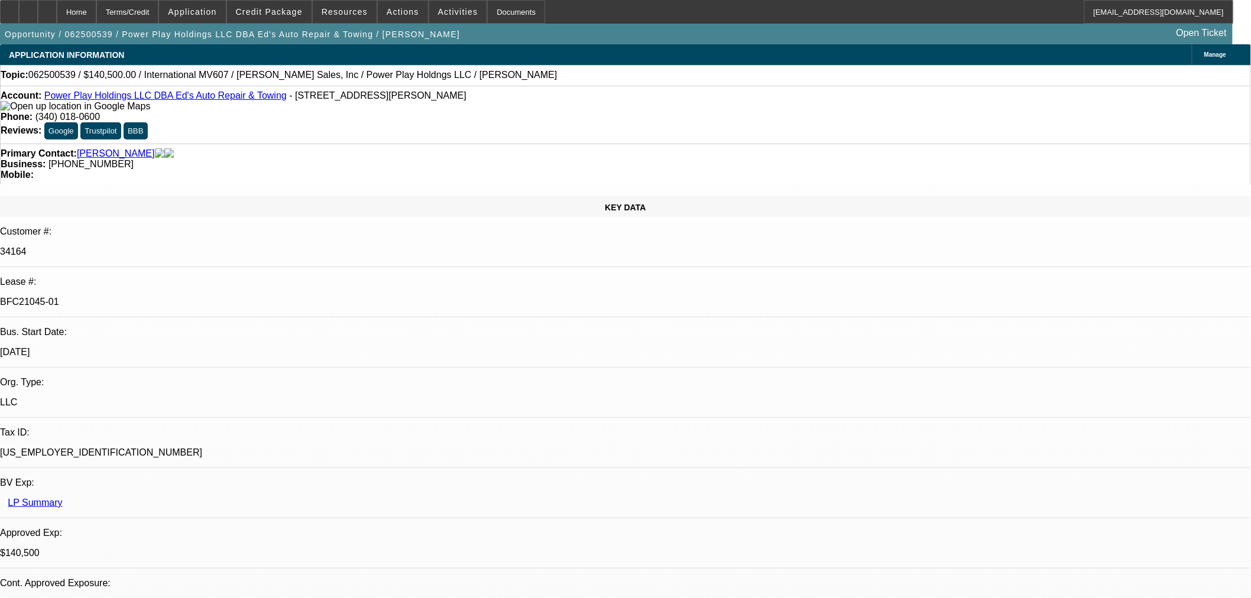
select select "0.1"
select select "2"
select select "0.1"
select select "4"
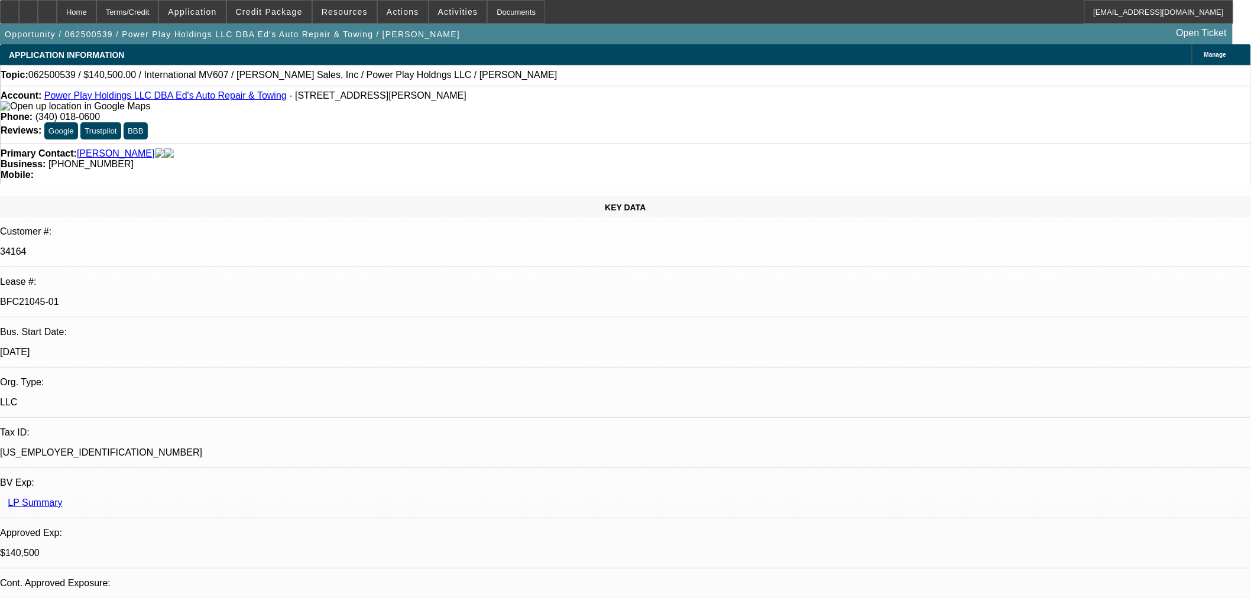
select select "2"
select select "0.1"
select select "4"
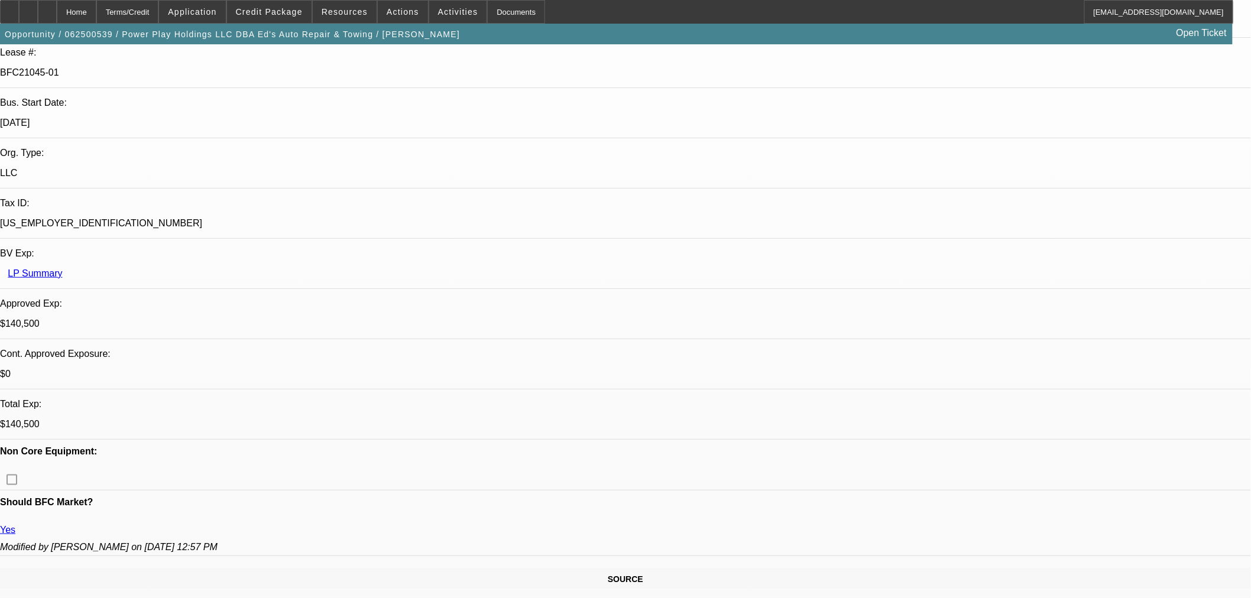
scroll to position [131, 0]
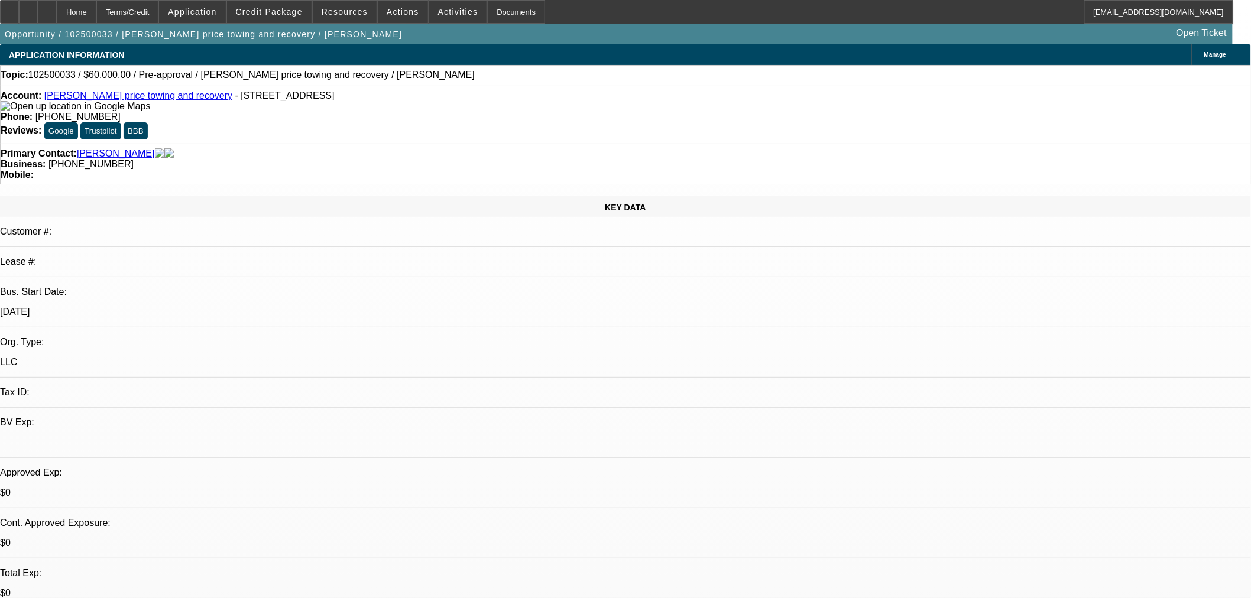
select select "0"
select select "2"
select select "0.1"
select select "4"
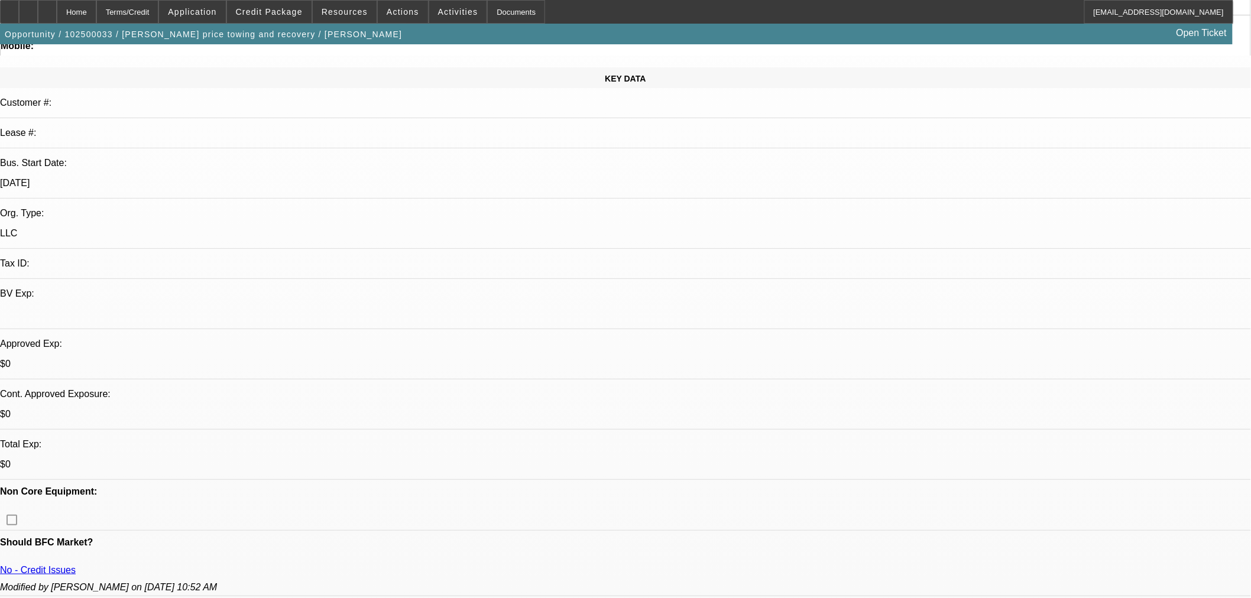
scroll to position [328, 0]
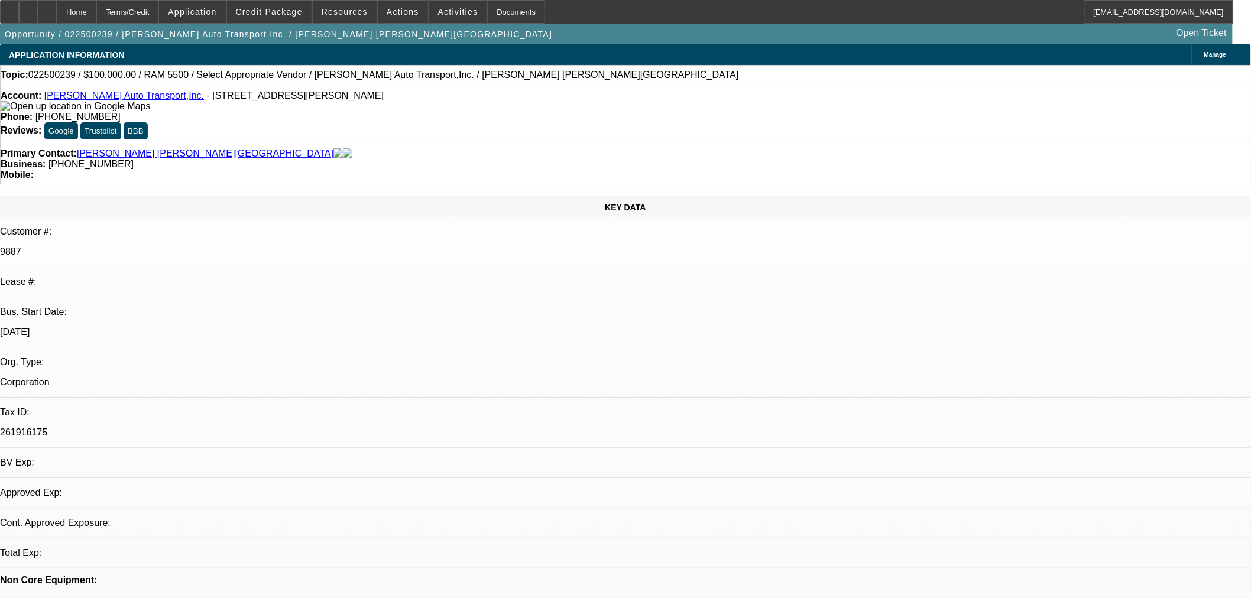
select select "0"
select select "2"
select select "0.1"
select select "4"
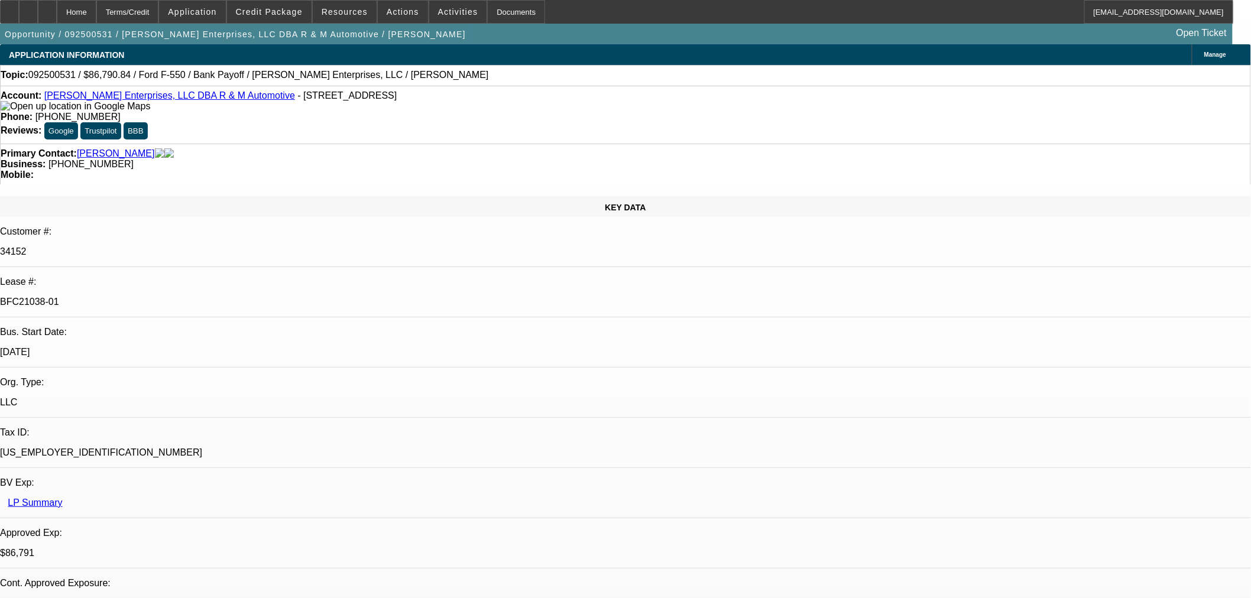
select select "0"
select select "2"
select select "0"
select select "6"
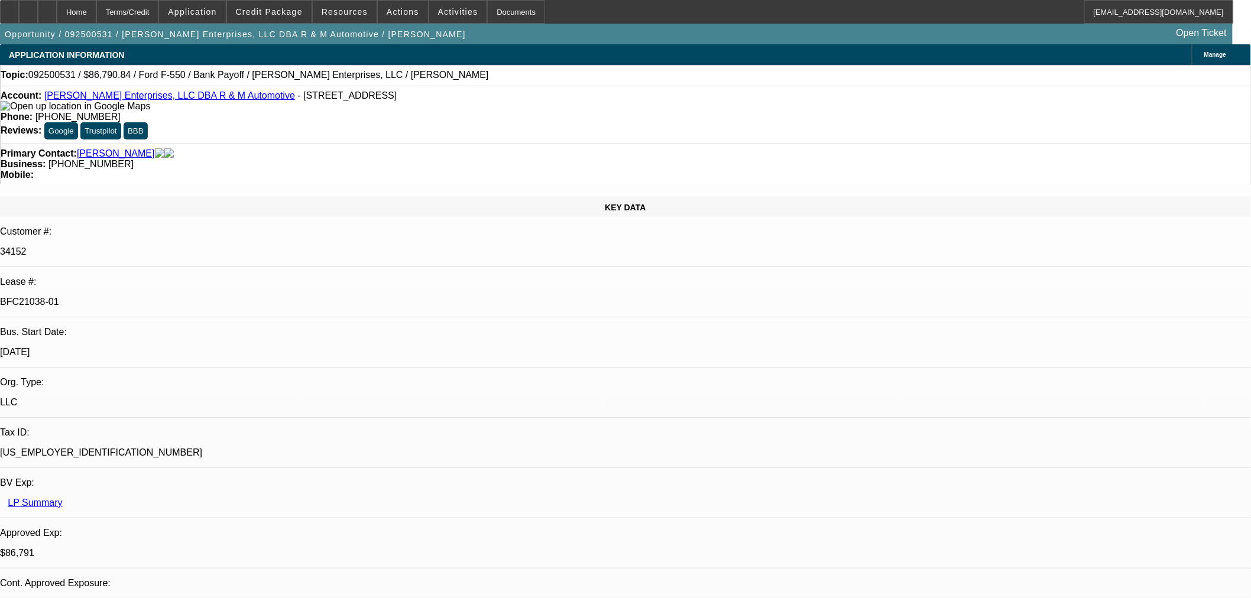
select select "0"
select select "2"
select select "0"
select select "6"
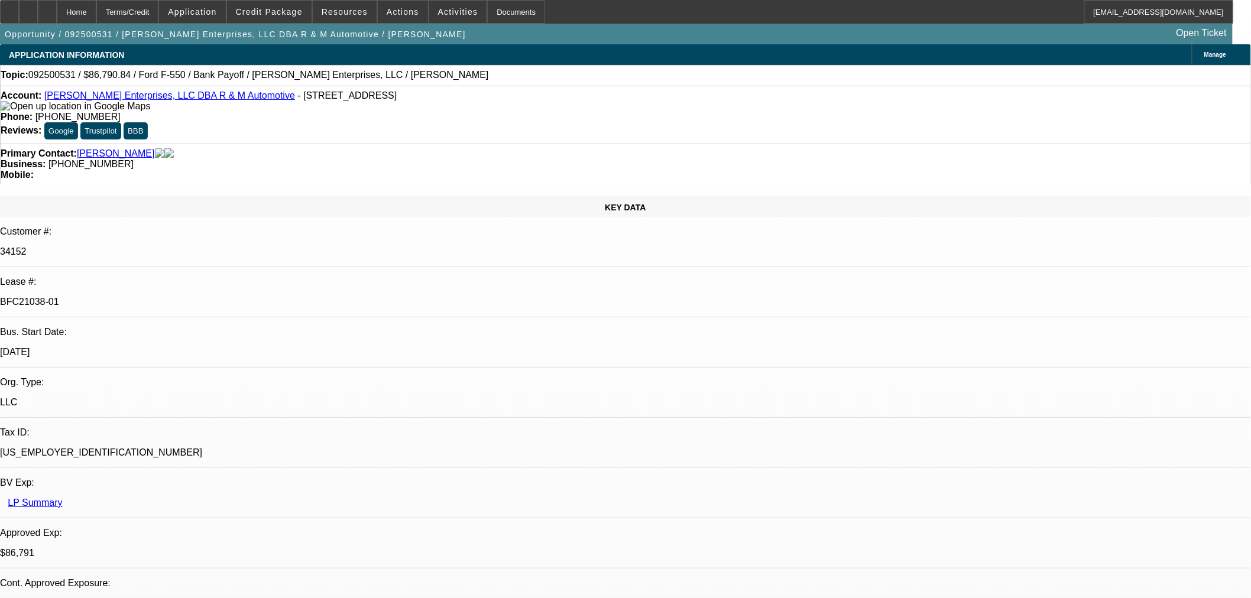
select select "0"
select select "2"
select select "0"
select select "6"
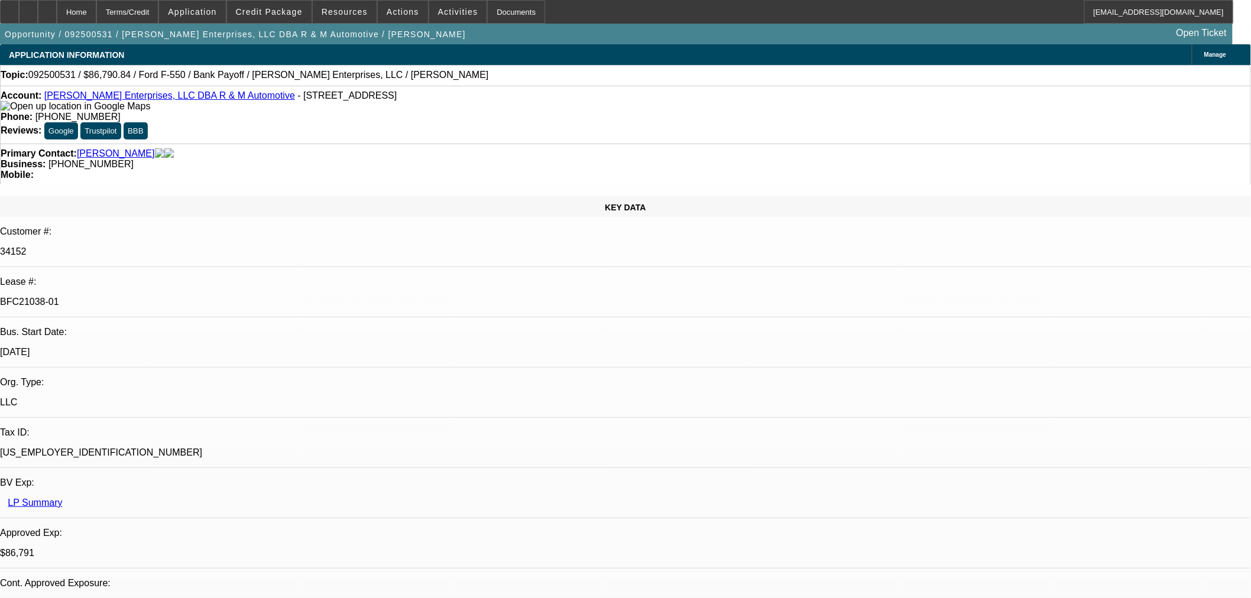
select select "0"
select select "2"
select select "0"
select select "6"
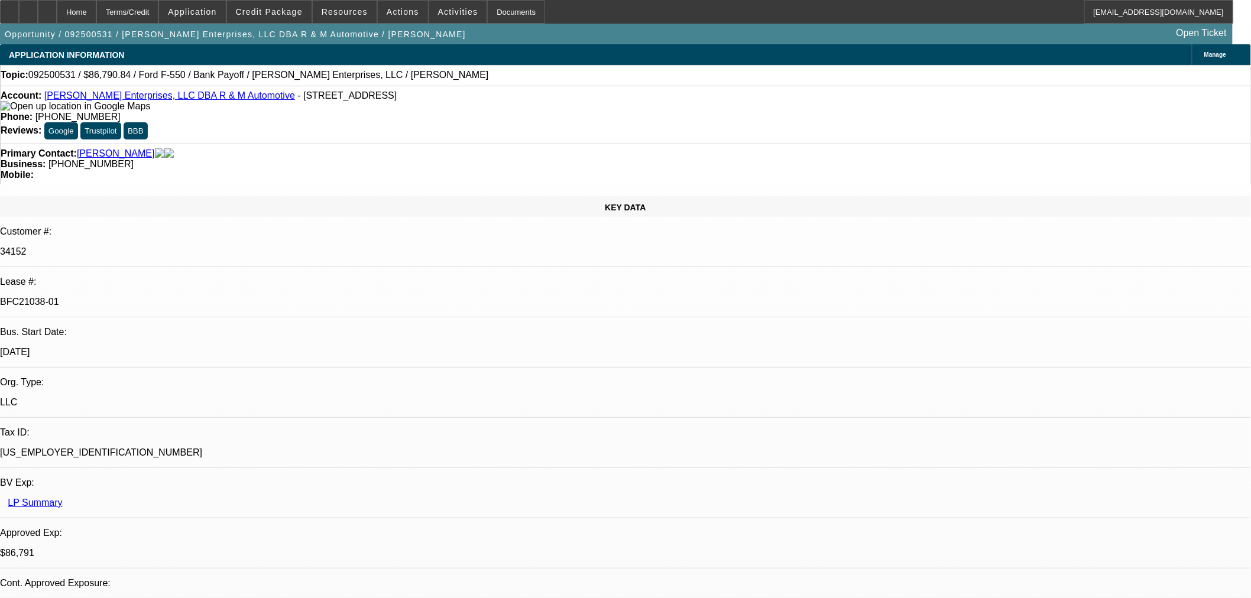
click at [9, 8] on icon at bounding box center [9, 8] width 0 height 0
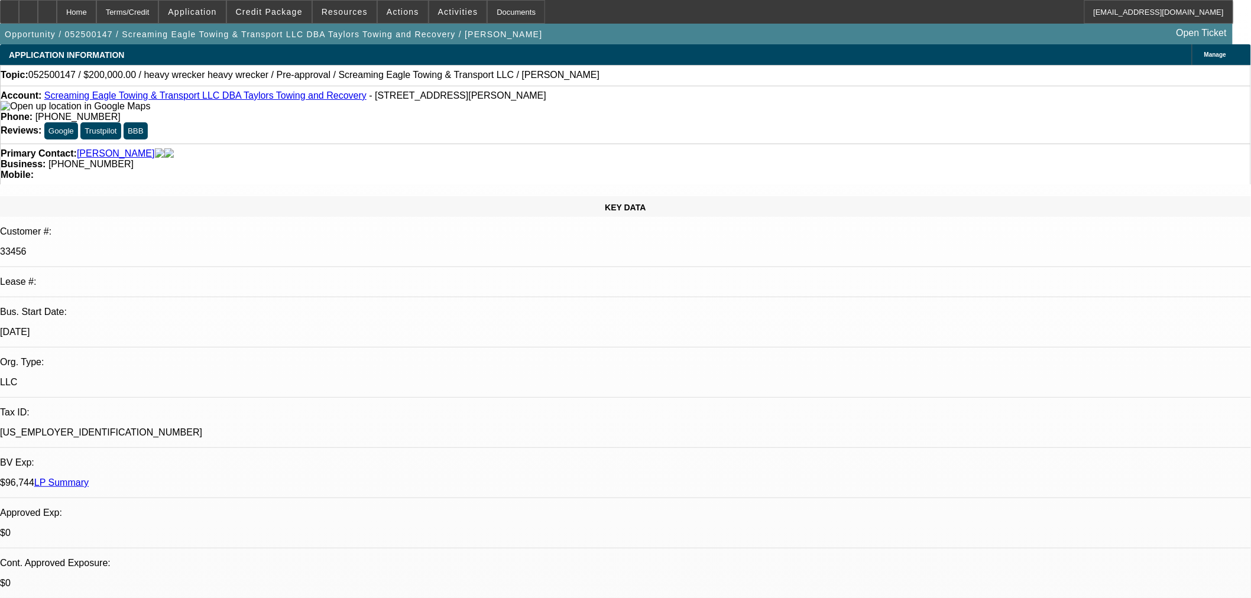
select select "0"
select select "0.1"
select select "4"
select select "0"
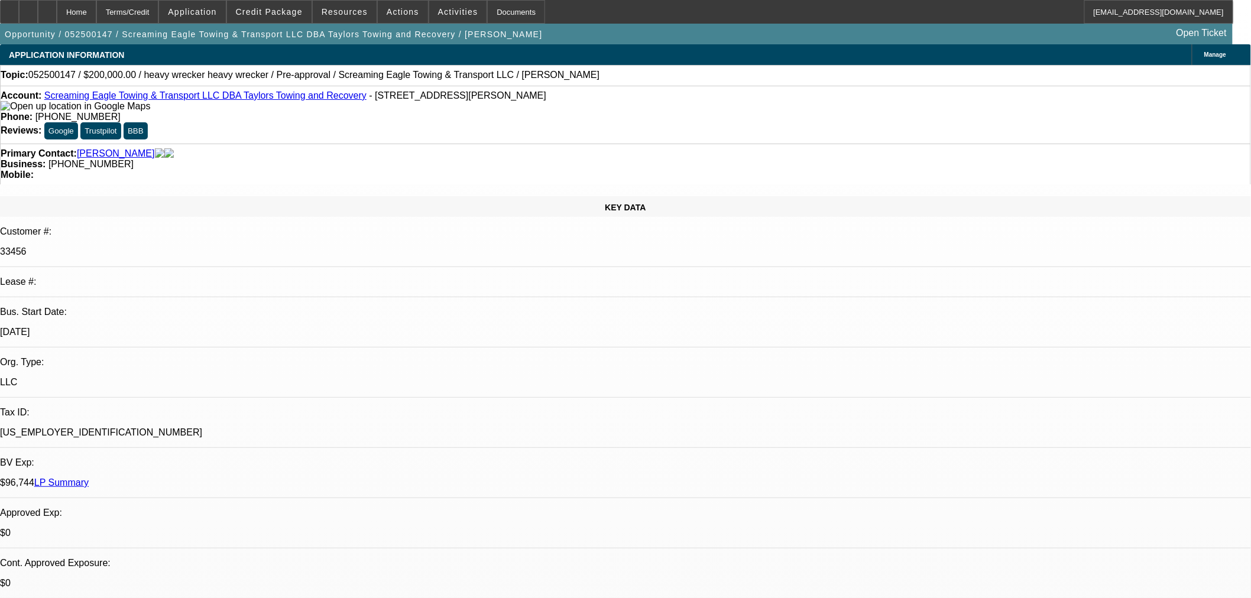
select select "0"
select select "0.1"
select select "4"
select select "0"
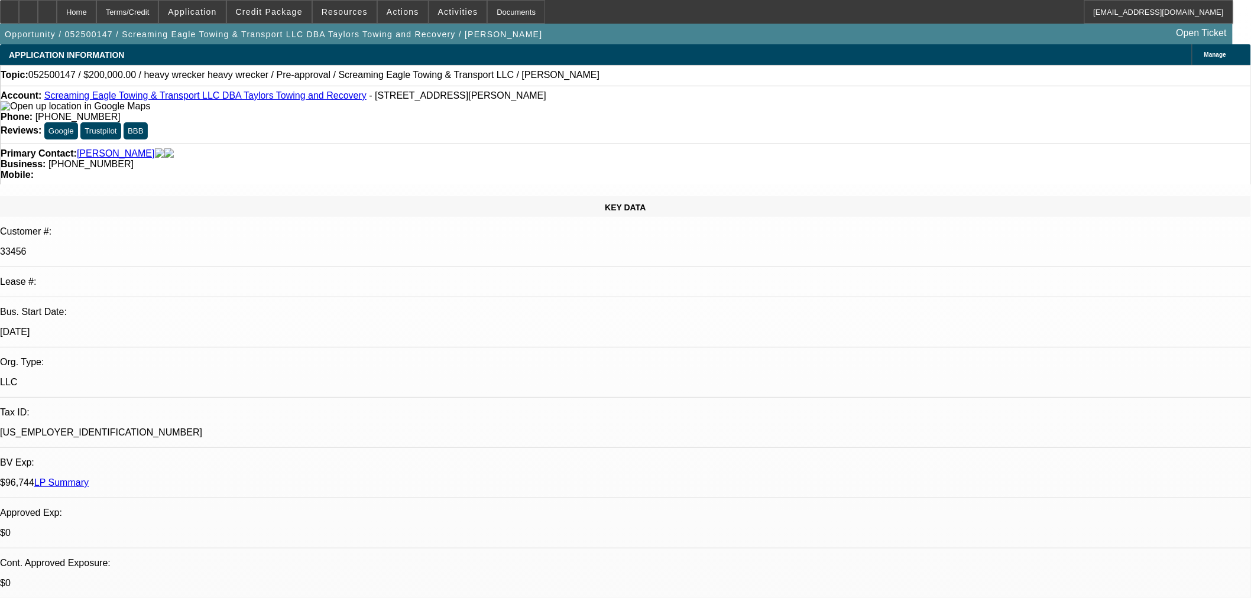
select select "0.1"
select select "4"
select select "0"
select select "2"
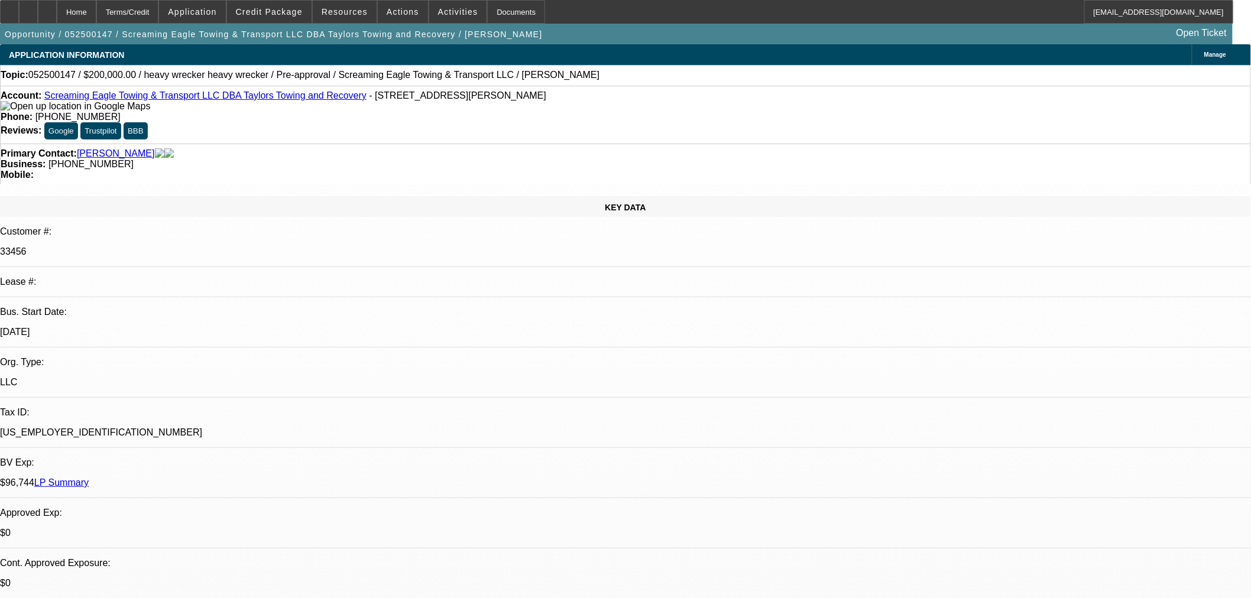
select select "0.1"
select select "4"
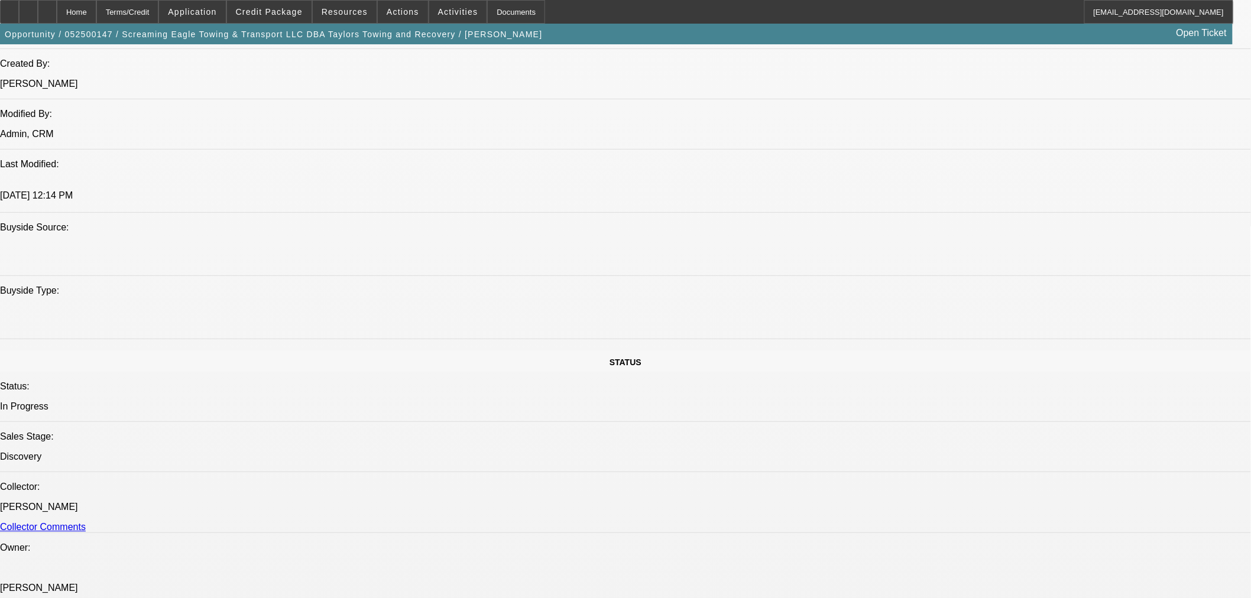
scroll to position [854, 0]
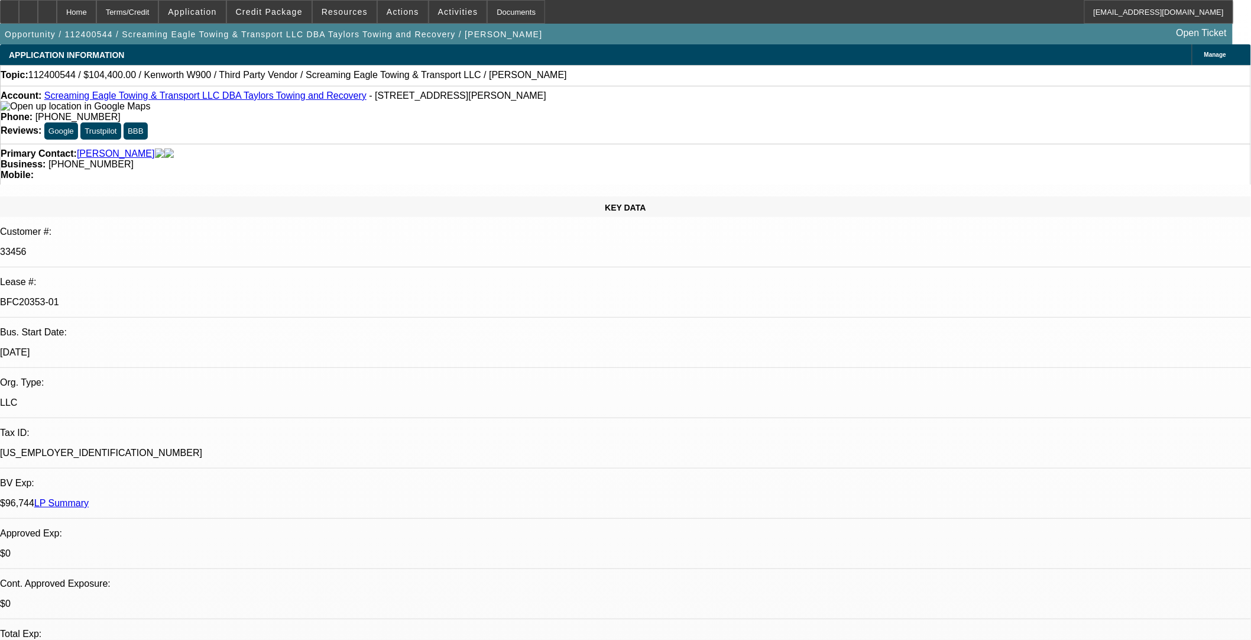
select select "0"
select select "2"
select select "0.1"
select select "4"
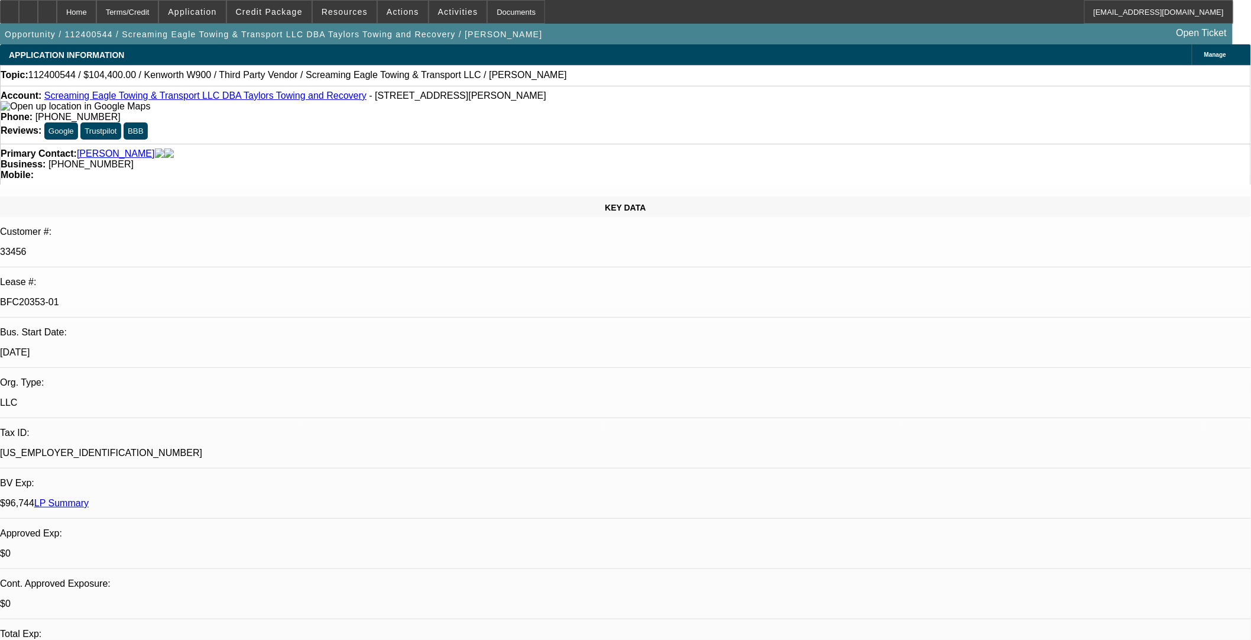
select select "0"
select select "2"
select select "0.1"
select select "4"
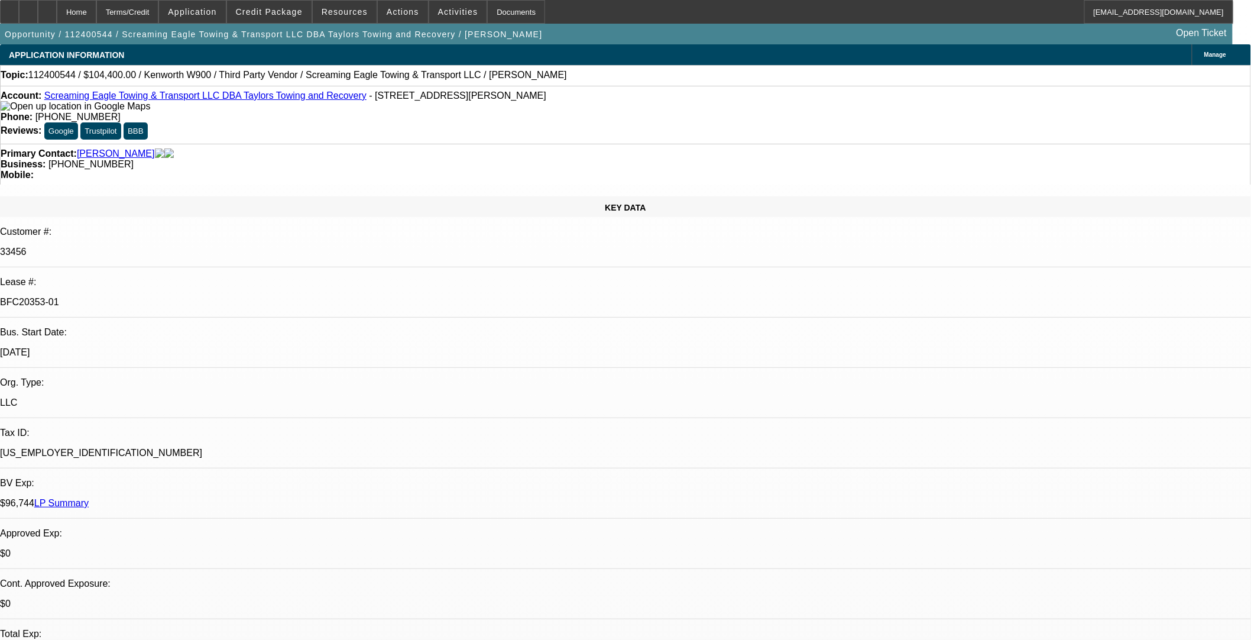
select select "0.1"
select select "0"
select select "2"
select select "0.1"
select select "4"
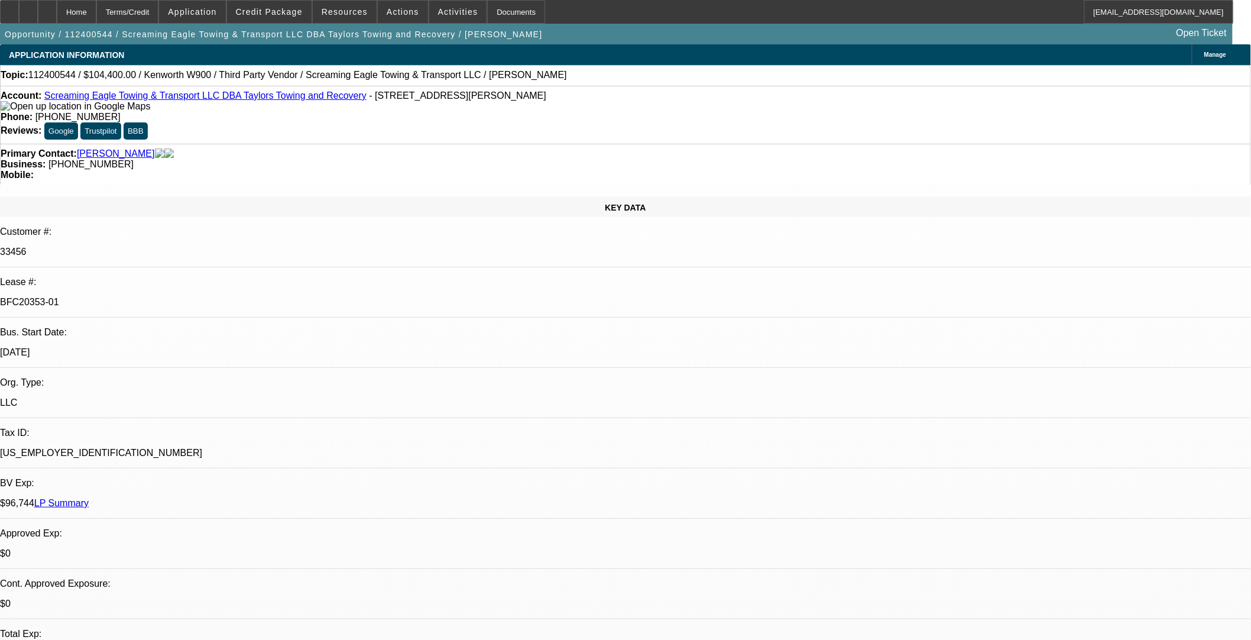
select select "0"
select select "2"
select select "0.1"
select select "4"
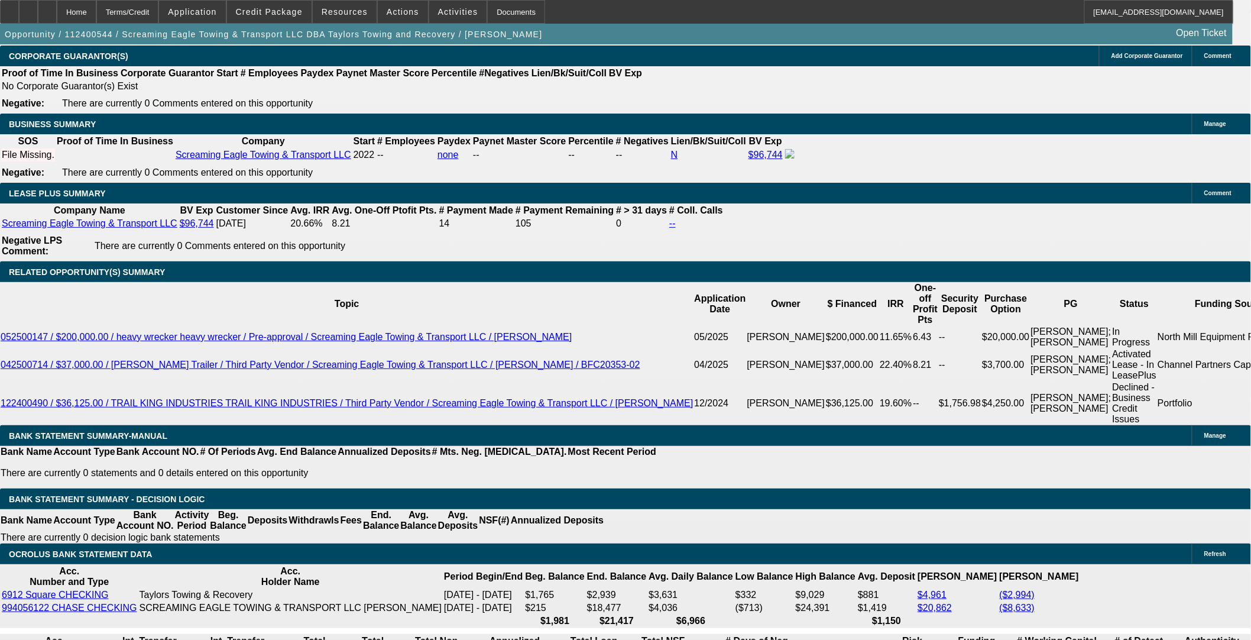
scroll to position [1905, 0]
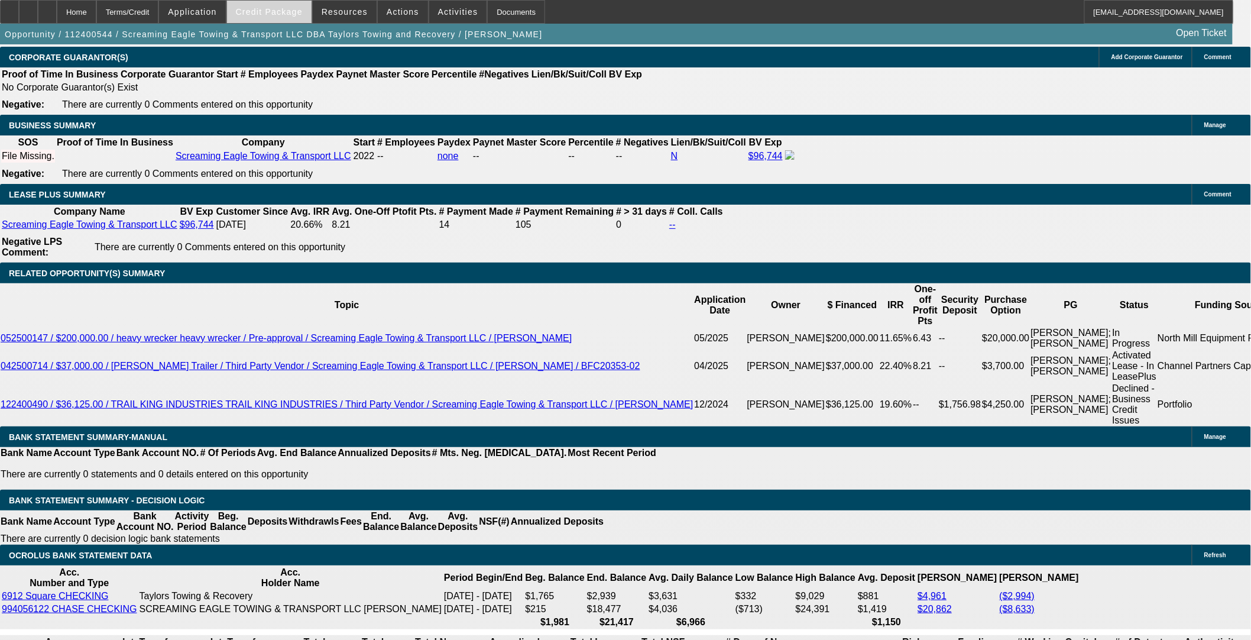
click at [265, 20] on span at bounding box center [269, 12] width 85 height 28
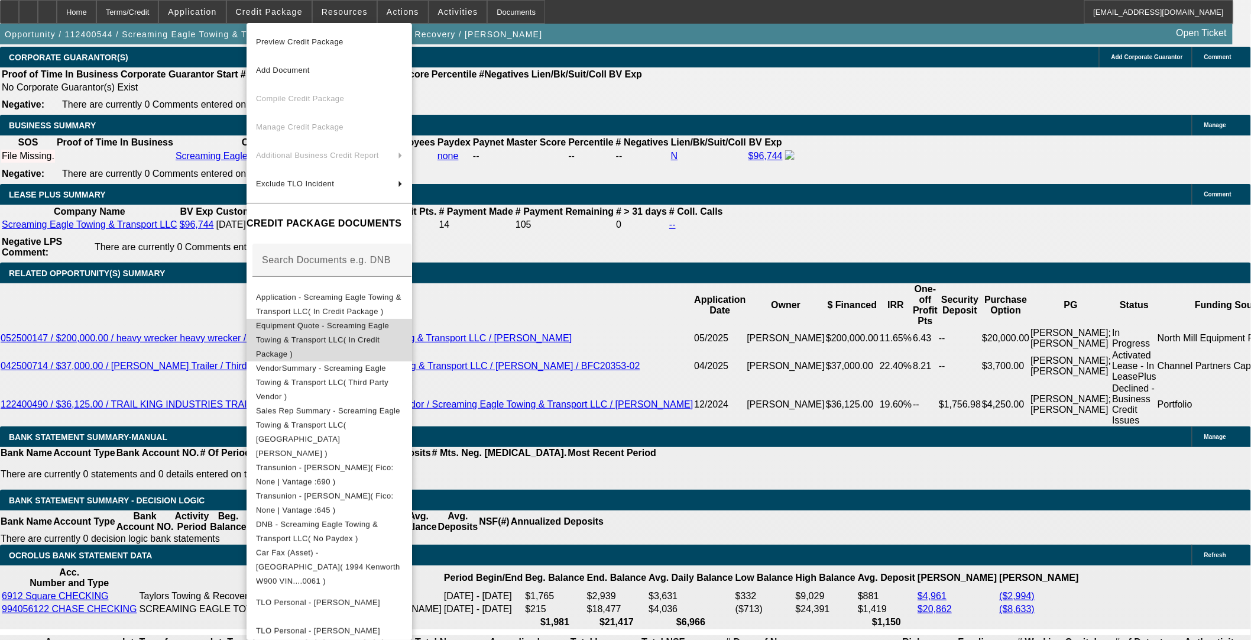
click at [328, 330] on span "Equipment Quote - Screaming Eagle Towing & Transport LLC( In Credit Package )" at bounding box center [322, 338] width 133 height 37
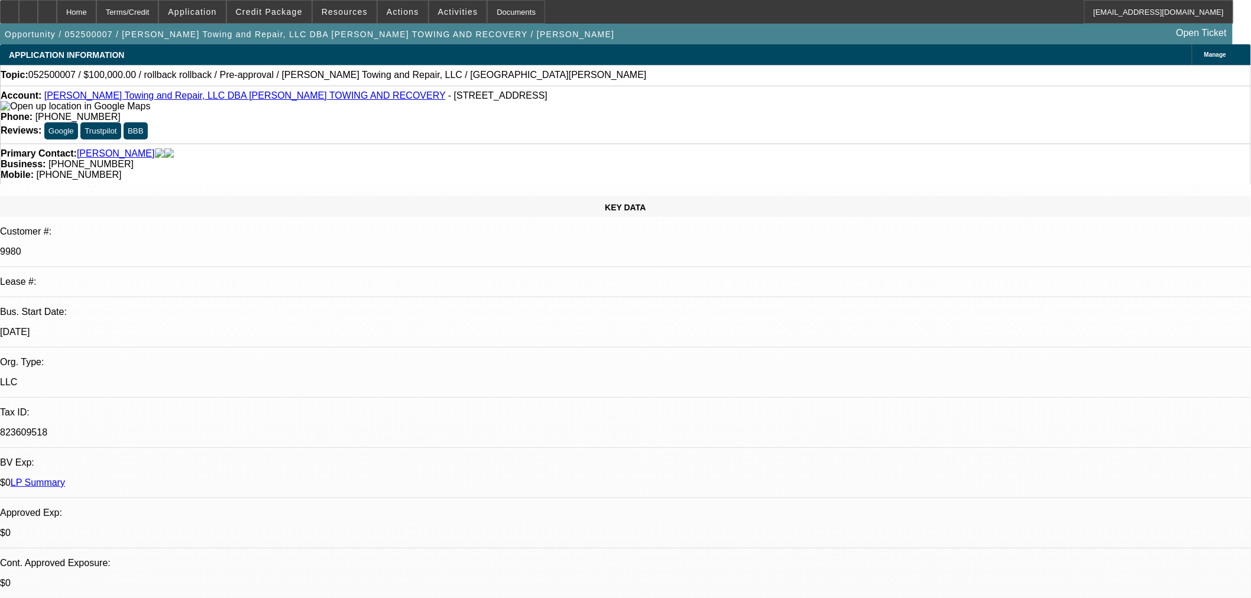
select select "0"
select select "3"
select select "0"
select select "2"
select select "0"
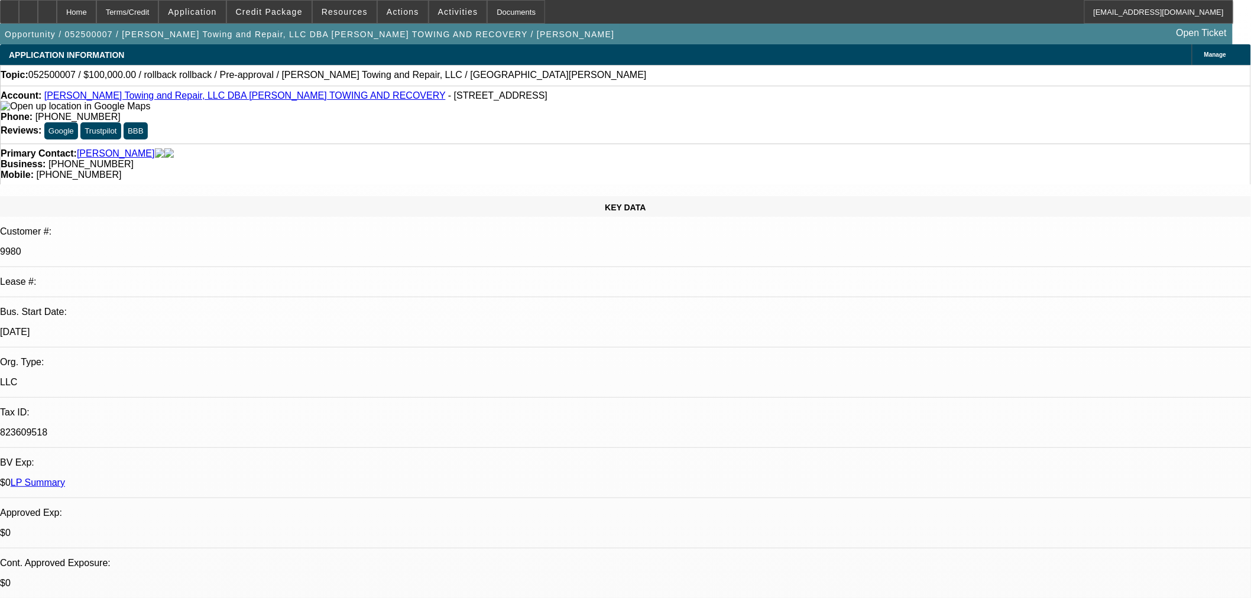
select select "0"
select select "3"
select select "0"
select select "2"
select select "0"
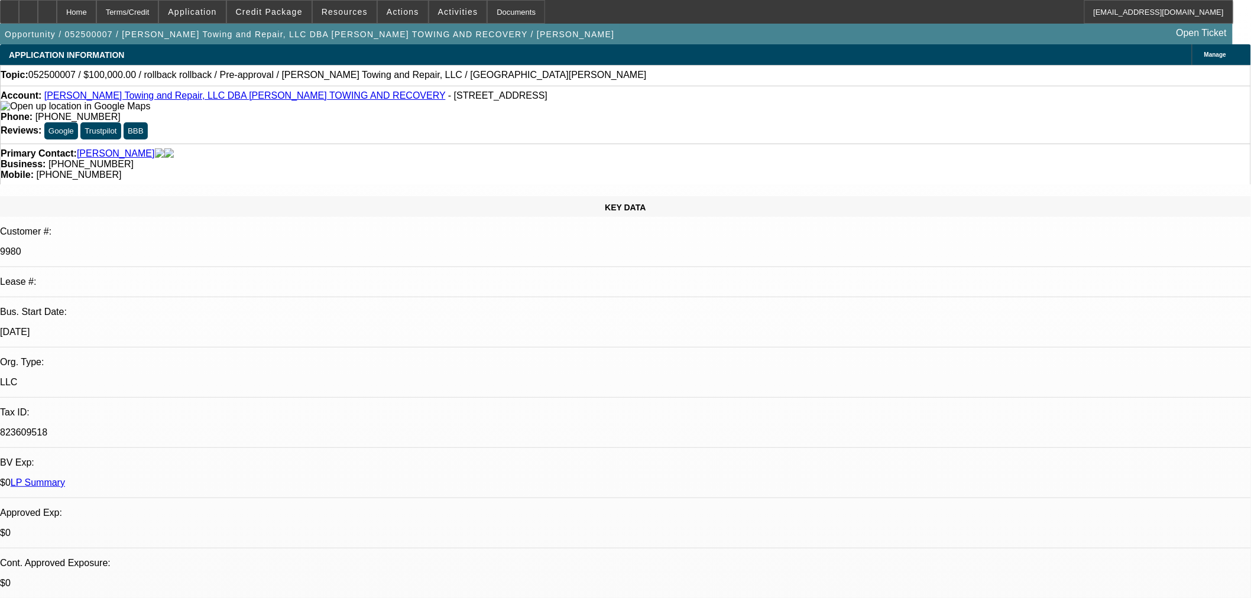
select select "0"
select select "3"
select select "0"
select select "2"
select select "0"
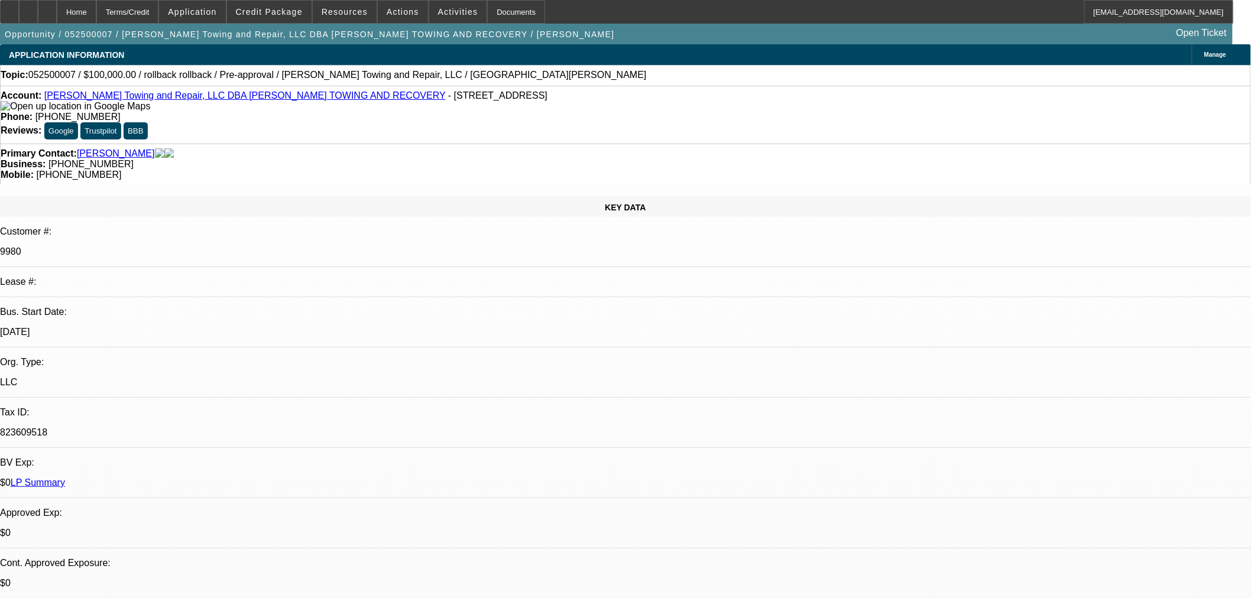
select select "0"
select select "3"
select select "0"
select select "2"
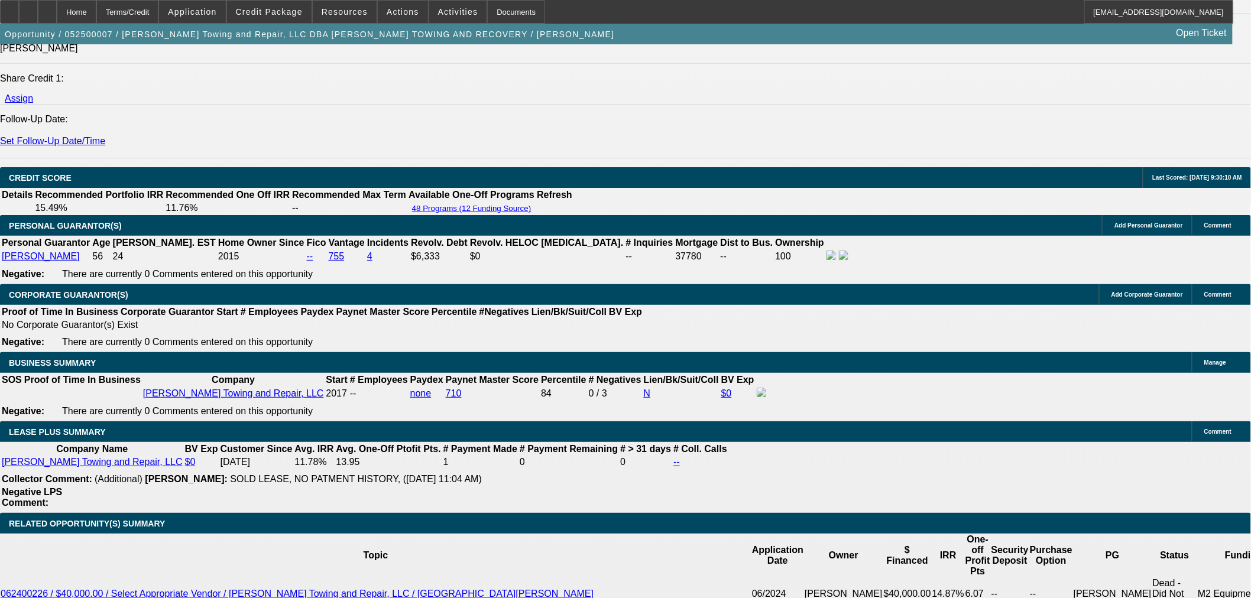
scroll to position [1642, 0]
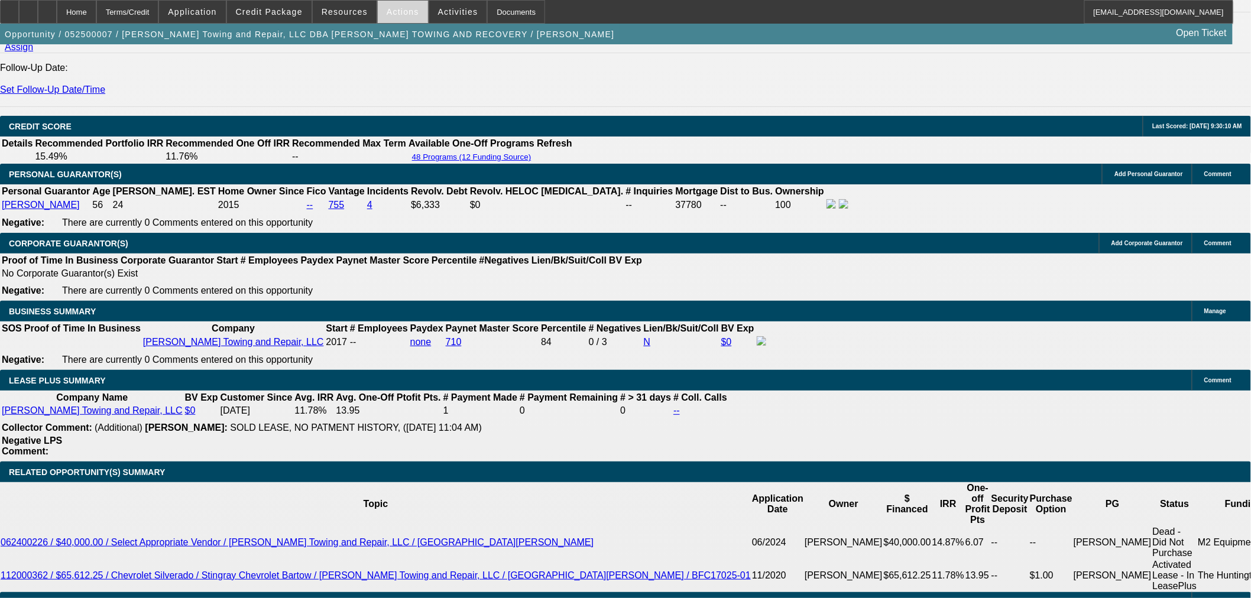
click at [396, 4] on span at bounding box center [403, 12] width 50 height 28
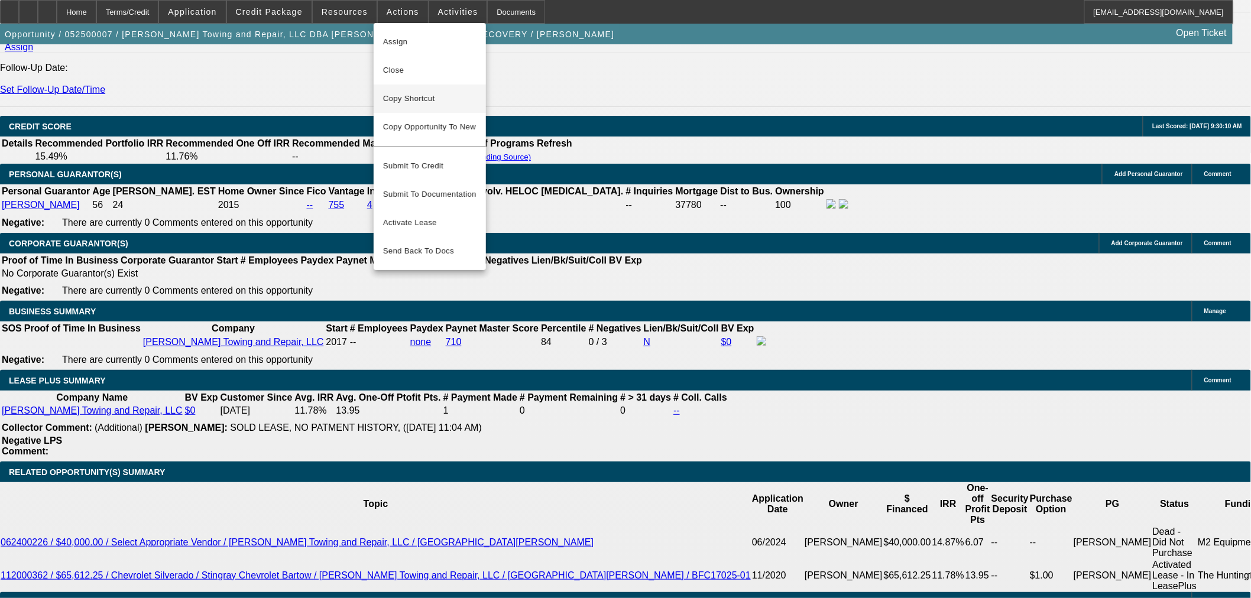
click at [396, 68] on span "Close" at bounding box center [429, 70] width 93 height 14
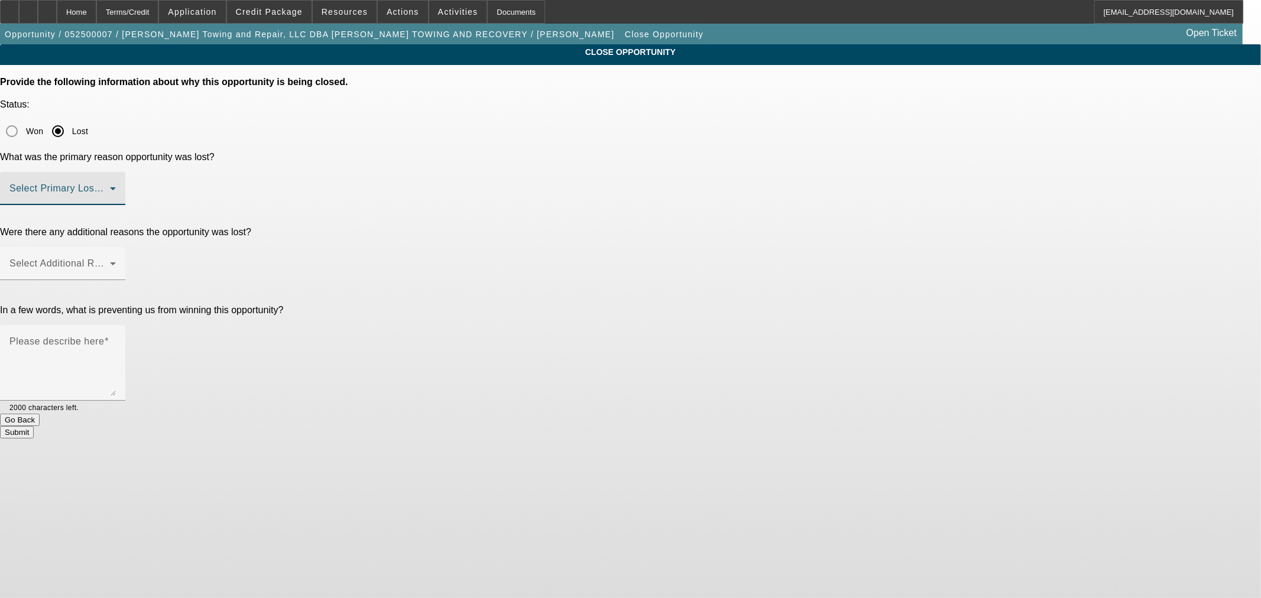
click at [110, 186] on span at bounding box center [59, 193] width 101 height 14
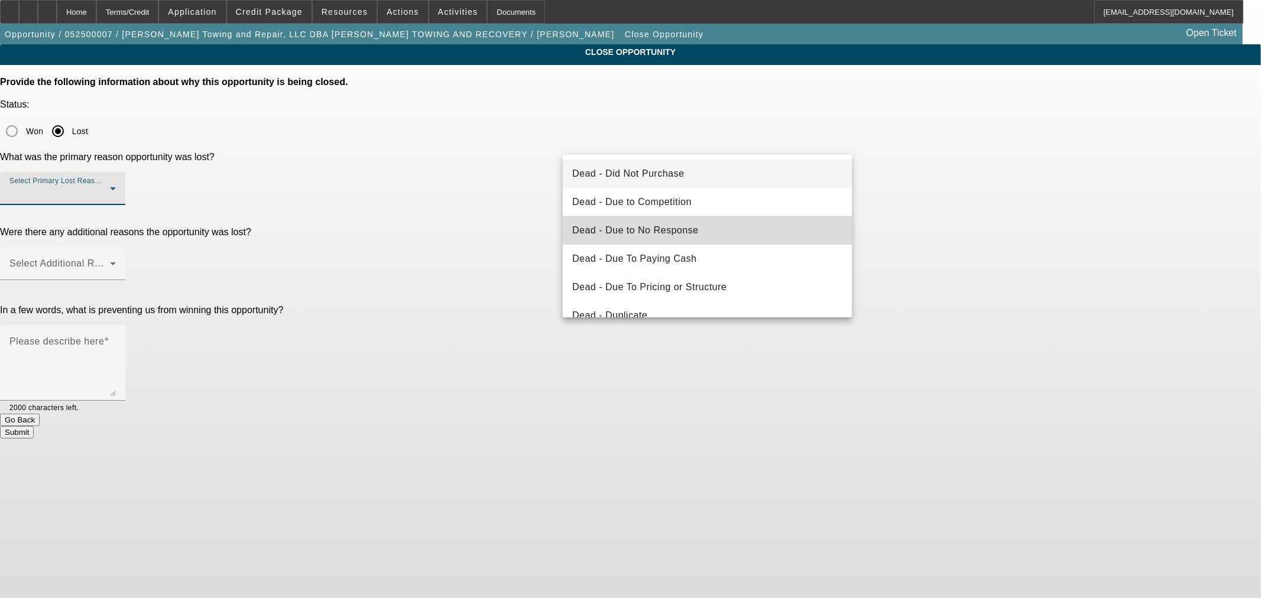
click at [710, 222] on mat-option "Dead - Due to No Response" at bounding box center [707, 230] width 289 height 28
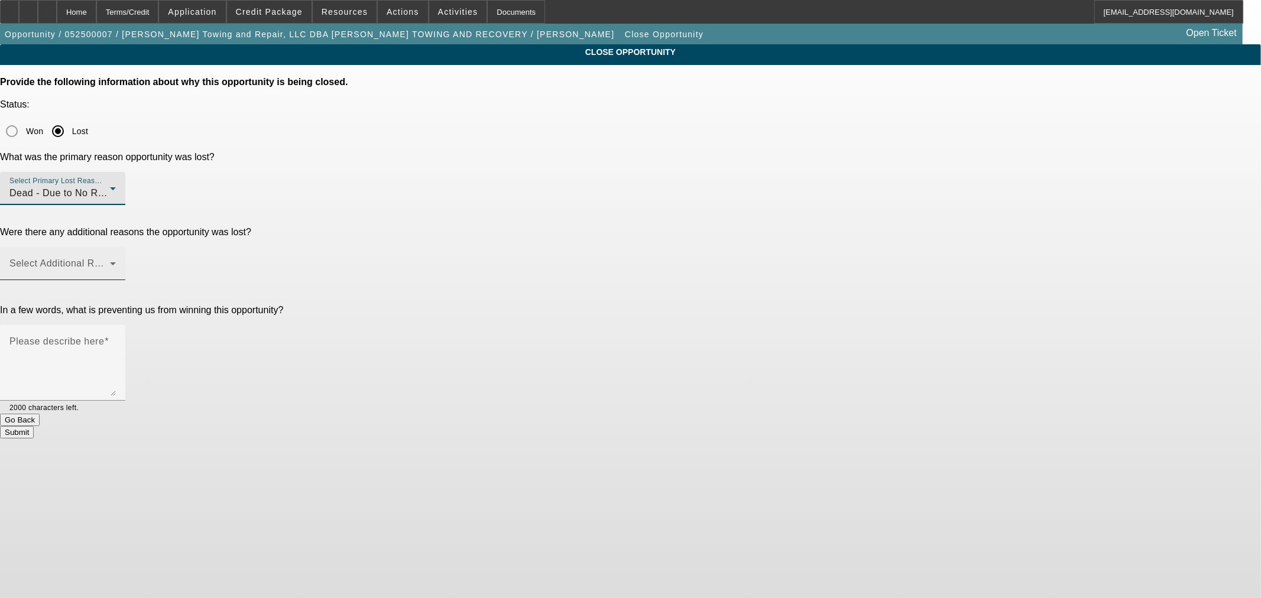
click at [110, 261] on span at bounding box center [59, 268] width 101 height 14
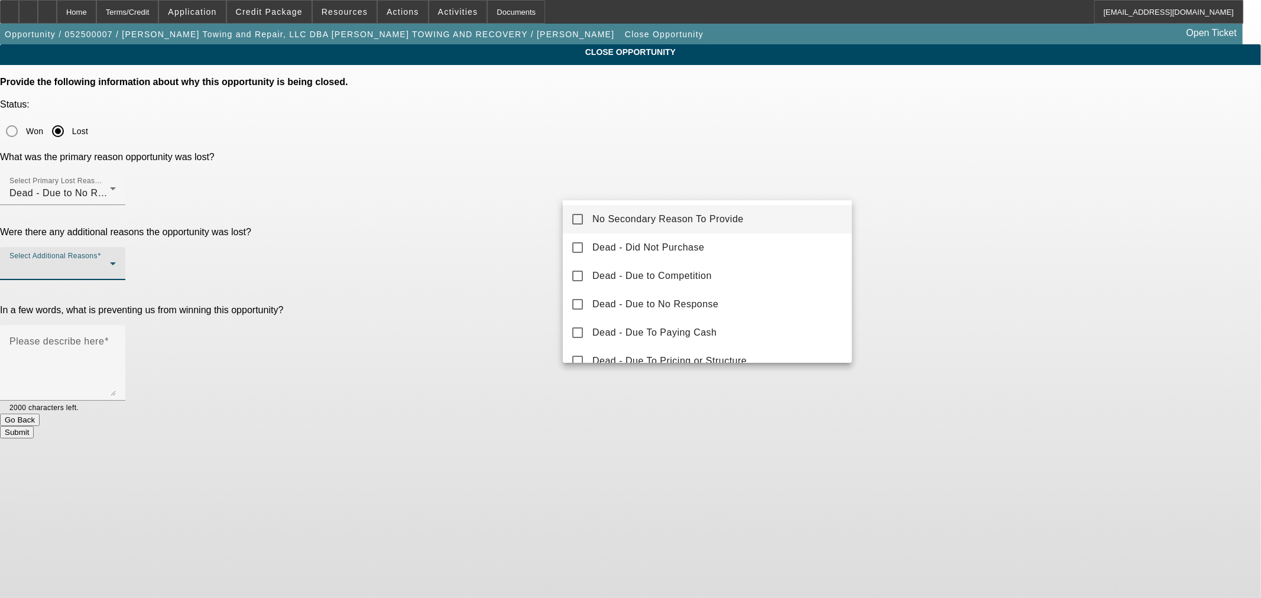
click at [689, 215] on span "No Secondary Reason To Provide" at bounding box center [667, 219] width 151 height 14
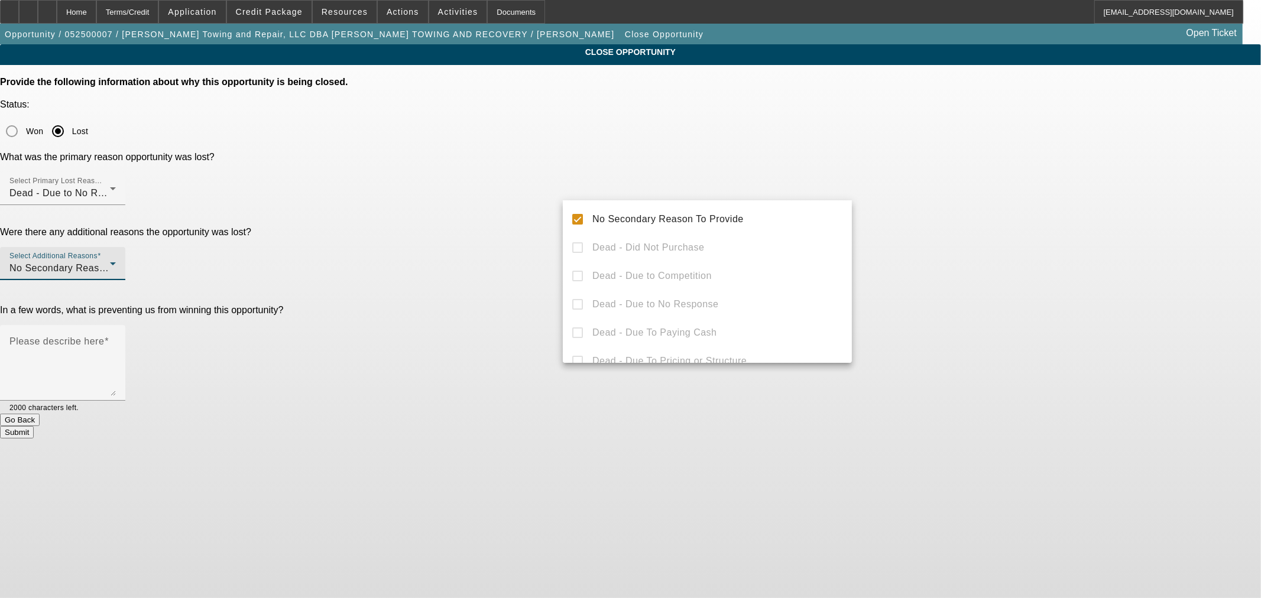
click at [504, 283] on div at bounding box center [630, 299] width 1261 height 598
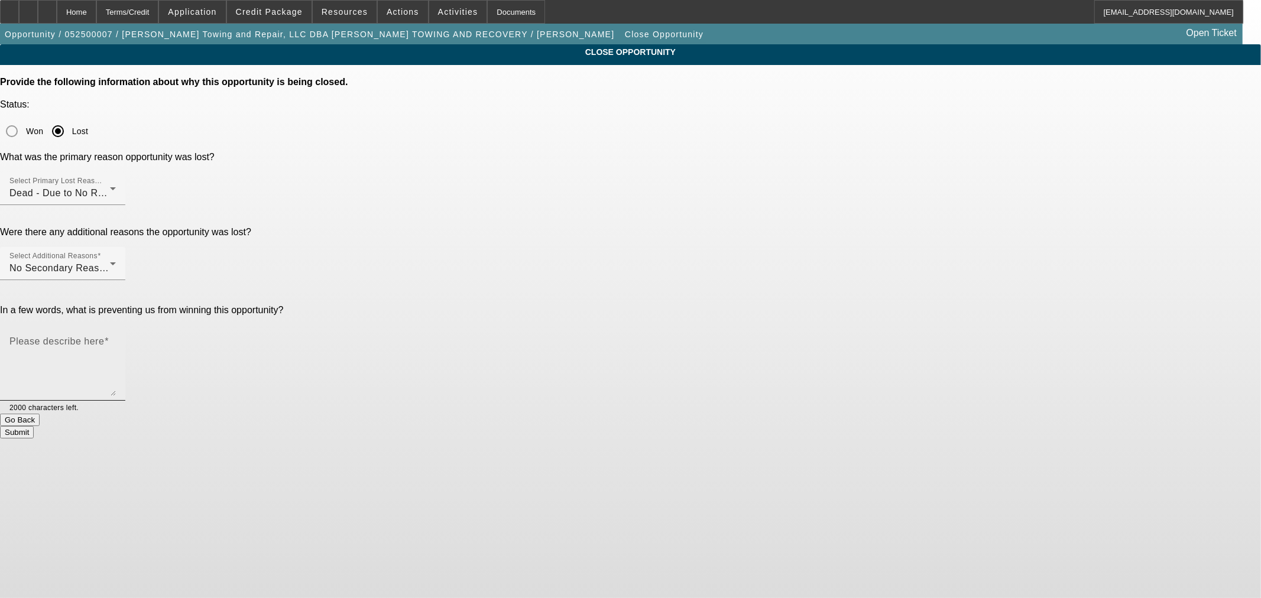
click at [116, 339] on textarea "Please describe here" at bounding box center [62, 367] width 106 height 57
type textarea "No response"
click at [34, 426] on button "Submit" at bounding box center [17, 432] width 34 height 12
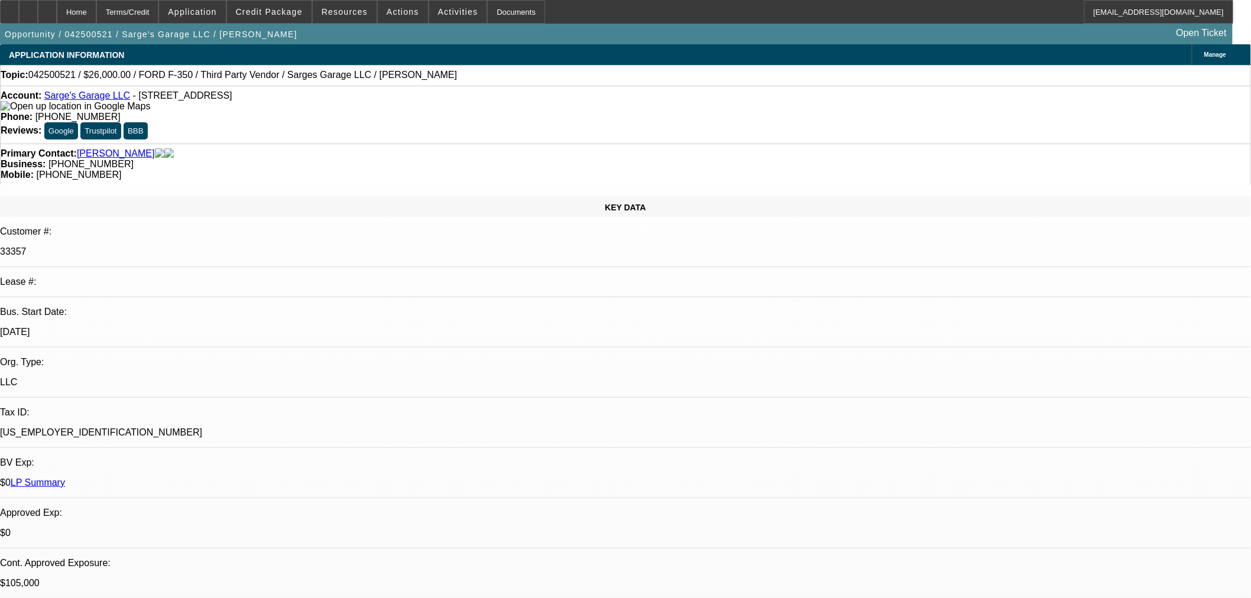
select select "0"
select select "3"
select select "0"
select select "6"
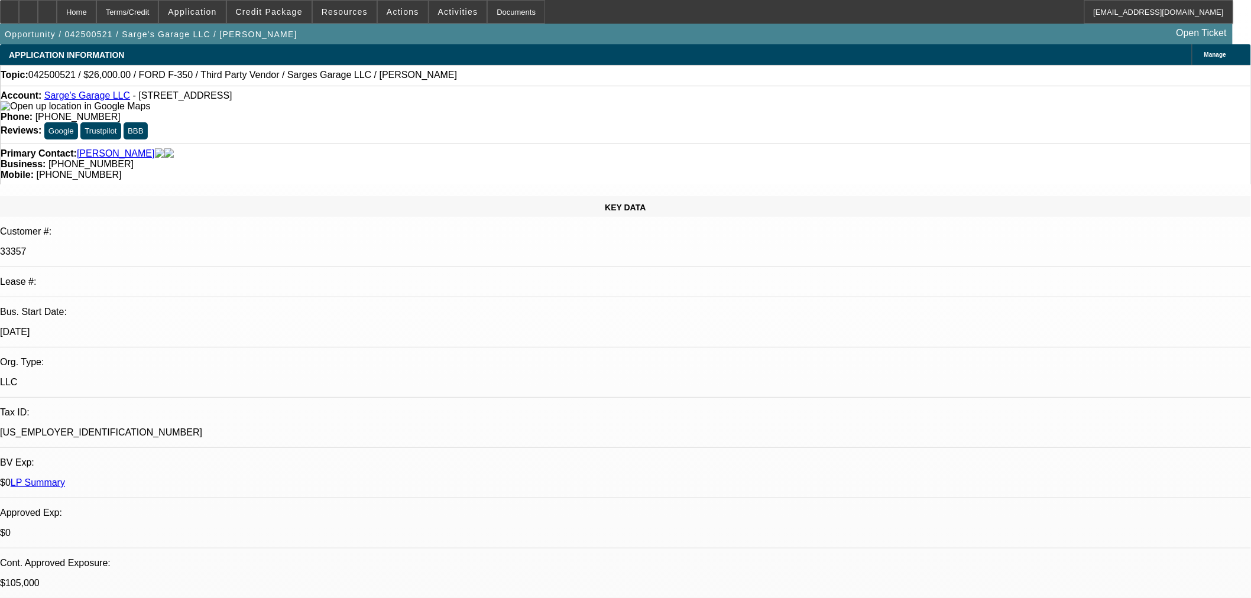
select select "0"
select select "3"
select select "0"
select select "6"
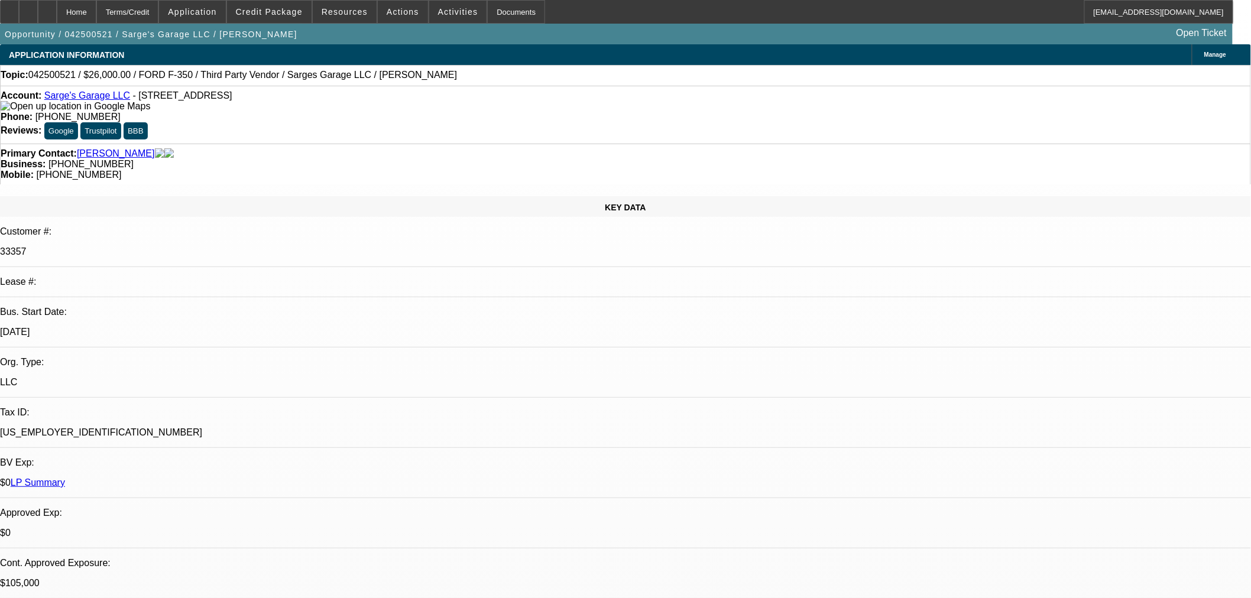
select select "0"
select select "2"
select select "0"
select select "6"
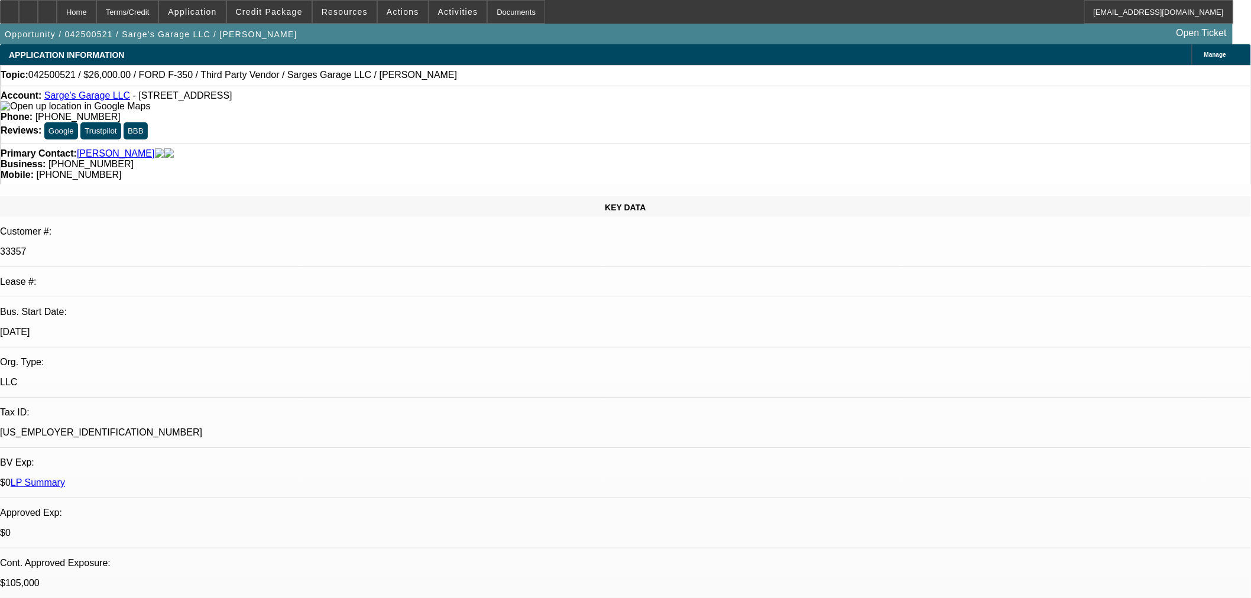
select select "0"
select select "3"
select select "0"
select select "6"
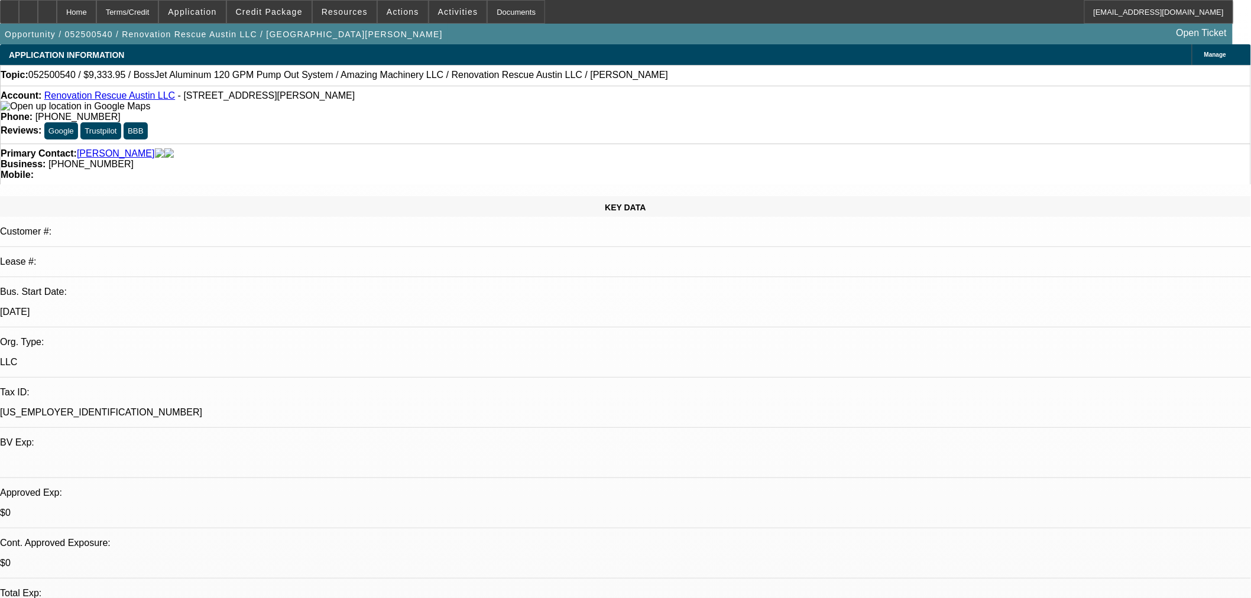
select select "0"
select select "2"
select select "0"
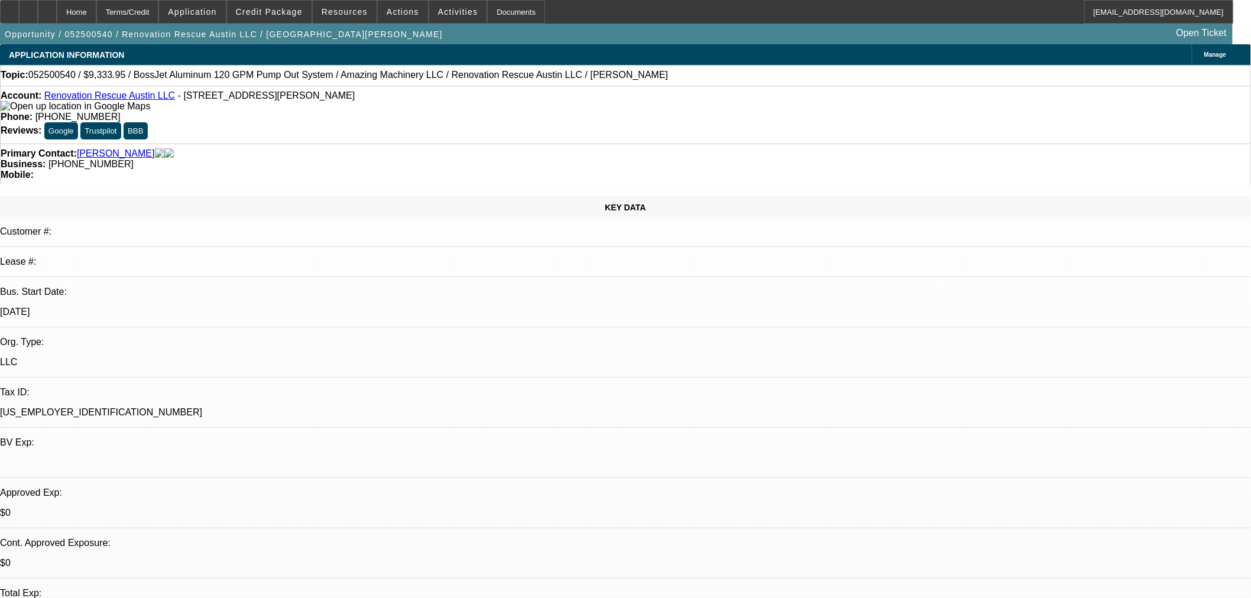
select select "0"
select select "2"
select select "0"
select select "2"
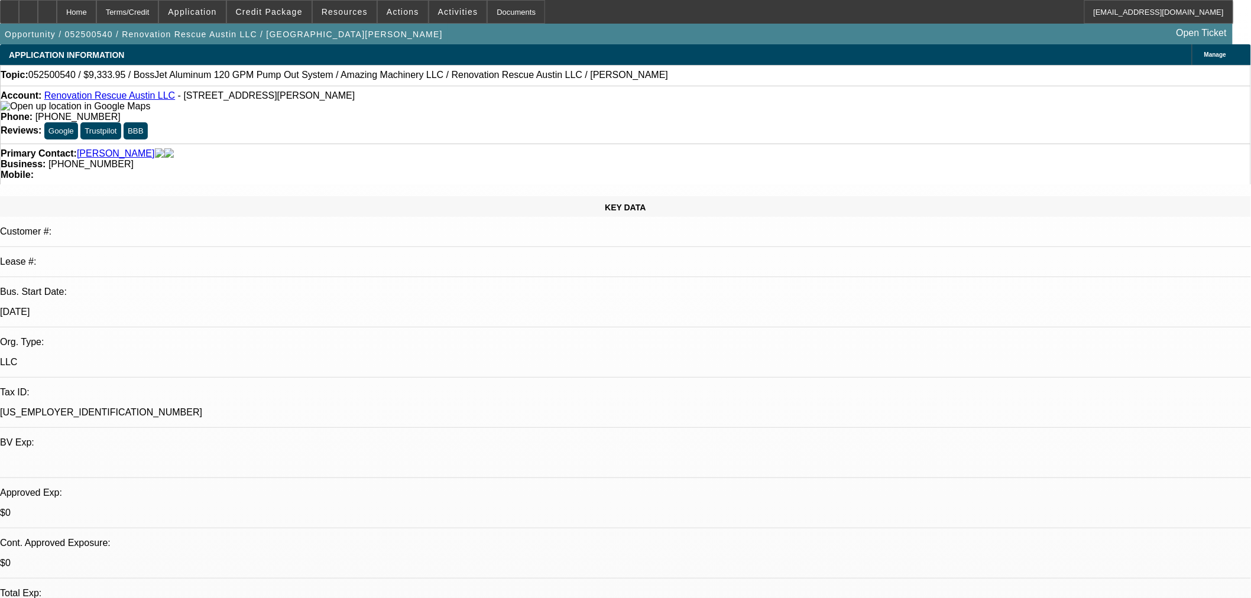
select select "2"
select select "0"
select select "6"
select select "0"
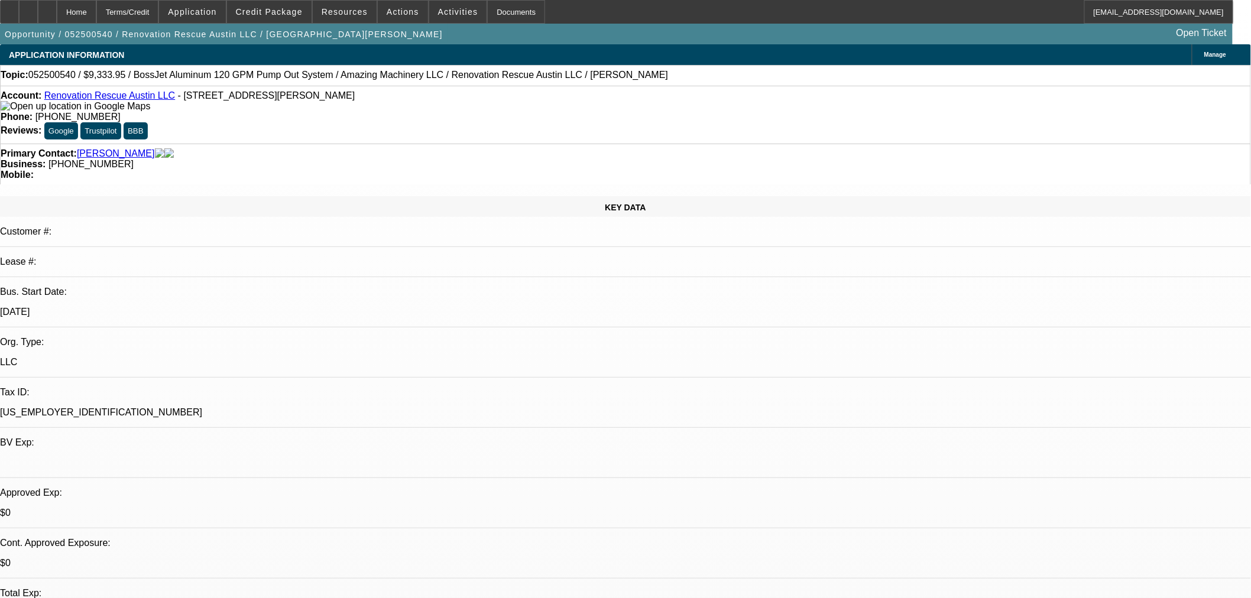
select select "3"
select select "0.1"
select select "4"
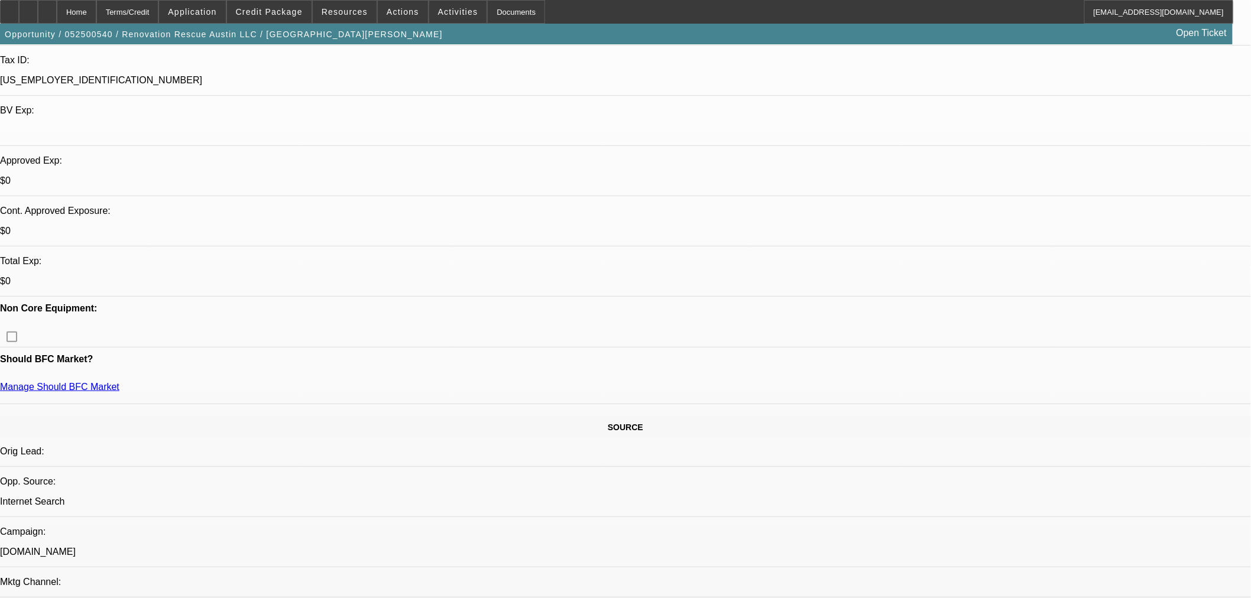
scroll to position [197, 0]
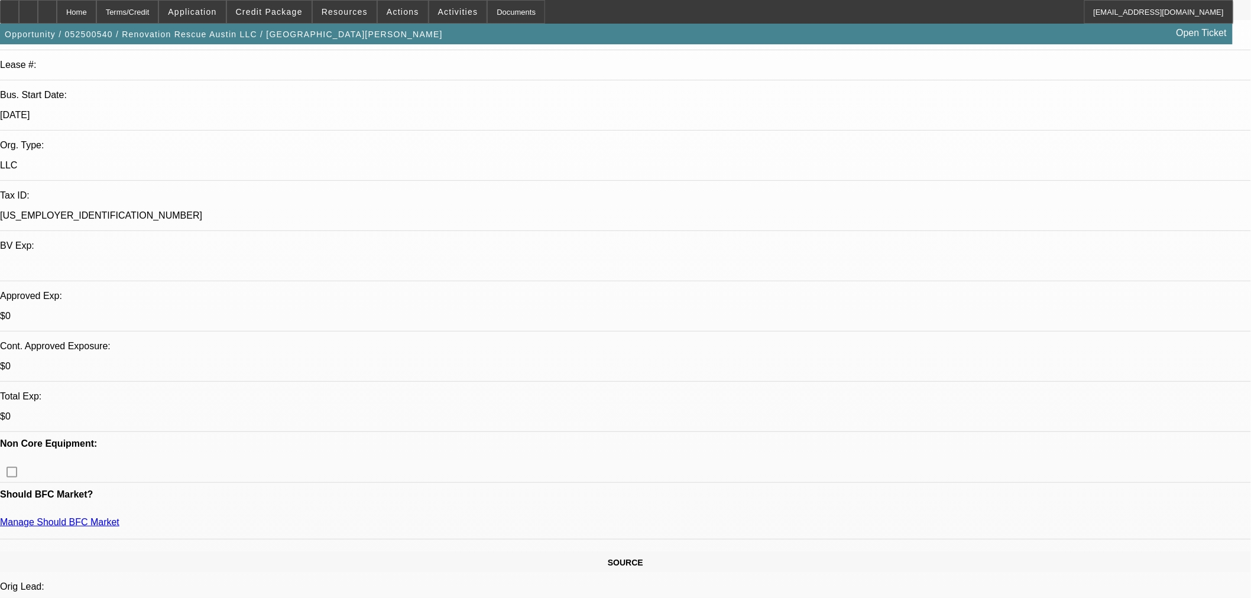
click at [398, 1] on span at bounding box center [403, 12] width 50 height 28
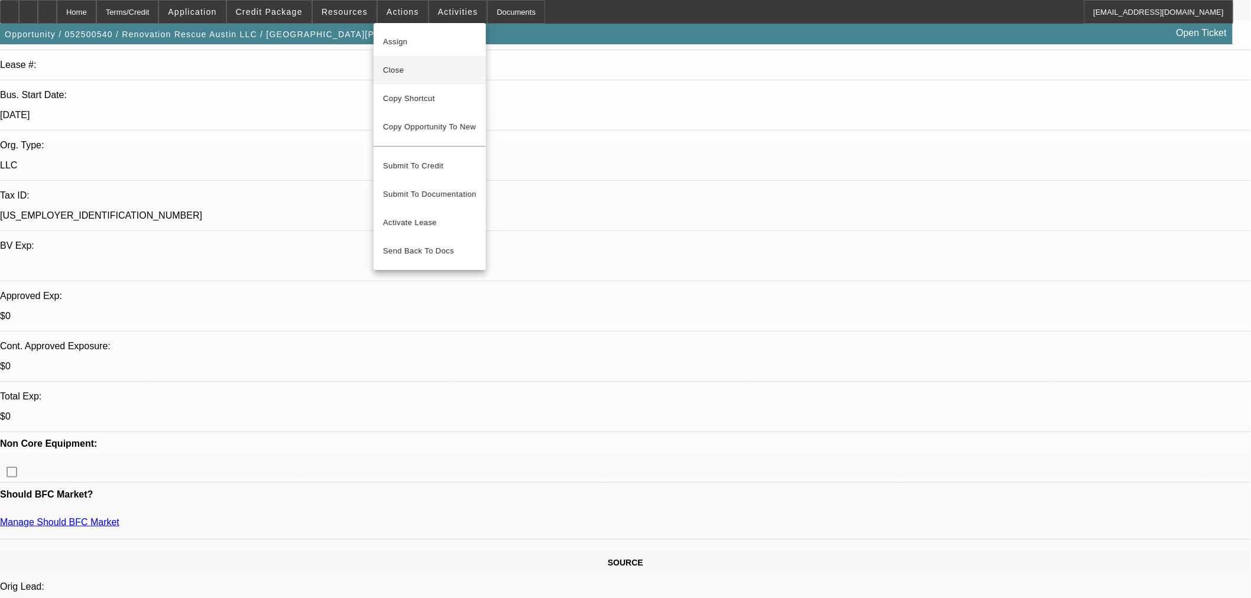
click at [393, 66] on span "Close" at bounding box center [429, 70] width 93 height 14
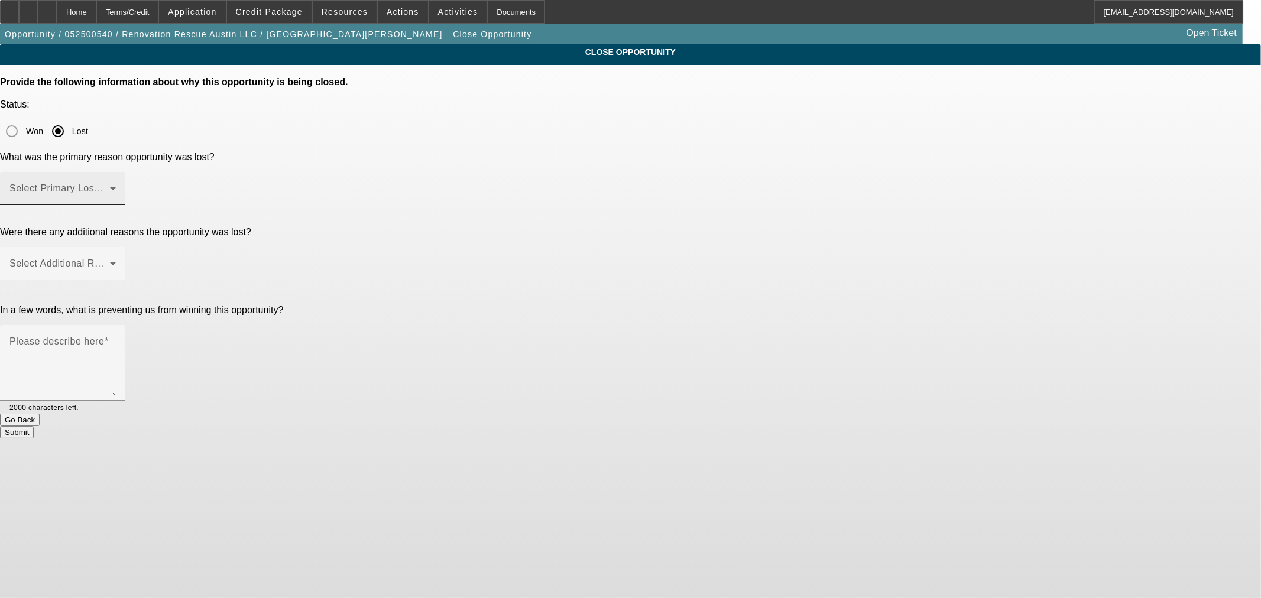
click at [110, 186] on span at bounding box center [59, 193] width 101 height 14
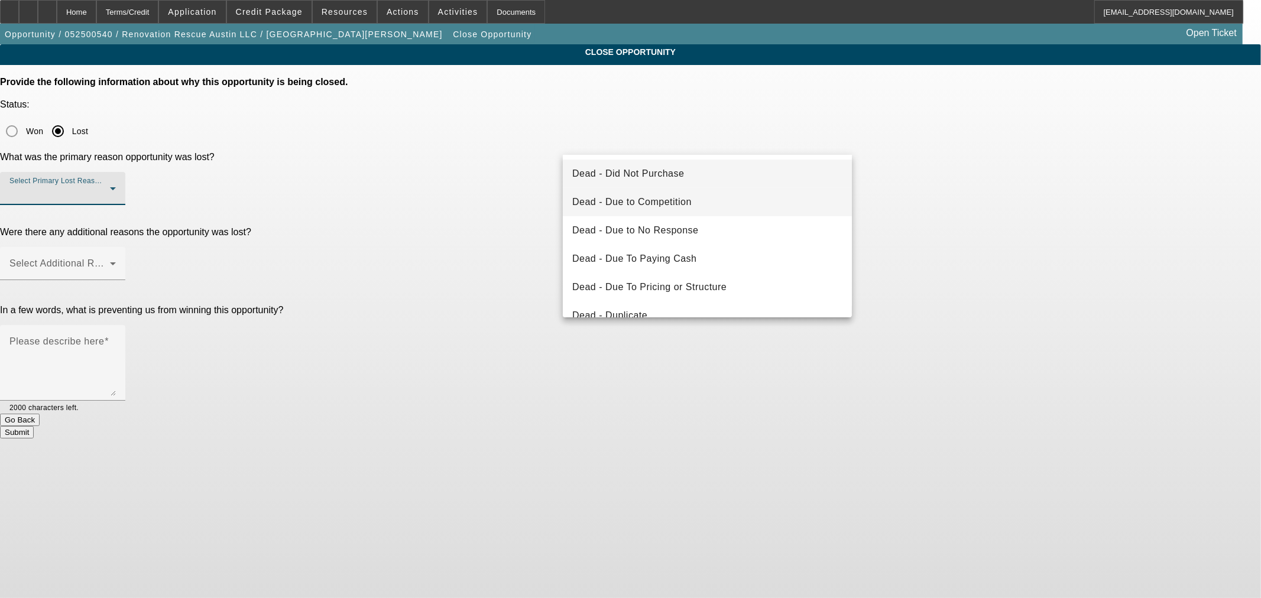
click at [729, 205] on mat-option "Dead - Due to Competition" at bounding box center [707, 202] width 289 height 28
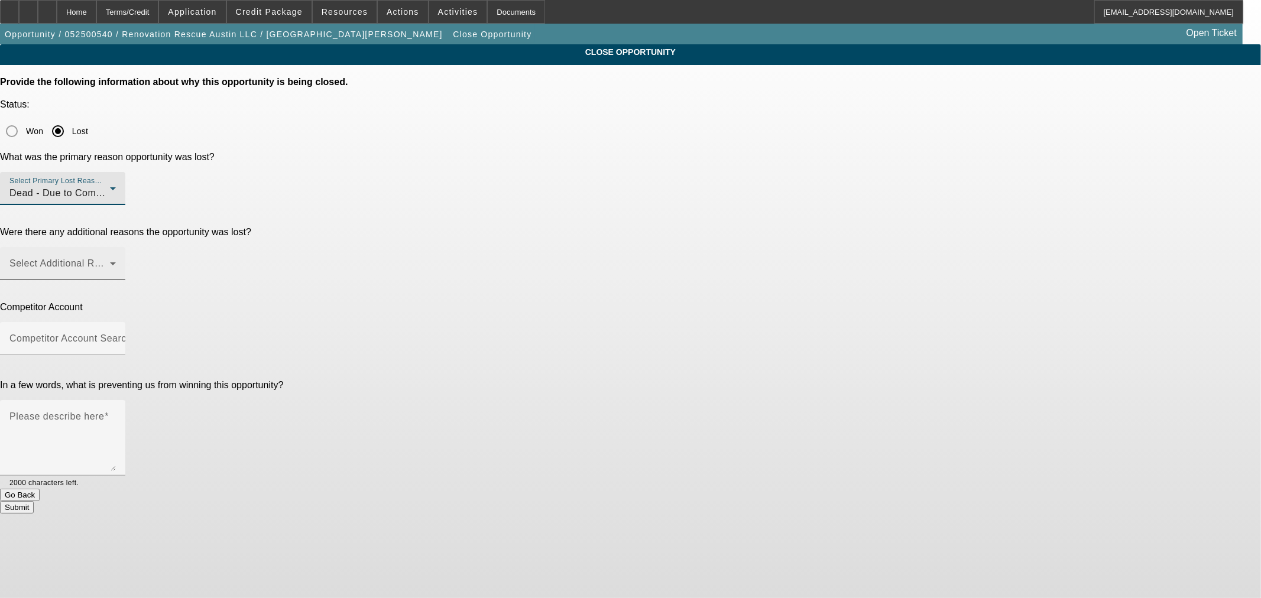
click at [110, 261] on span at bounding box center [59, 268] width 101 height 14
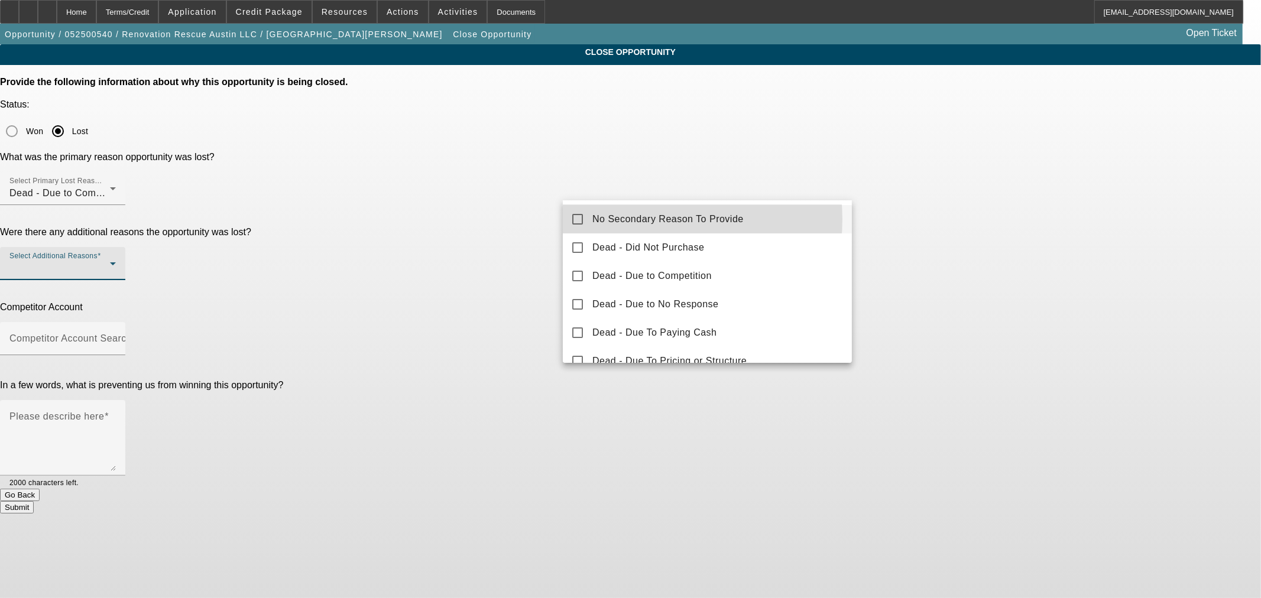
drag, startPoint x: 633, startPoint y: 219, endPoint x: 509, endPoint y: 240, distance: 125.9
click at [633, 219] on span "No Secondary Reason To Provide" at bounding box center [667, 219] width 151 height 14
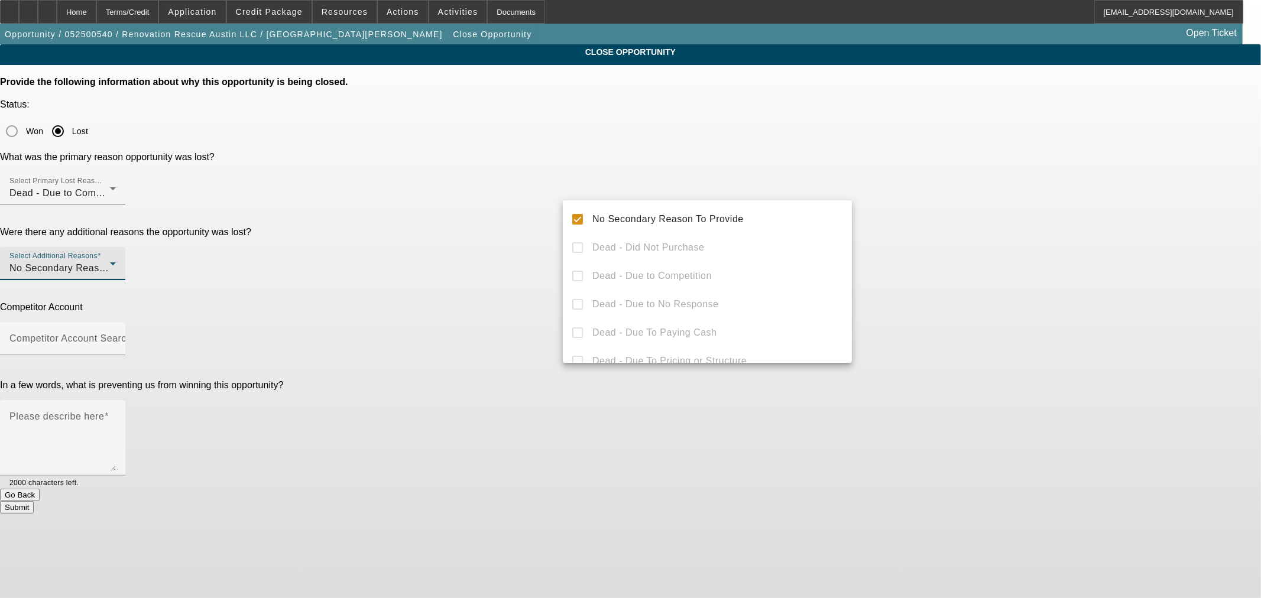
click at [507, 240] on div at bounding box center [630, 299] width 1261 height 598
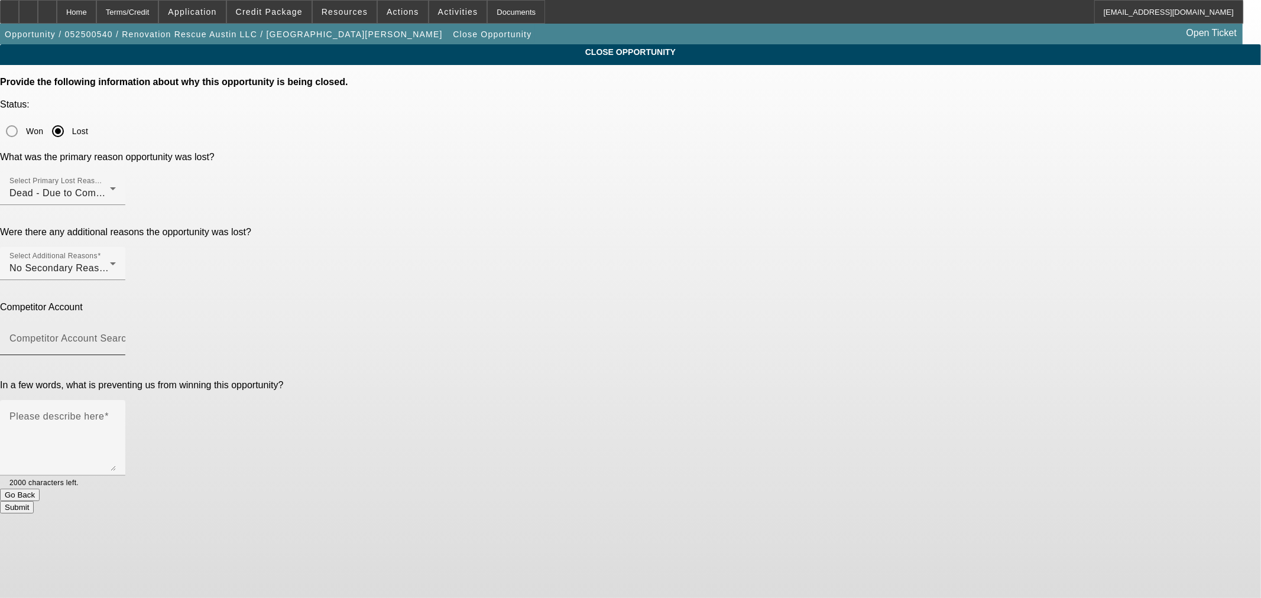
click at [116, 336] on input "Competitor Account Search" at bounding box center [62, 343] width 106 height 14
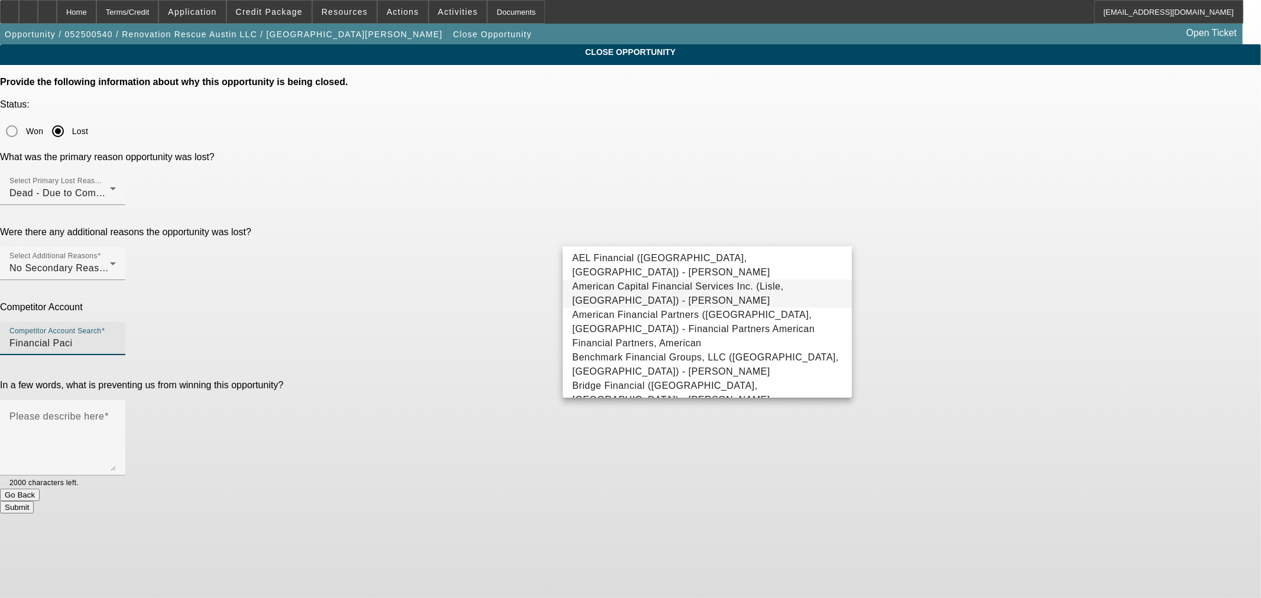
type input "Financial Pacif"
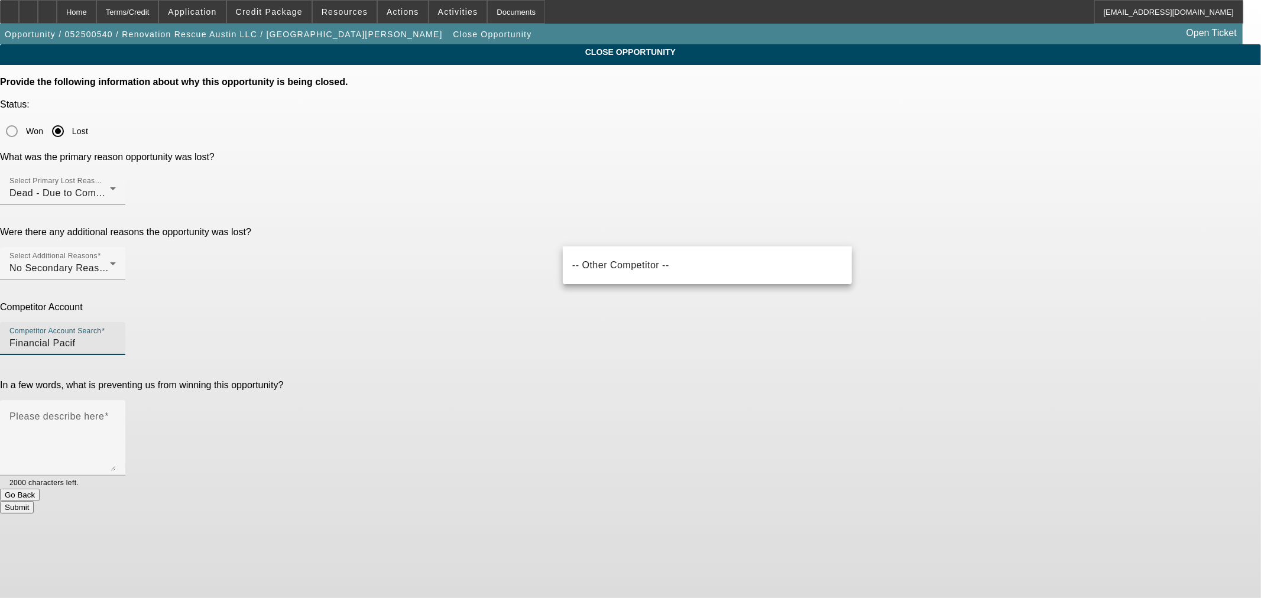
drag, startPoint x: 663, startPoint y: 234, endPoint x: 435, endPoint y: 233, distance: 228.2
click at [435, 302] on div "Competitor Account Competitor Account Search Financial Pacif" at bounding box center [630, 335] width 1261 height 66
drag, startPoint x: 573, startPoint y: 231, endPoint x: 436, endPoint y: 209, distance: 139.4
click at [463, 302] on div "Competitor Account Competitor Account Search Finpac" at bounding box center [630, 335] width 1261 height 66
type input "Financial Pacific"
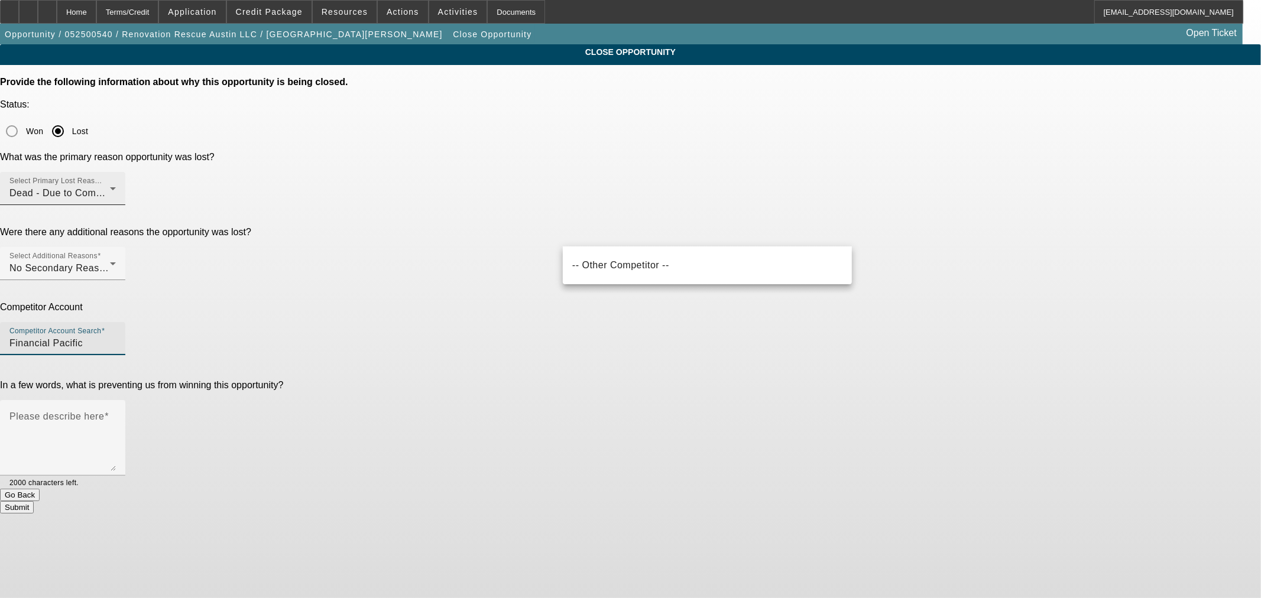
click at [103, 177] on mat-label "Select Primary Lost Reason" at bounding box center [55, 181] width 93 height 8
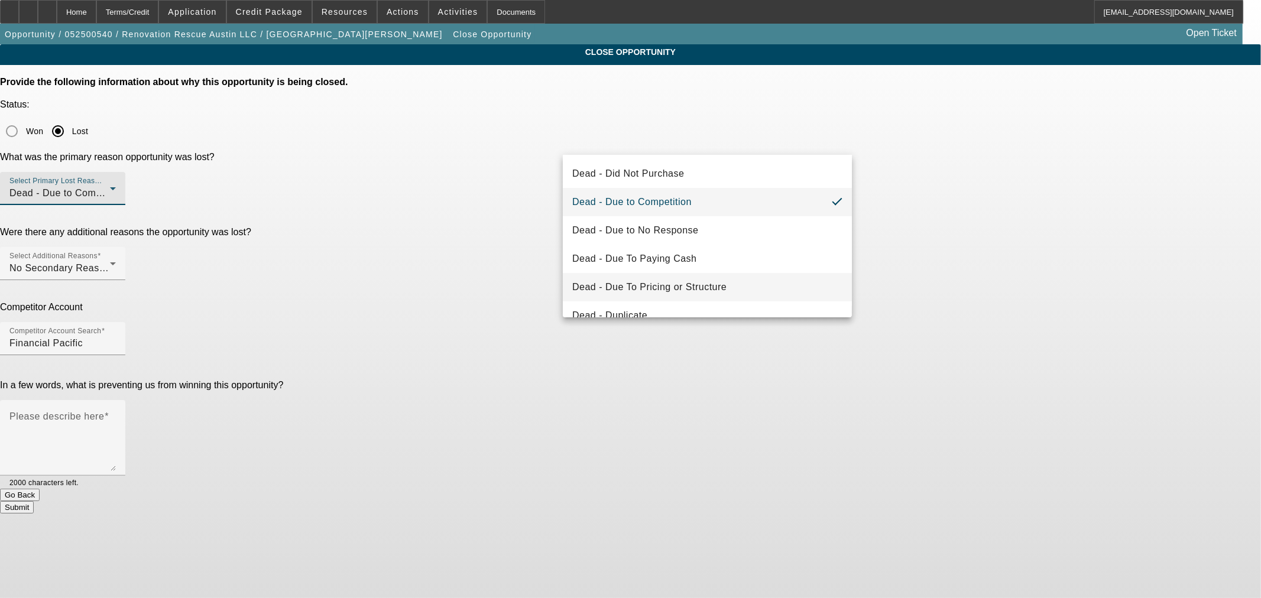
click at [695, 278] on mat-option "Dead - Due To Pricing or Structure" at bounding box center [707, 287] width 289 height 28
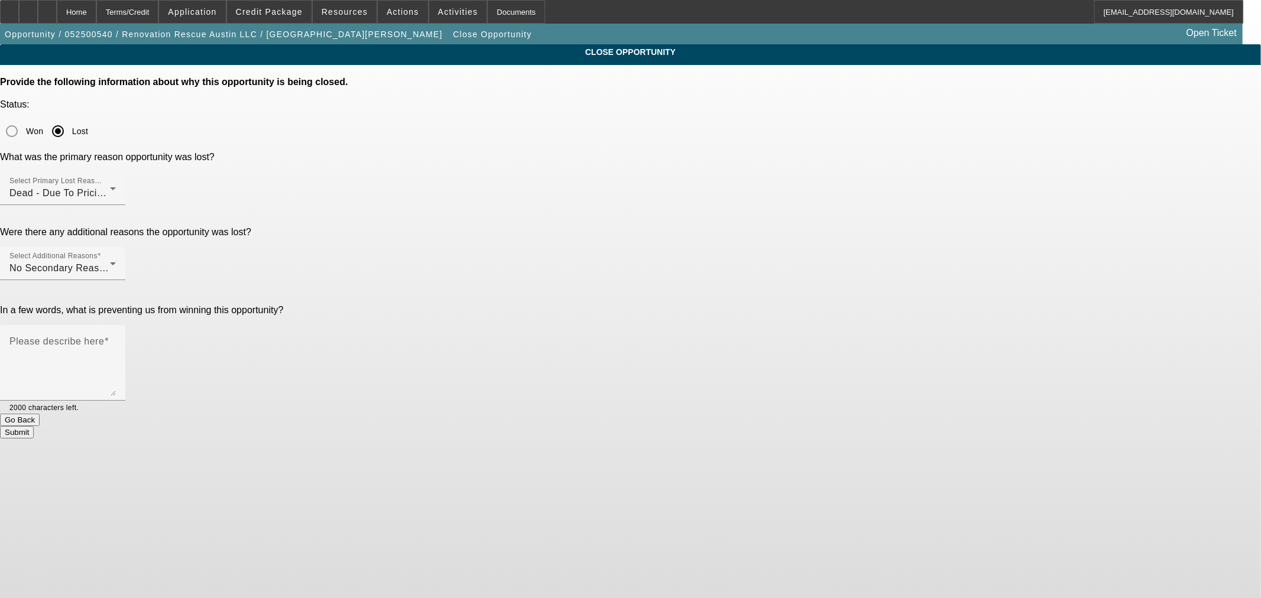
click at [462, 227] on div "Were there any additional reasons the opportunity was lost? Select Additional R…" at bounding box center [630, 260] width 1261 height 66
click at [98, 252] on mat-label "Select Additional Reasons" at bounding box center [53, 256] width 88 height 8
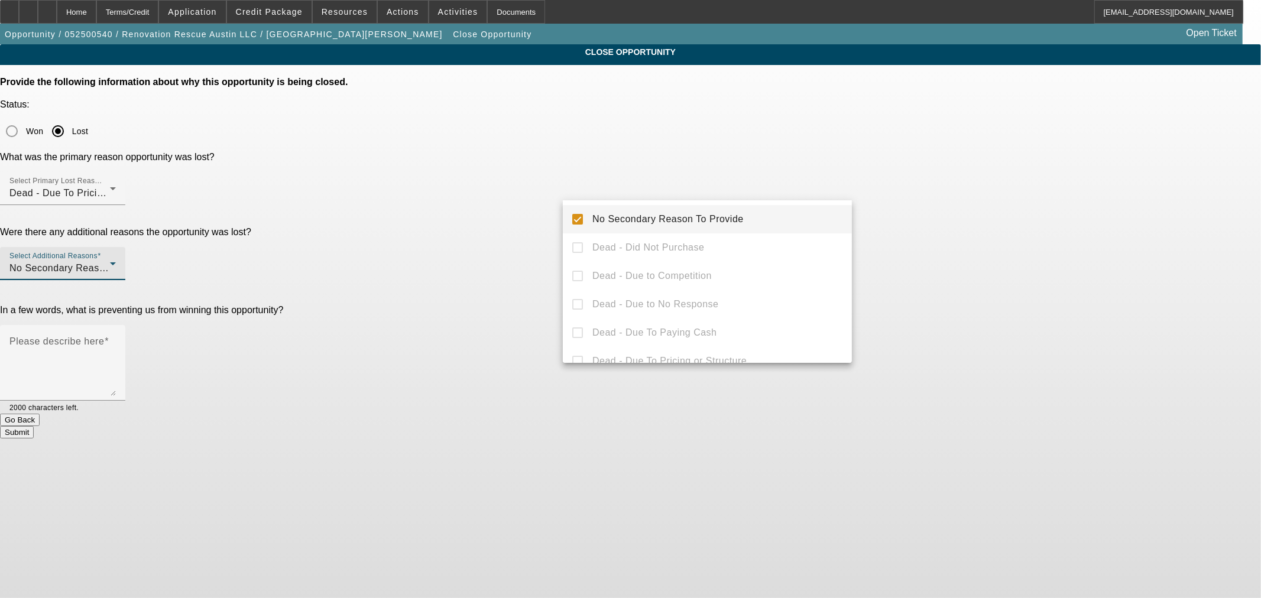
click at [514, 195] on div at bounding box center [630, 299] width 1261 height 598
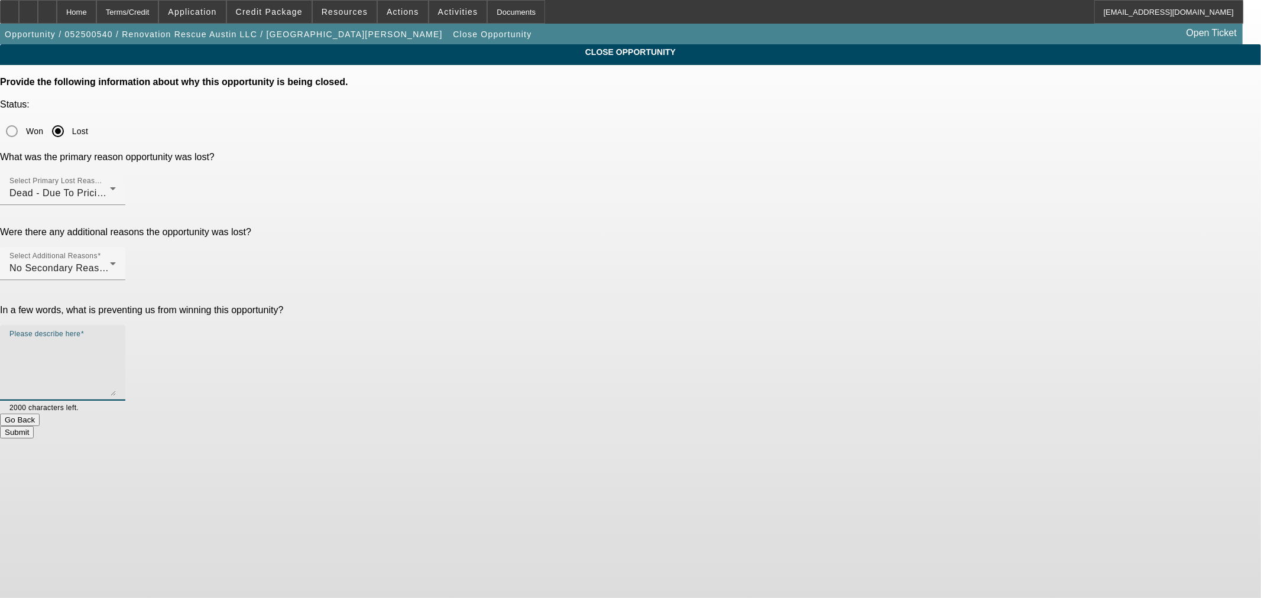
click at [116, 339] on textarea "Please describe here" at bounding box center [62, 367] width 106 height 57
type textarea "Used Finpac through another funding source. Finpac terminated approval"
click at [34, 426] on button "Submit" at bounding box center [17, 432] width 34 height 12
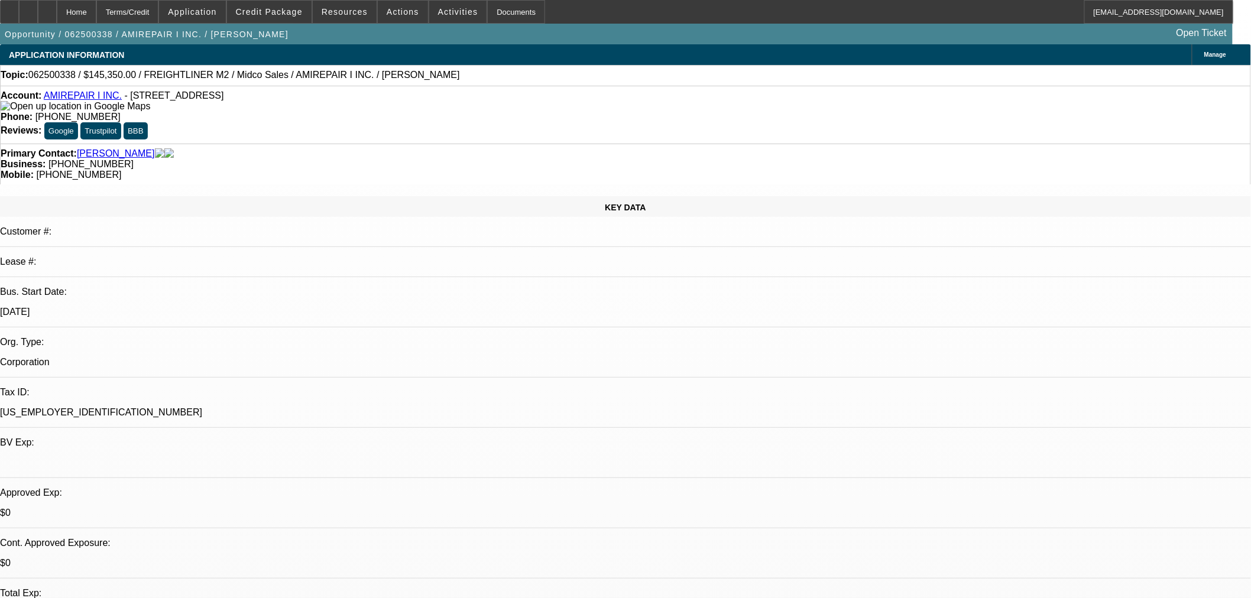
select select "2"
select select "0.1"
select select "4"
select select "0.1"
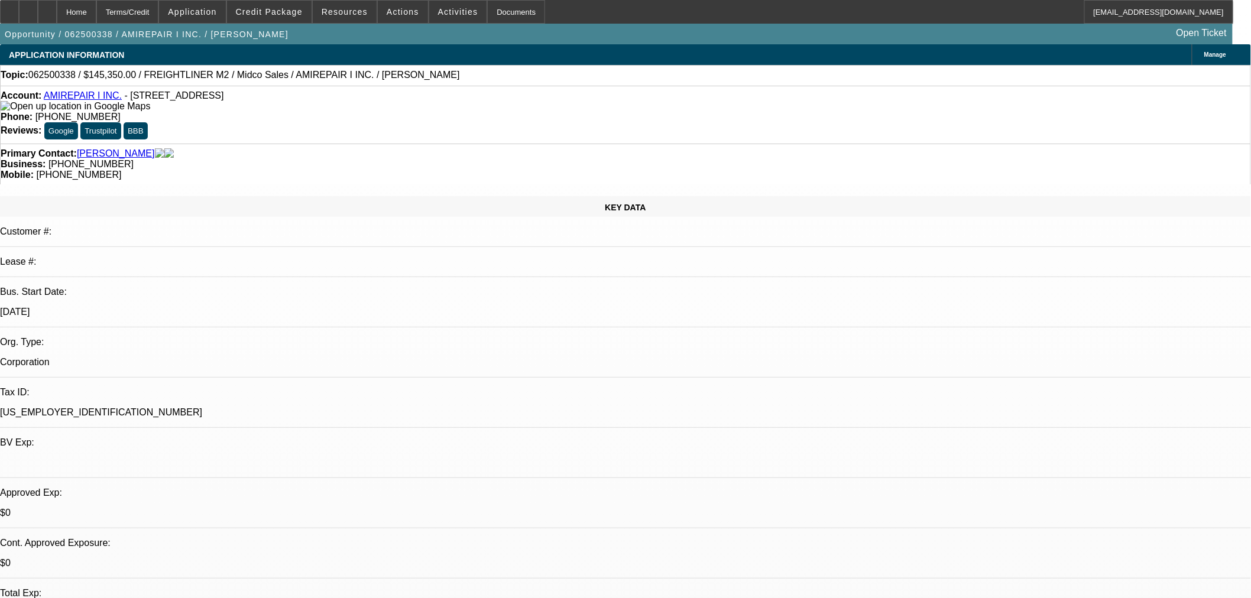
select select "2"
select select "0.1"
select select "4"
select select "2"
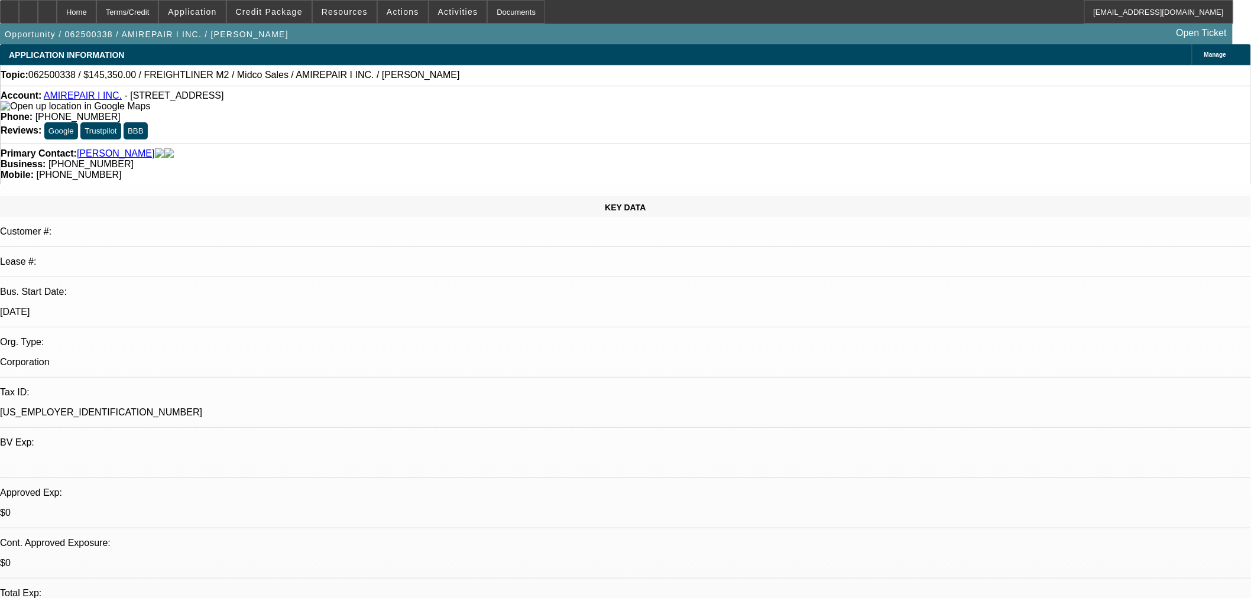
select select "2"
select select "0.1"
select select "4"
select select "2"
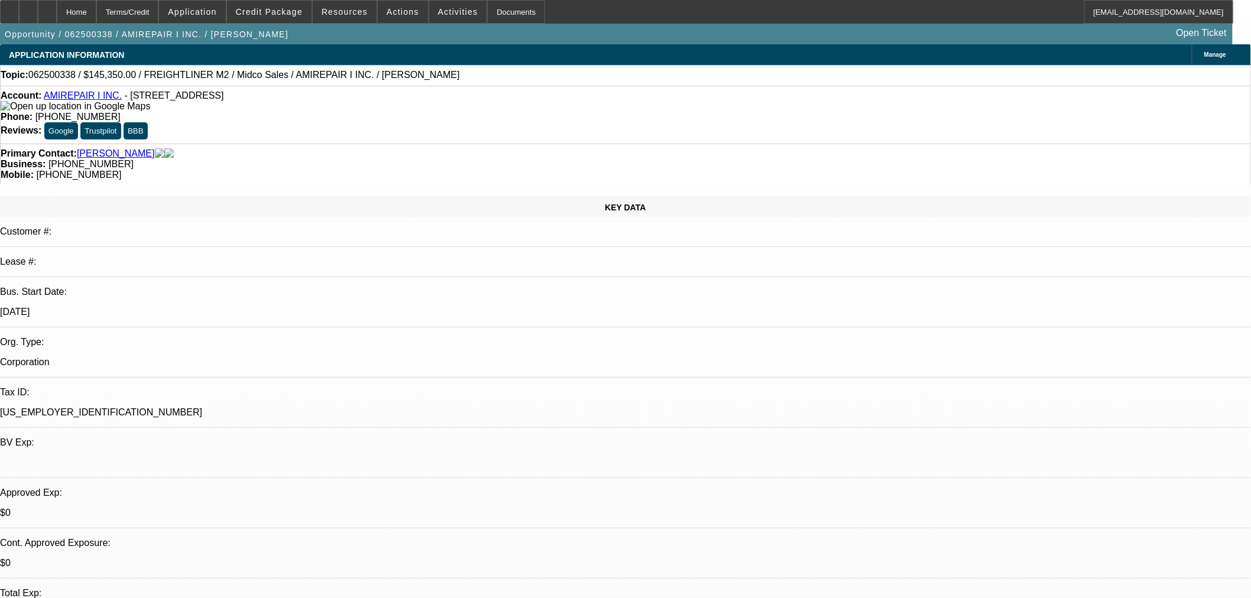
select select "0.1"
select select "4"
click at [280, 15] on span "Credit Package" at bounding box center [269, 11] width 67 height 9
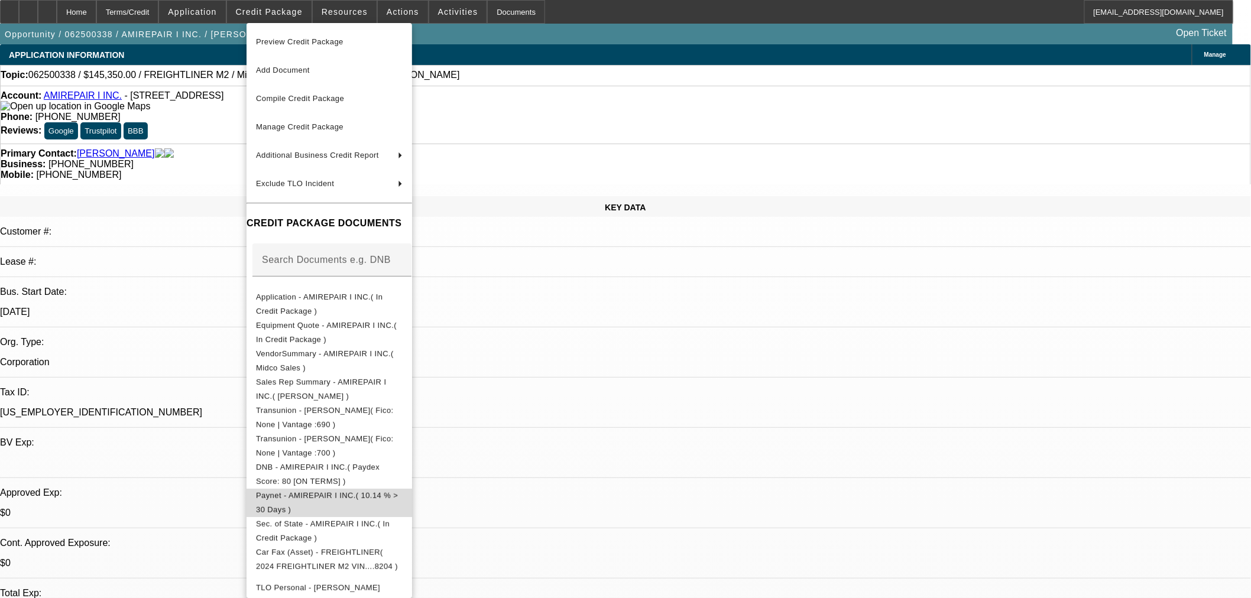
click at [352, 491] on button "Paynet - AMIREPAIR I INC.( 10.14 % > 30 Days )" at bounding box center [330, 502] width 166 height 28
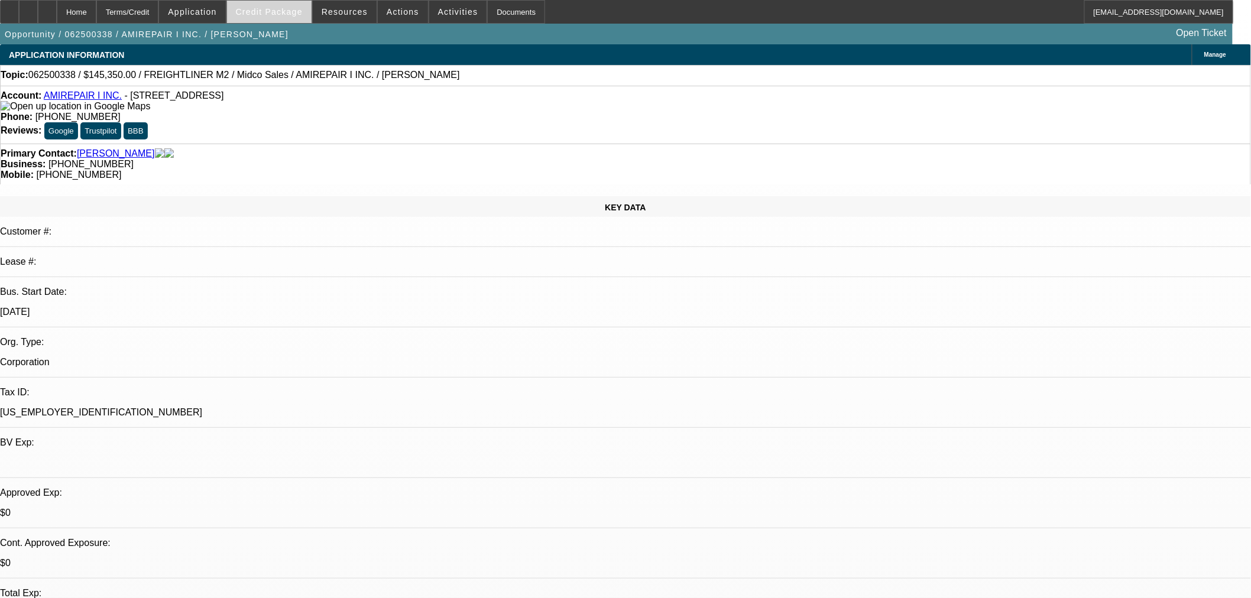
click at [282, 20] on span at bounding box center [269, 12] width 85 height 28
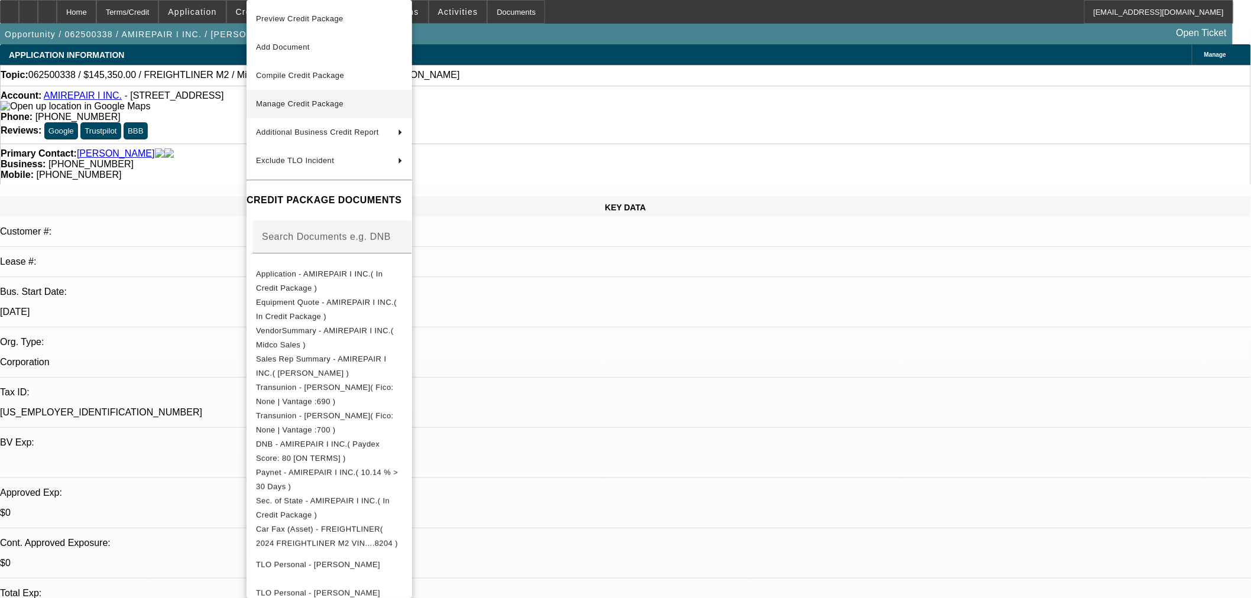
click at [294, 99] on span "Manage Credit Package" at bounding box center [329, 104] width 147 height 14
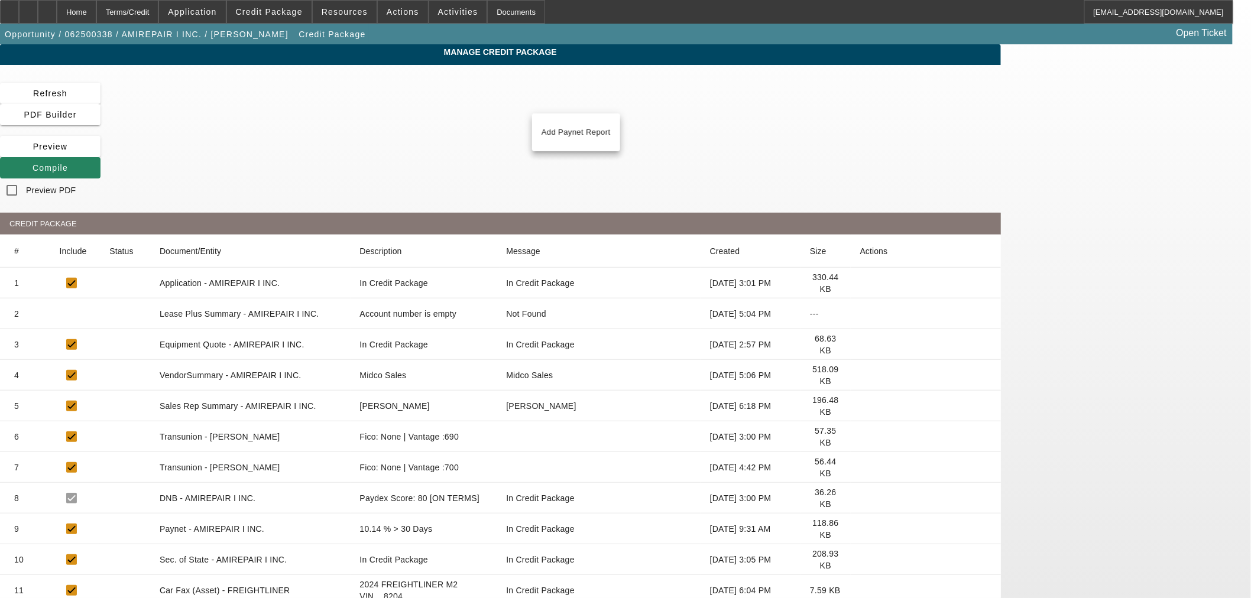
click at [860, 529] on icon at bounding box center [860, 529] width 0 height 0
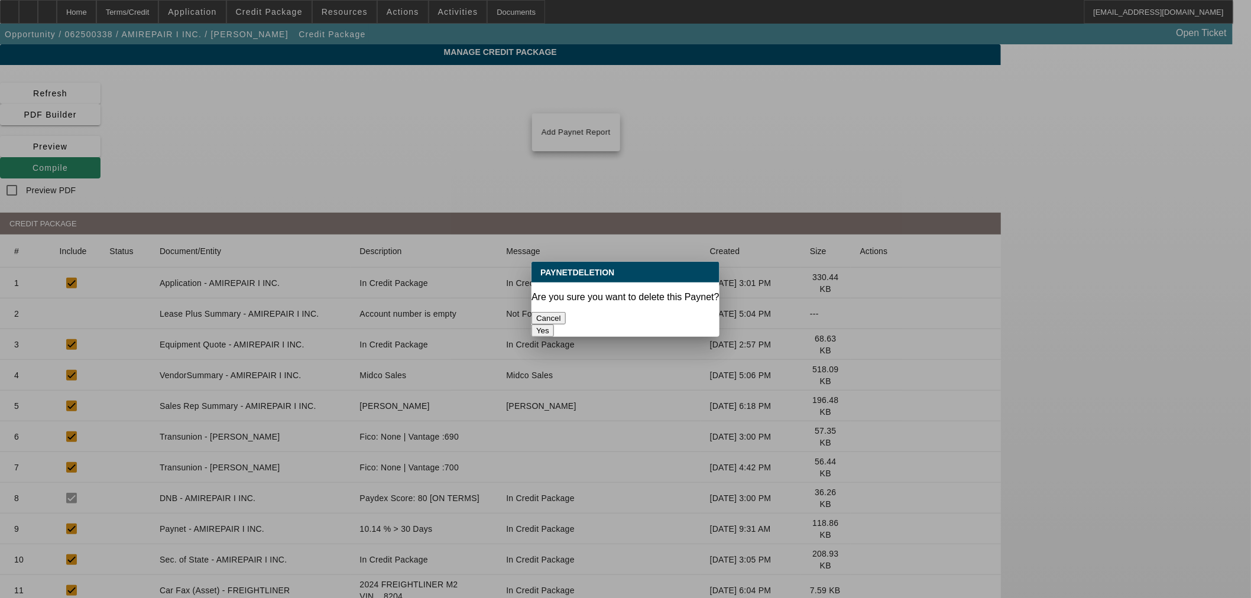
drag, startPoint x: 672, startPoint y: 308, endPoint x: 695, endPoint y: 331, distance: 32.2
click at [554, 325] on button "Yes" at bounding box center [542, 331] width 22 height 12
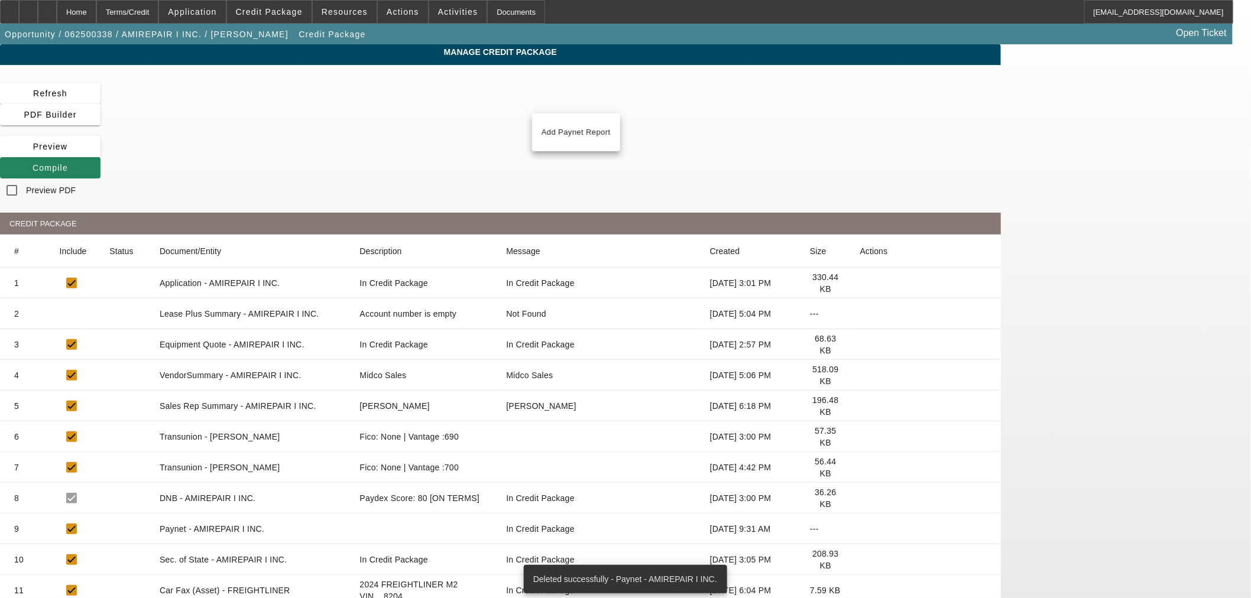
click at [860, 529] on icon at bounding box center [860, 529] width 0 height 0
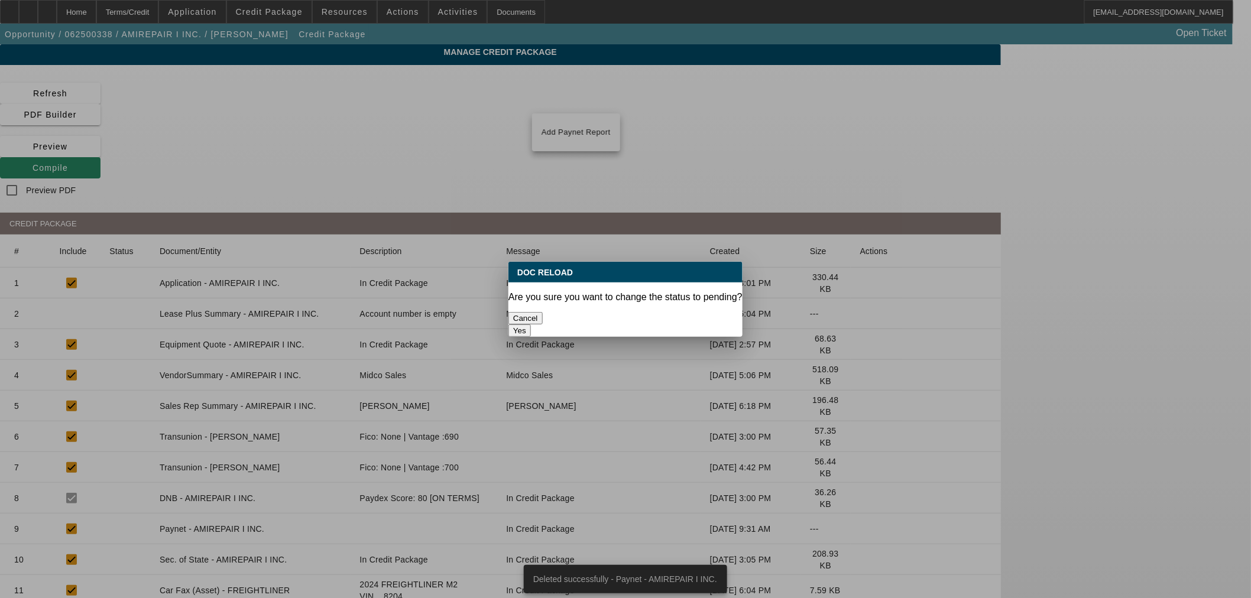
click at [702, 326] on div "Yes" at bounding box center [625, 331] width 234 height 12
click at [531, 325] on button "Yes" at bounding box center [519, 331] width 22 height 12
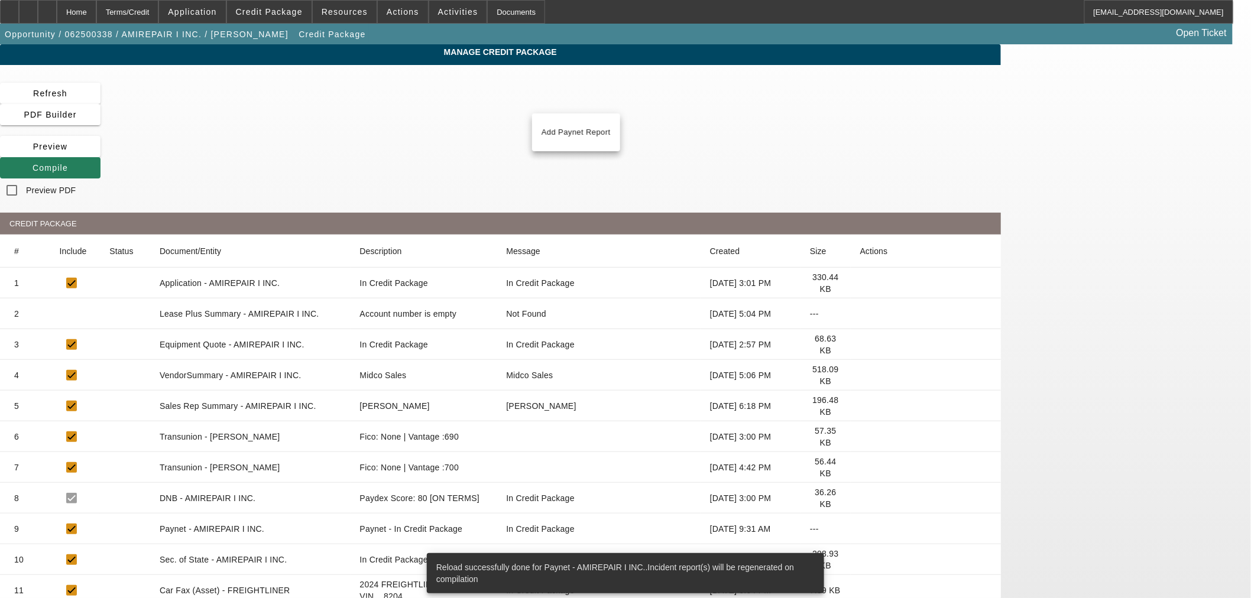
drag, startPoint x: 859, startPoint y: 84, endPoint x: 700, endPoint y: 189, distance: 190.7
click at [101, 154] on span at bounding box center [50, 168] width 101 height 28
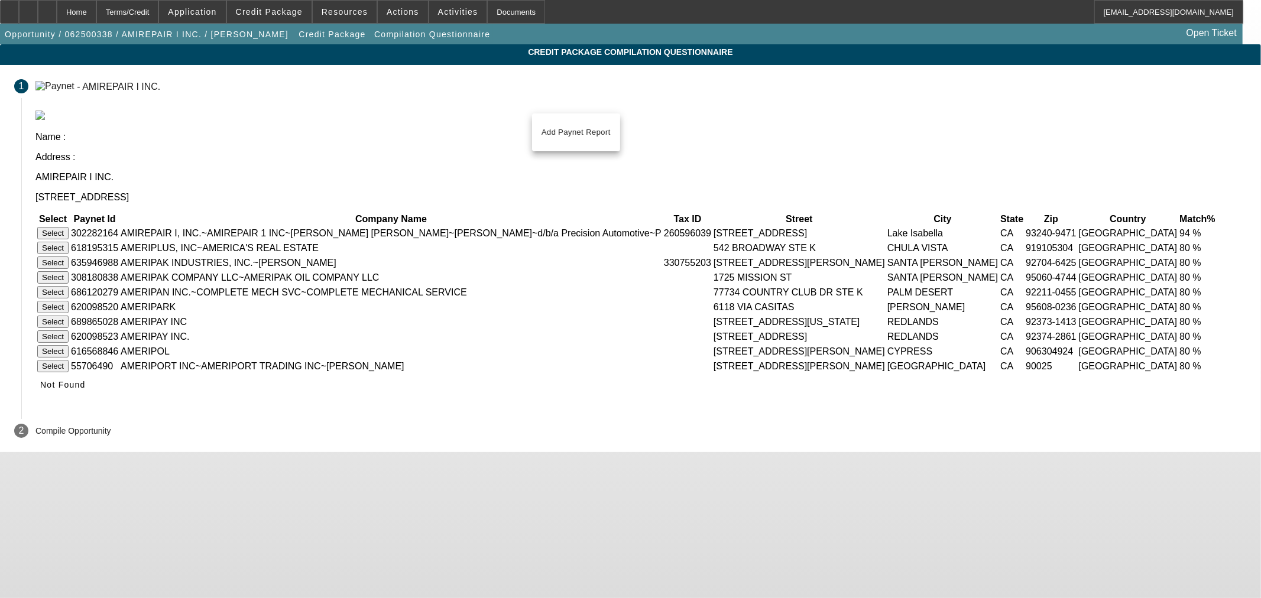
click at [69, 227] on button "Select" at bounding box center [52, 233] width 31 height 12
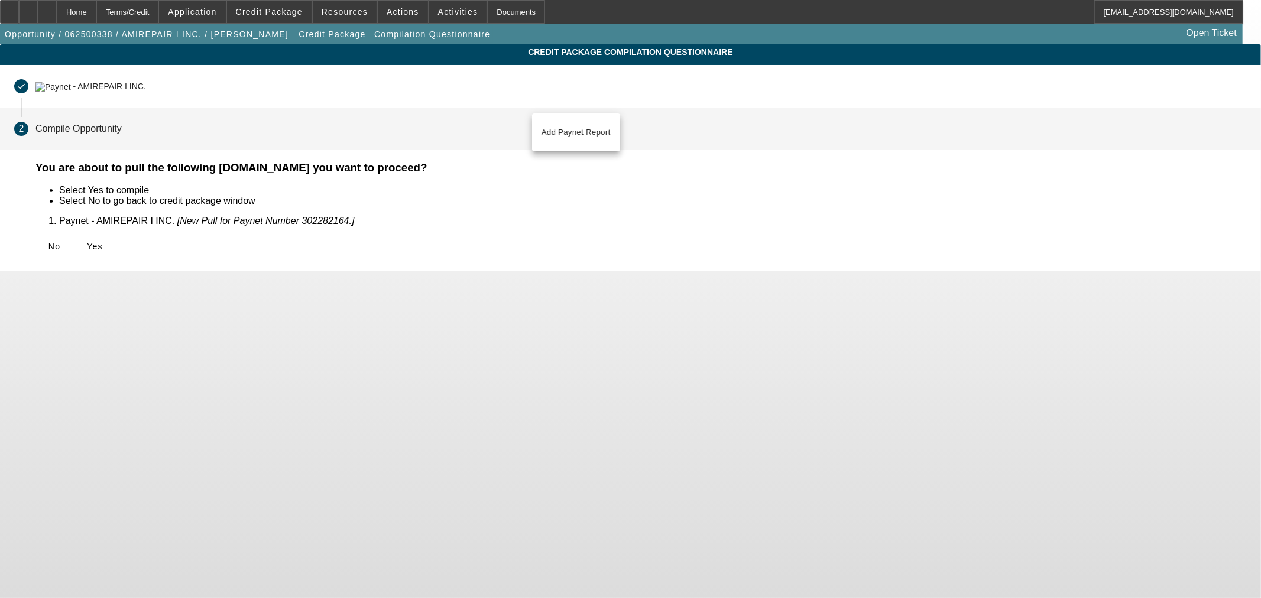
click at [114, 255] on span at bounding box center [95, 246] width 38 height 28
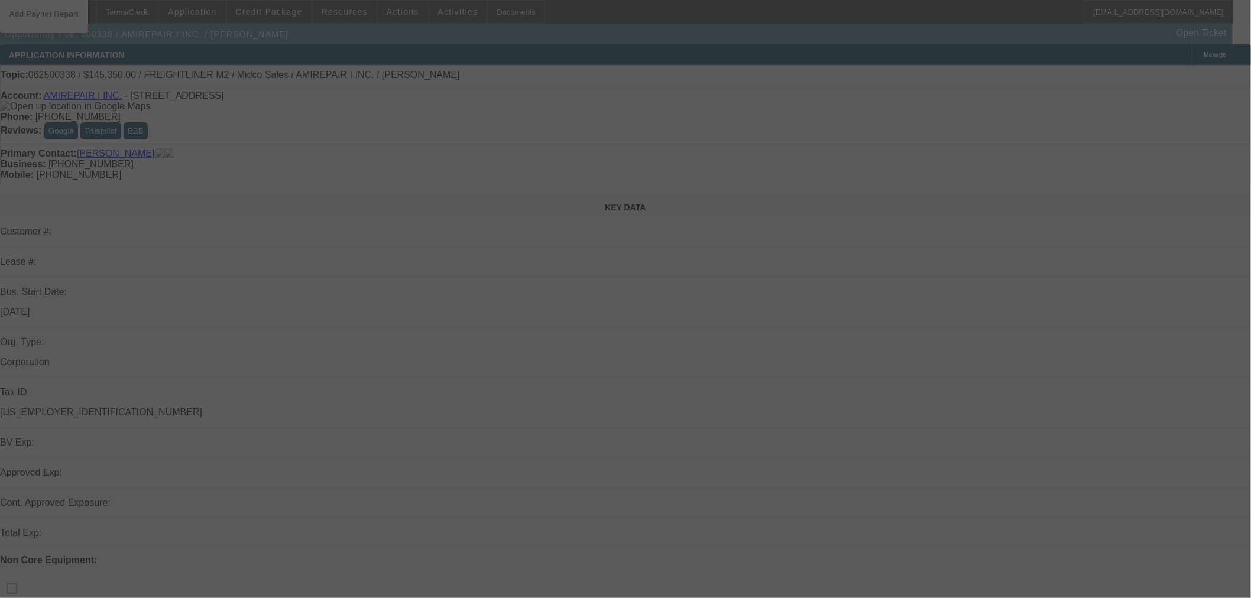
scroll to position [262, 0]
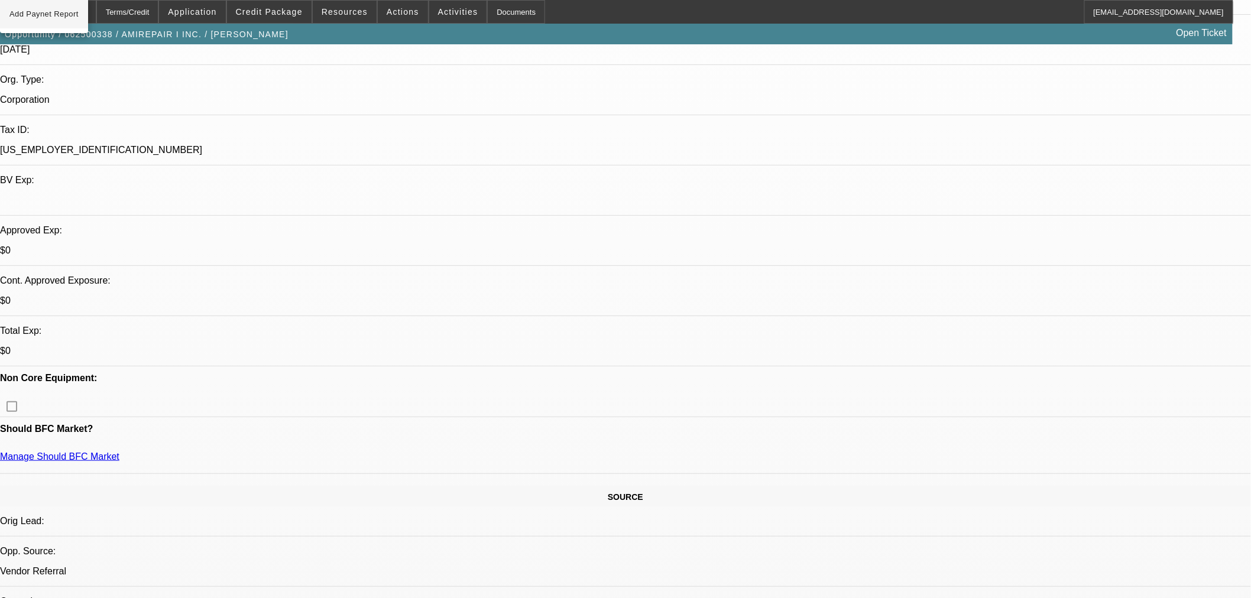
select select "2"
select select "0.1"
select select "4"
select select "0.1"
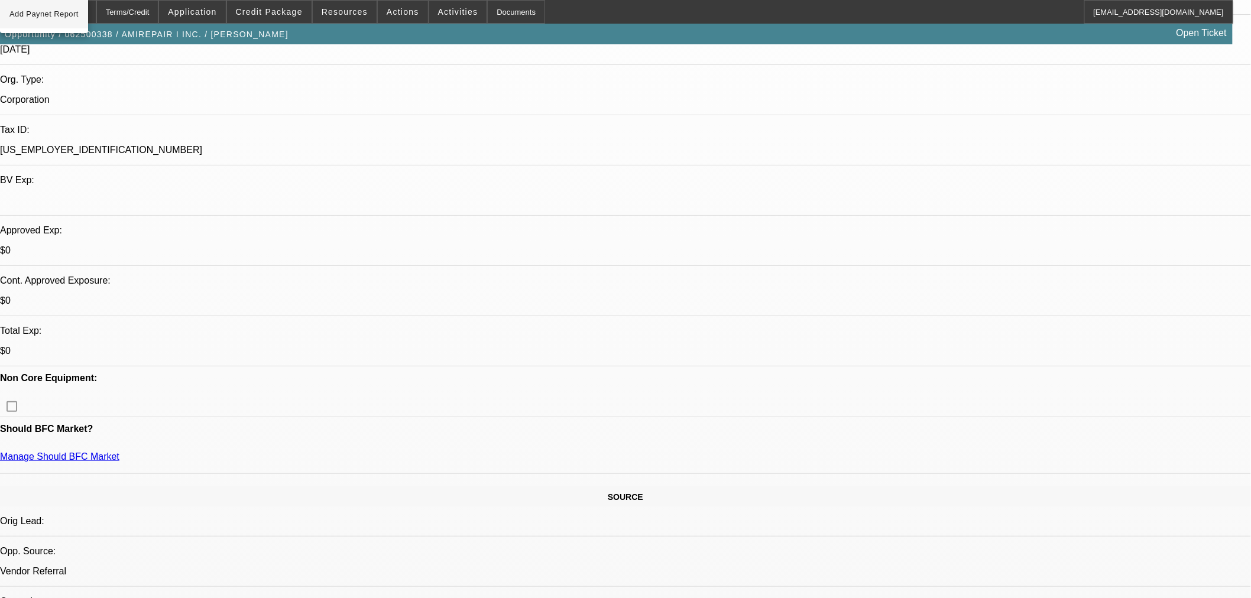
select select "2"
select select "0.1"
select select "4"
select select "2"
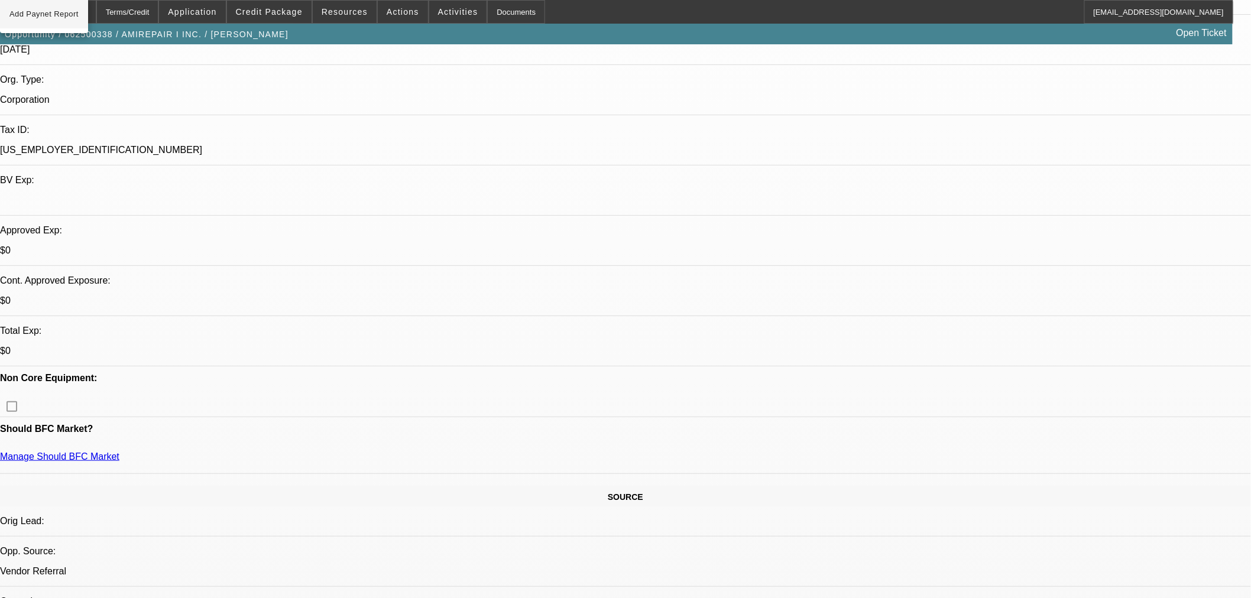
select select "2"
select select "0.1"
select select "4"
select select "2"
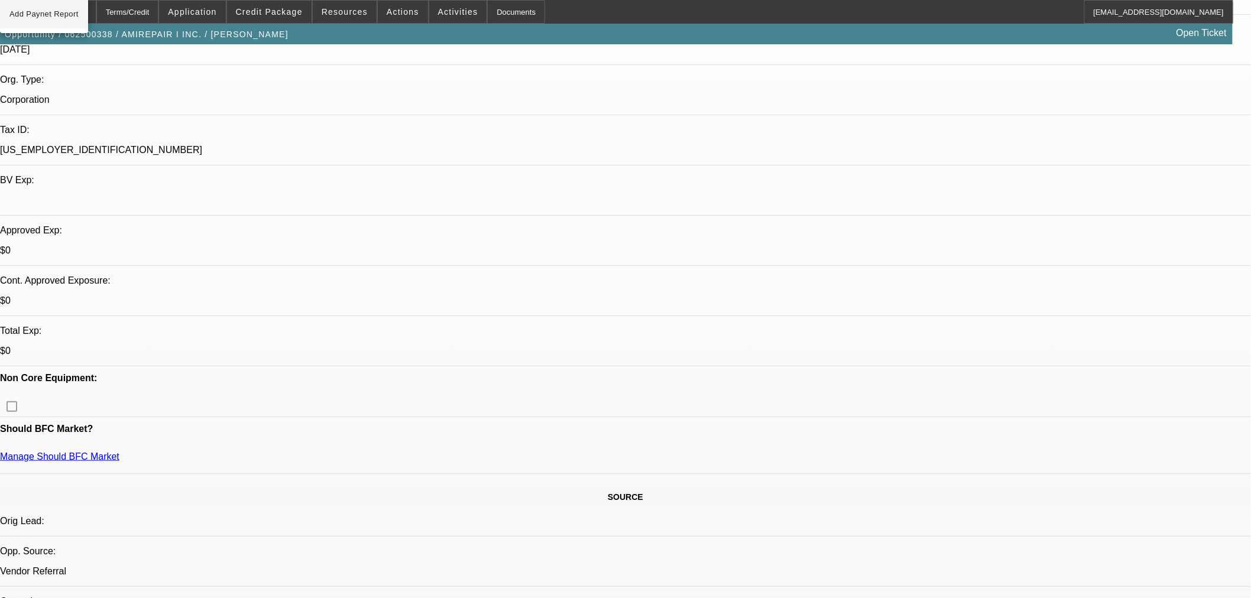
select select "0.1"
select select "4"
click at [111, 48] on span "button" at bounding box center [146, 34] width 293 height 28
click at [51, 17] on span "Add Paynet Report" at bounding box center [43, 14] width 69 height 14
click at [57, 14] on div at bounding box center [47, 12] width 19 height 24
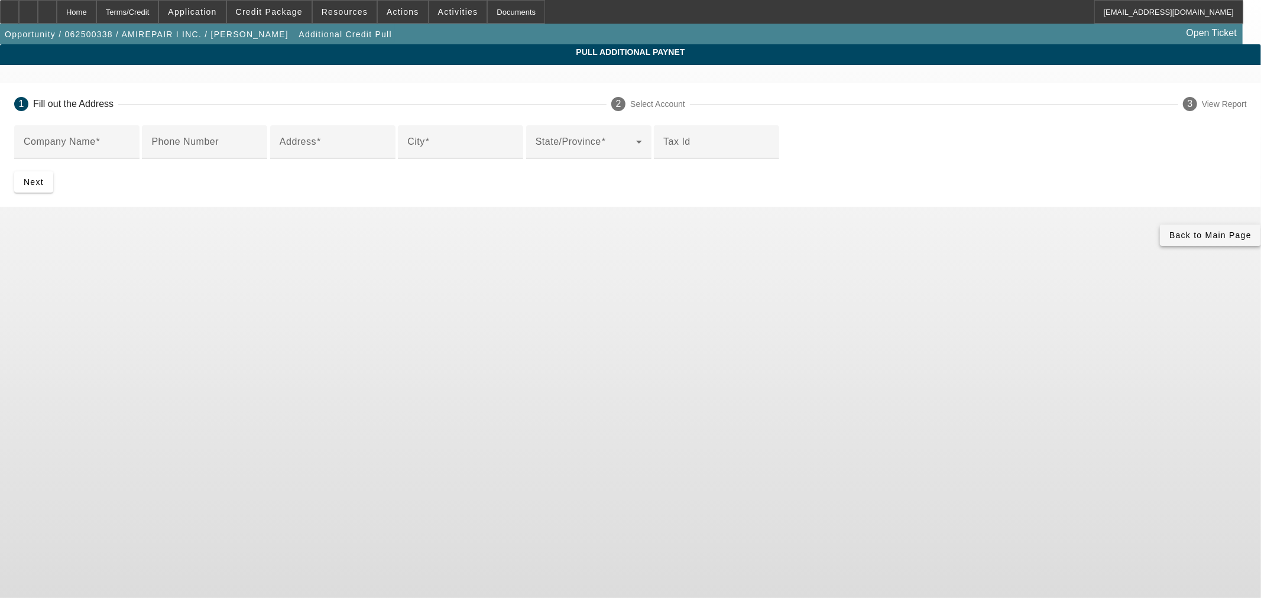
click at [1169, 240] on span "Back to Main Page" at bounding box center [1210, 235] width 82 height 9
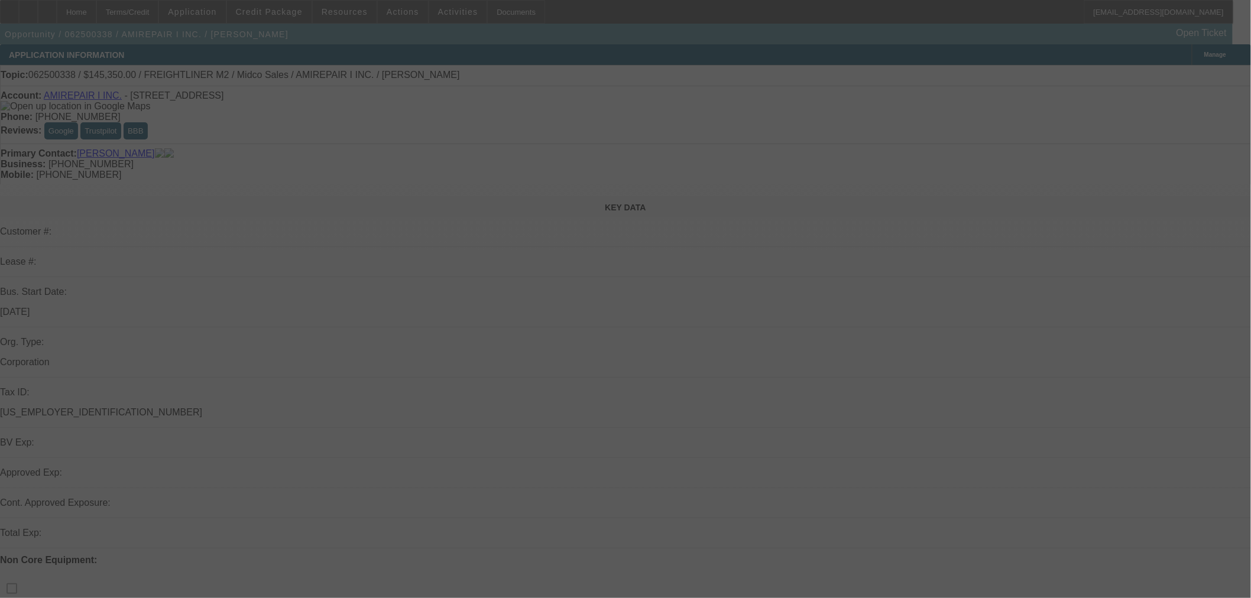
scroll to position [328, 0]
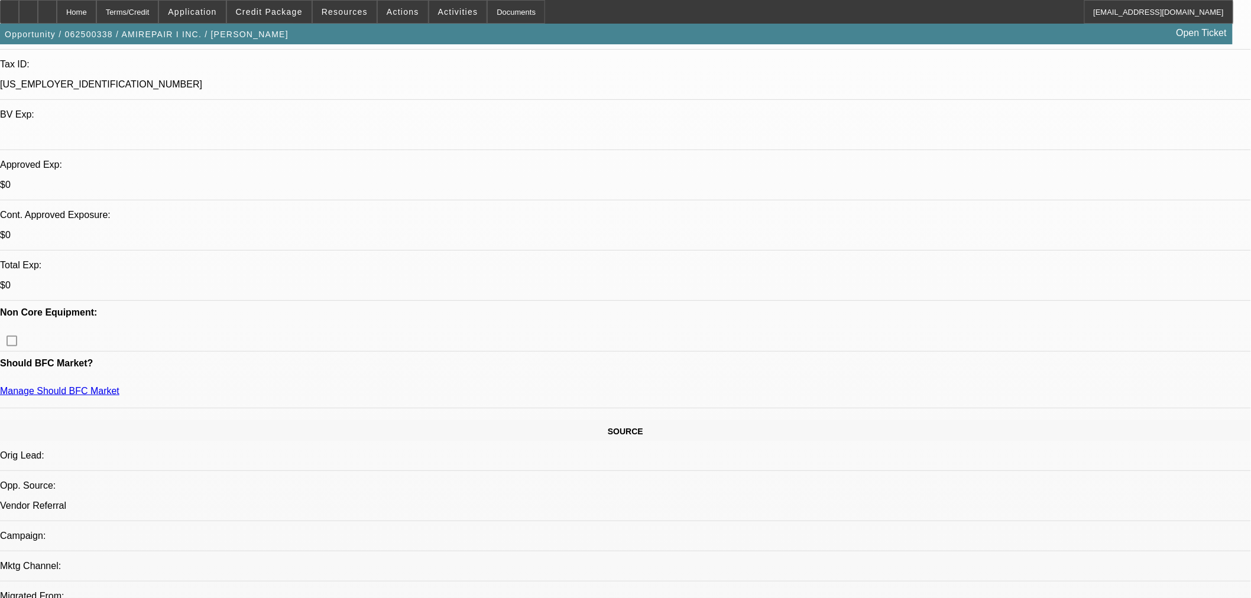
select select "2"
select select "0.1"
select select "4"
select select "0.1"
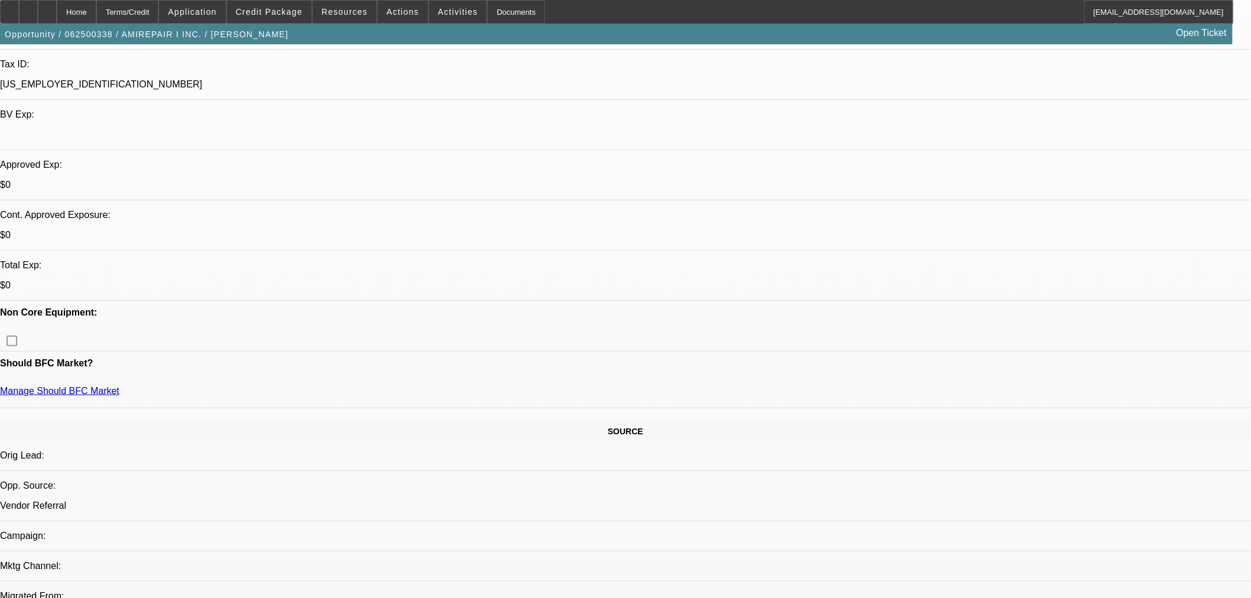
select select "2"
select select "0.1"
select select "4"
select select "2"
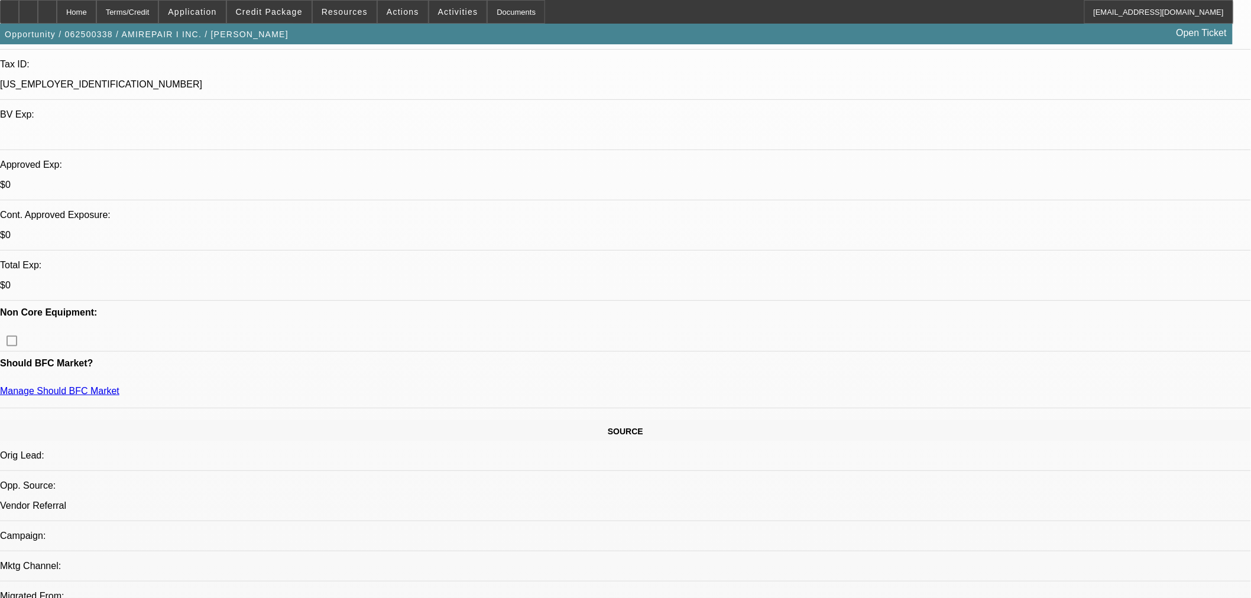
select select "2"
select select "0.1"
select select "4"
select select "2"
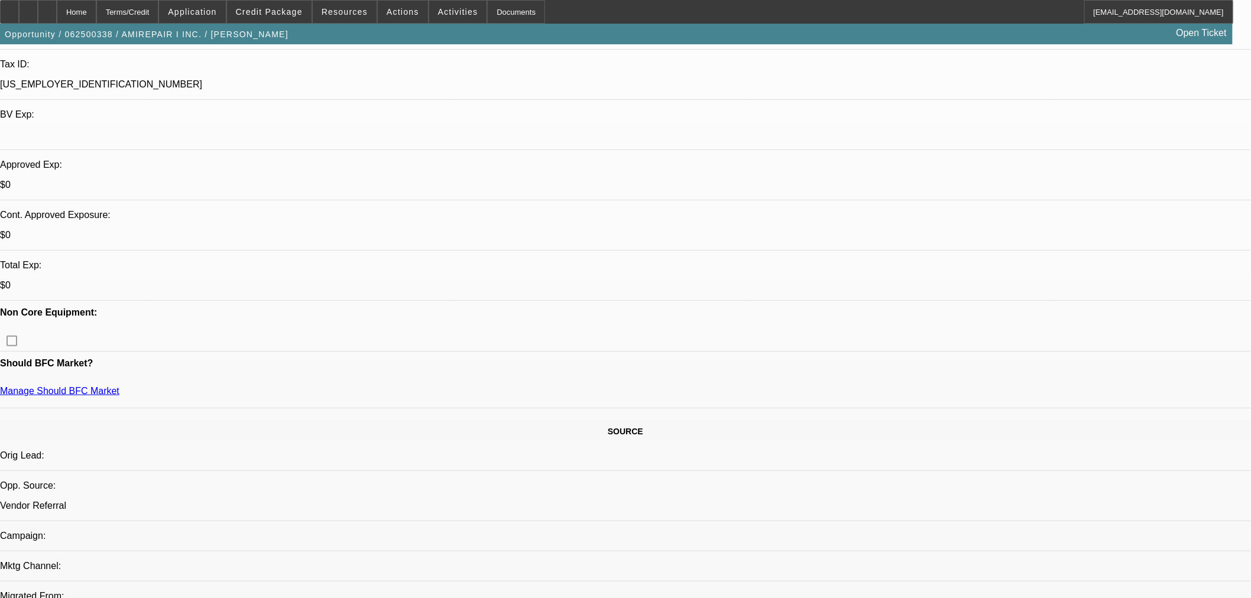
select select "0.1"
select select "4"
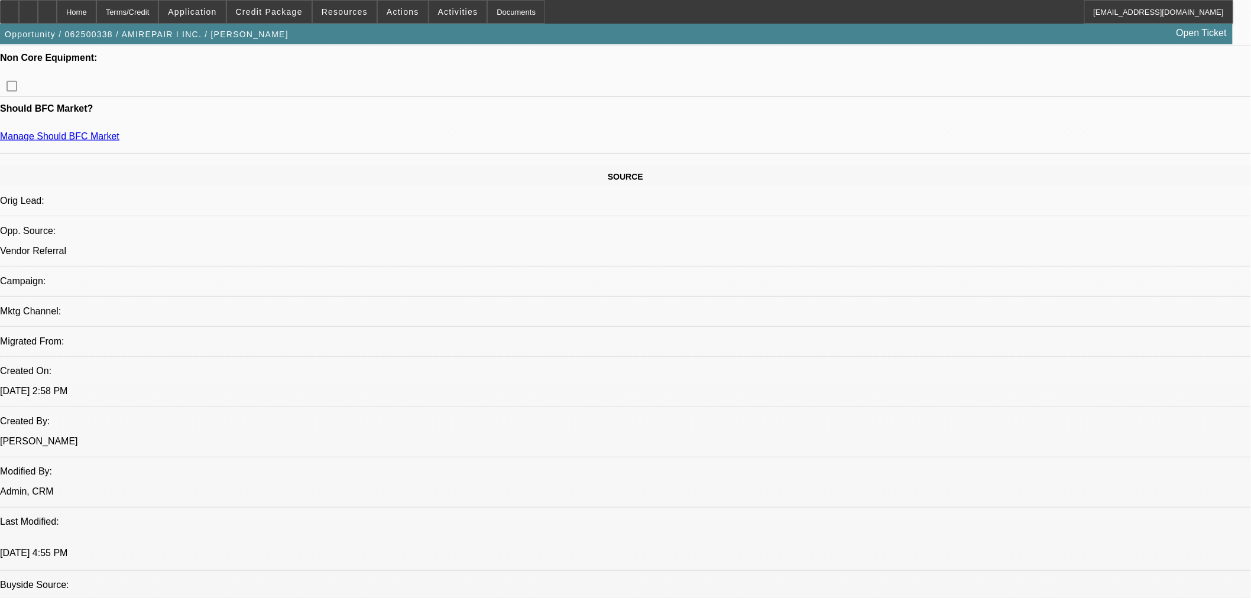
scroll to position [722, 0]
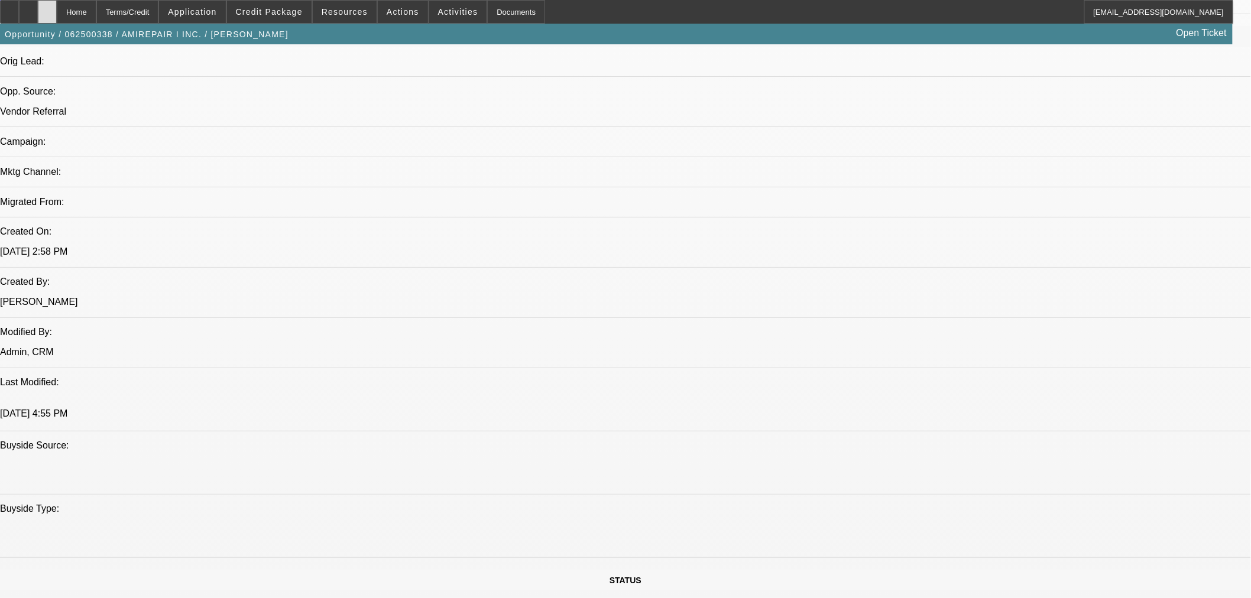
click at [47, 8] on icon at bounding box center [47, 8] width 0 height 0
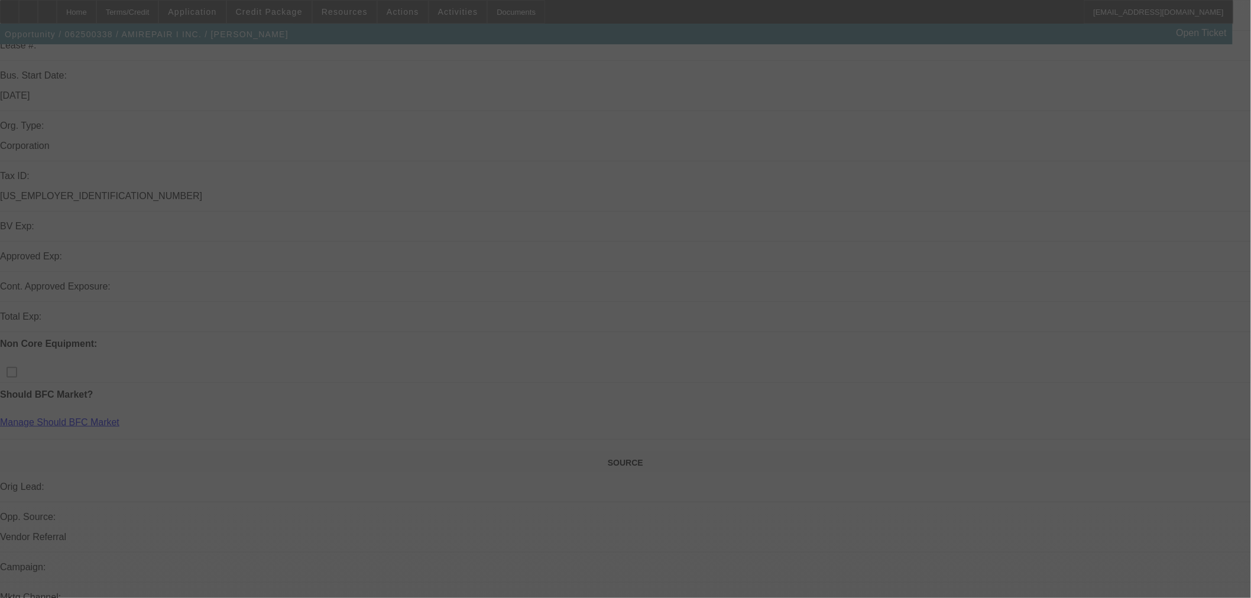
scroll to position [394, 0]
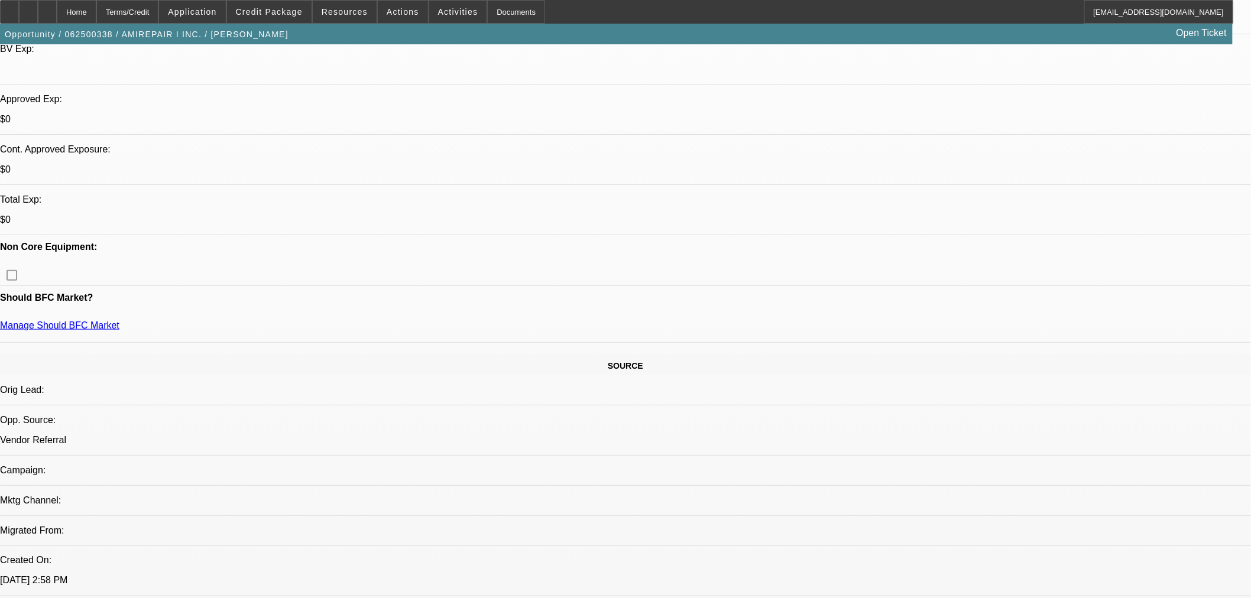
select select "2"
select select "0.1"
select select "4"
select select "0.1"
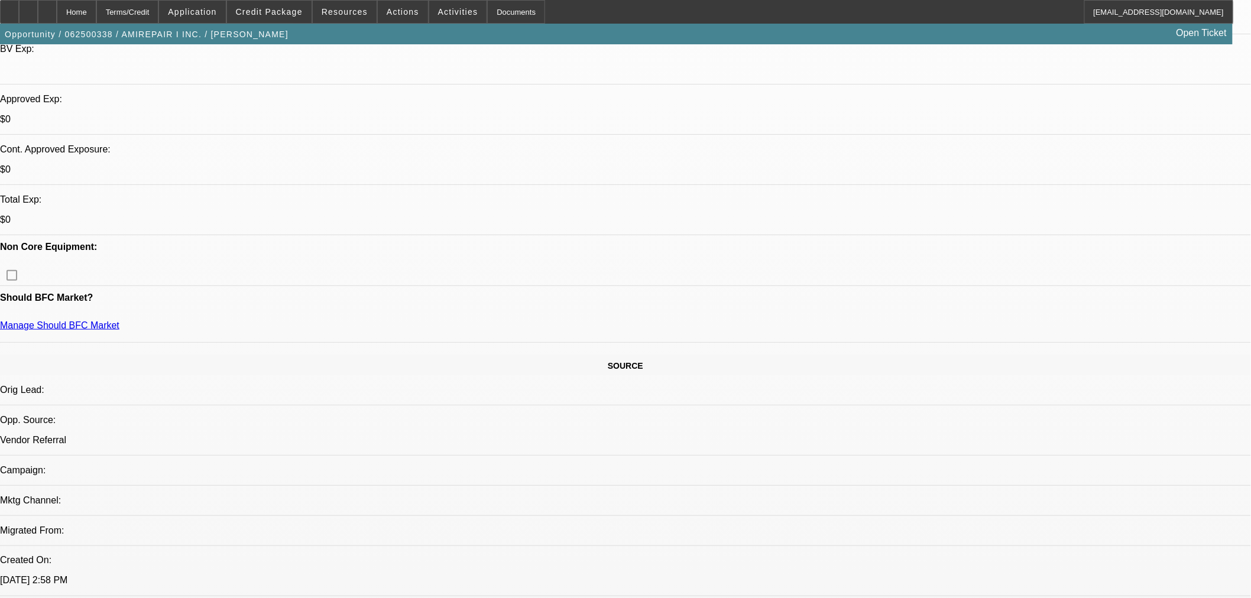
select select "2"
select select "0.1"
select select "4"
select select "2"
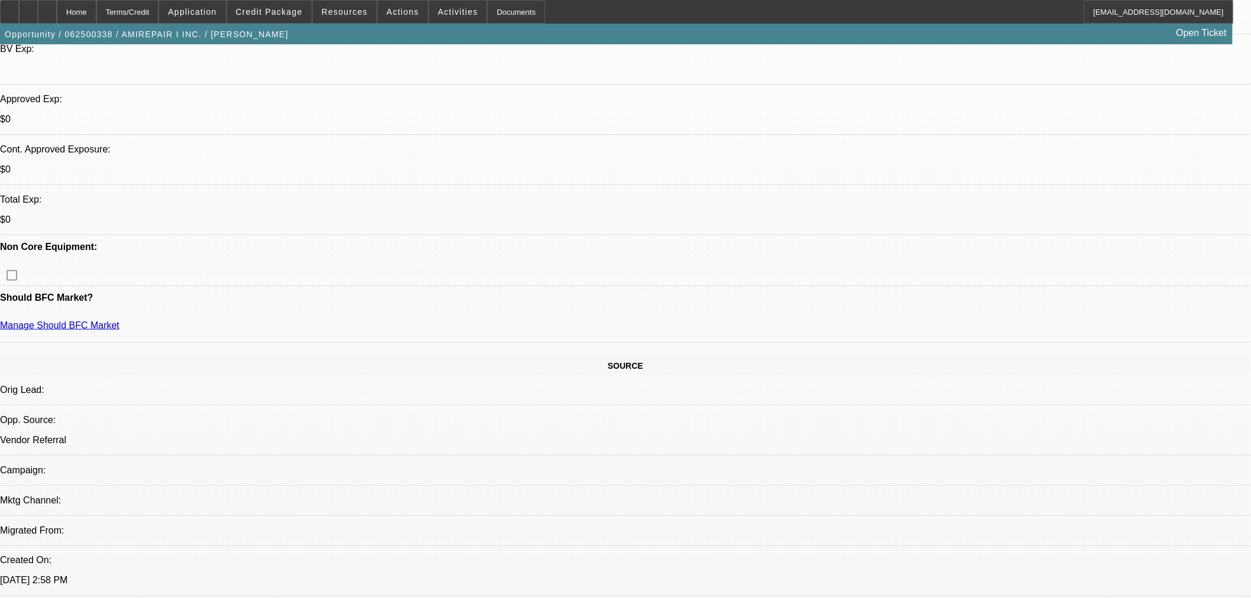
select select "2"
select select "0.1"
select select "4"
select select "2"
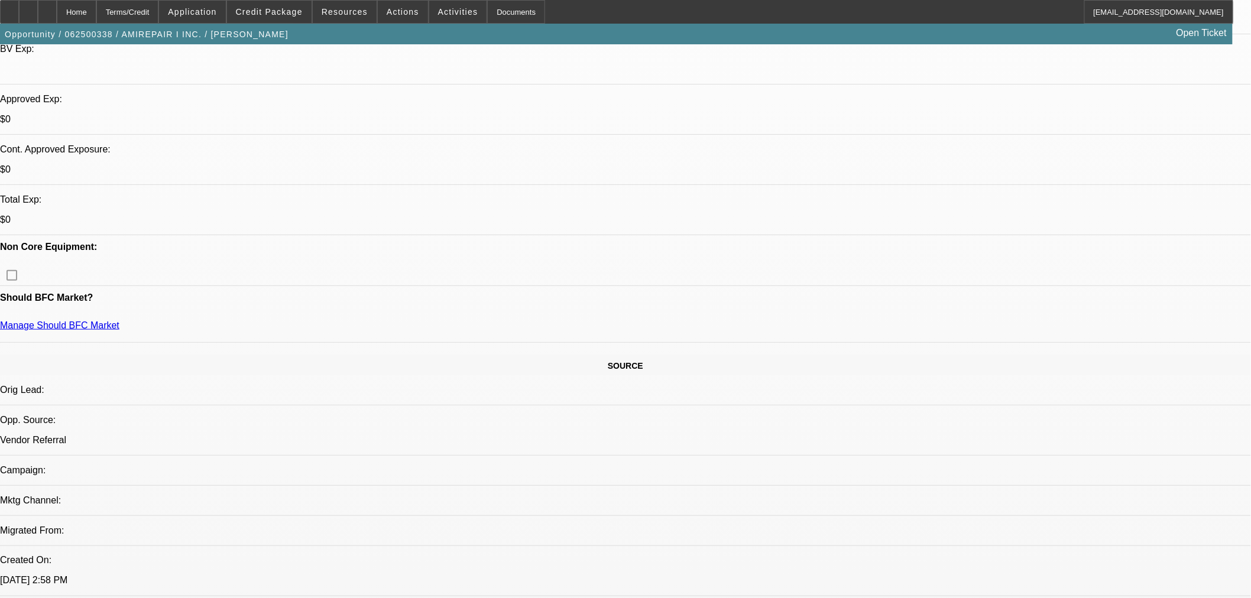
select select "0.1"
select select "4"
click at [400, 12] on span "Actions" at bounding box center [403, 11] width 33 height 9
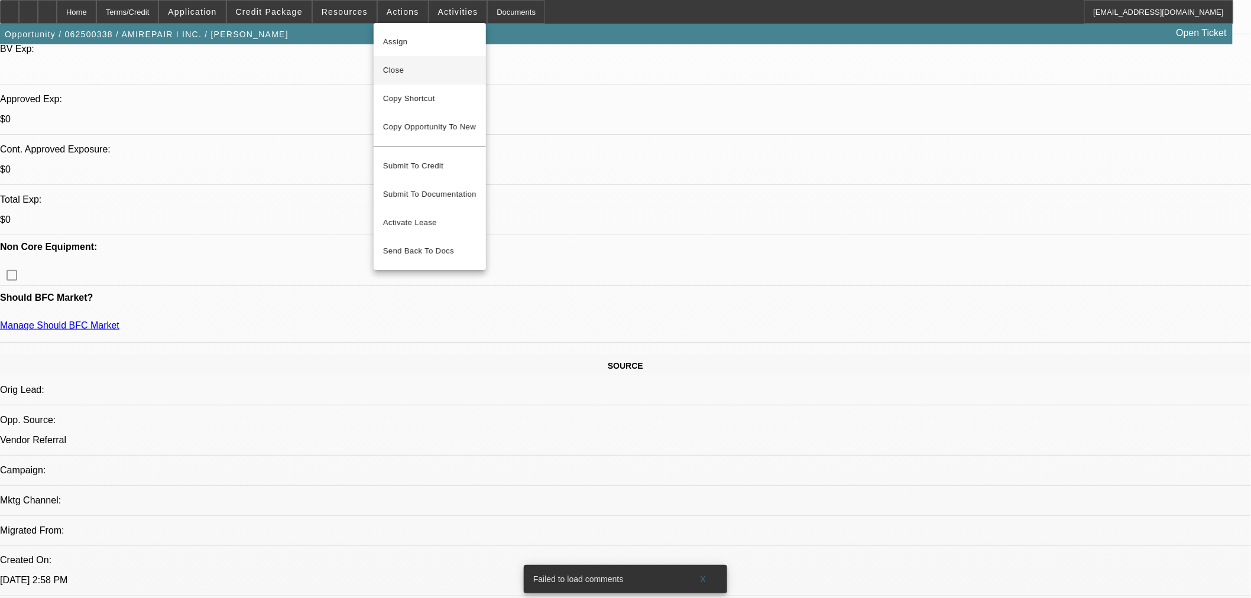
click at [406, 63] on span "Close" at bounding box center [429, 70] width 93 height 14
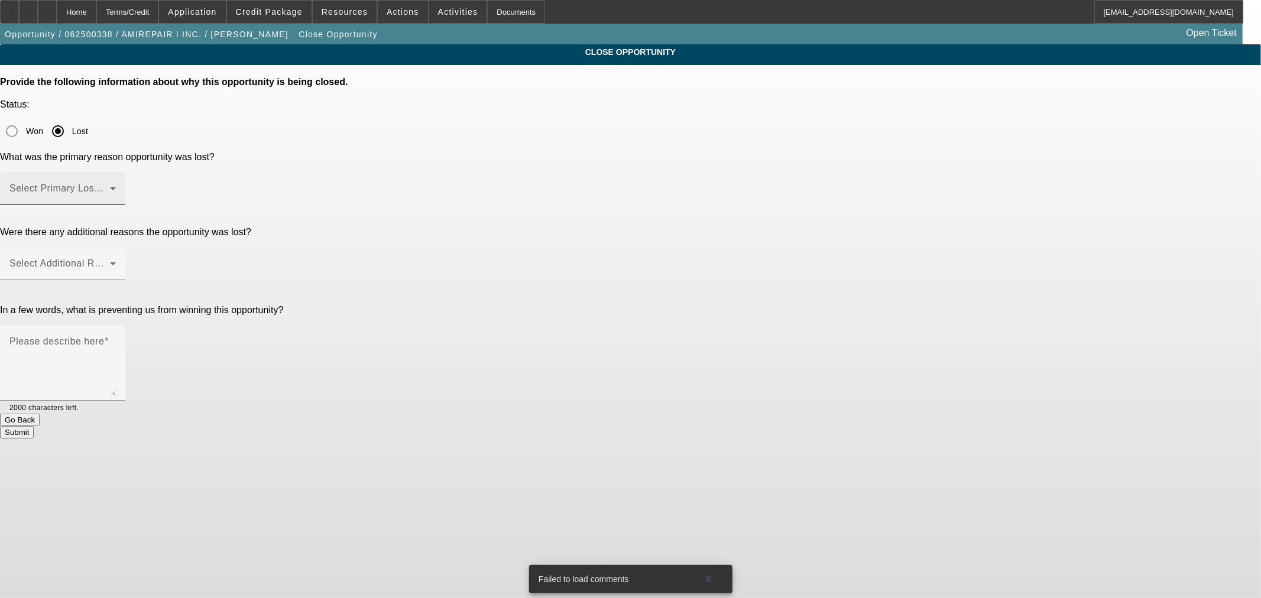
click at [116, 172] on div "Select Primary Lost Reason" at bounding box center [62, 188] width 106 height 33
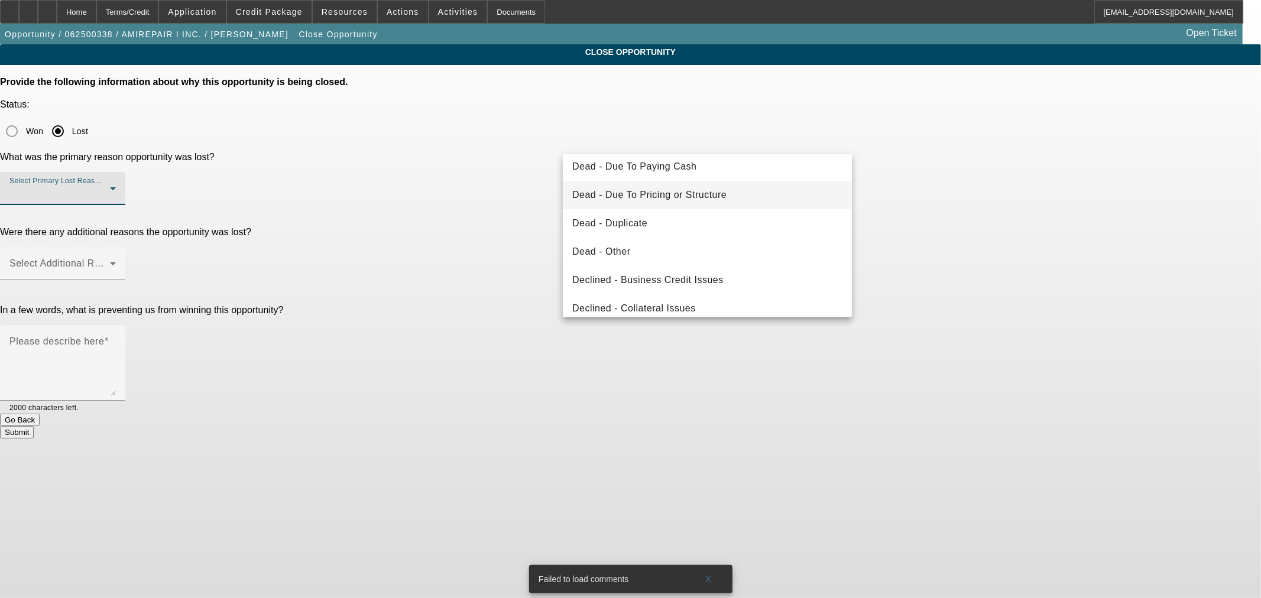
scroll to position [158, 0]
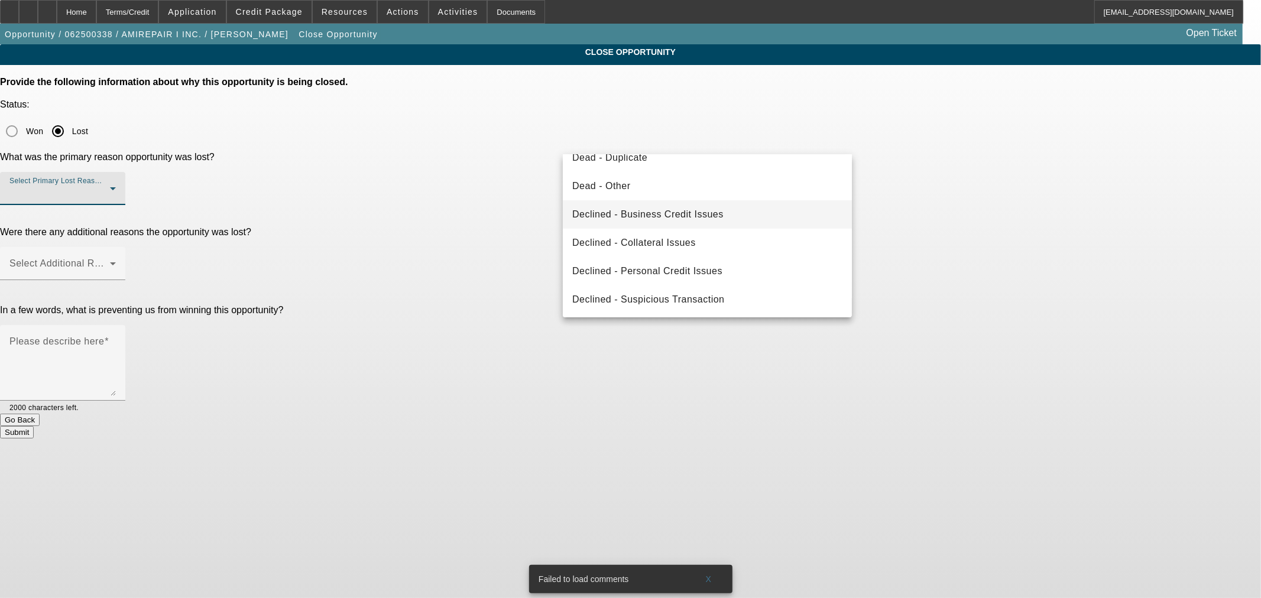
click at [713, 205] on mat-option "Declined - Business Credit Issues" at bounding box center [707, 214] width 289 height 28
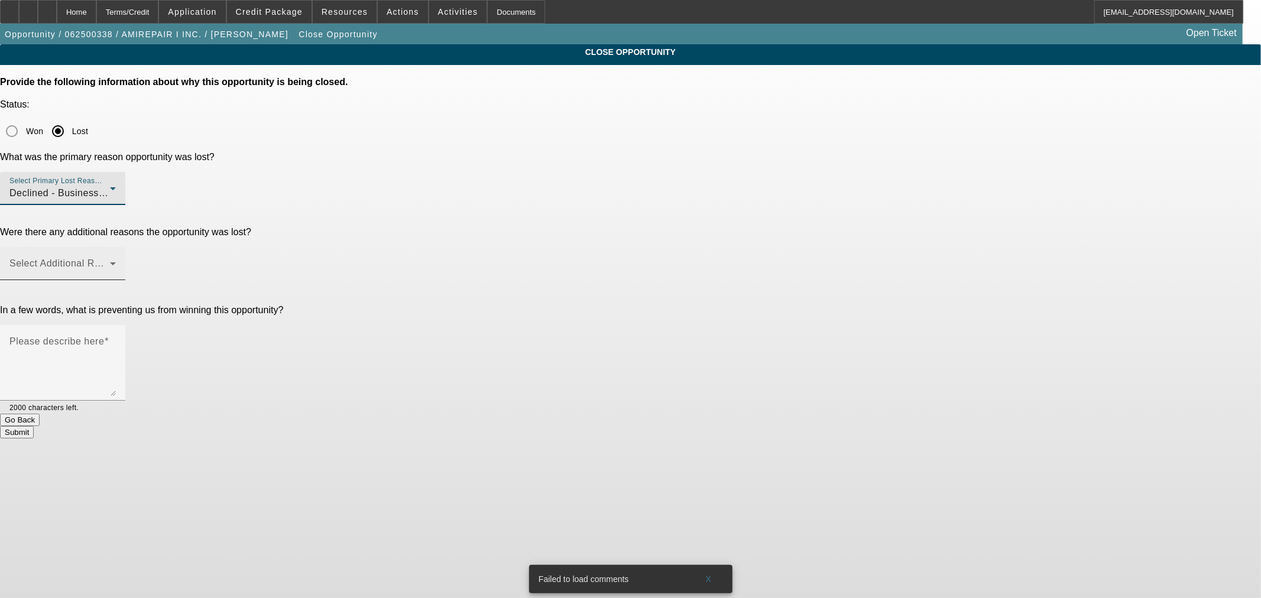
click at [116, 247] on div "Select Additional Reasons" at bounding box center [62, 263] width 106 height 33
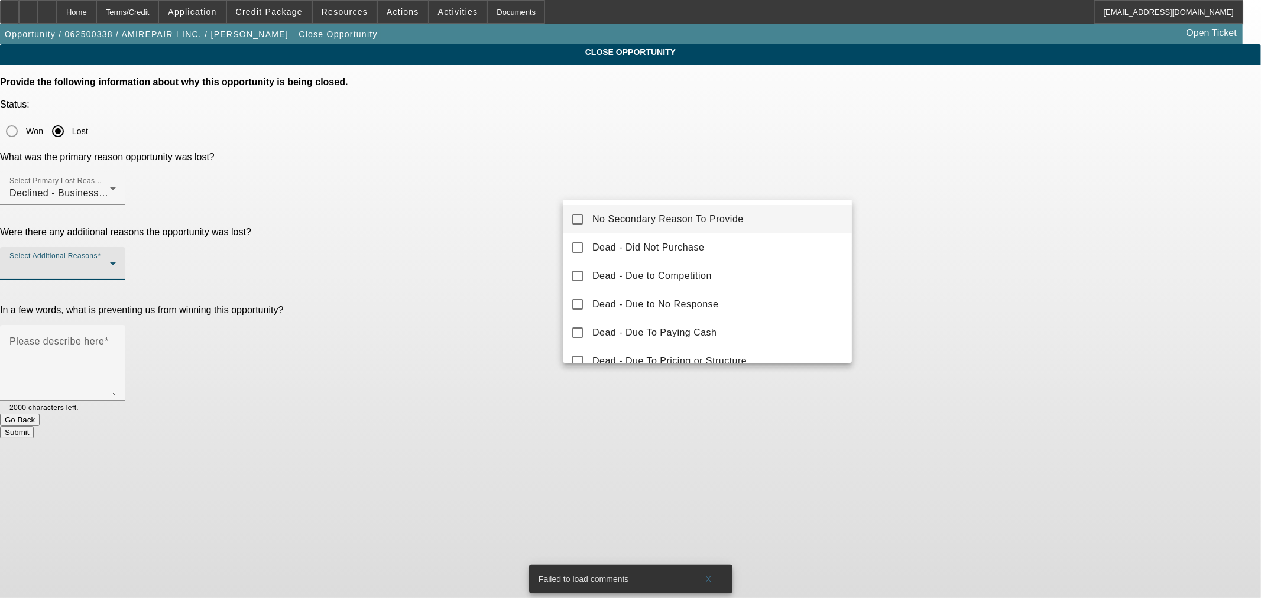
click at [686, 219] on span "No Secondary Reason To Provide" at bounding box center [667, 219] width 151 height 14
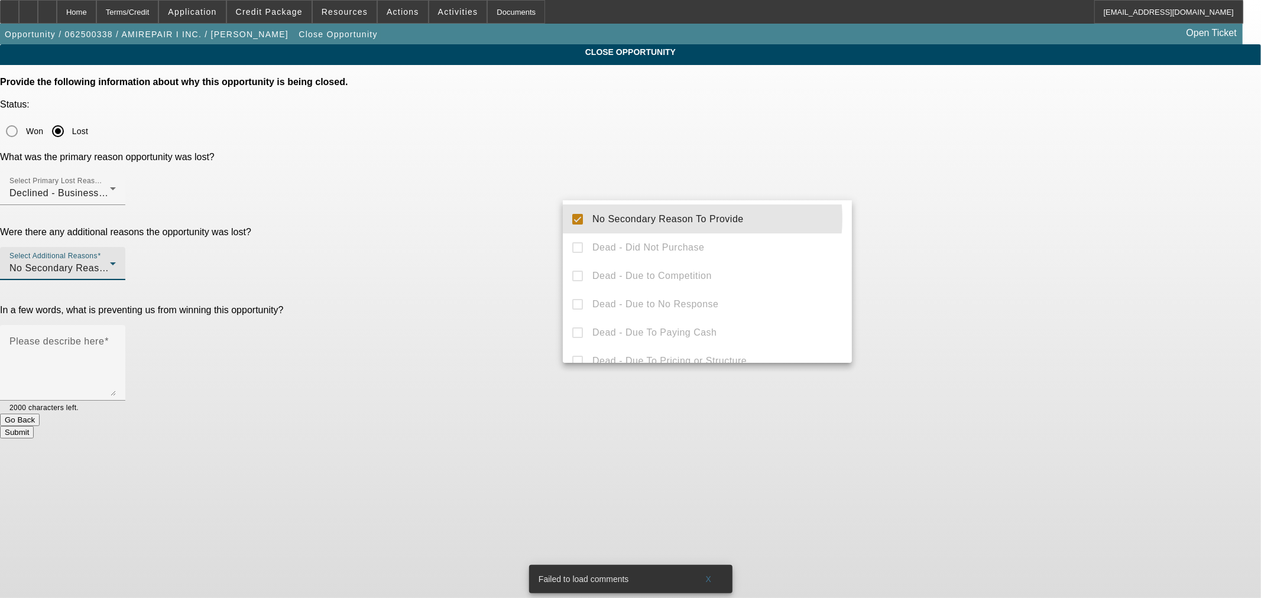
drag, startPoint x: 462, startPoint y: 284, endPoint x: 521, endPoint y: 284, distance: 59.7
click at [462, 285] on div at bounding box center [630, 299] width 1261 height 598
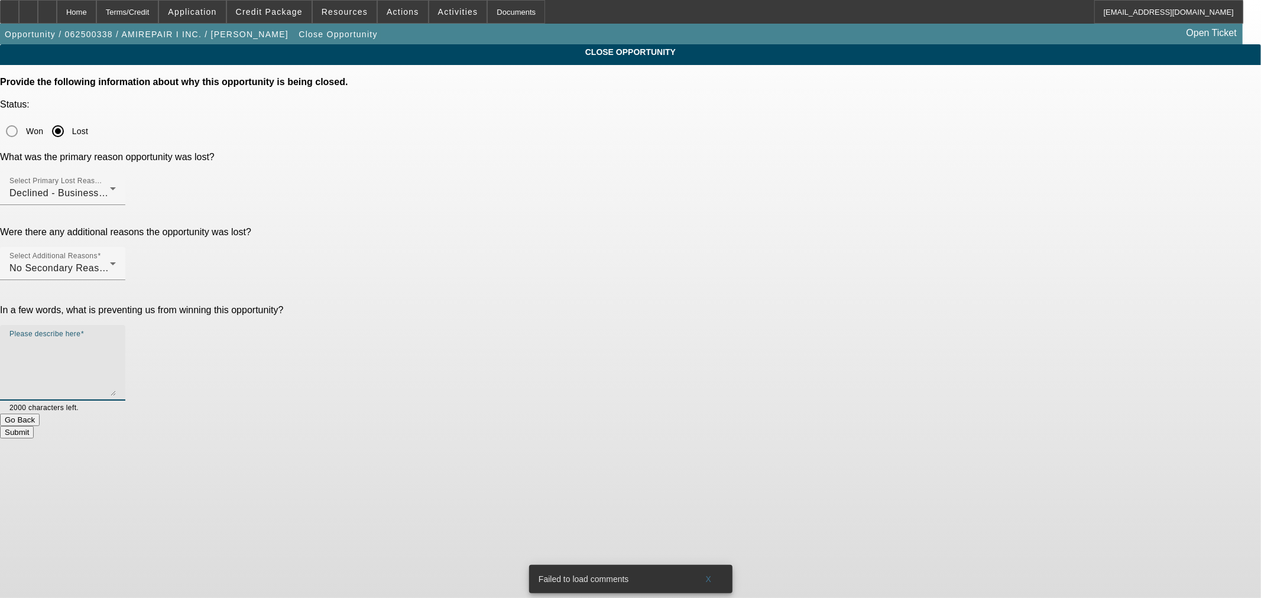
click at [116, 339] on textarea "Please describe here" at bounding box center [62, 367] width 106 height 57
type textarea "Paynet past due"
click at [34, 426] on button "Submit" at bounding box center [17, 432] width 34 height 12
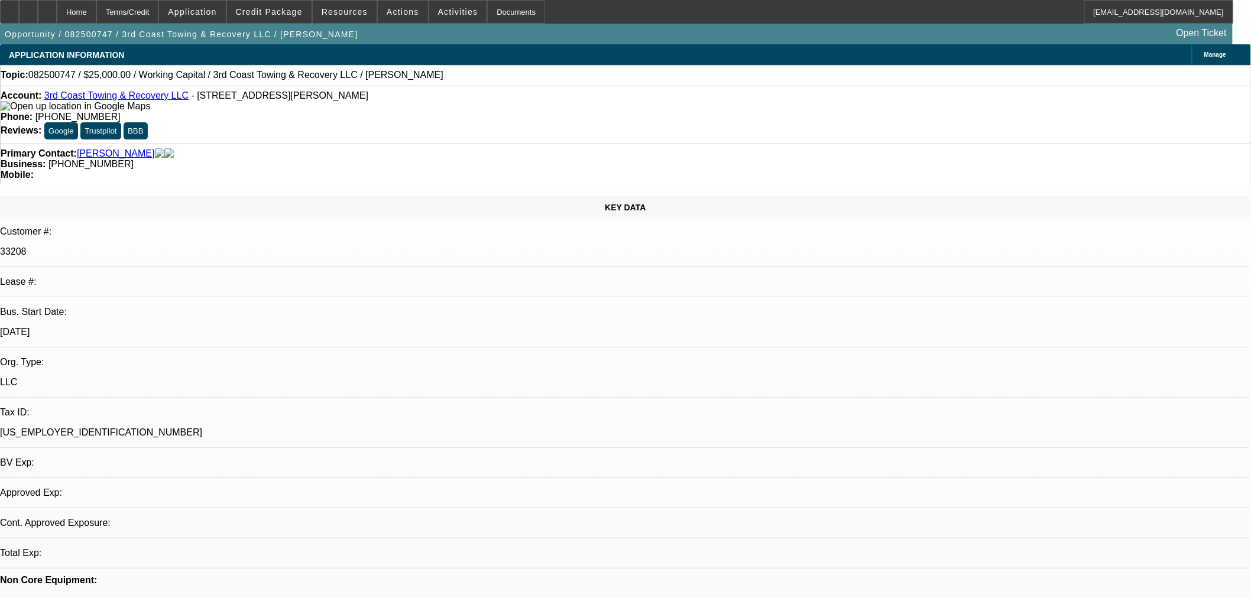
select select "0"
select select "2"
select select "0.1"
select select "4"
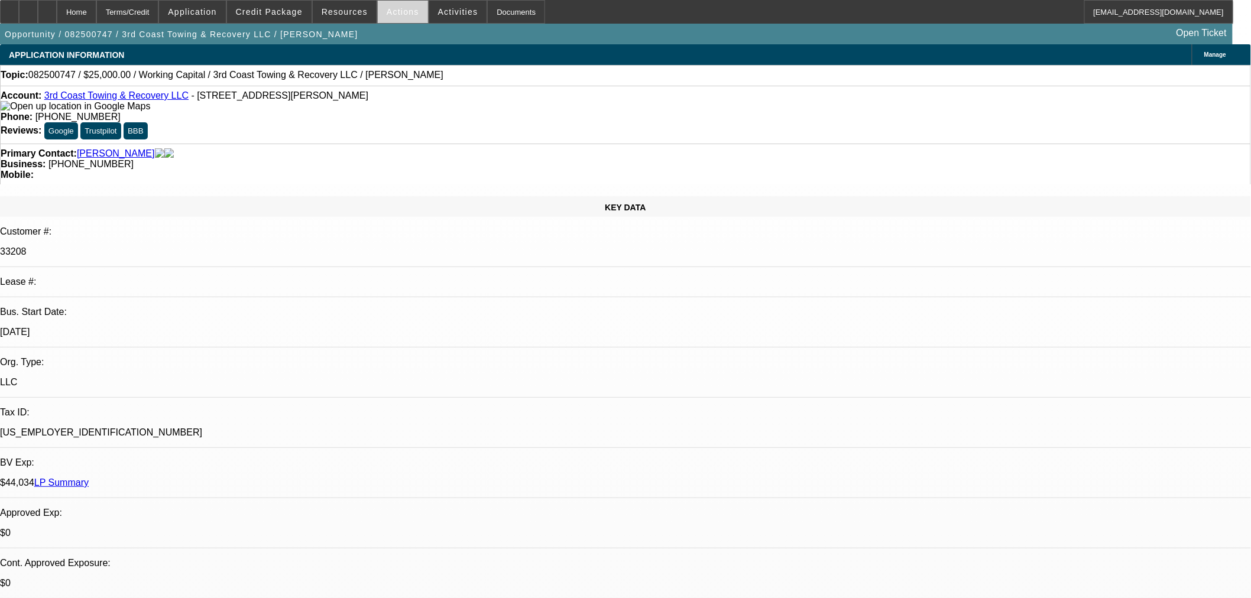
click at [389, 17] on span at bounding box center [403, 12] width 50 height 28
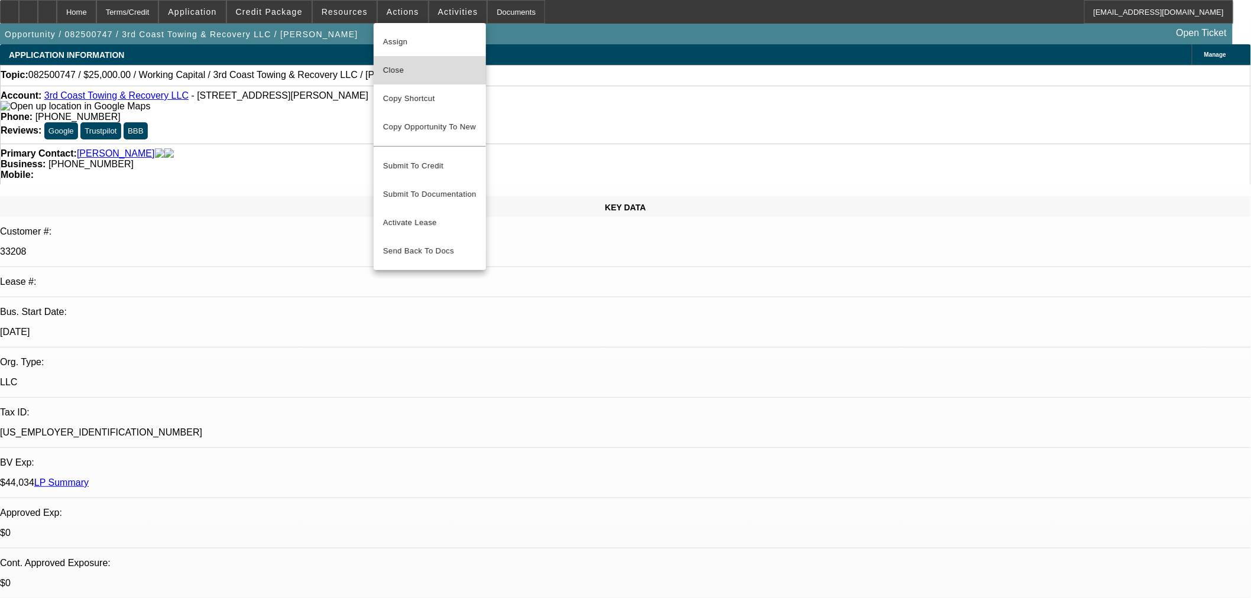
click at [397, 75] on span "Close" at bounding box center [429, 70] width 93 height 14
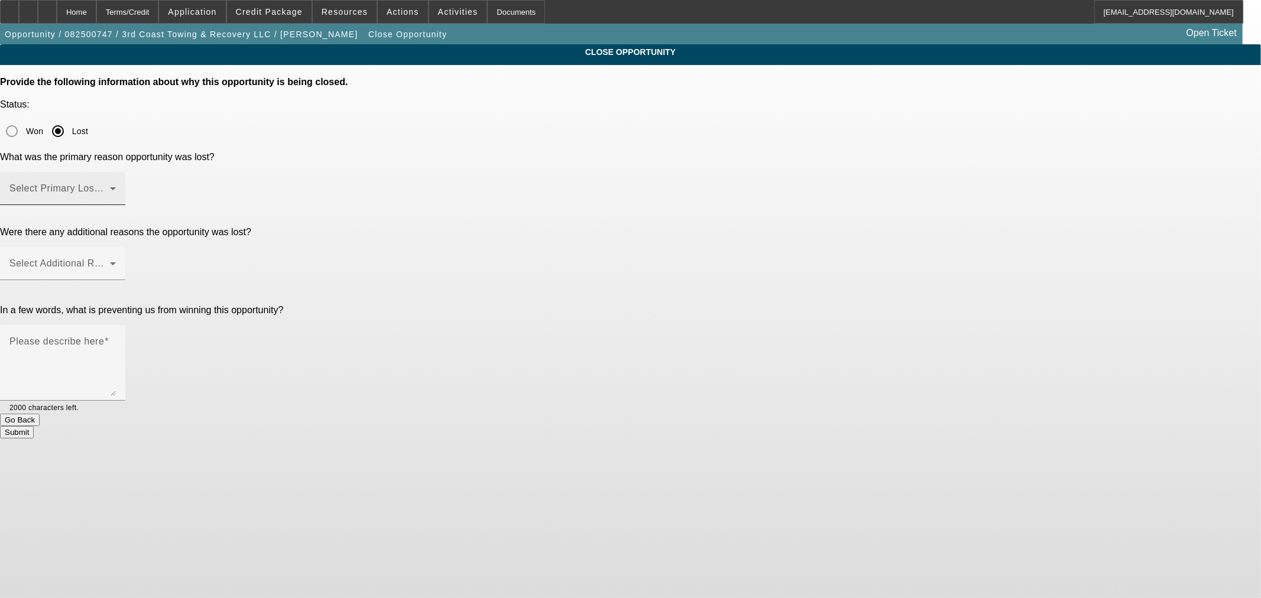
click at [110, 186] on span at bounding box center [59, 193] width 101 height 14
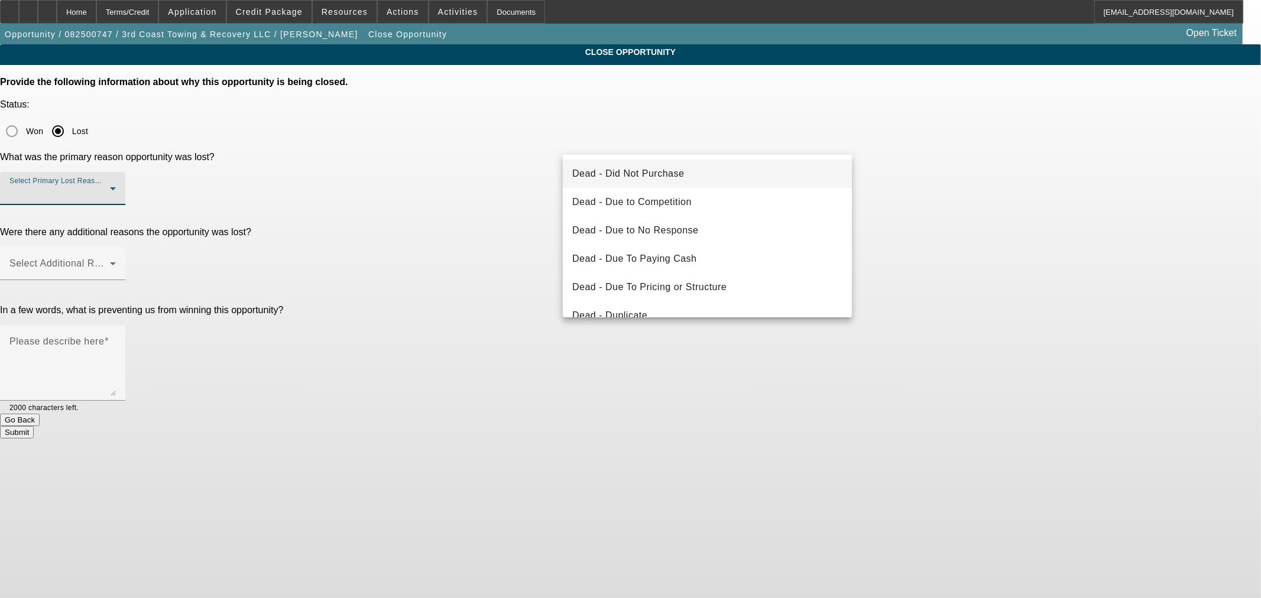
click at [106, 18] on div at bounding box center [630, 299] width 1261 height 598
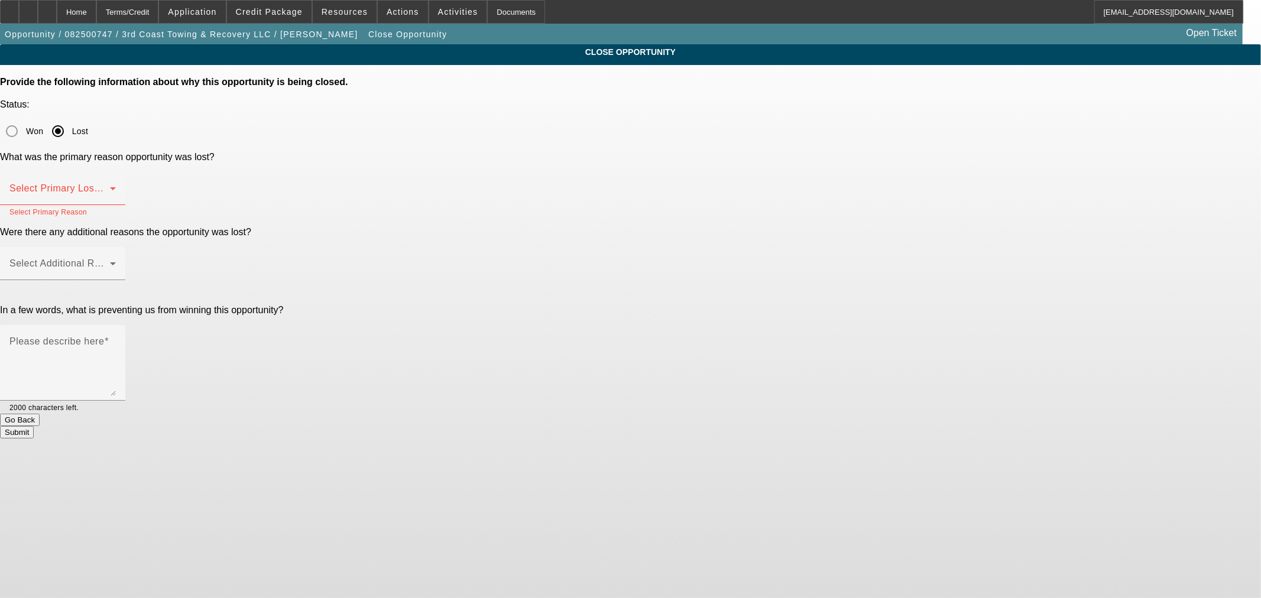
click at [96, 18] on div "Home" at bounding box center [77, 12] width 40 height 24
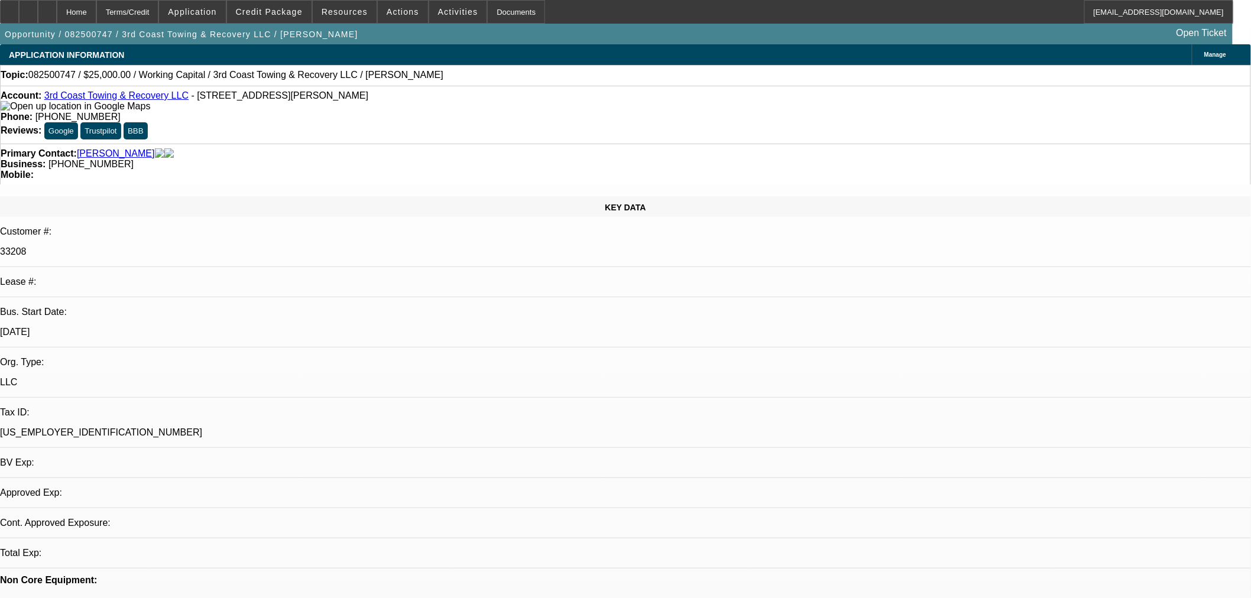
select select "0"
select select "2"
select select "0.1"
select select "4"
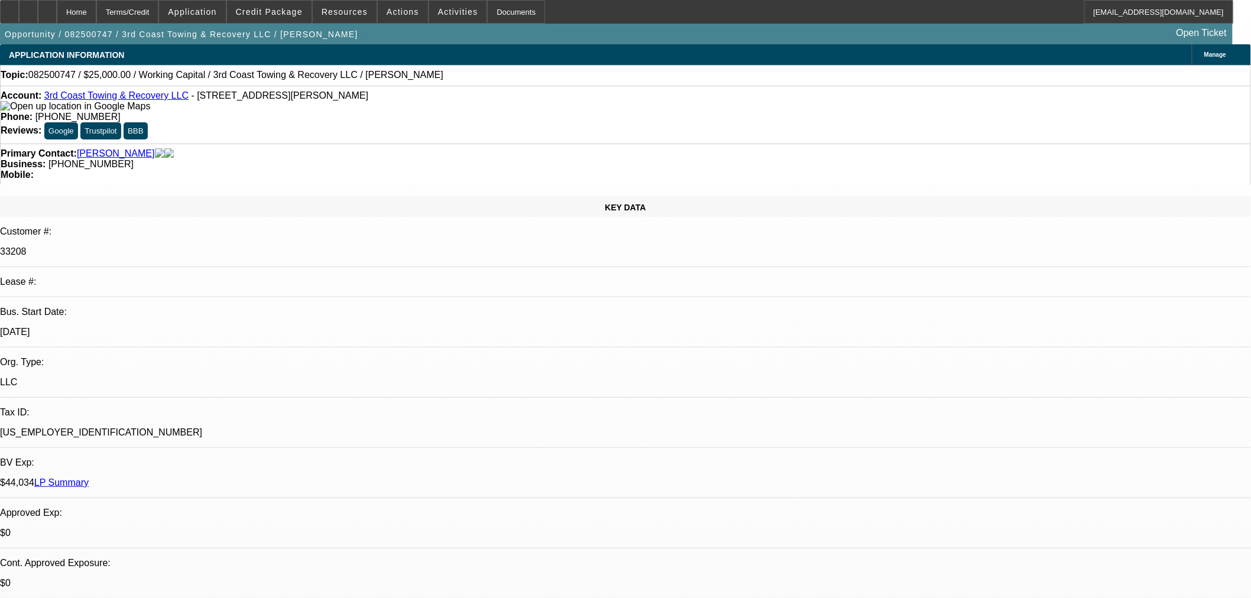
click at [387, 12] on span "Actions" at bounding box center [403, 11] width 33 height 9
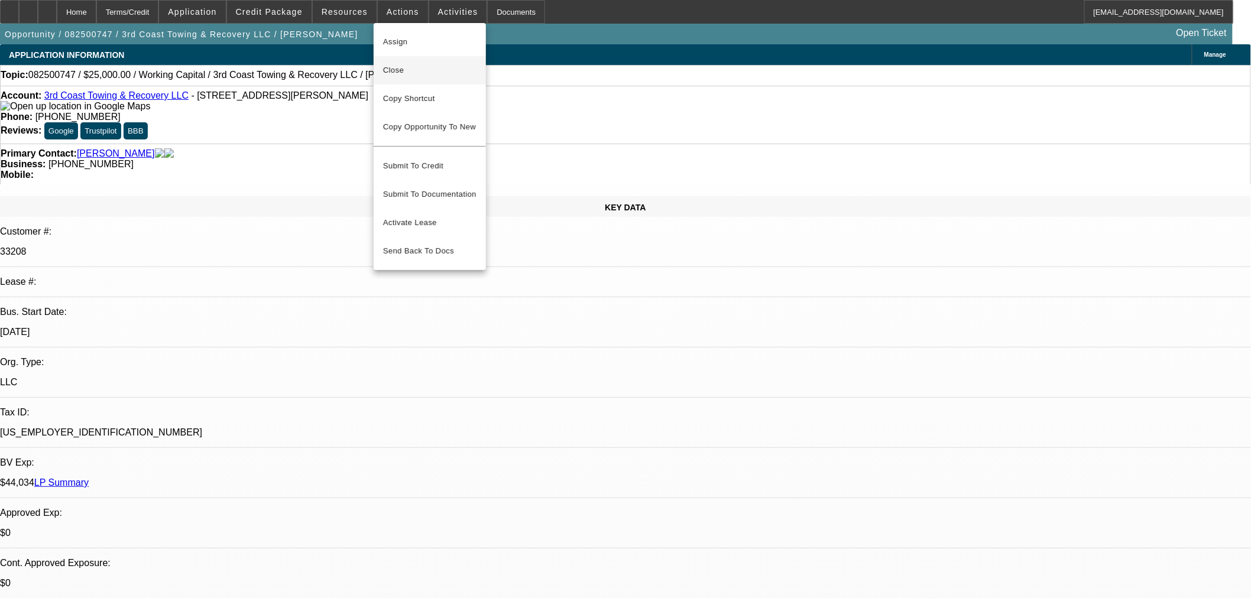
click at [383, 71] on span "Close" at bounding box center [429, 70] width 93 height 14
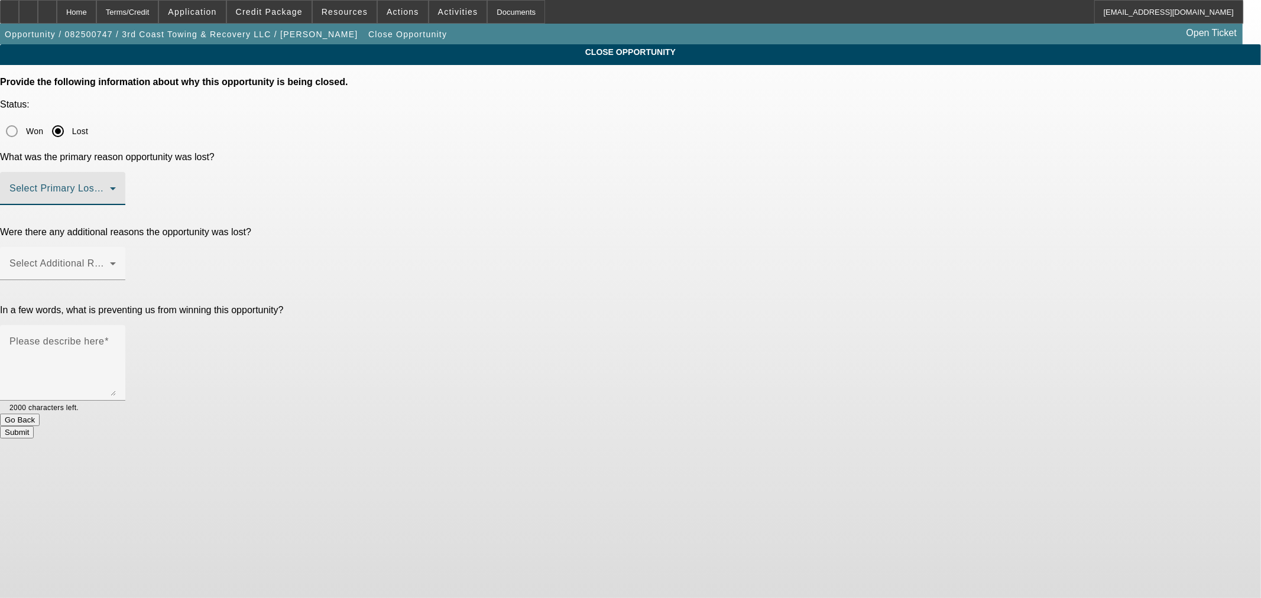
click at [110, 186] on span at bounding box center [59, 193] width 101 height 14
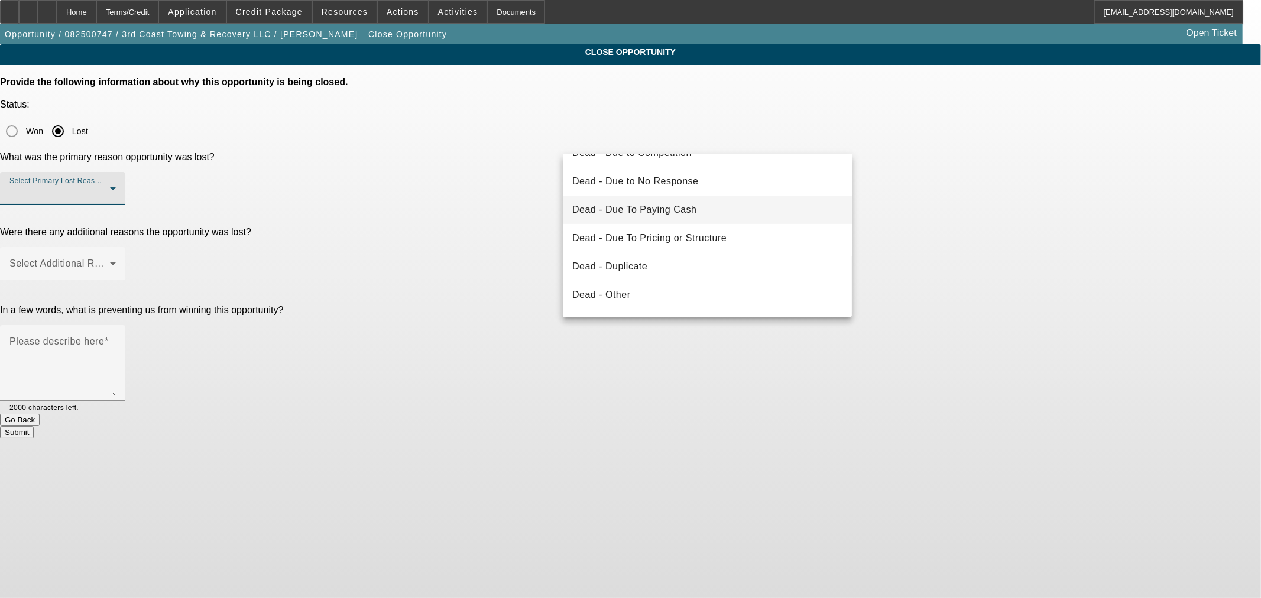
scroll to position [131, 0]
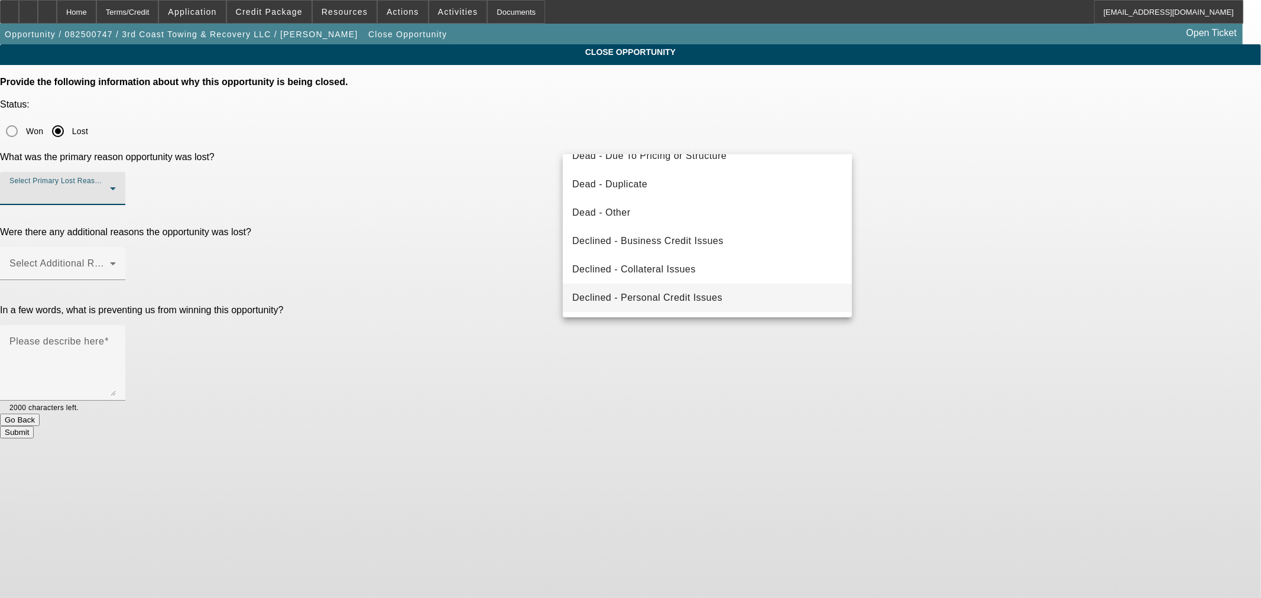
click at [706, 299] on span "Declined - Personal Credit Issues" at bounding box center [647, 298] width 150 height 14
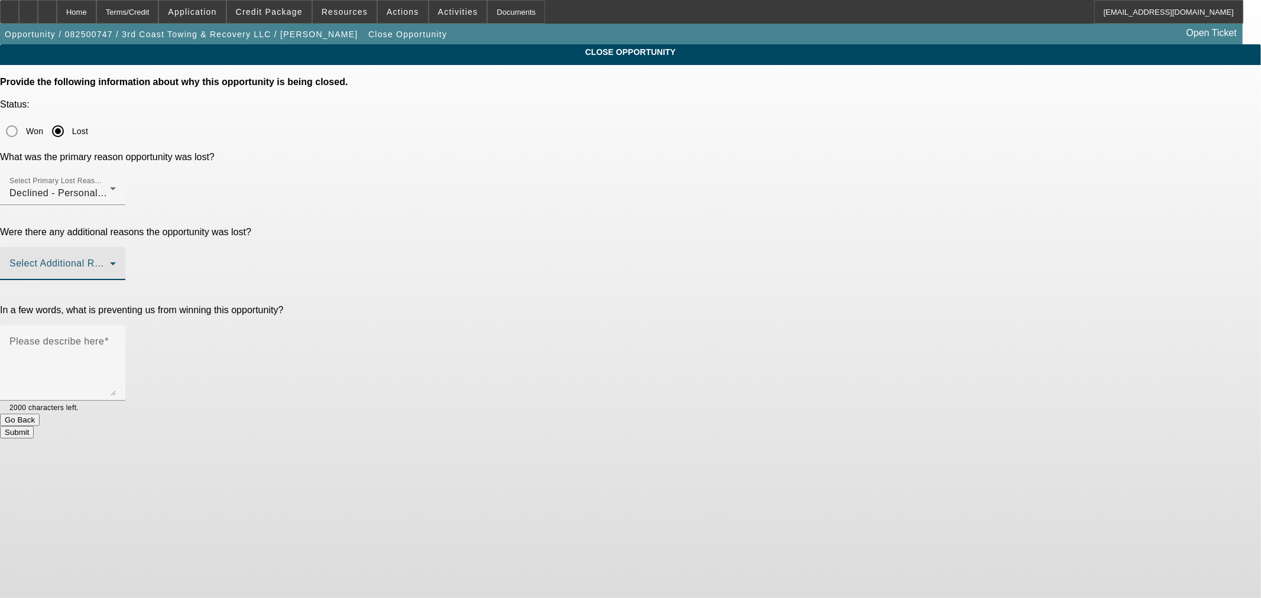
click at [110, 261] on span at bounding box center [59, 268] width 101 height 14
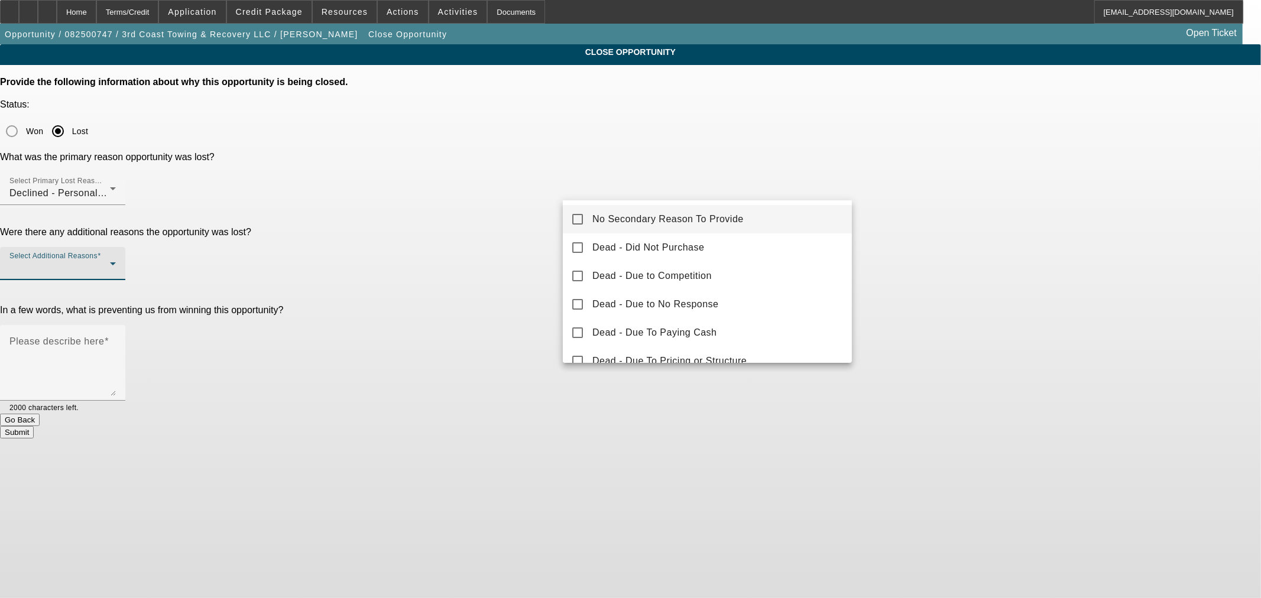
click at [671, 221] on span "No Secondary Reason To Provide" at bounding box center [667, 219] width 151 height 14
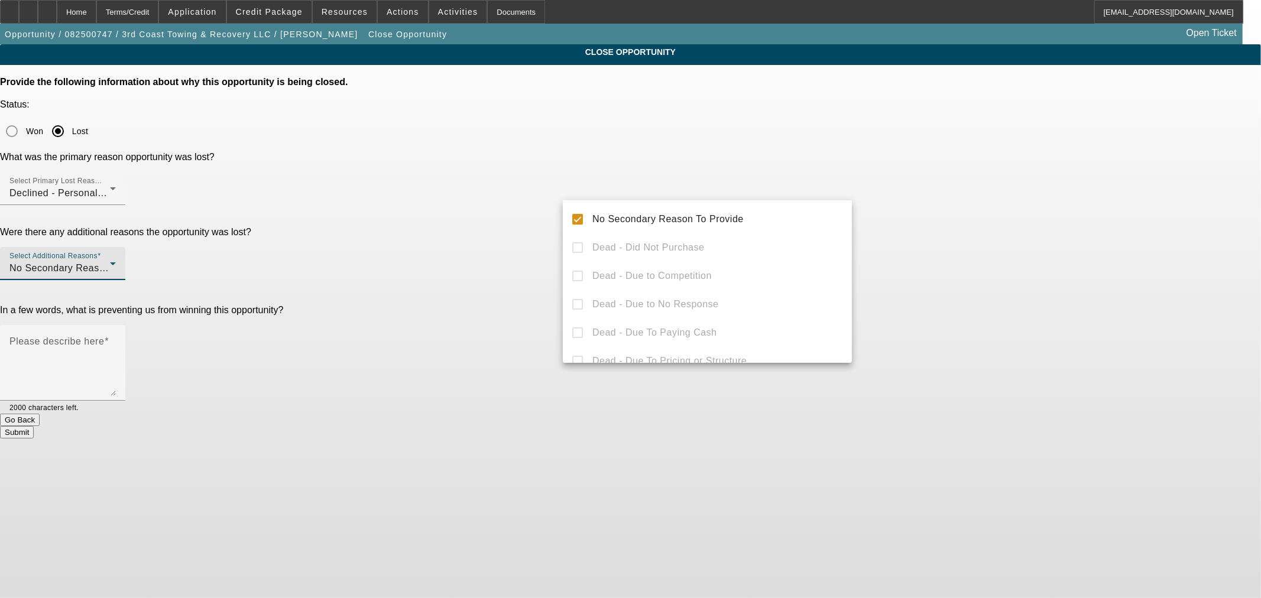
click at [527, 272] on div at bounding box center [630, 299] width 1261 height 598
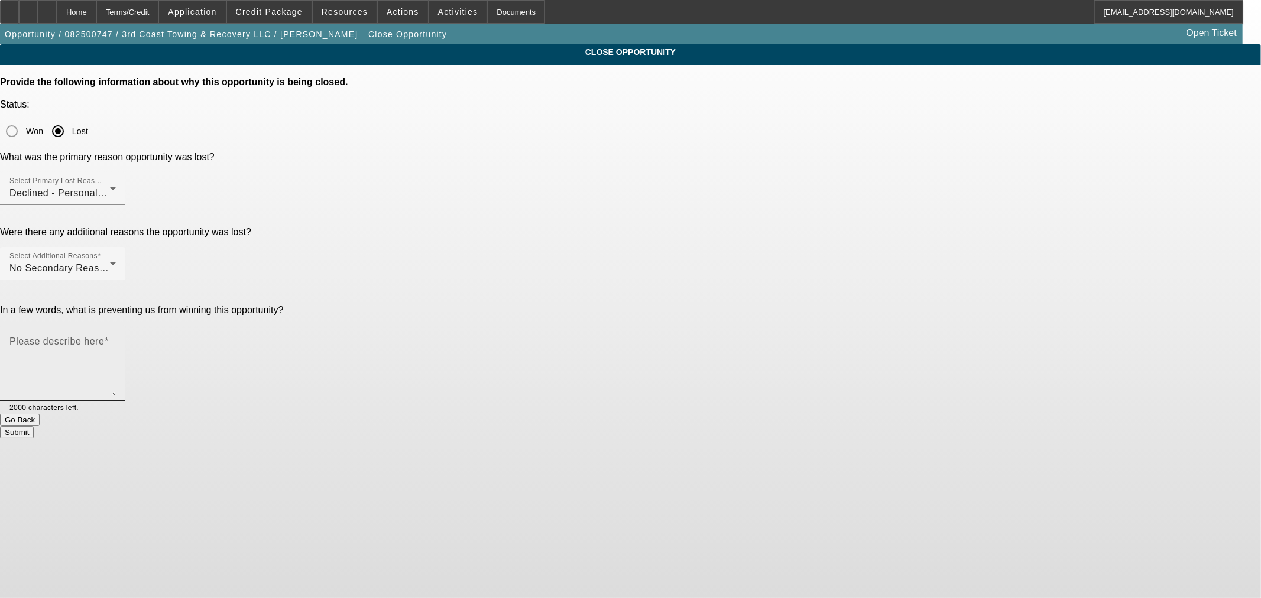
click at [116, 339] on textarea "Please describe here" at bounding box center [62, 367] width 106 height 57
type textarea "Declined for working cap"
click at [34, 426] on button "Submit" at bounding box center [17, 432] width 34 height 12
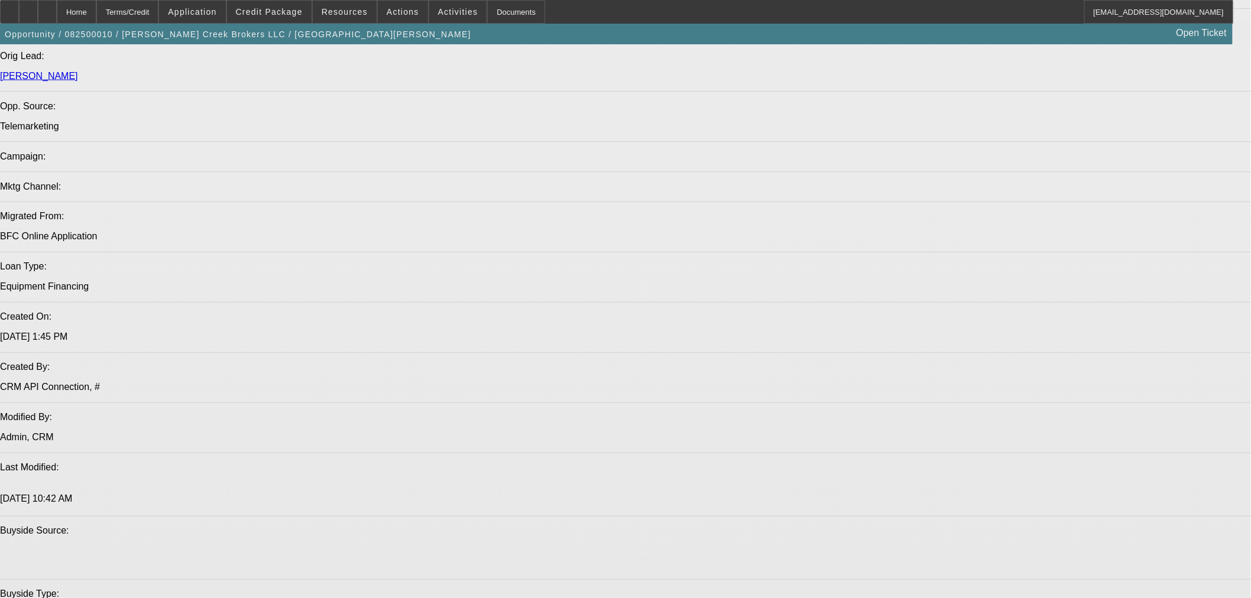
select select "0"
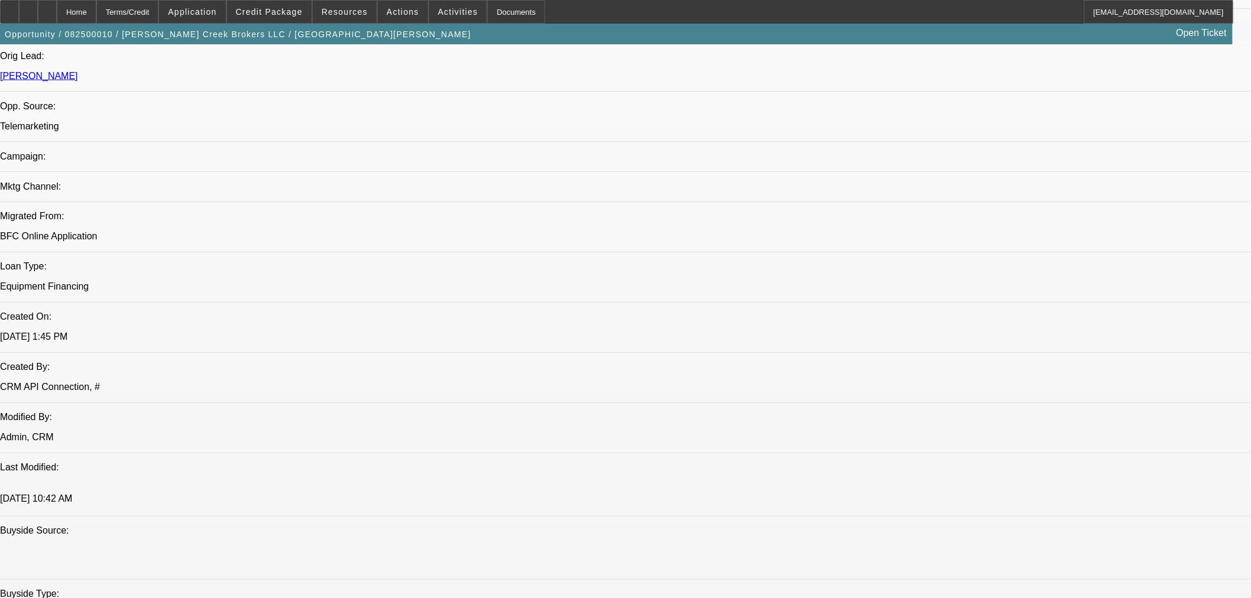
select select "0"
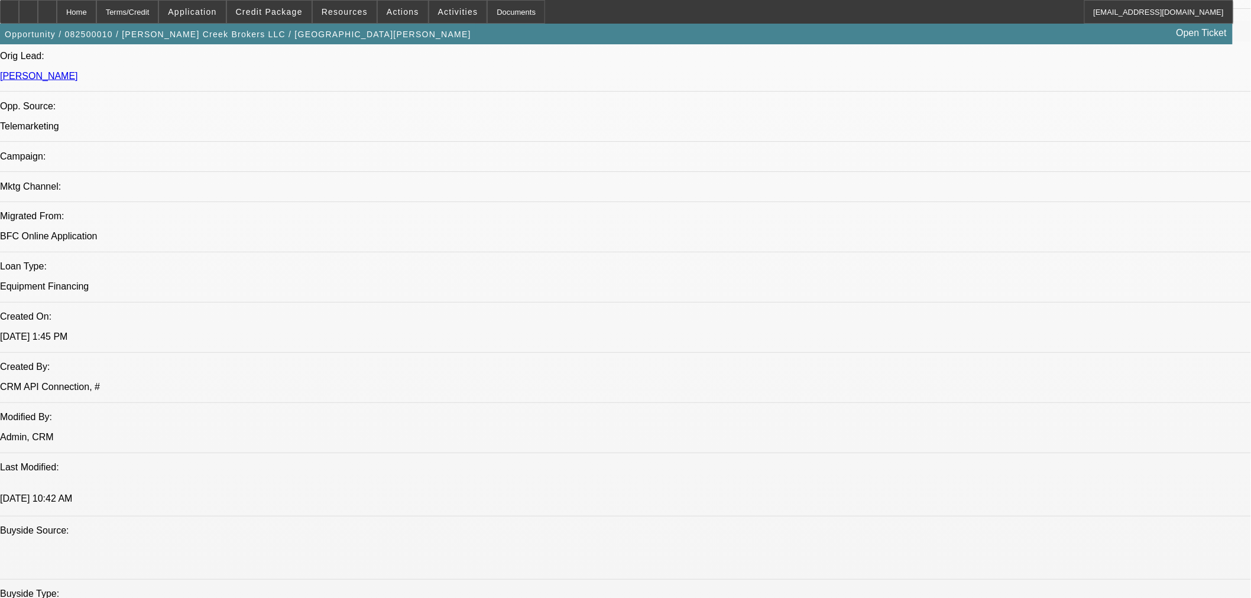
select select "0"
select select "0.1"
select select "2"
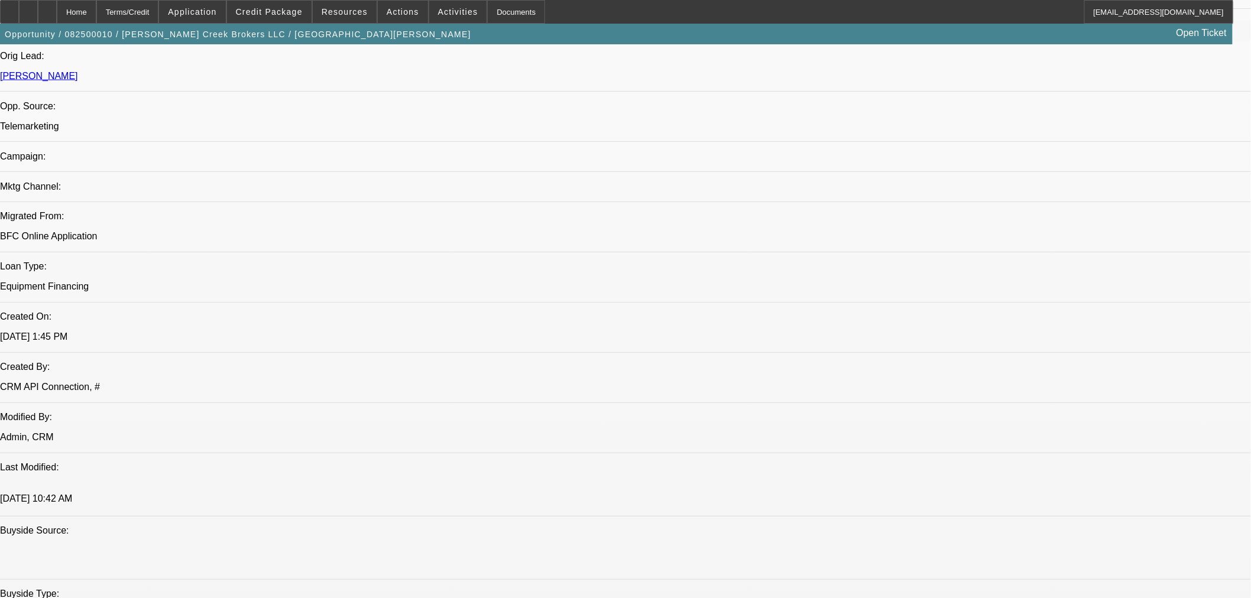
select select "6"
select select "2"
select select "6"
select select "3"
select select "6"
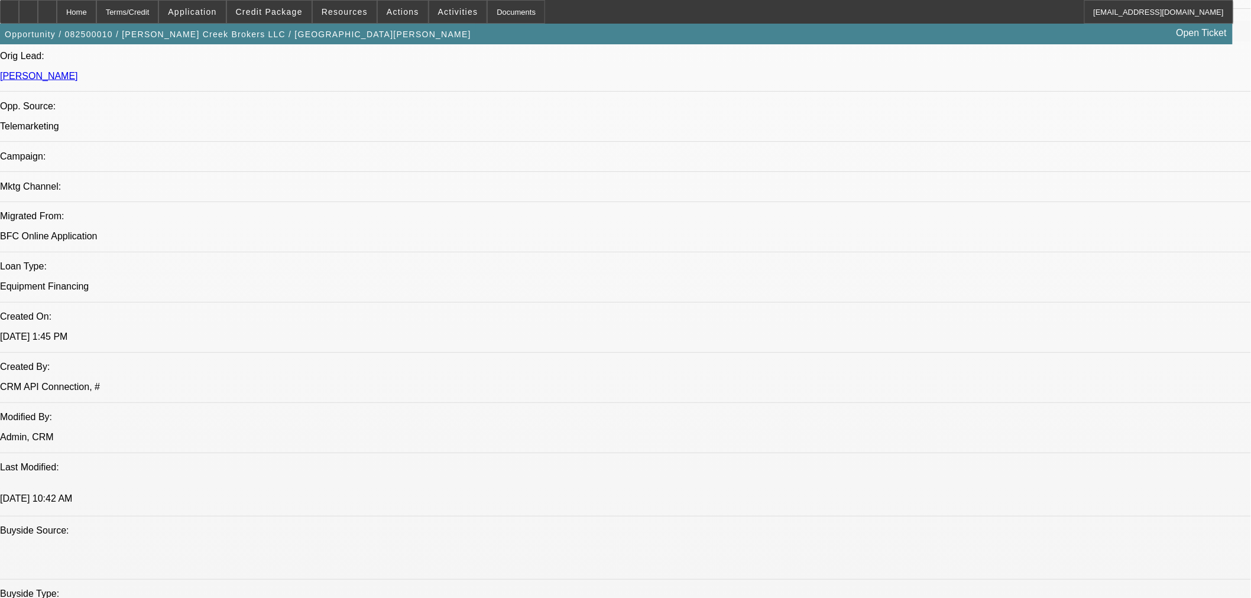
select select "3"
select select "4"
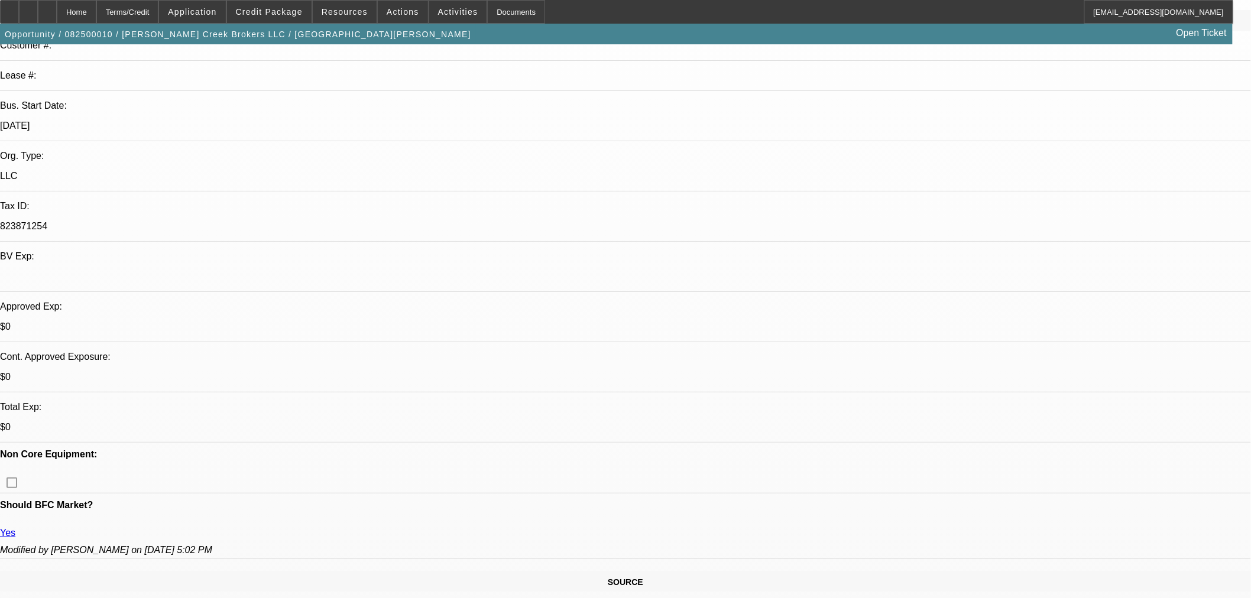
scroll to position [262, 0]
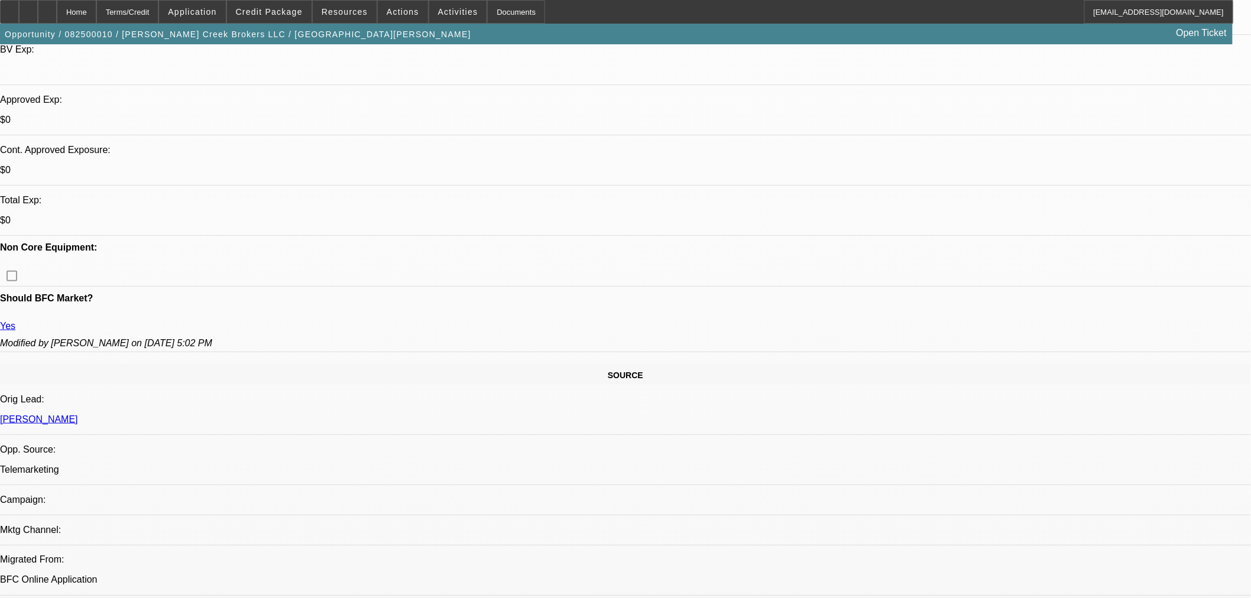
scroll to position [394, 0]
click at [401, 7] on span at bounding box center [403, 12] width 50 height 28
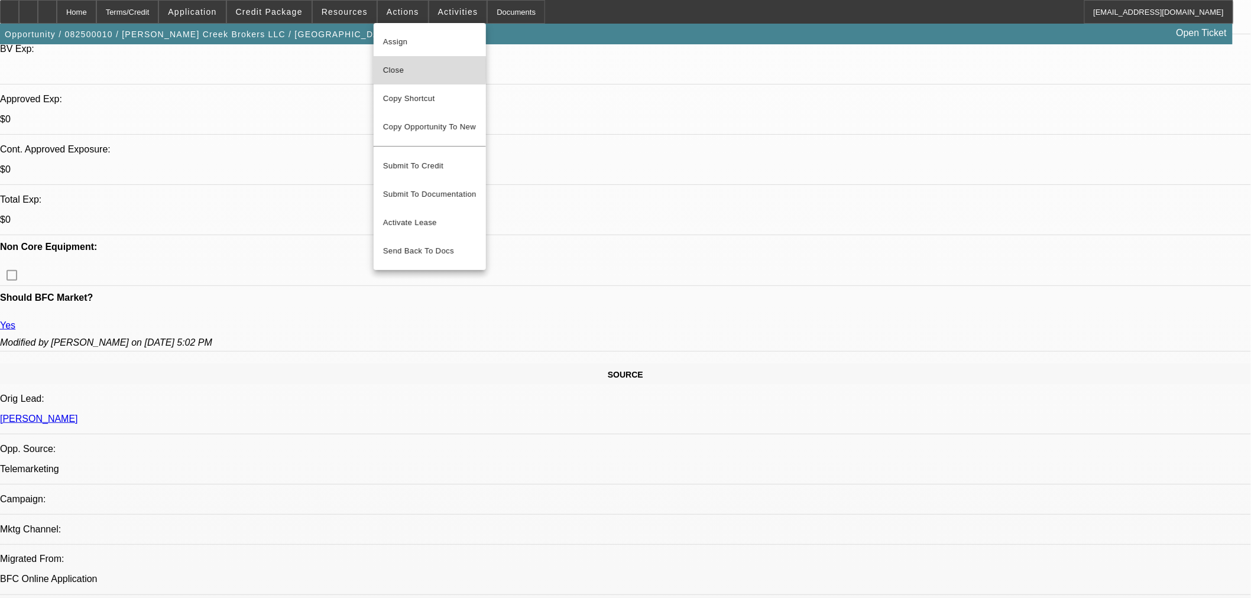
click at [399, 69] on span "Close" at bounding box center [429, 70] width 93 height 14
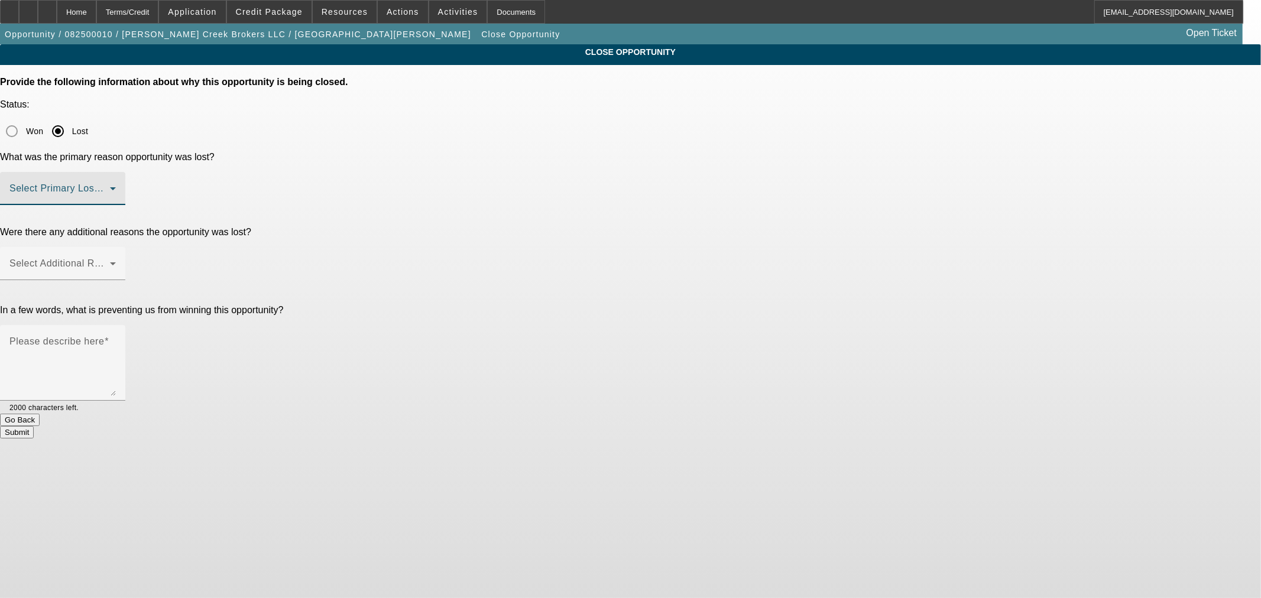
drag, startPoint x: 728, startPoint y: 142, endPoint x: 734, endPoint y: 141, distance: 6.0
click at [110, 186] on span at bounding box center [59, 193] width 101 height 14
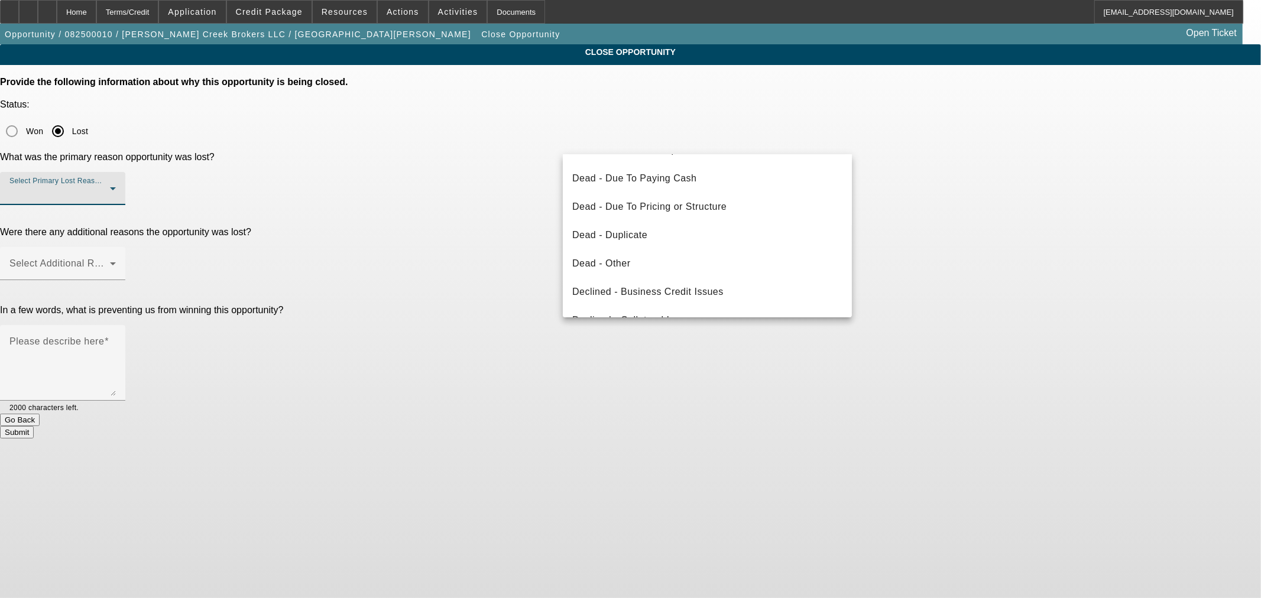
scroll to position [158, 0]
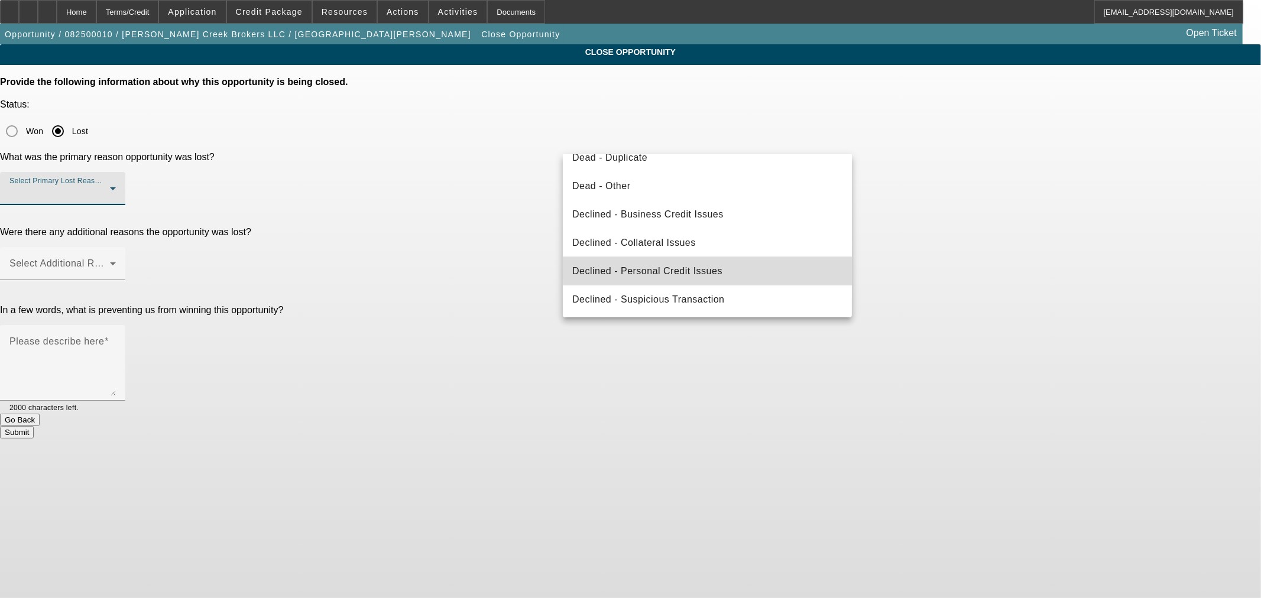
click at [708, 262] on mat-option "Declined - Personal Credit Issues" at bounding box center [707, 271] width 289 height 28
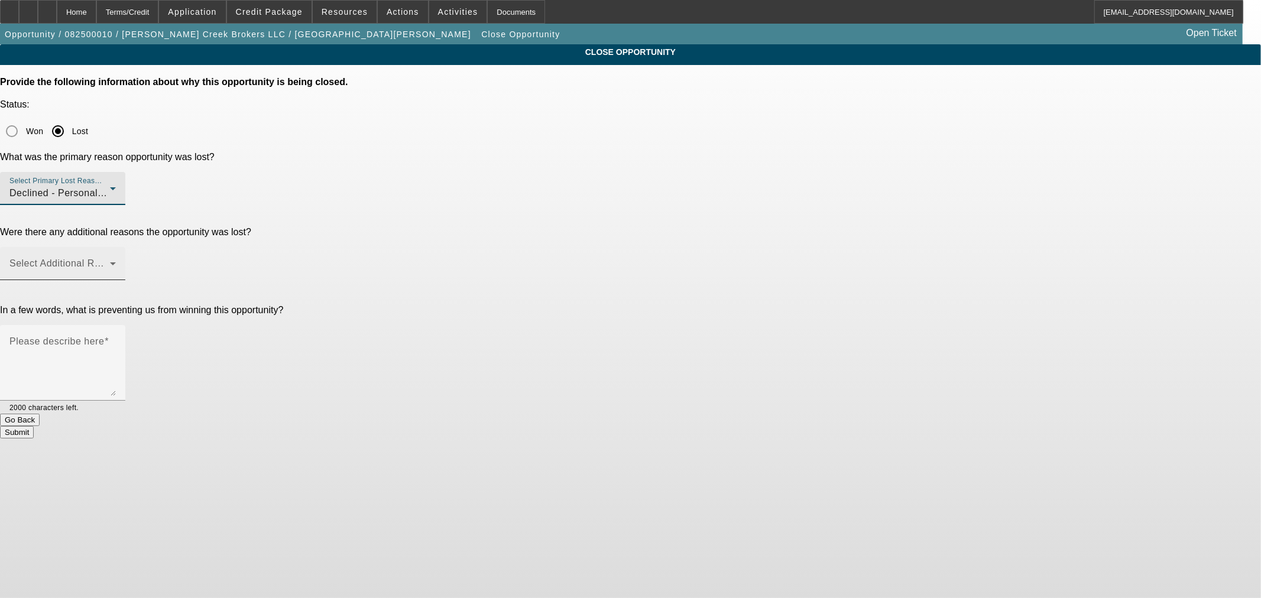
click at [110, 261] on span at bounding box center [59, 268] width 101 height 14
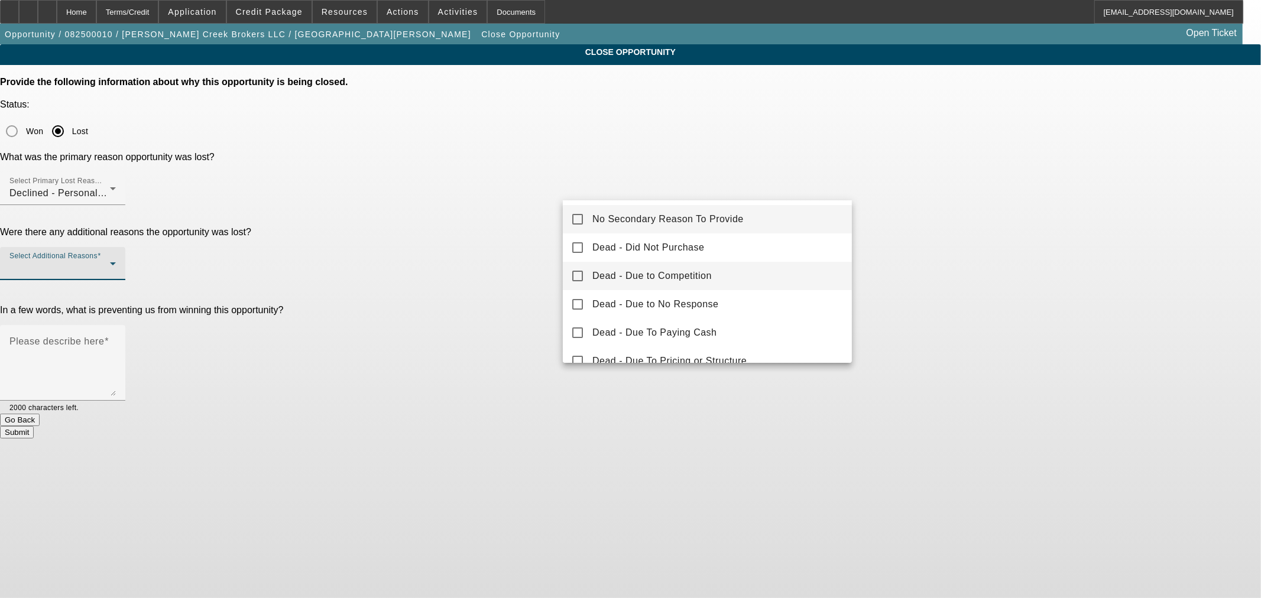
scroll to position [130, 0]
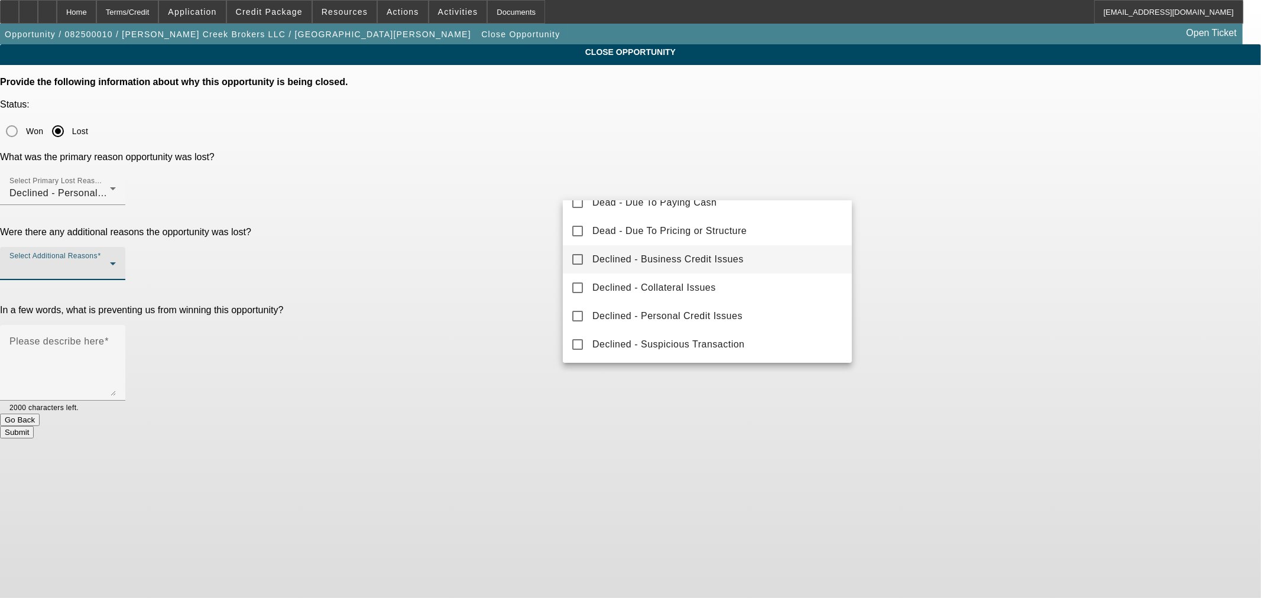
click at [730, 261] on span "Declined - Business Credit Issues" at bounding box center [667, 259] width 151 height 14
click at [482, 290] on div at bounding box center [630, 299] width 1261 height 598
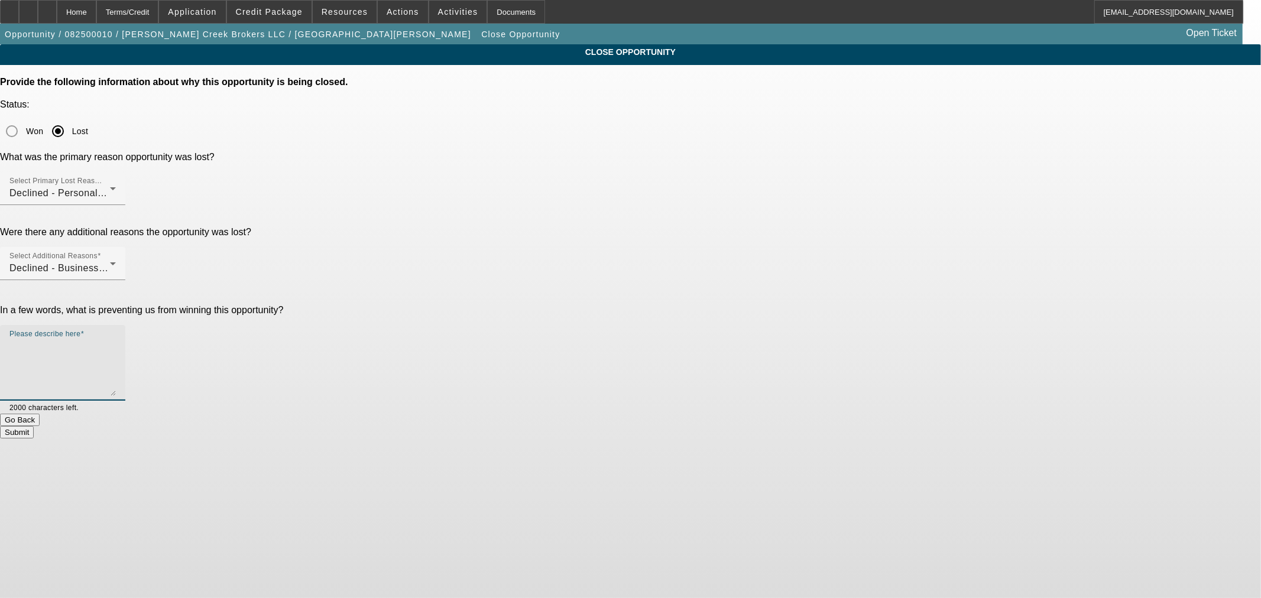
click at [116, 339] on textarea "Please describe here" at bounding box center [62, 367] width 106 height 57
type textarea "Originally approved with Finwise but when we resubmitted NM approved at a much …"
click at [110, 186] on div "Declined - Personal Credit Issues" at bounding box center [59, 193] width 101 height 14
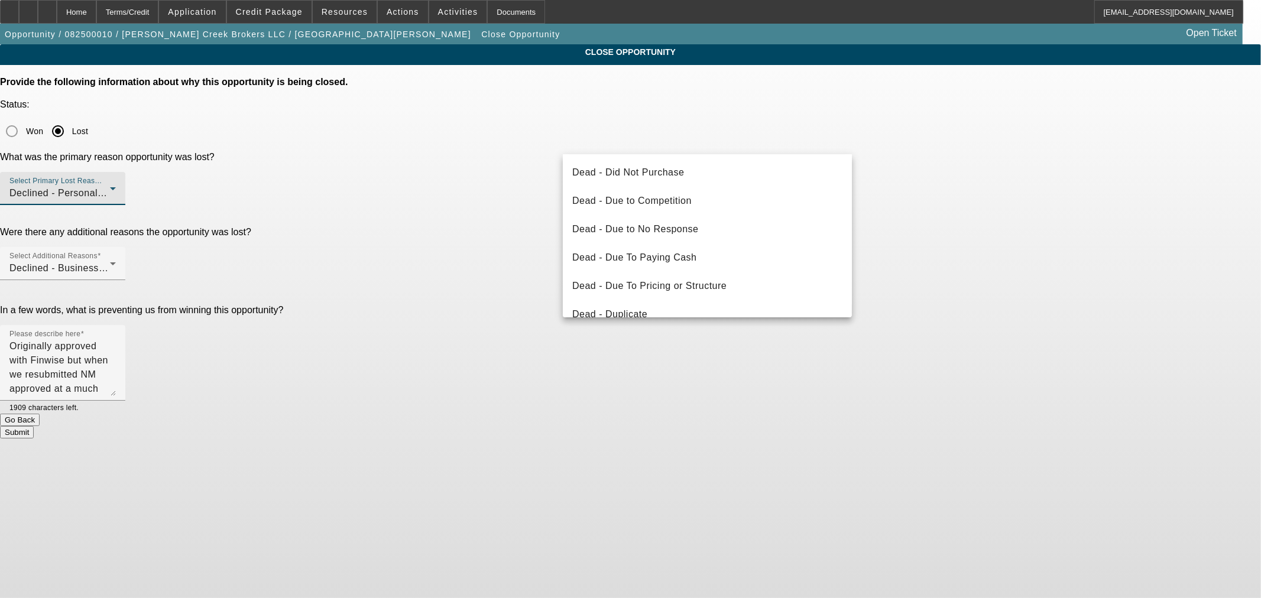
scroll to position [0, 0]
click at [684, 288] on span "Dead - Due To Pricing or Structure" at bounding box center [649, 287] width 154 height 14
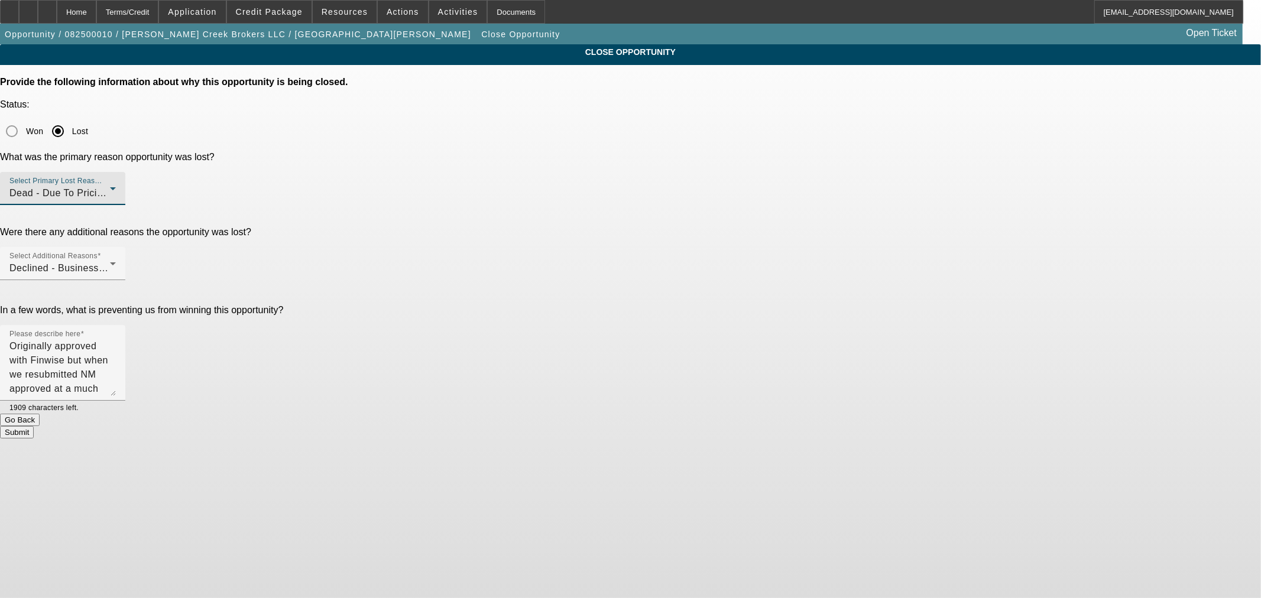
click at [517, 305] on div "In a few words, what is preventing us from winning this opportunity? Please des…" at bounding box center [630, 359] width 1261 height 109
click at [110, 261] on div "Declined - Business Credit Issues" at bounding box center [59, 268] width 101 height 14
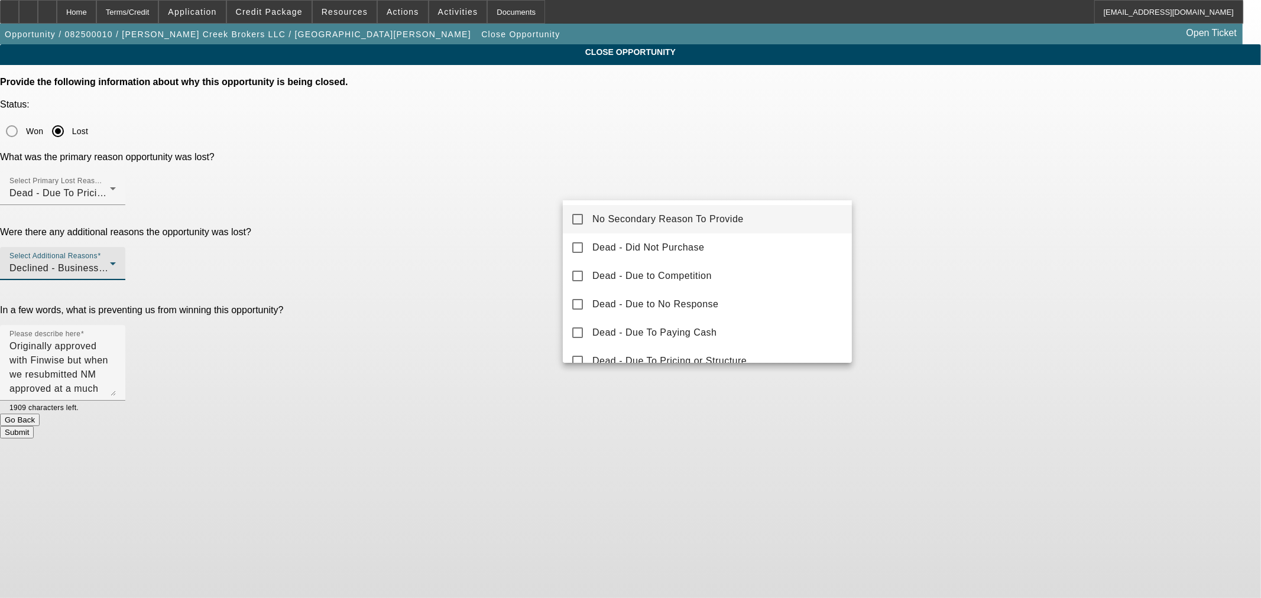
click at [688, 214] on span "No Secondary Reason To Provide" at bounding box center [667, 219] width 151 height 14
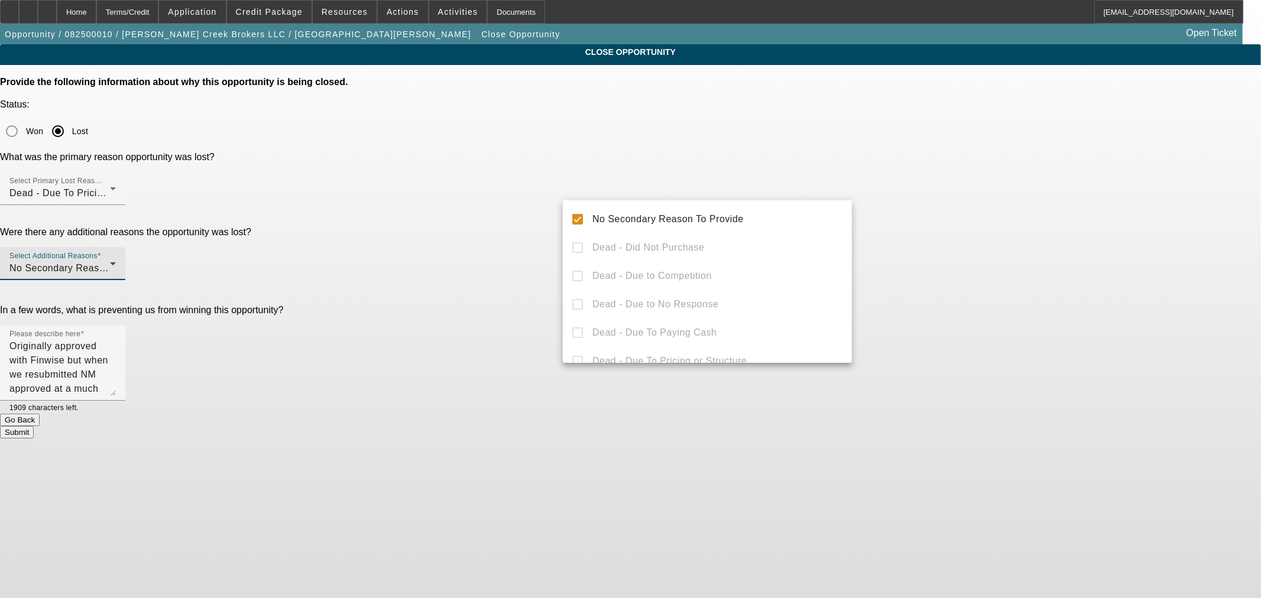
click at [518, 279] on div at bounding box center [630, 299] width 1261 height 598
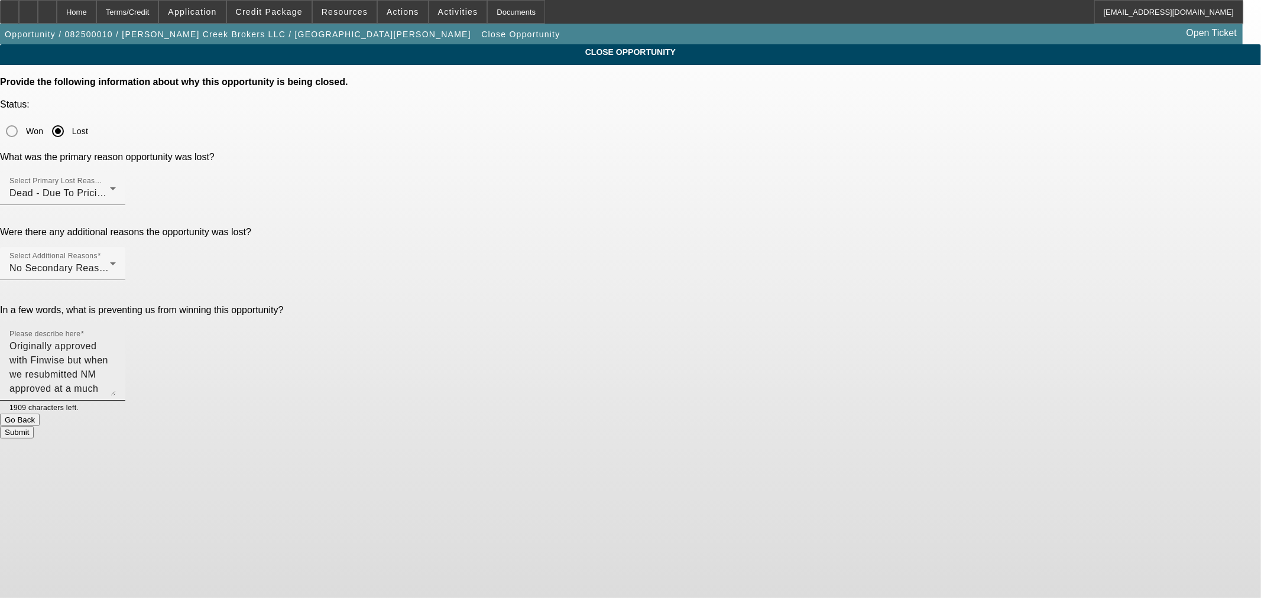
click at [116, 339] on textarea "Originally approved with Finwise but when we resubmitted NM approved at a much …" at bounding box center [62, 367] width 106 height 57
click at [34, 426] on button "Submit" at bounding box center [17, 432] width 34 height 12
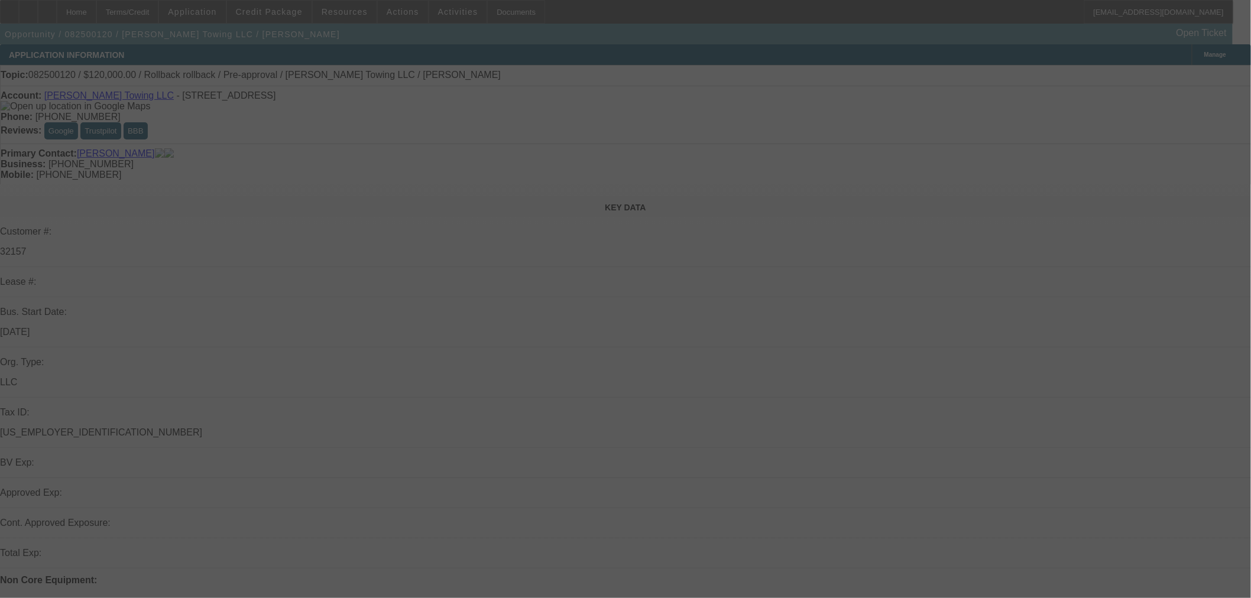
scroll to position [328, 0]
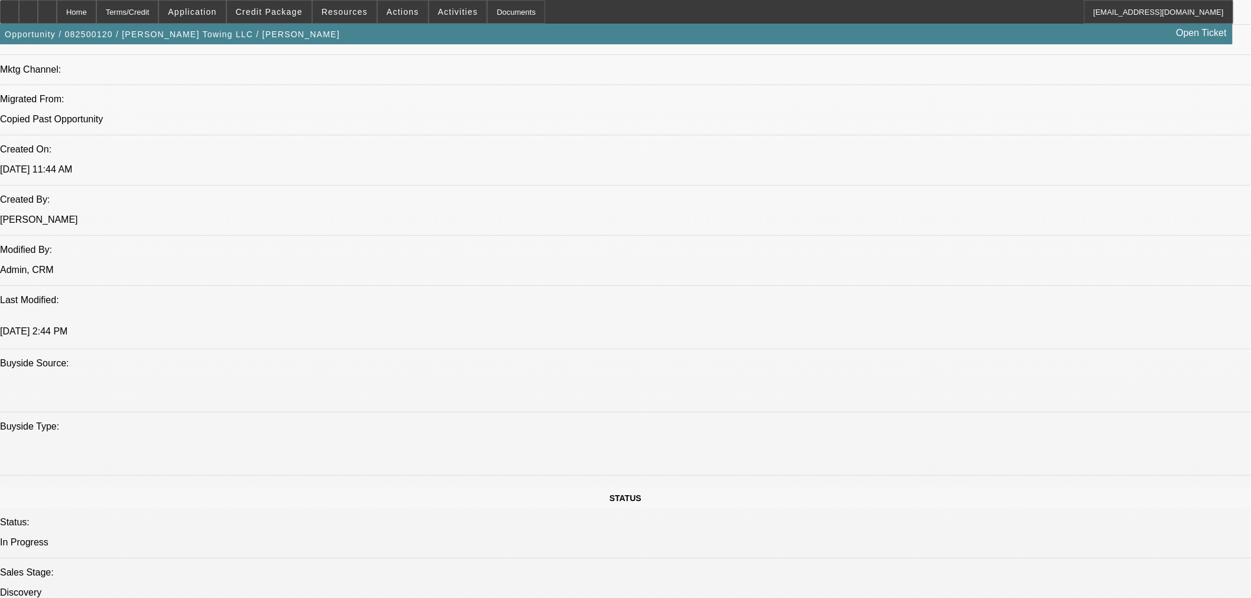
select select "0"
select select "6"
select select "0"
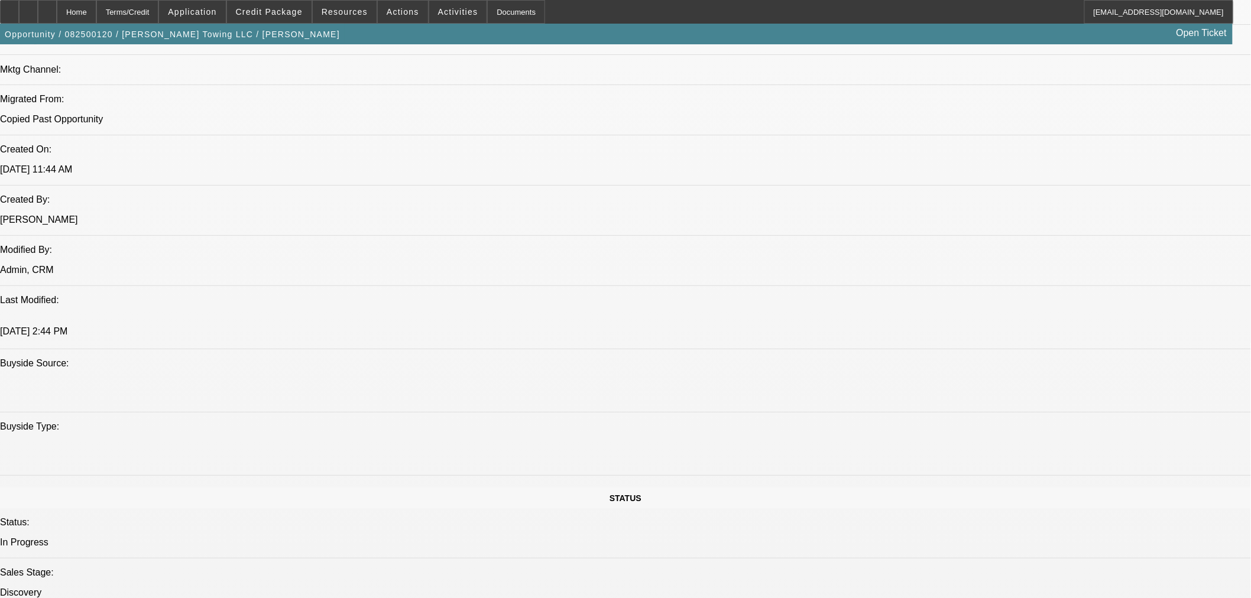
select select "0"
select select "6"
select select "0"
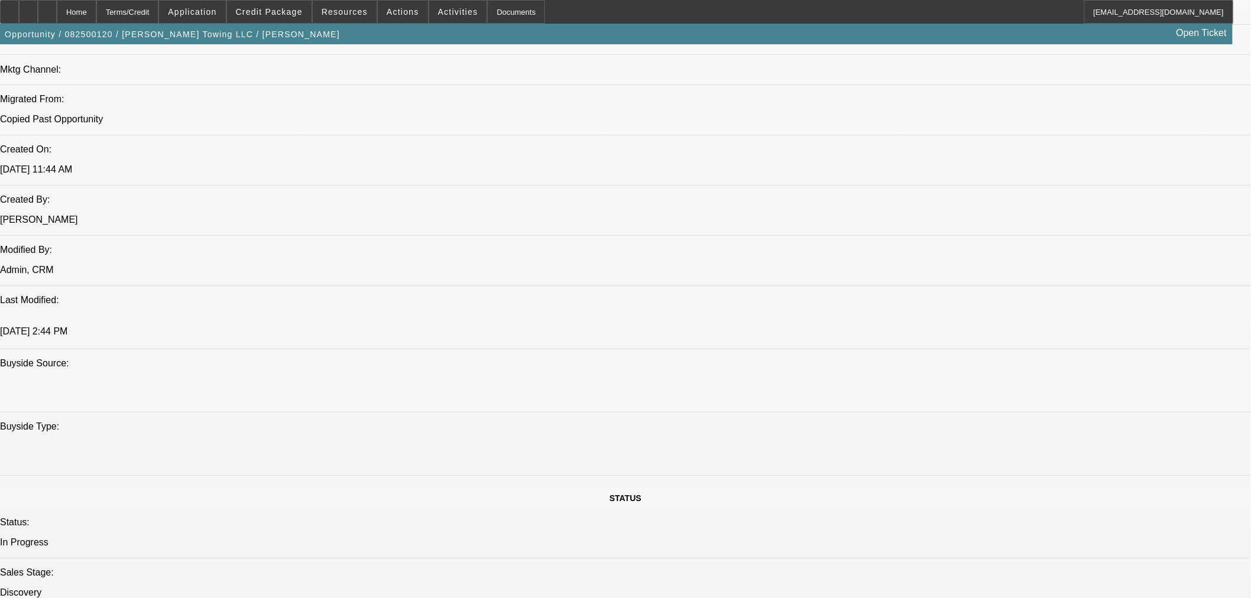
select select "3"
select select "0.1"
select select "4"
select select "0"
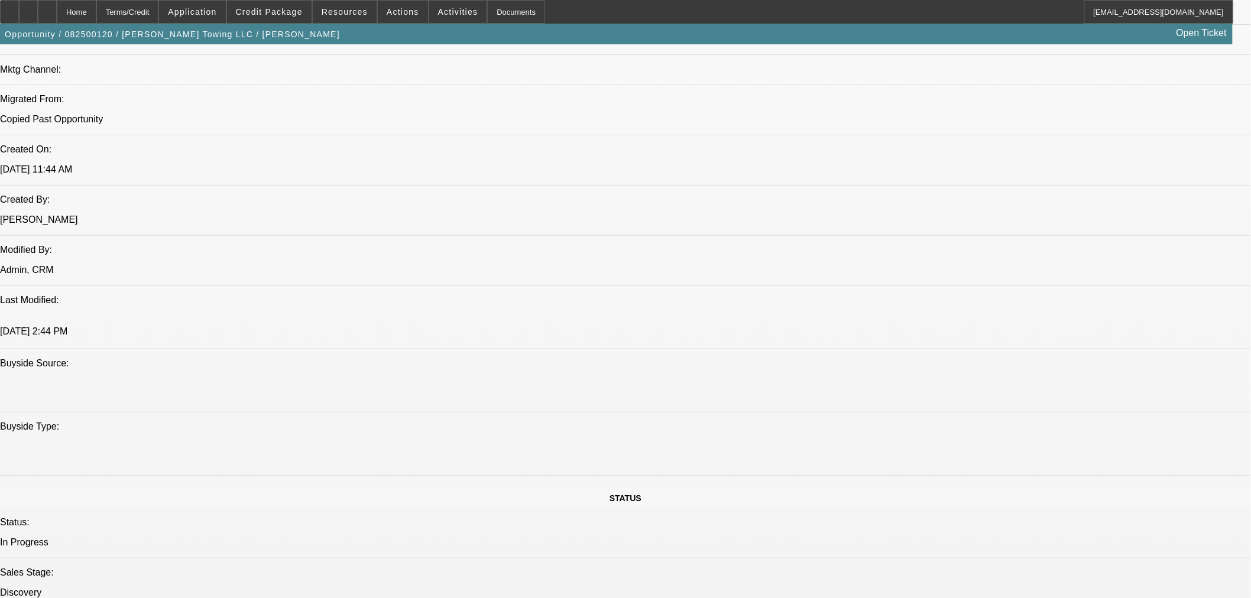
select select "3"
select select "0.1"
select select "4"
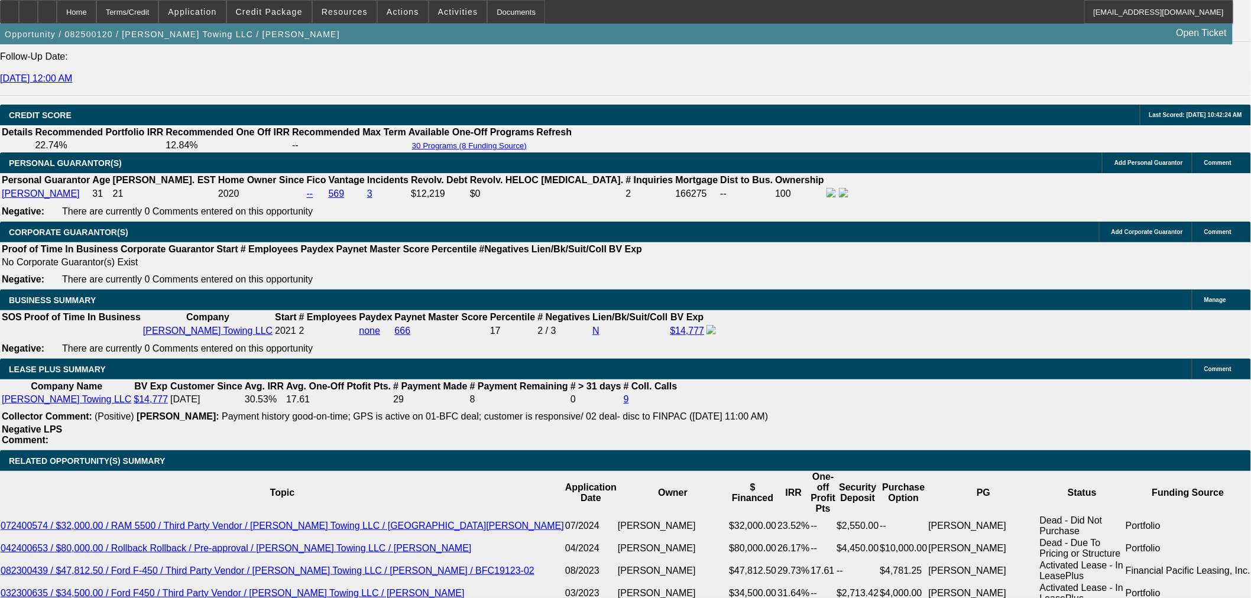
scroll to position [1703, 0]
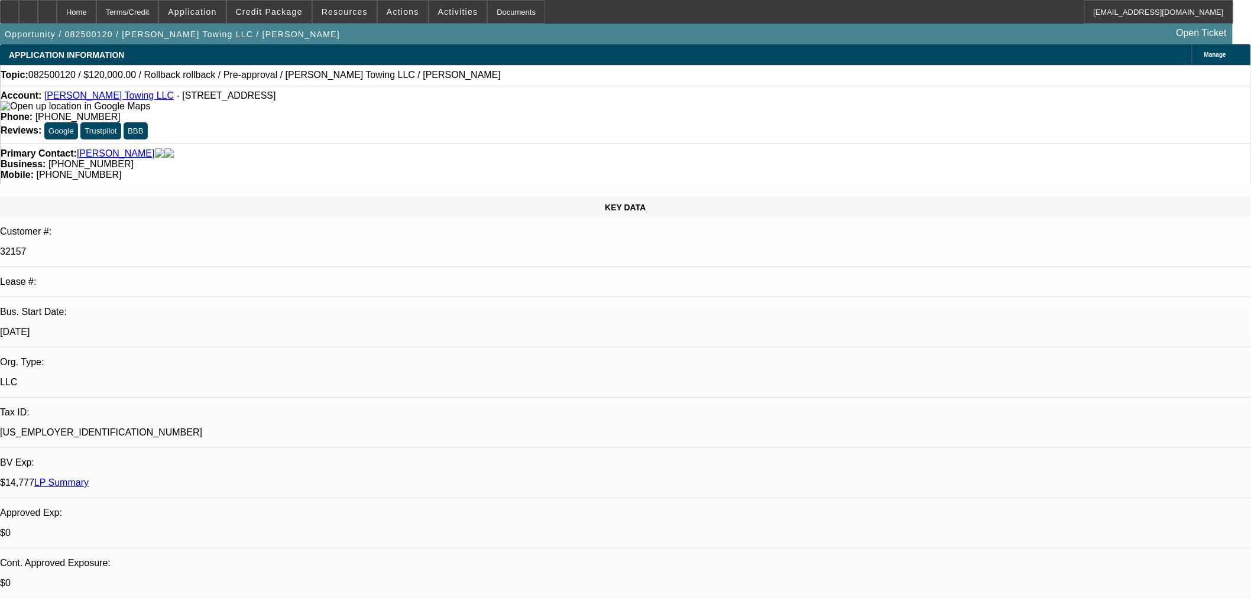
scroll to position [197, 0]
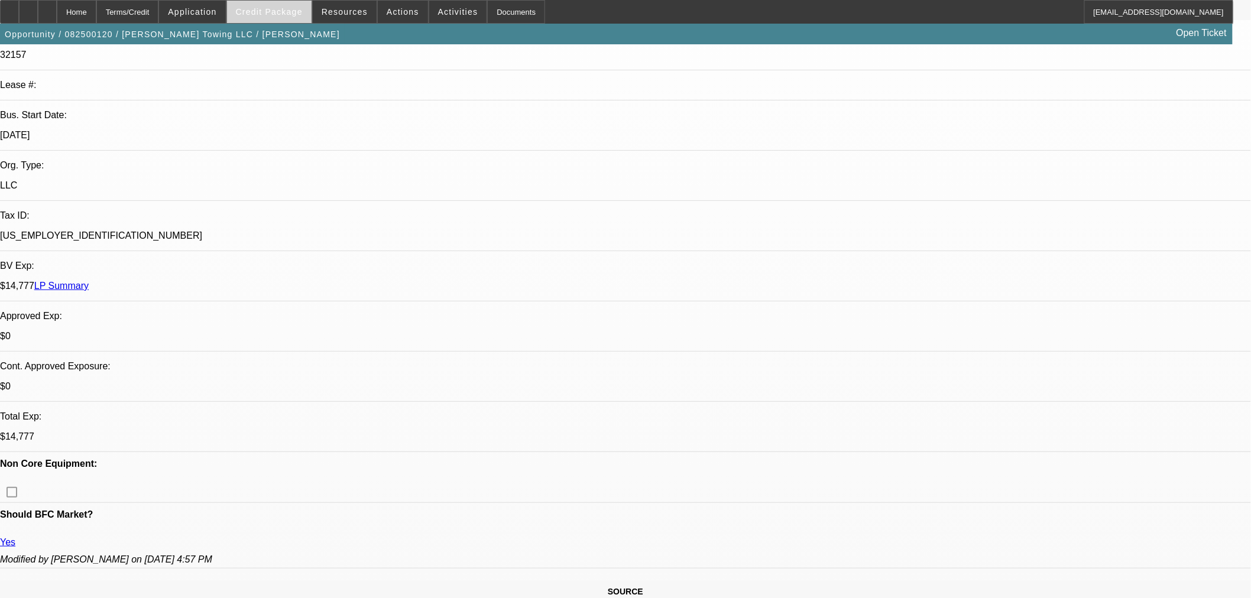
click at [296, 15] on span "Credit Package" at bounding box center [269, 11] width 67 height 9
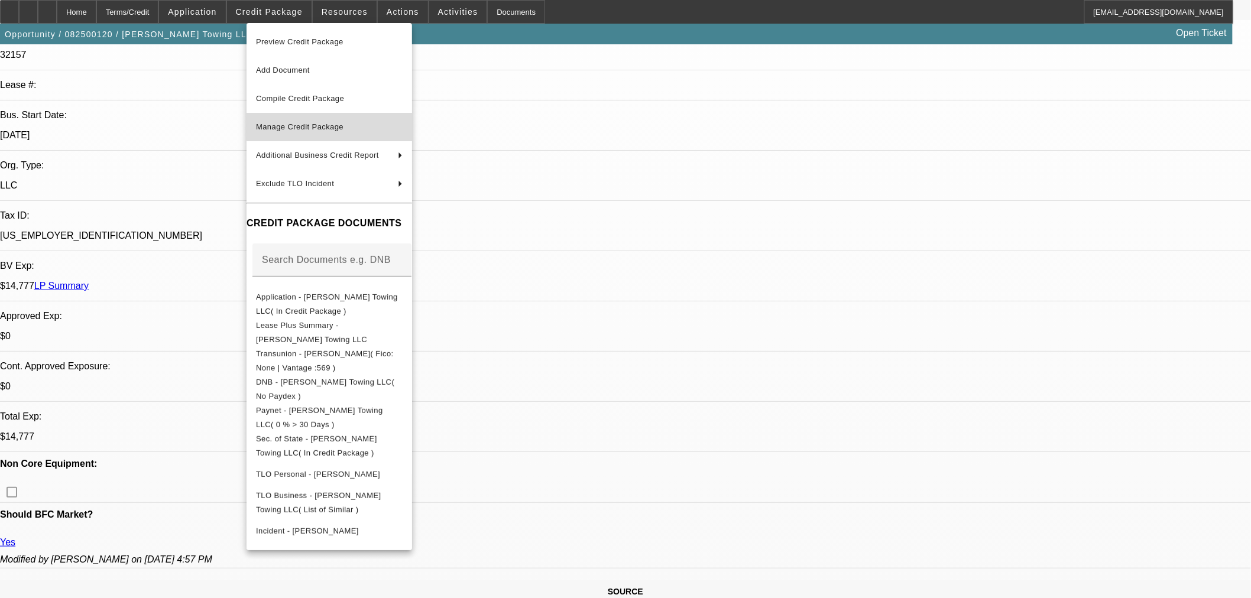
click at [273, 121] on span "Manage Credit Package" at bounding box center [329, 127] width 147 height 14
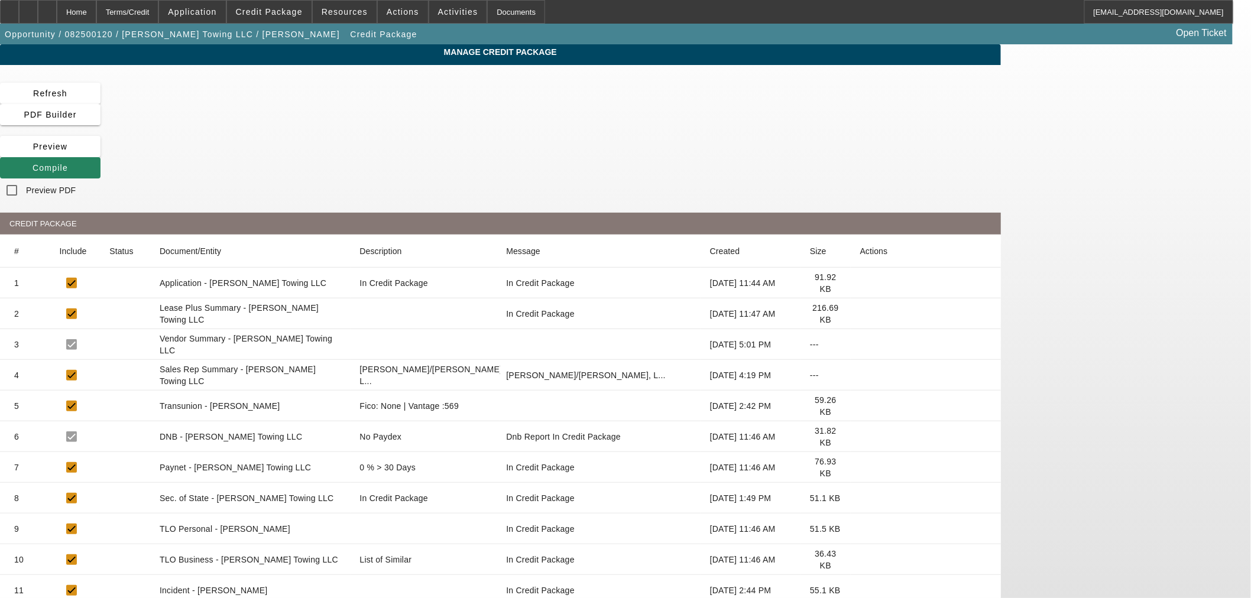
click at [860, 406] on icon at bounding box center [860, 406] width 0 height 0
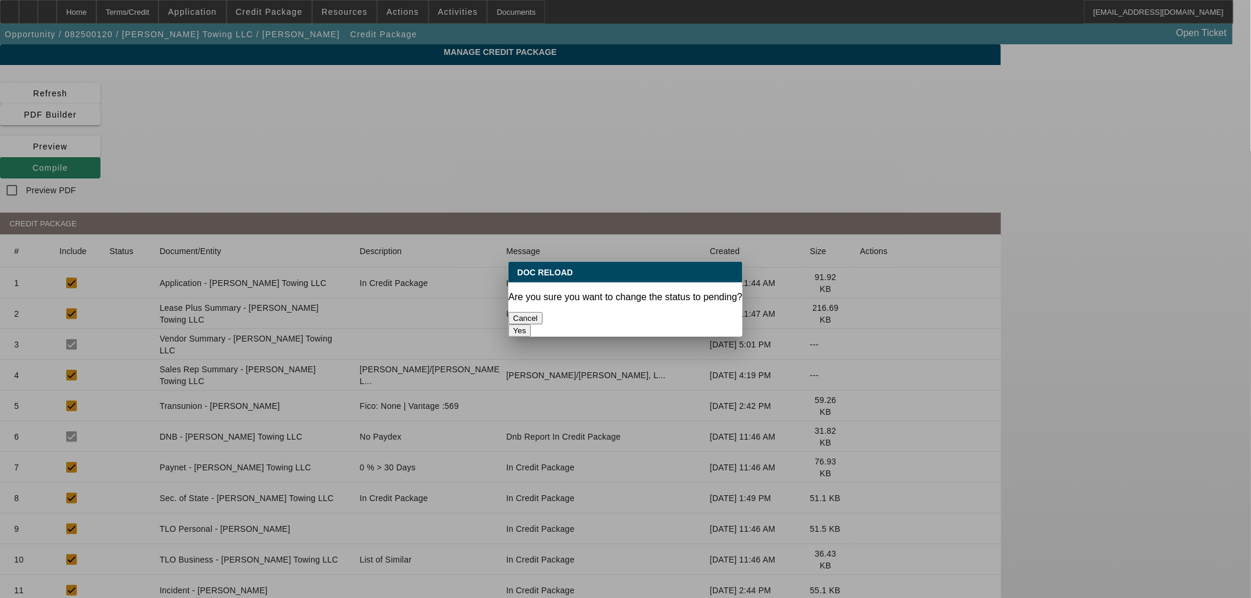
click at [531, 325] on button "Yes" at bounding box center [519, 331] width 22 height 12
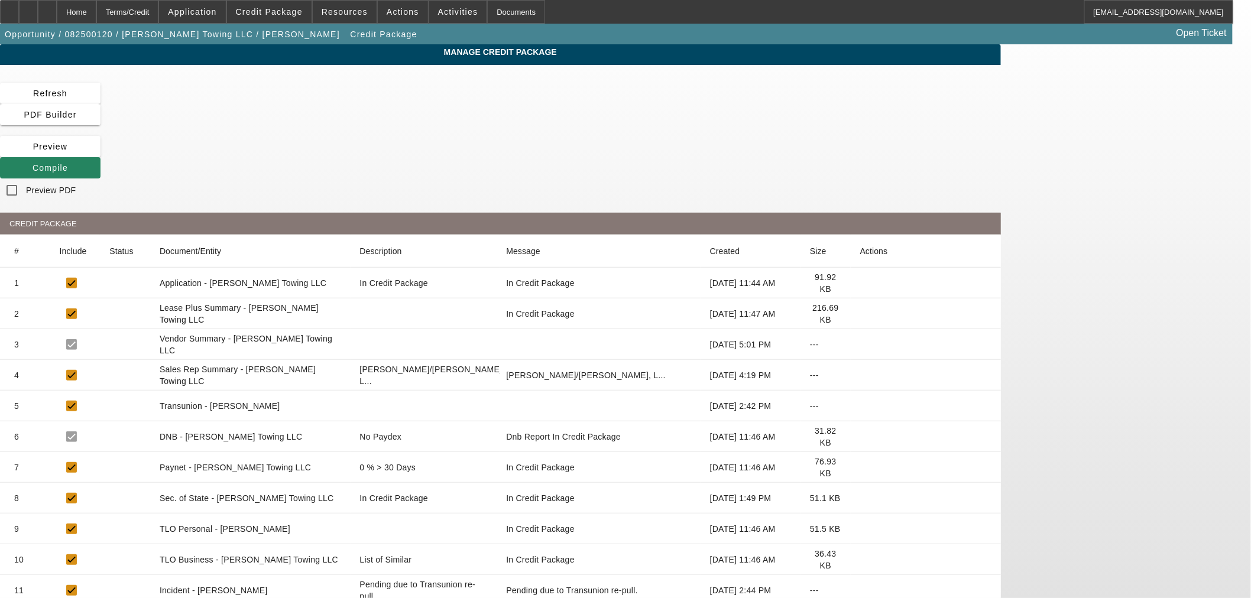
click at [853, 76] on div "Manage Credit Package Refresh PDF Builder Preview Compile Preview PDF CREDIT PA…" at bounding box center [500, 383] width 1001 height 679
click at [68, 163] on span "Compile" at bounding box center [50, 167] width 35 height 9
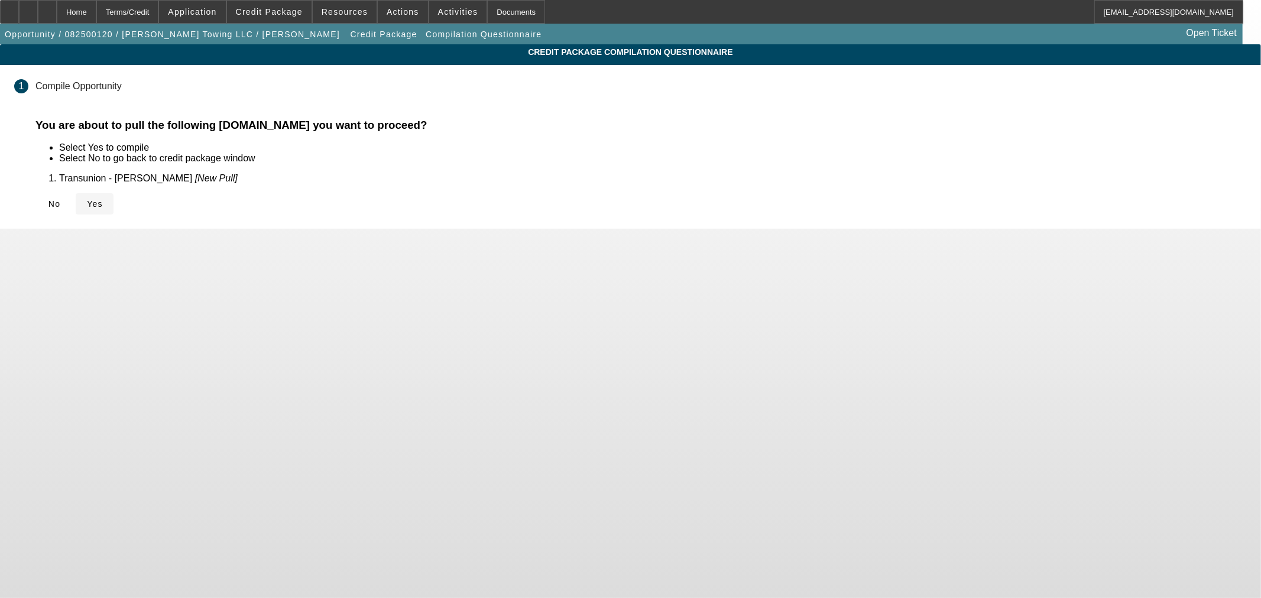
click at [87, 203] on icon at bounding box center [87, 203] width 0 height 9
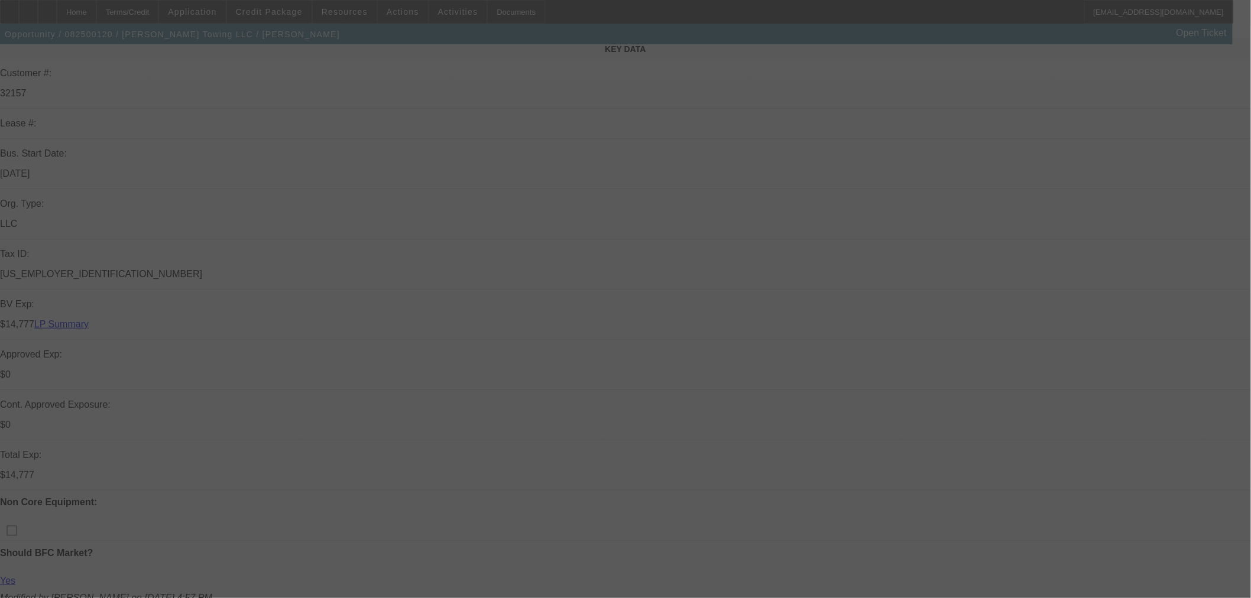
scroll to position [328, 0]
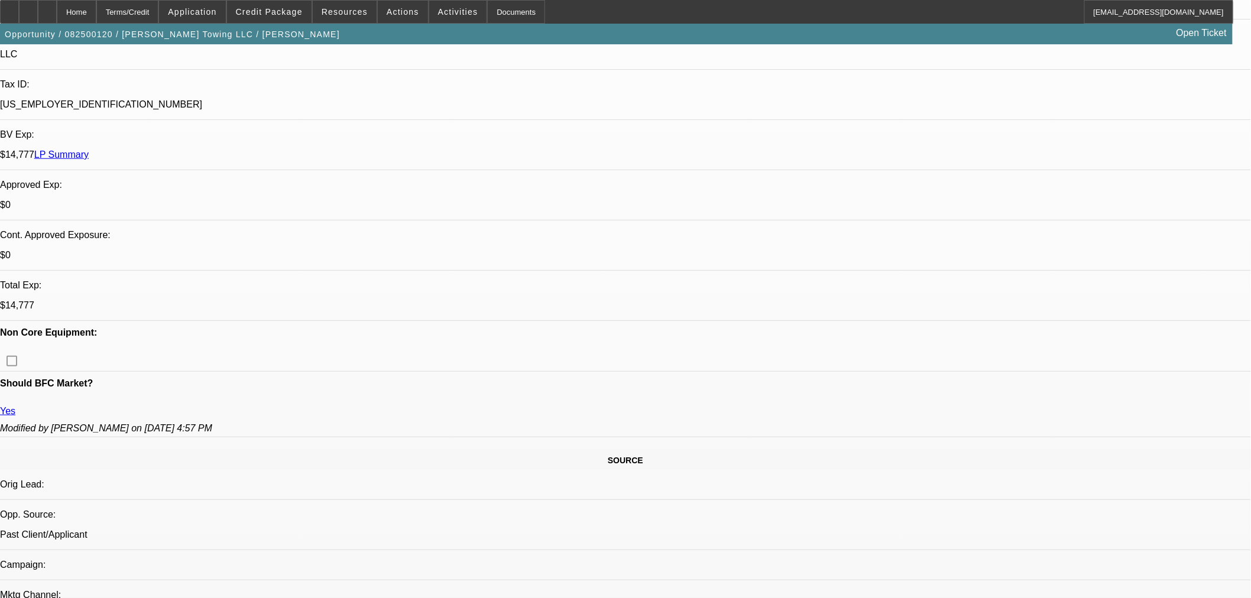
select select "0"
select select "6"
select select "0"
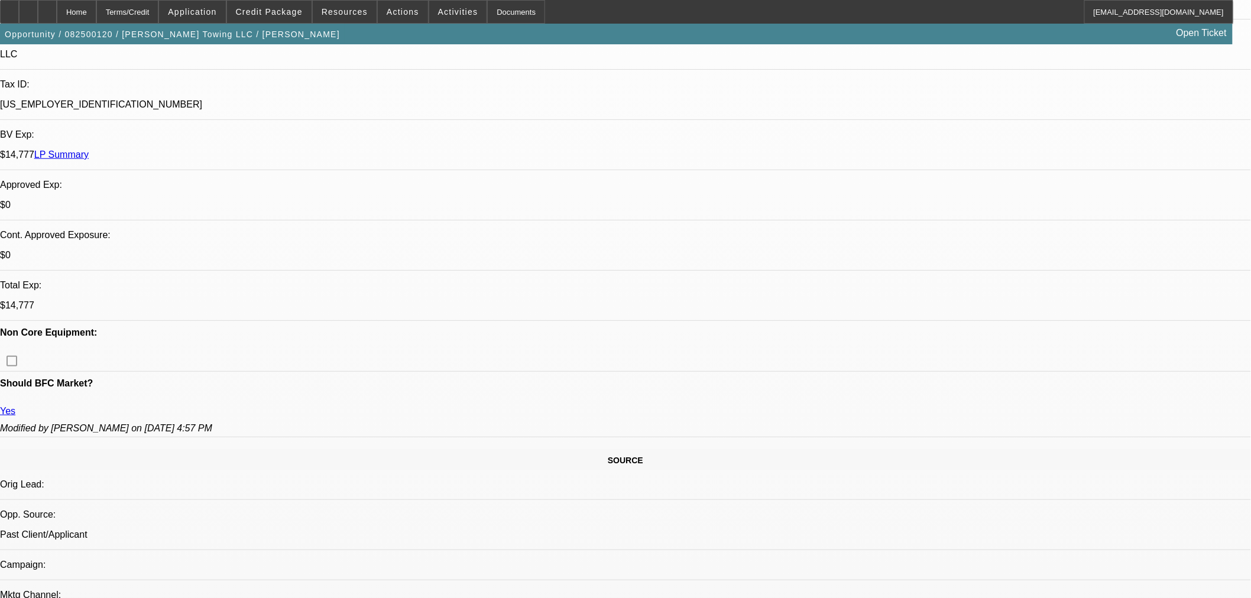
select select "0"
select select "6"
select select "0"
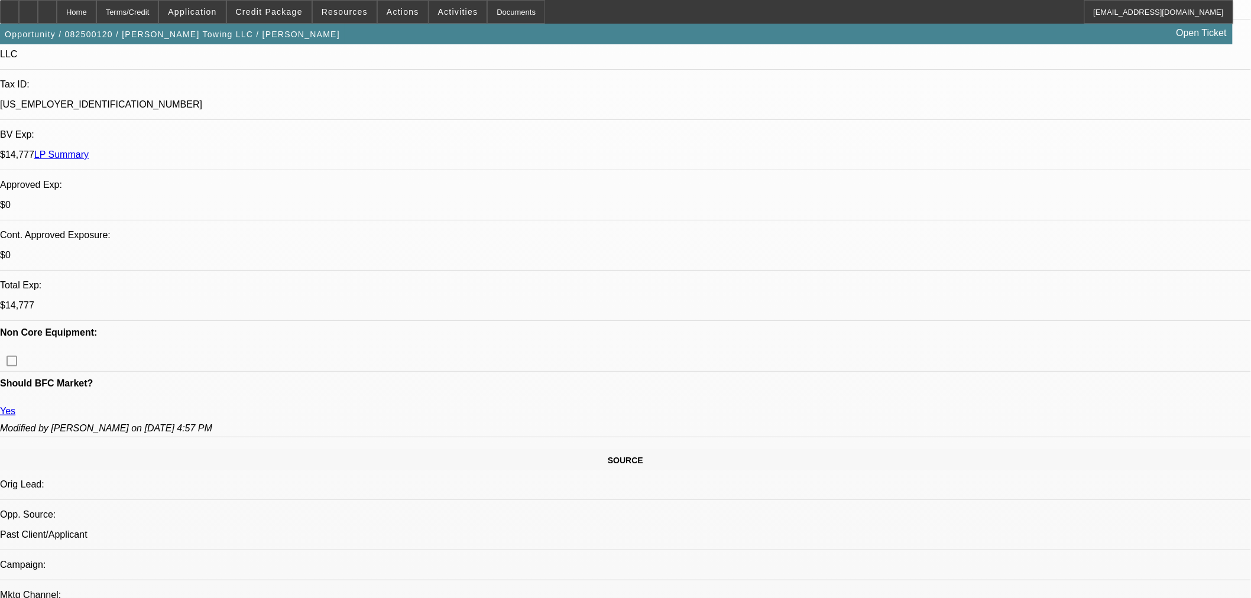
select select "3"
select select "0.1"
select select "4"
select select "0"
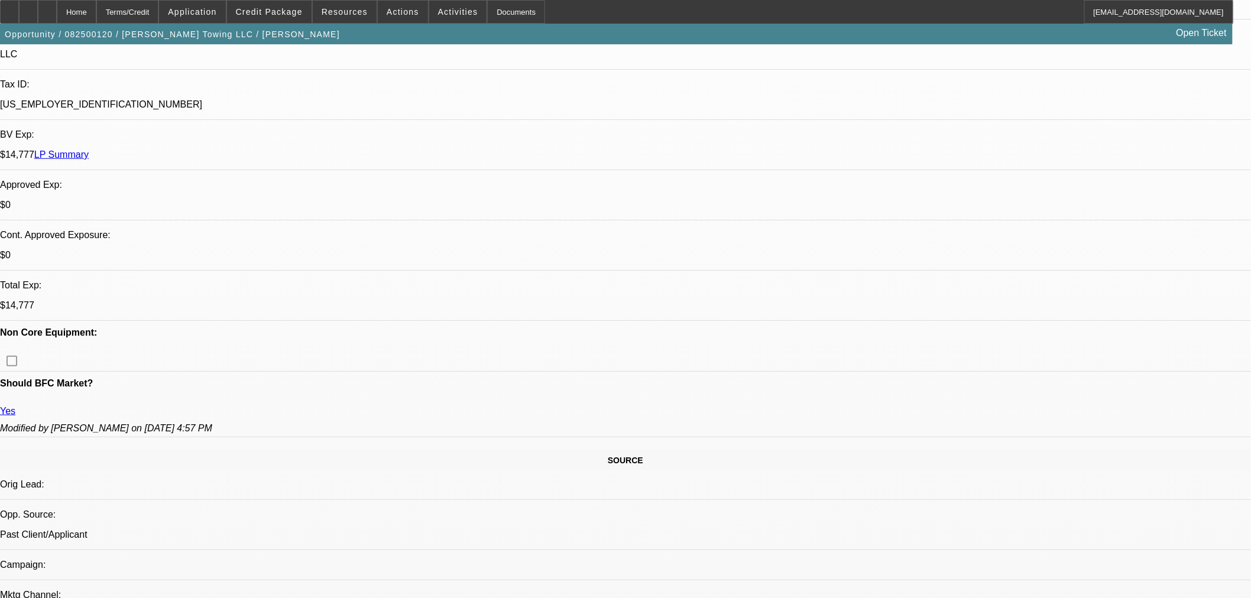
select select "3"
select select "0.1"
select select "4"
click at [47, 8] on icon at bounding box center [47, 8] width 0 height 0
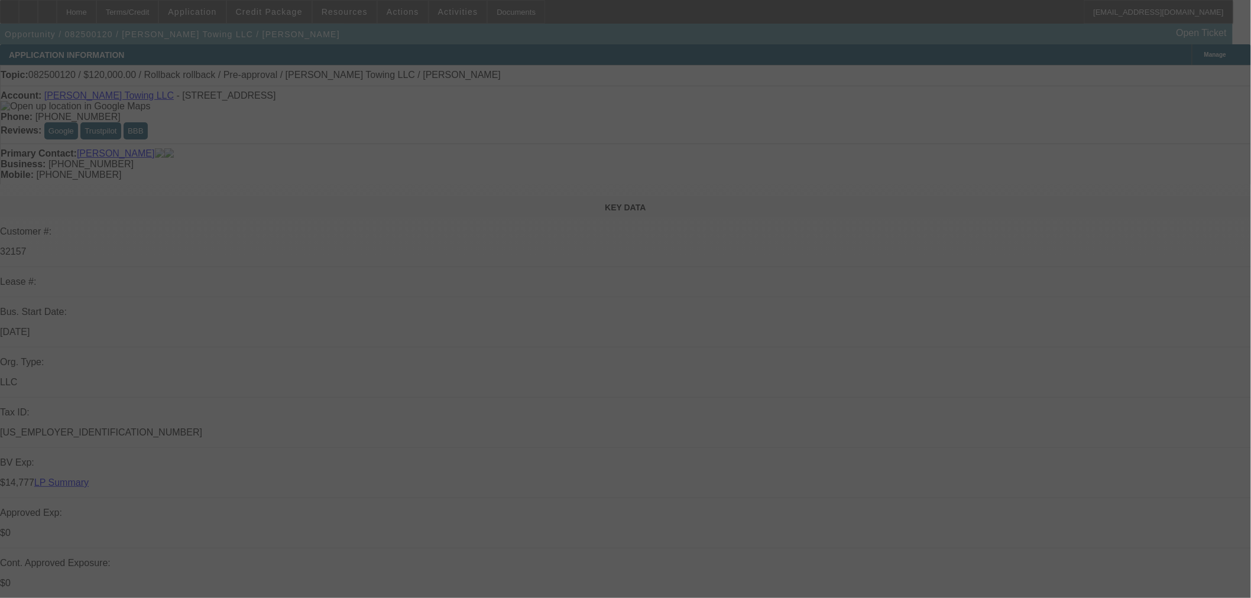
scroll to position [394, 0]
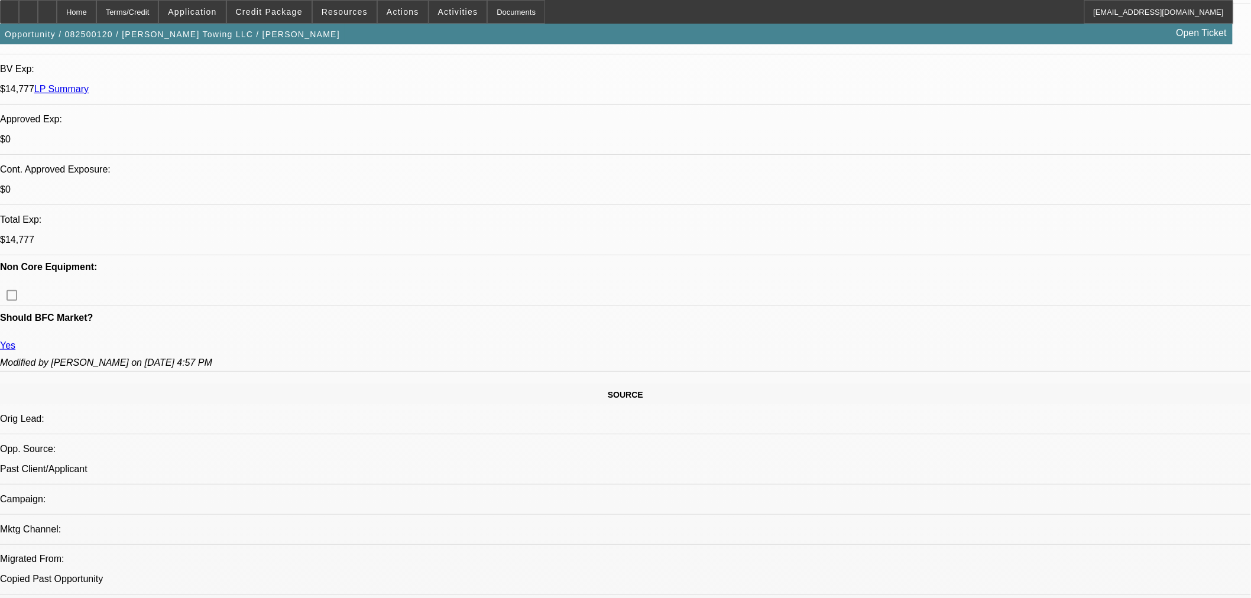
select select "0"
select select "6"
select select "0"
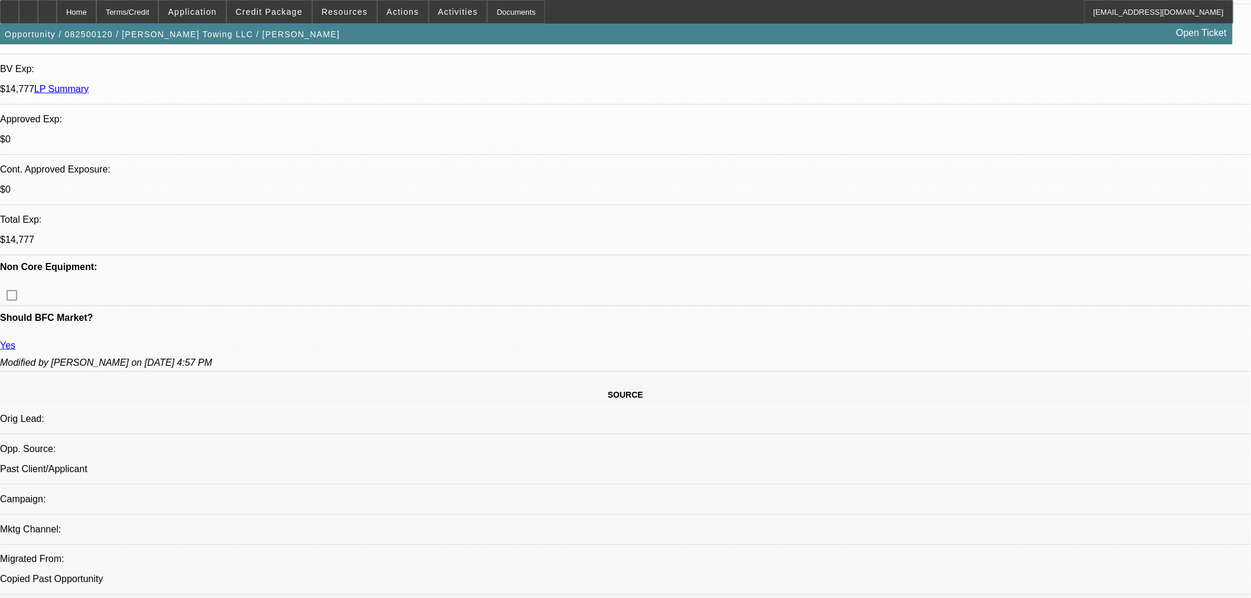
select select "0"
select select "6"
select select "0"
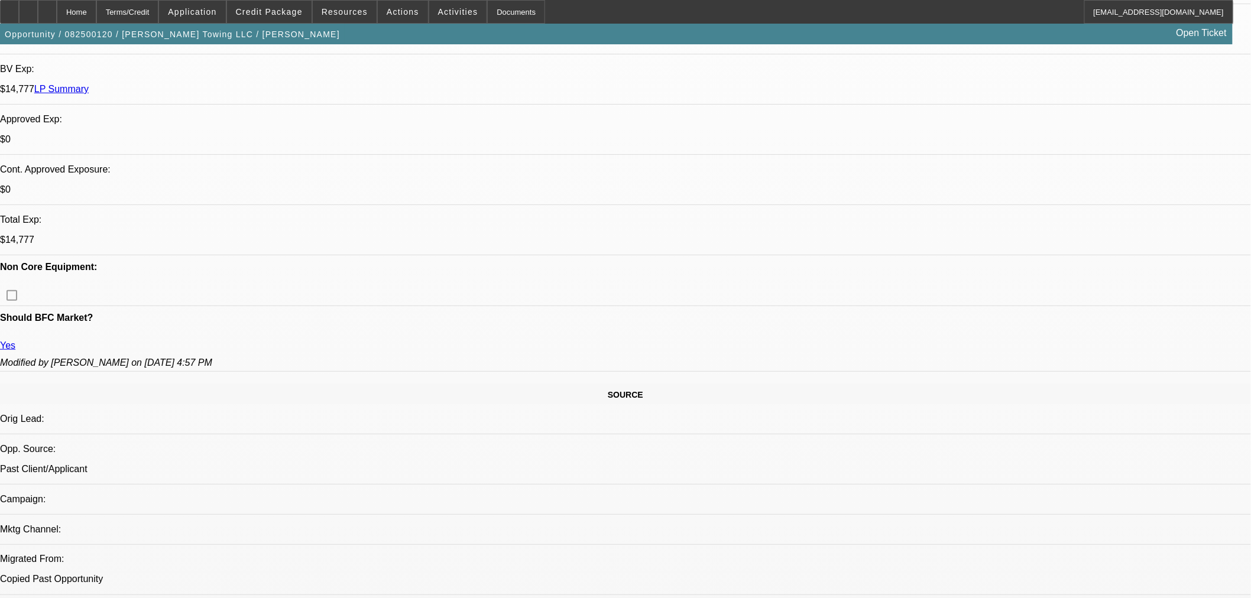
select select "3"
select select "0.1"
select select "4"
select select "0"
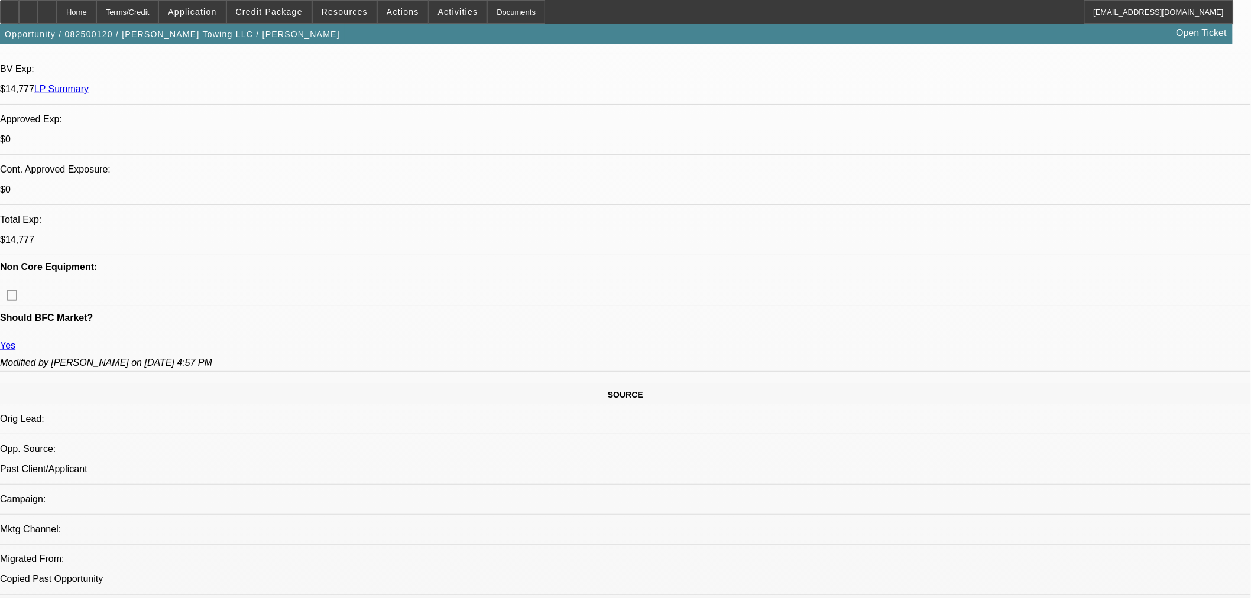
select select "3"
select select "0.1"
select select "4"
click at [276, 13] on span "Credit Package" at bounding box center [269, 11] width 67 height 9
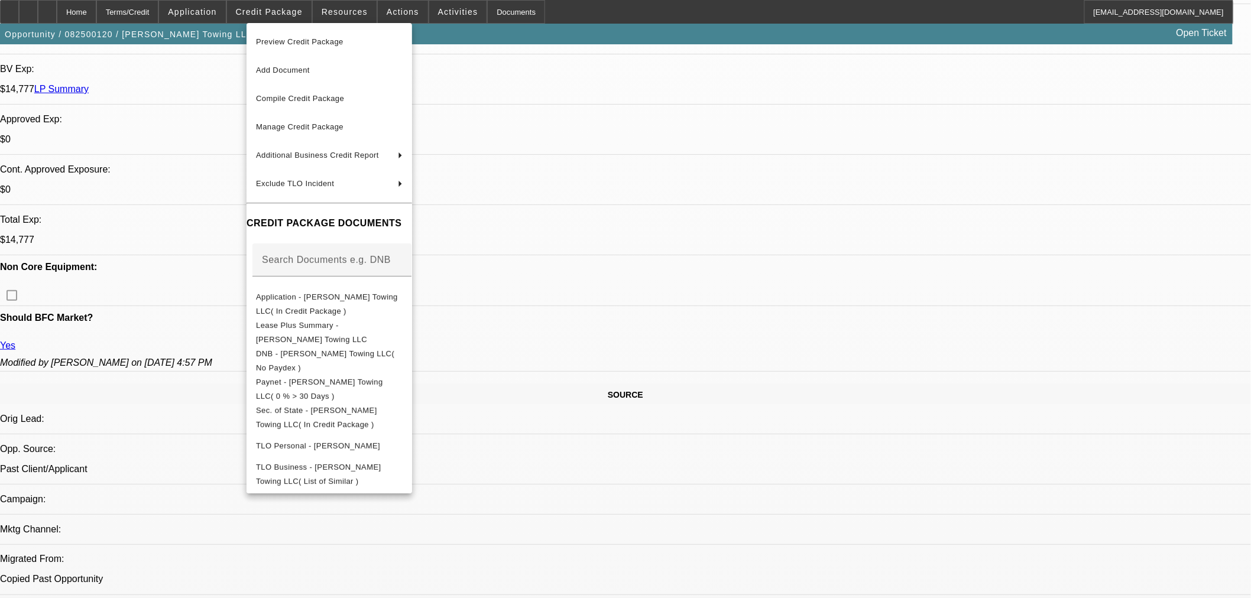
click at [268, 128] on span "Manage Credit Package" at bounding box center [299, 126] width 87 height 9
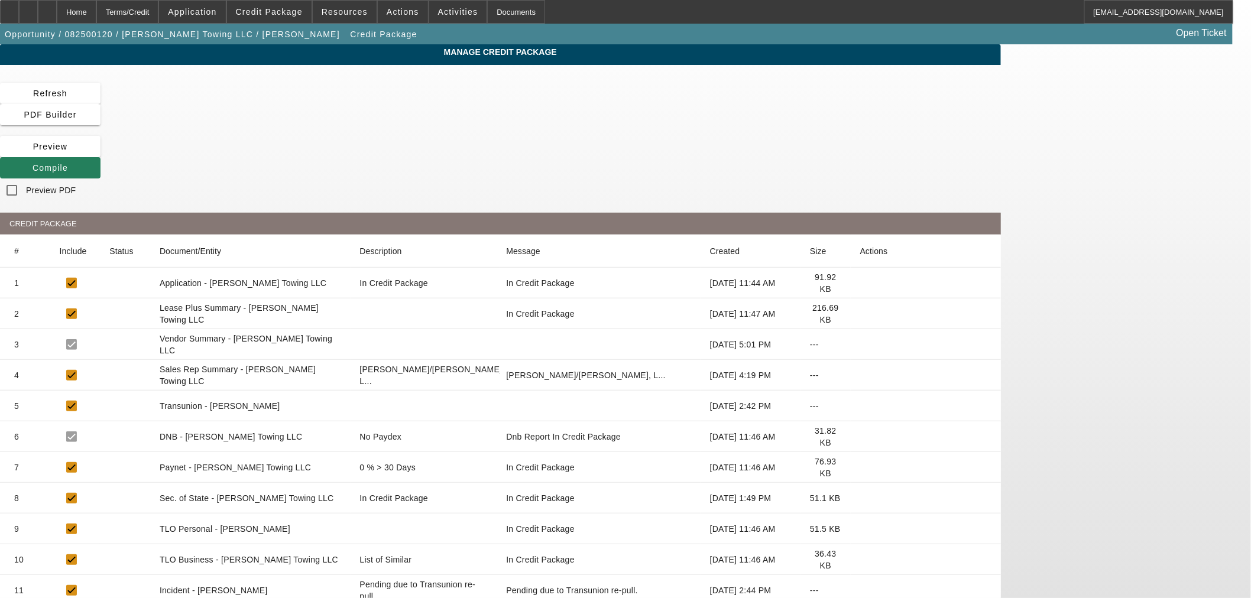
click at [101, 154] on span at bounding box center [50, 168] width 101 height 28
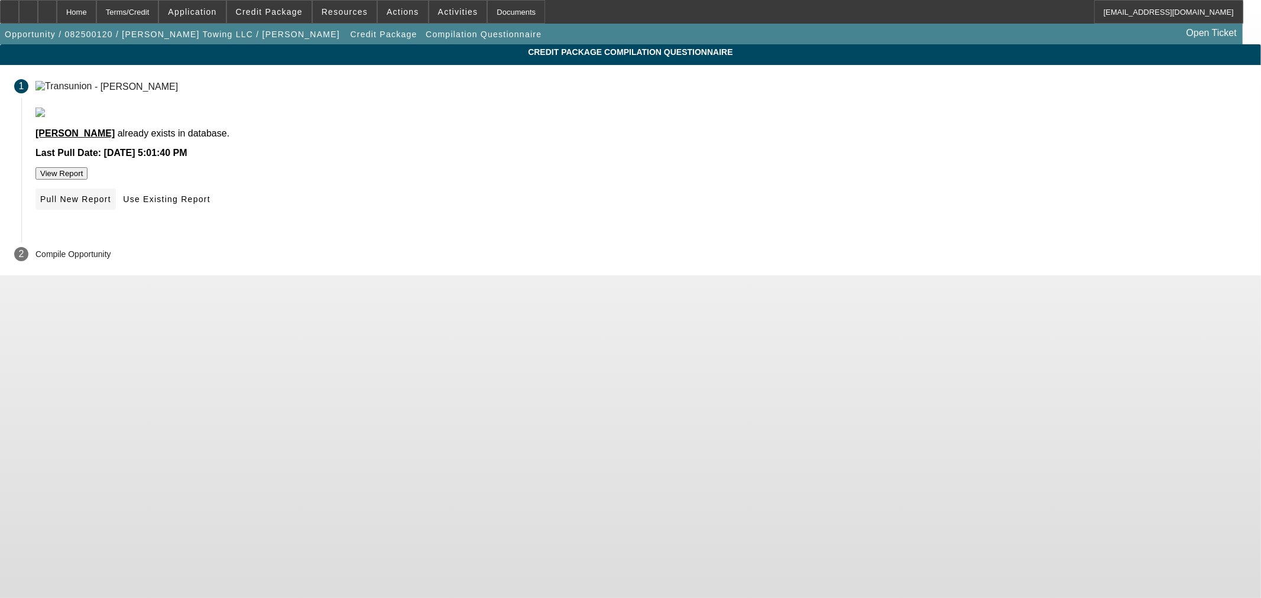
click at [116, 213] on span at bounding box center [75, 199] width 80 height 28
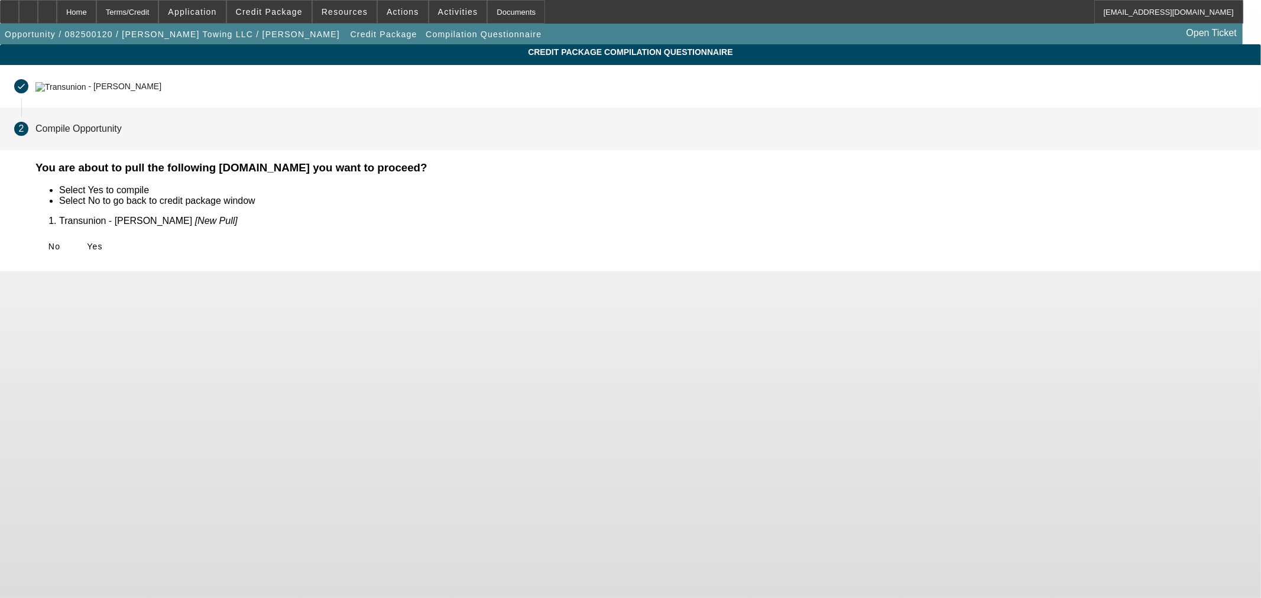
click at [87, 242] on icon at bounding box center [87, 246] width 0 height 9
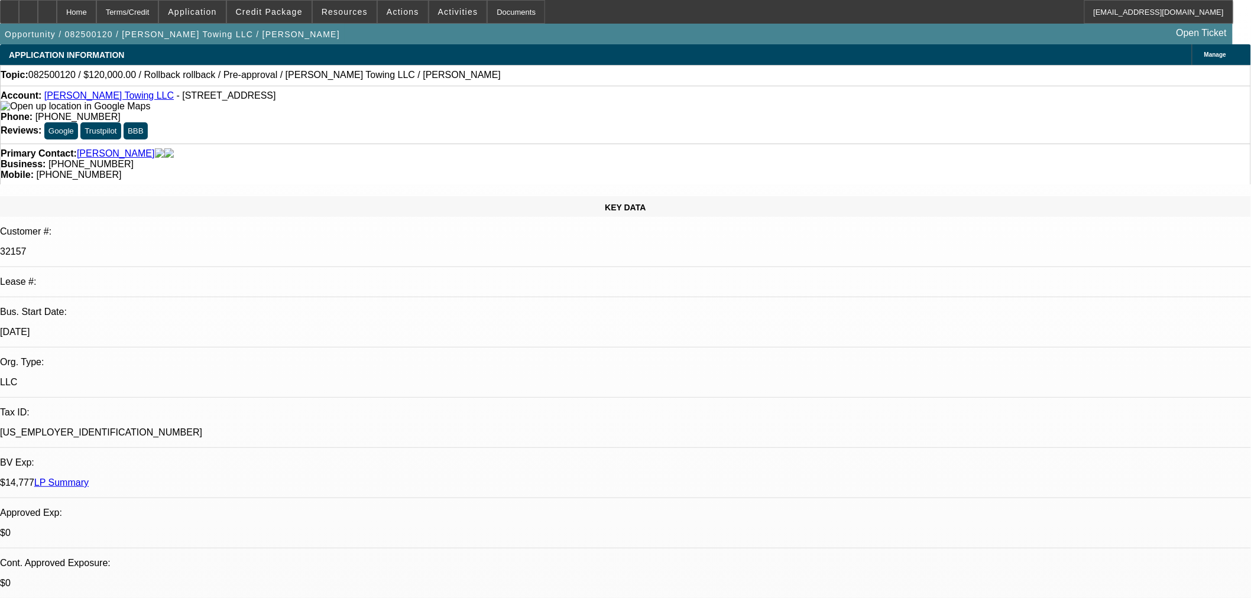
select select "0"
select select "6"
select select "0"
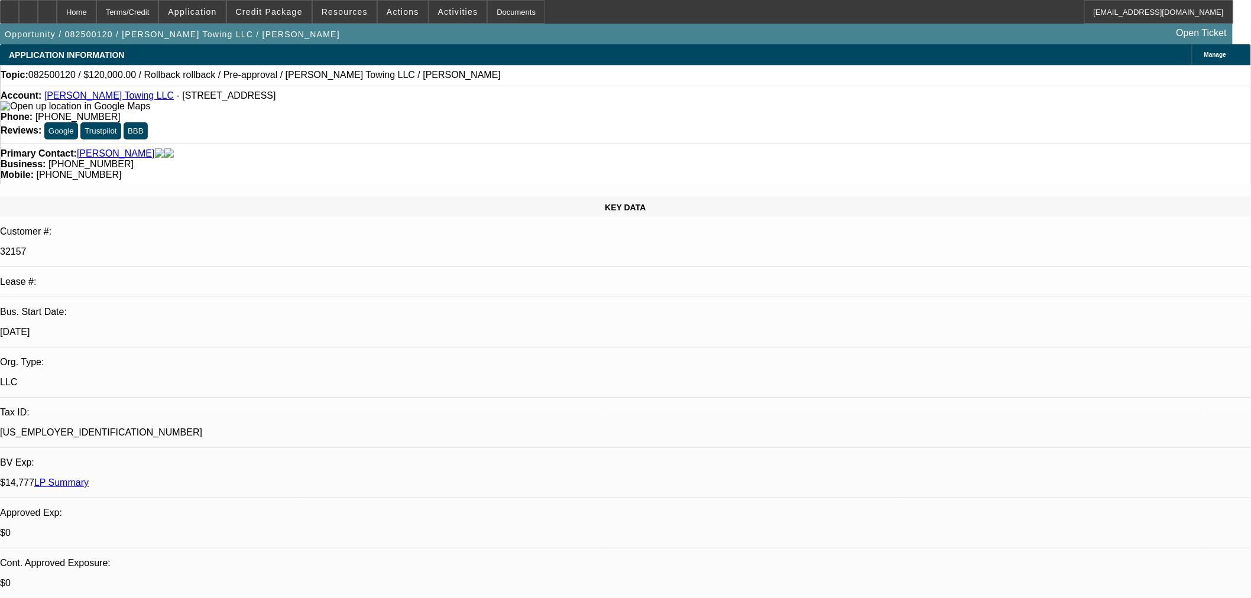
select select "0"
select select "6"
select select "0"
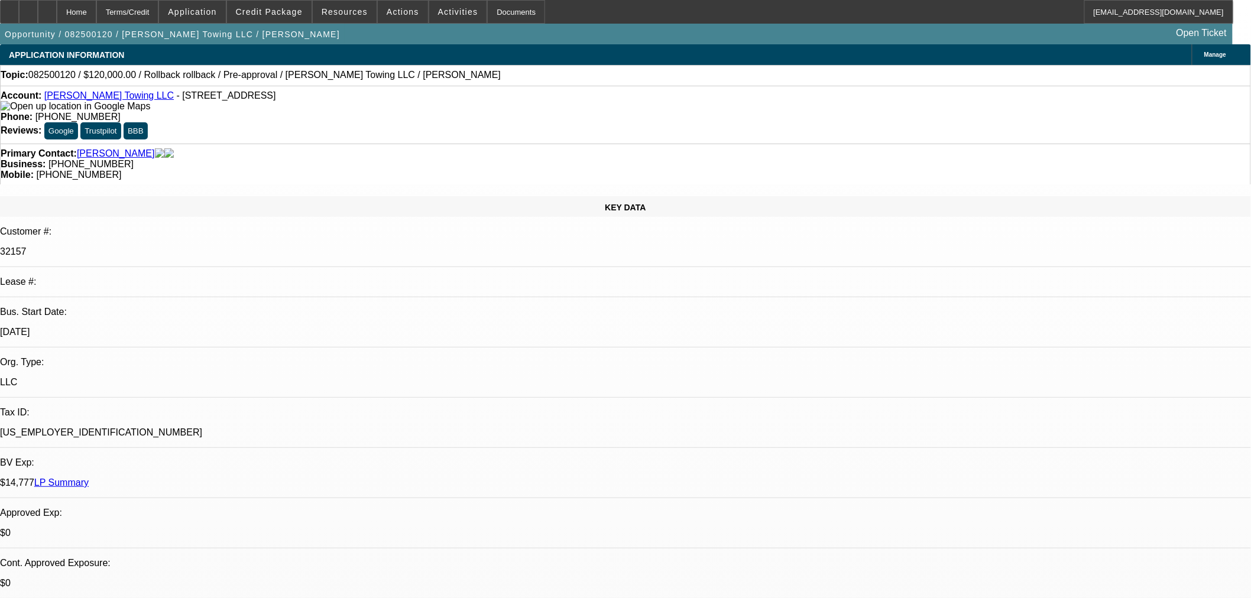
select select "3"
select select "0.1"
select select "4"
select select "0"
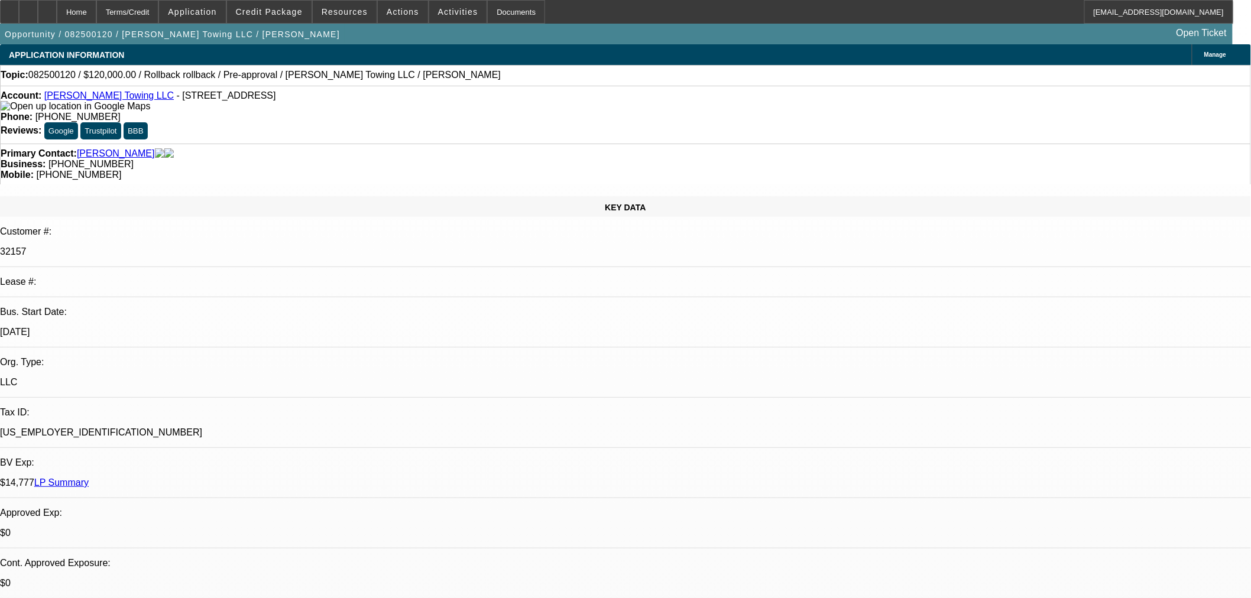
select select "3"
select select "0.1"
select select "4"
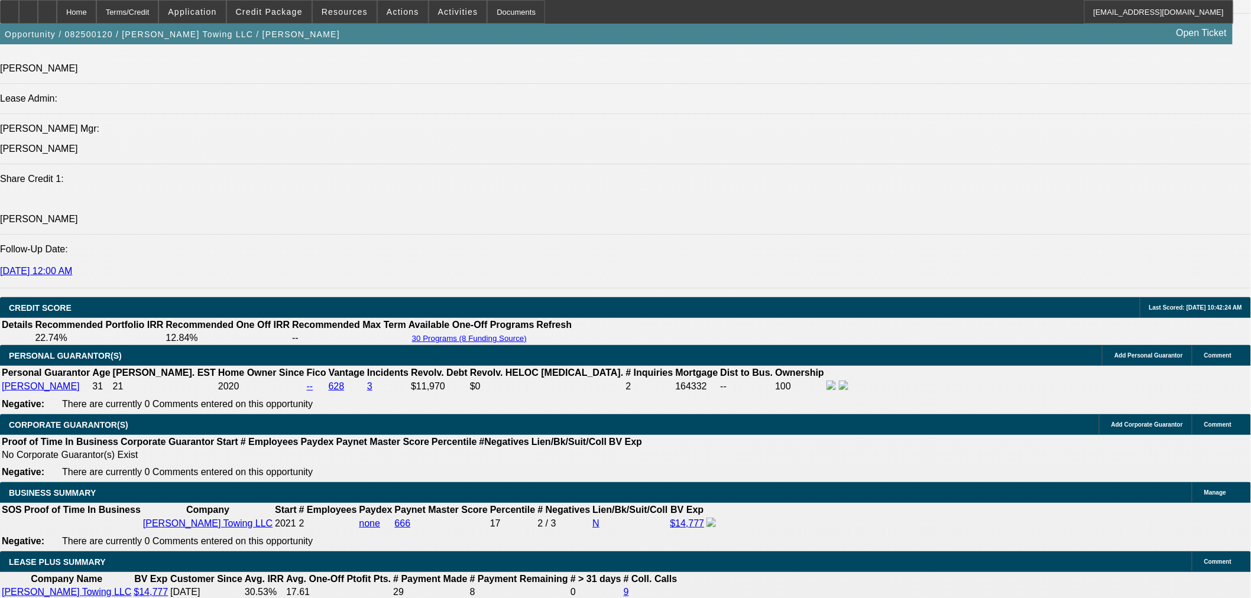
scroll to position [1642, 0]
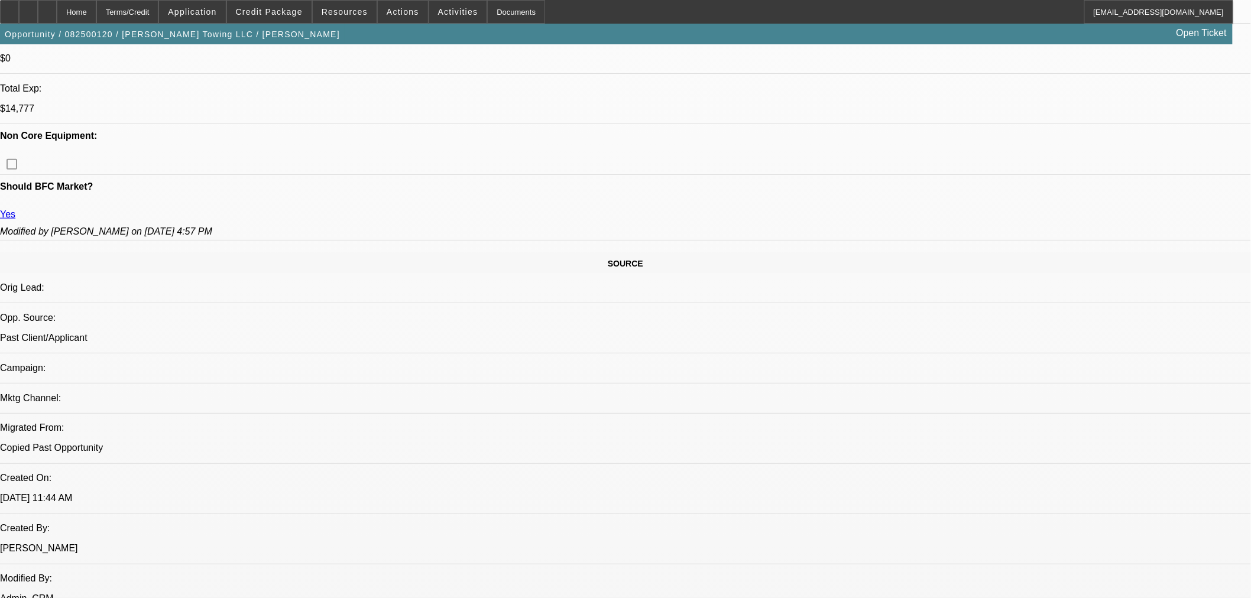
scroll to position [328, 0]
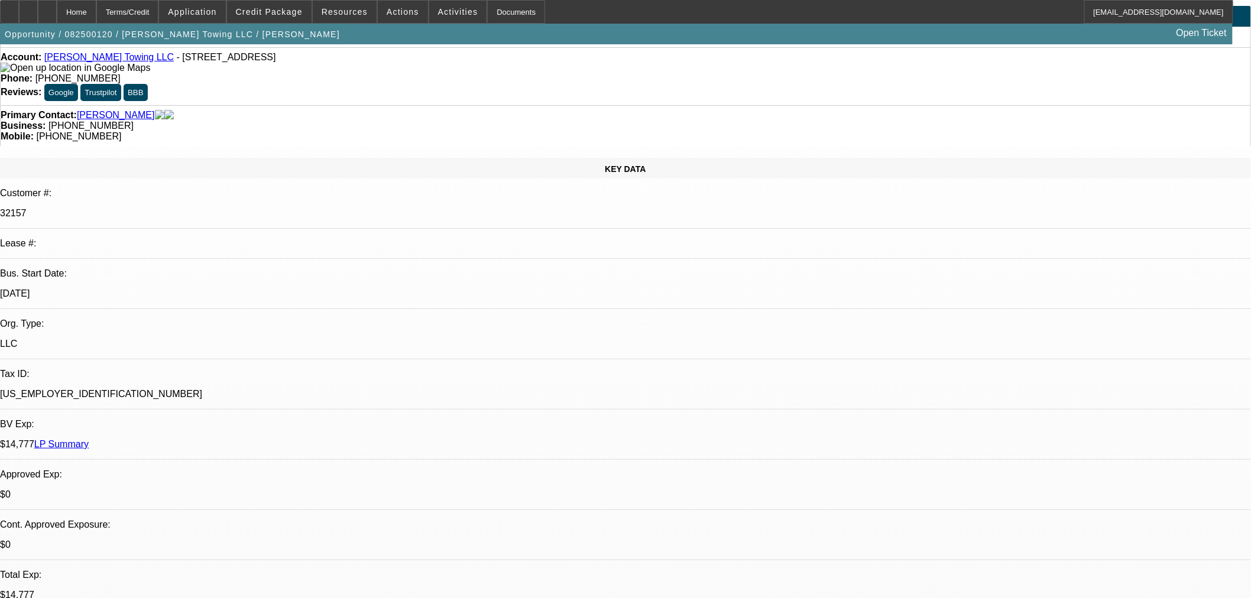
scroll to position [0, 0]
